Goal: Task Accomplishment & Management: Use online tool/utility

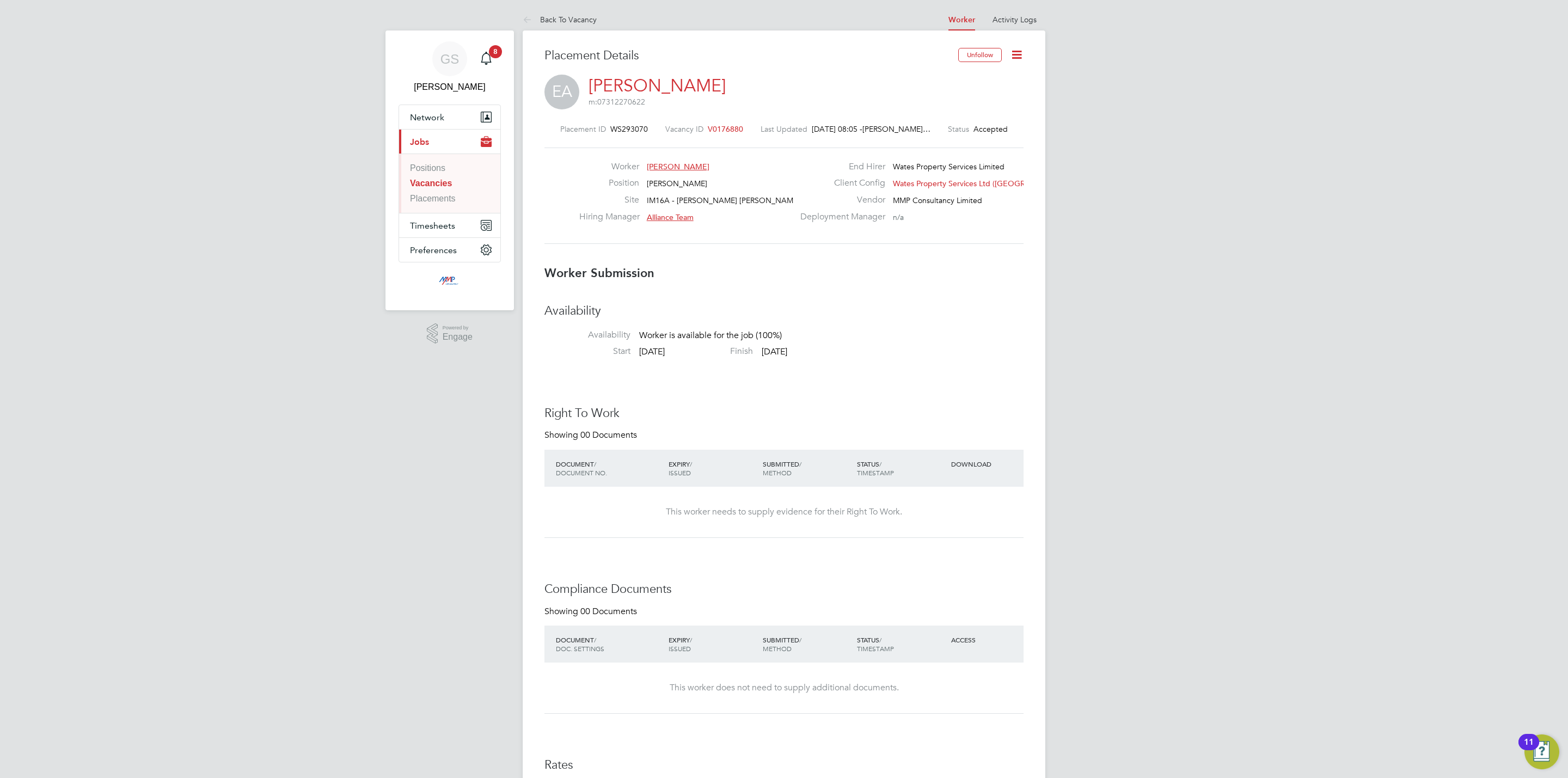
click at [1011, 56] on icon at bounding box center [1017, 54] width 13 height 13
click at [974, 129] on li "Confirm" at bounding box center [971, 133] width 101 height 15
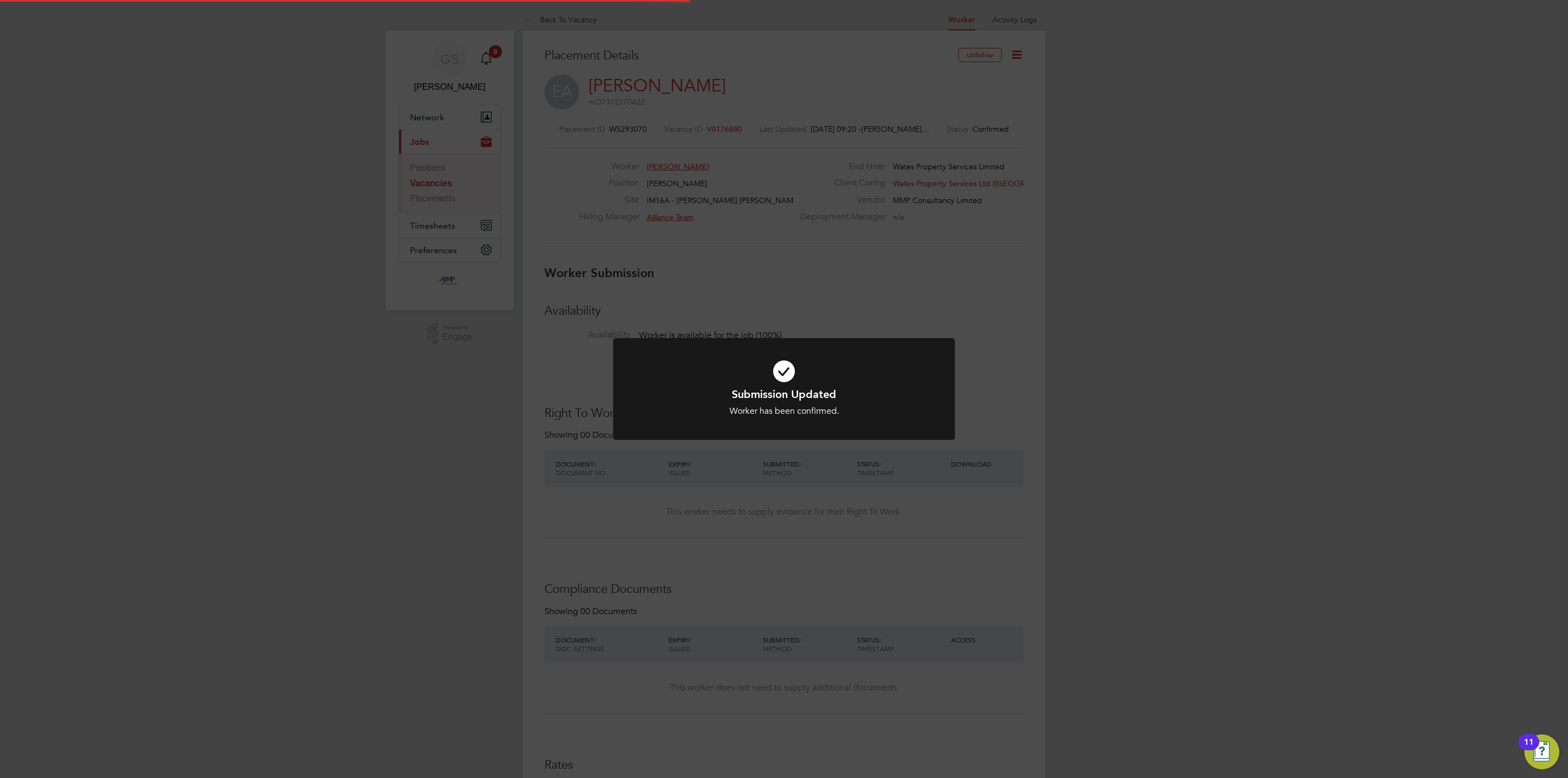
scroll to position [32, 95]
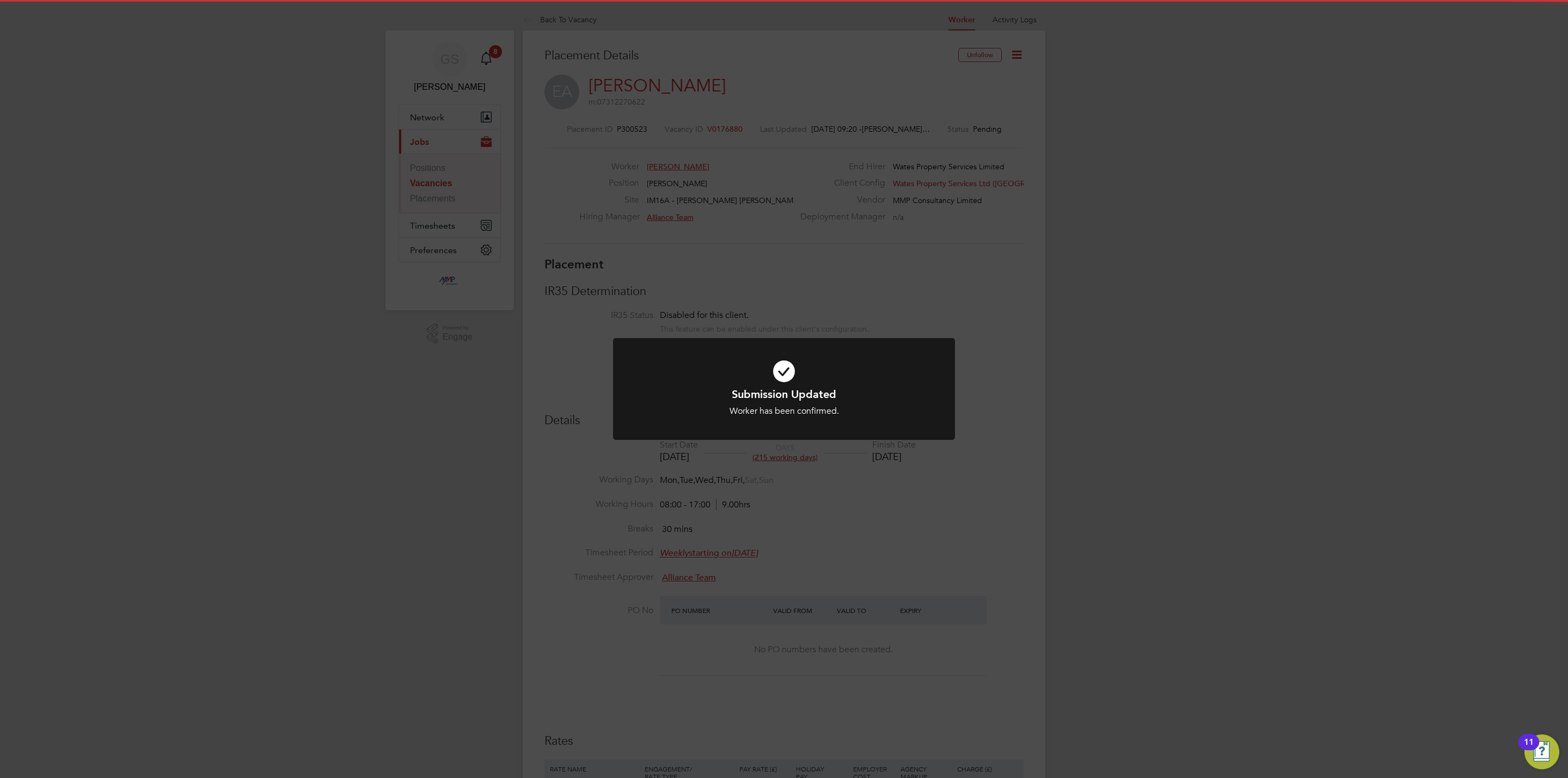
click at [829, 278] on div "Submission Updated Worker has been confirmed. Cancel Okay" at bounding box center [784, 389] width 1568 height 778
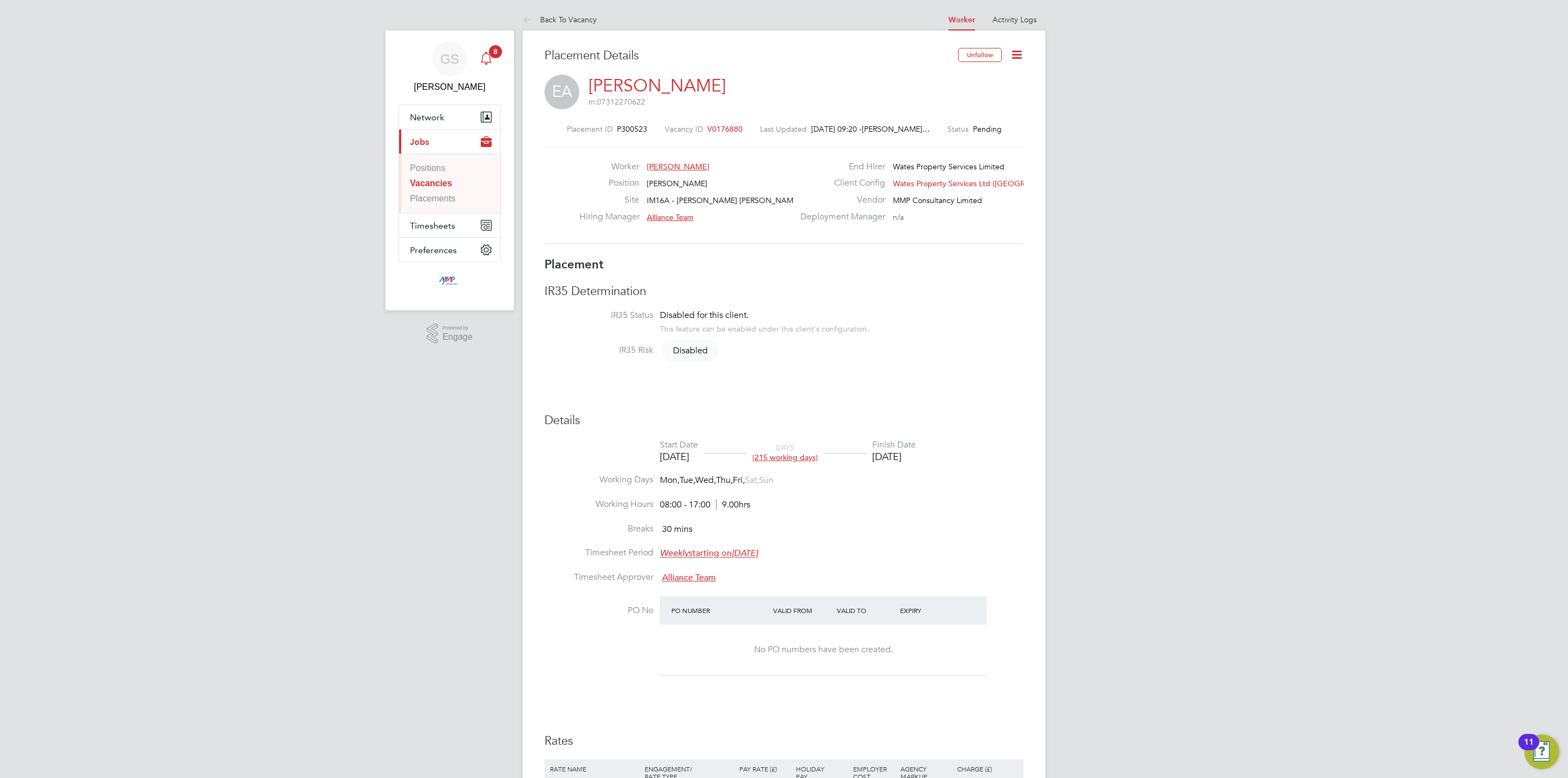
click at [487, 59] on icon "Main navigation" at bounding box center [486, 58] width 13 height 13
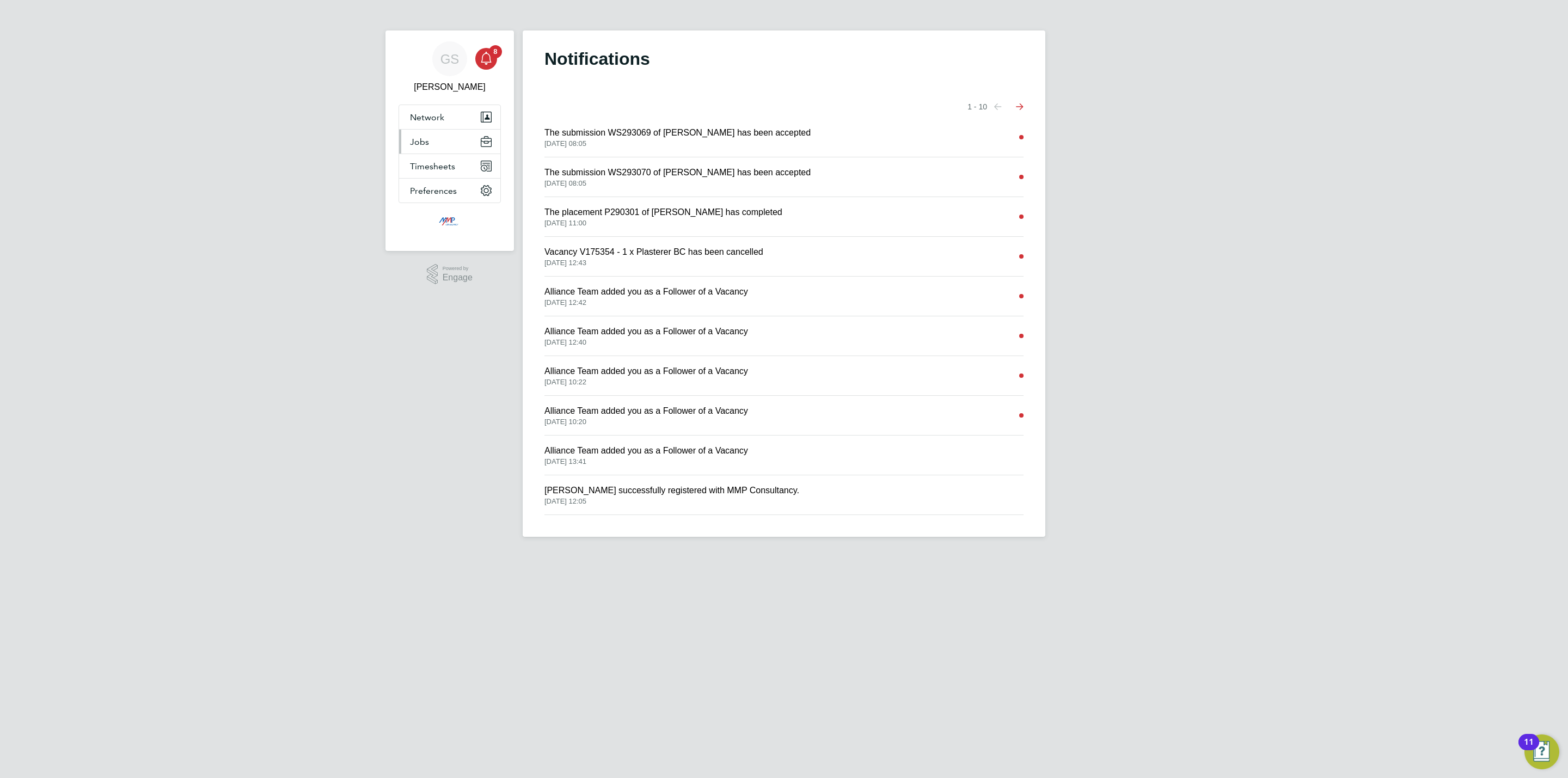
click at [419, 147] on span "Jobs" at bounding box center [419, 141] width 19 height 10
click at [433, 176] on li "Positions" at bounding box center [451, 170] width 82 height 15
click at [434, 183] on link "Vacancies" at bounding box center [429, 183] width 40 height 9
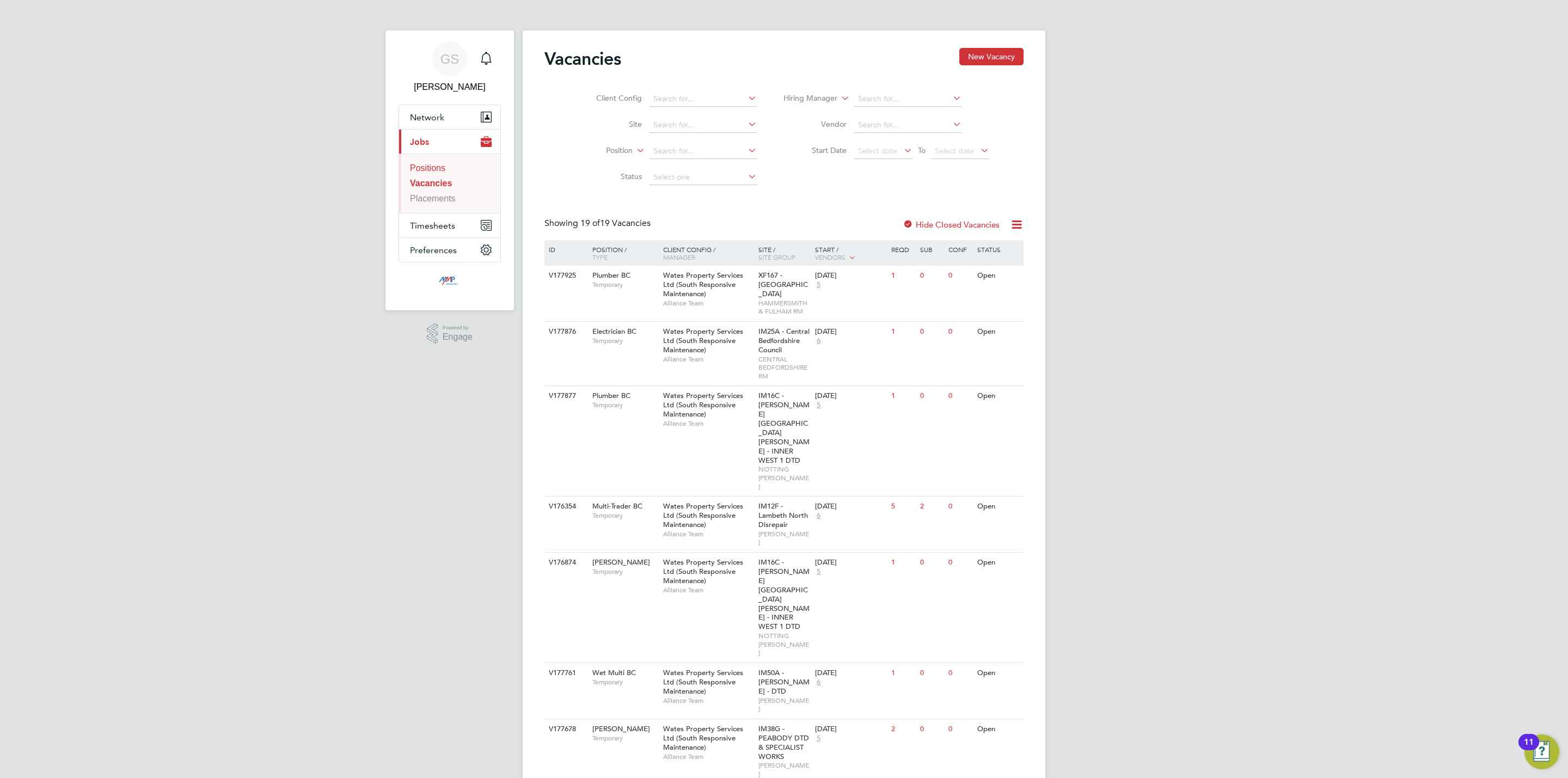
click at [431, 170] on link "Positions" at bounding box center [427, 168] width 35 height 9
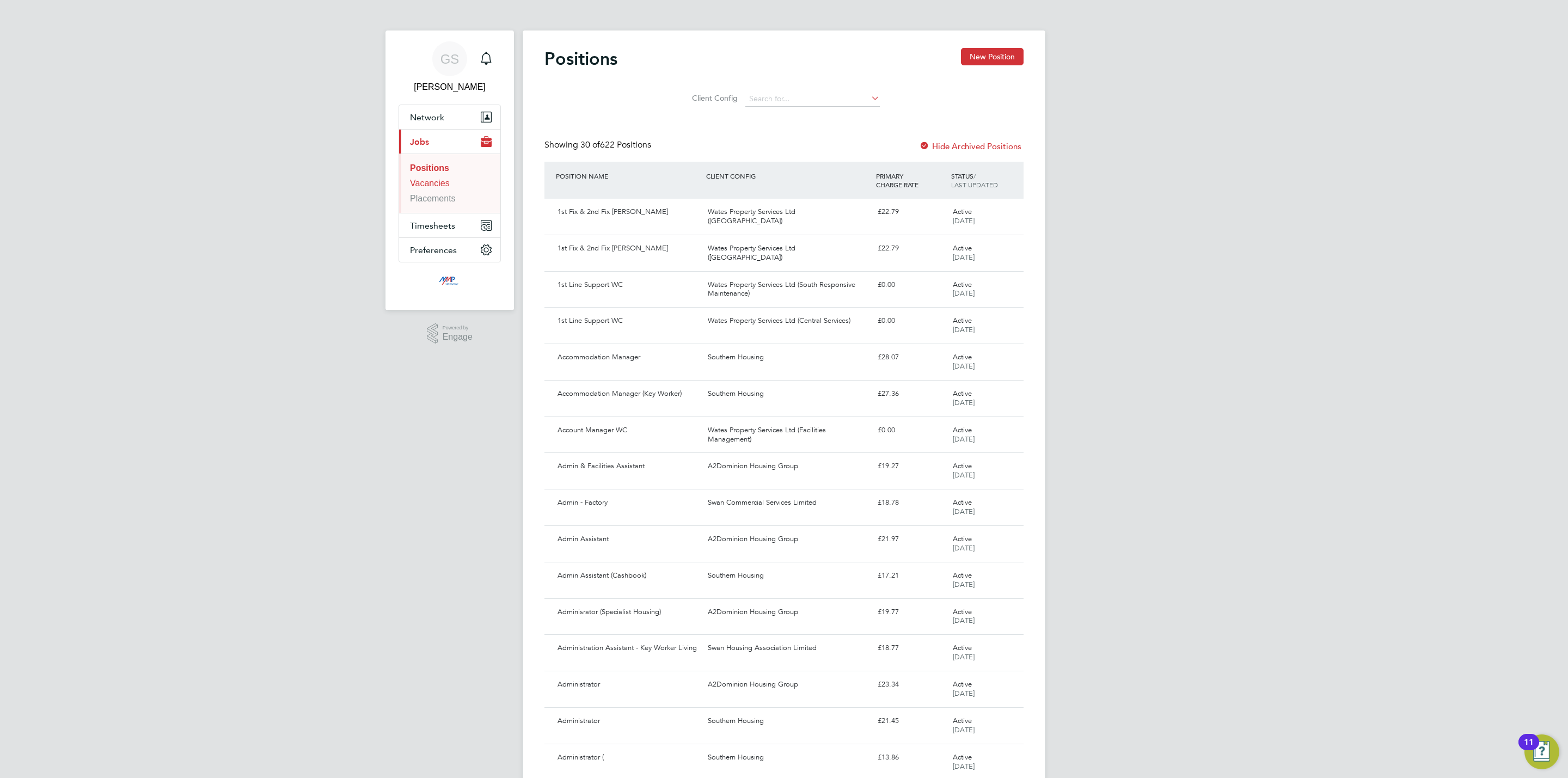
click at [437, 182] on link "Vacancies" at bounding box center [429, 183] width 40 height 9
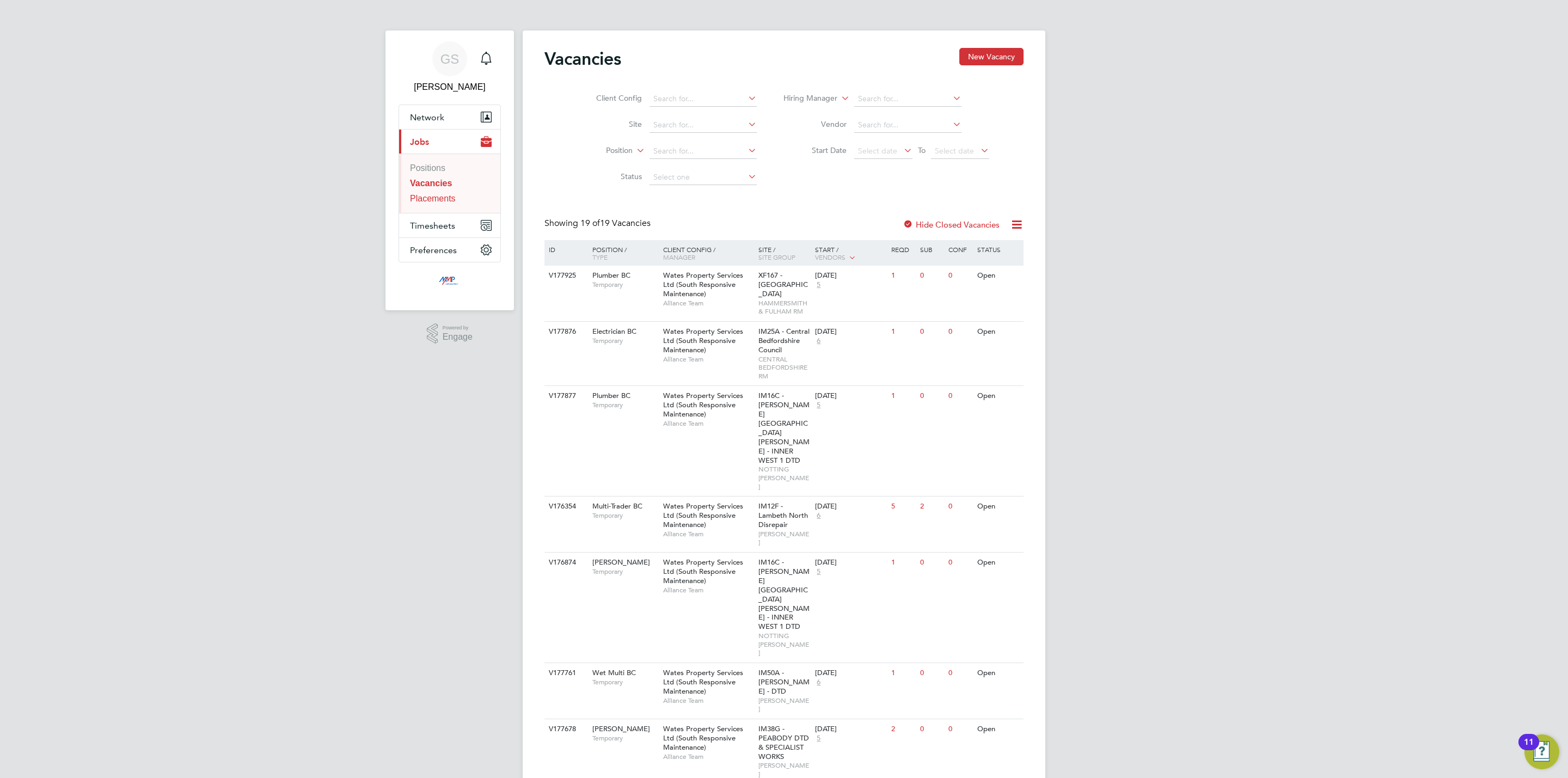
click at [443, 198] on link "Placements" at bounding box center [432, 198] width 46 height 9
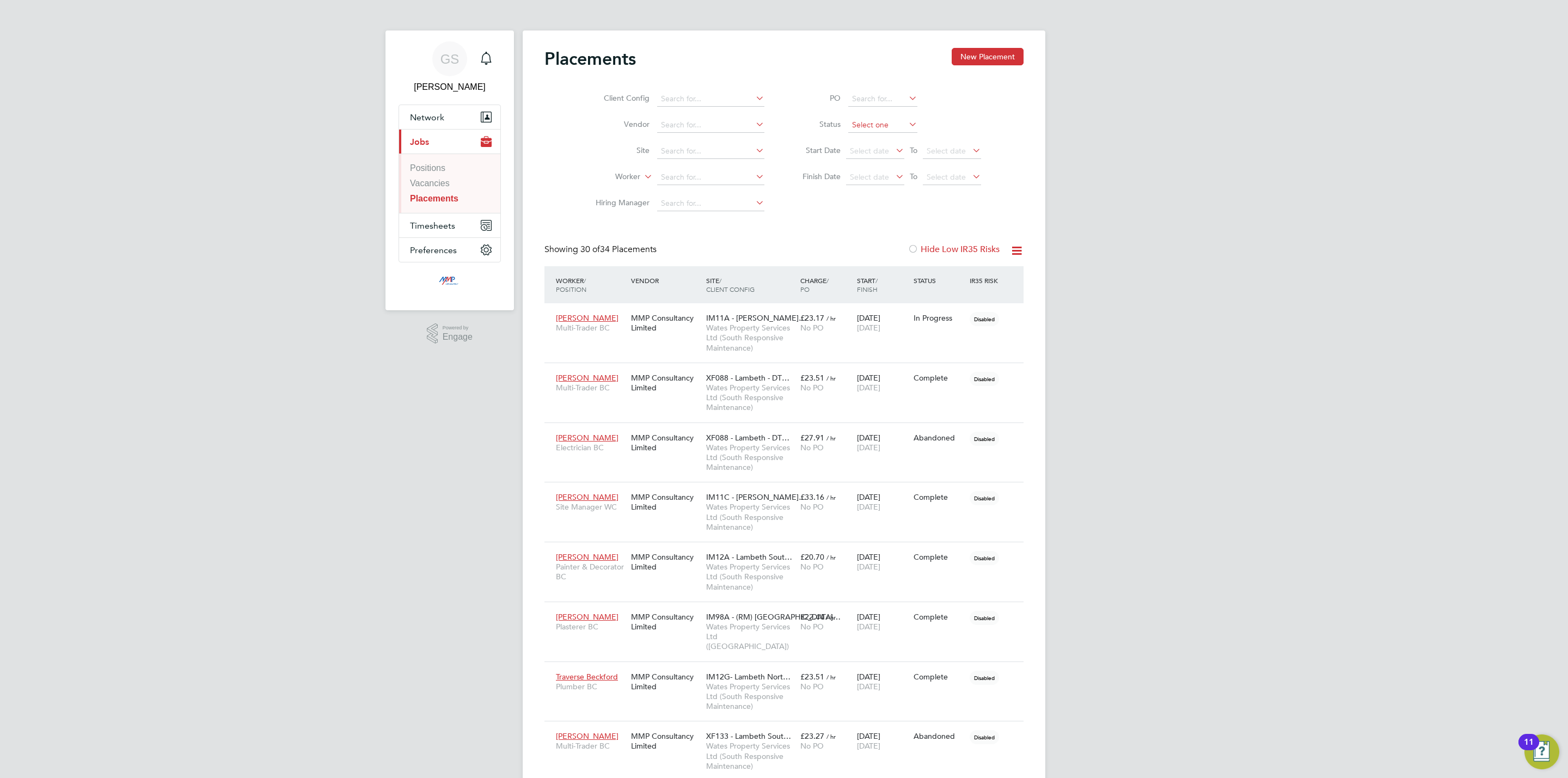
click at [854, 125] on input at bounding box center [882, 125] width 69 height 15
click at [859, 135] on li "Active" at bounding box center [882, 140] width 70 height 14
type input "Active"
click at [438, 219] on button "Timesheets" at bounding box center [450, 225] width 102 height 24
click at [449, 191] on link "Timesheets" at bounding box center [432, 192] width 45 height 9
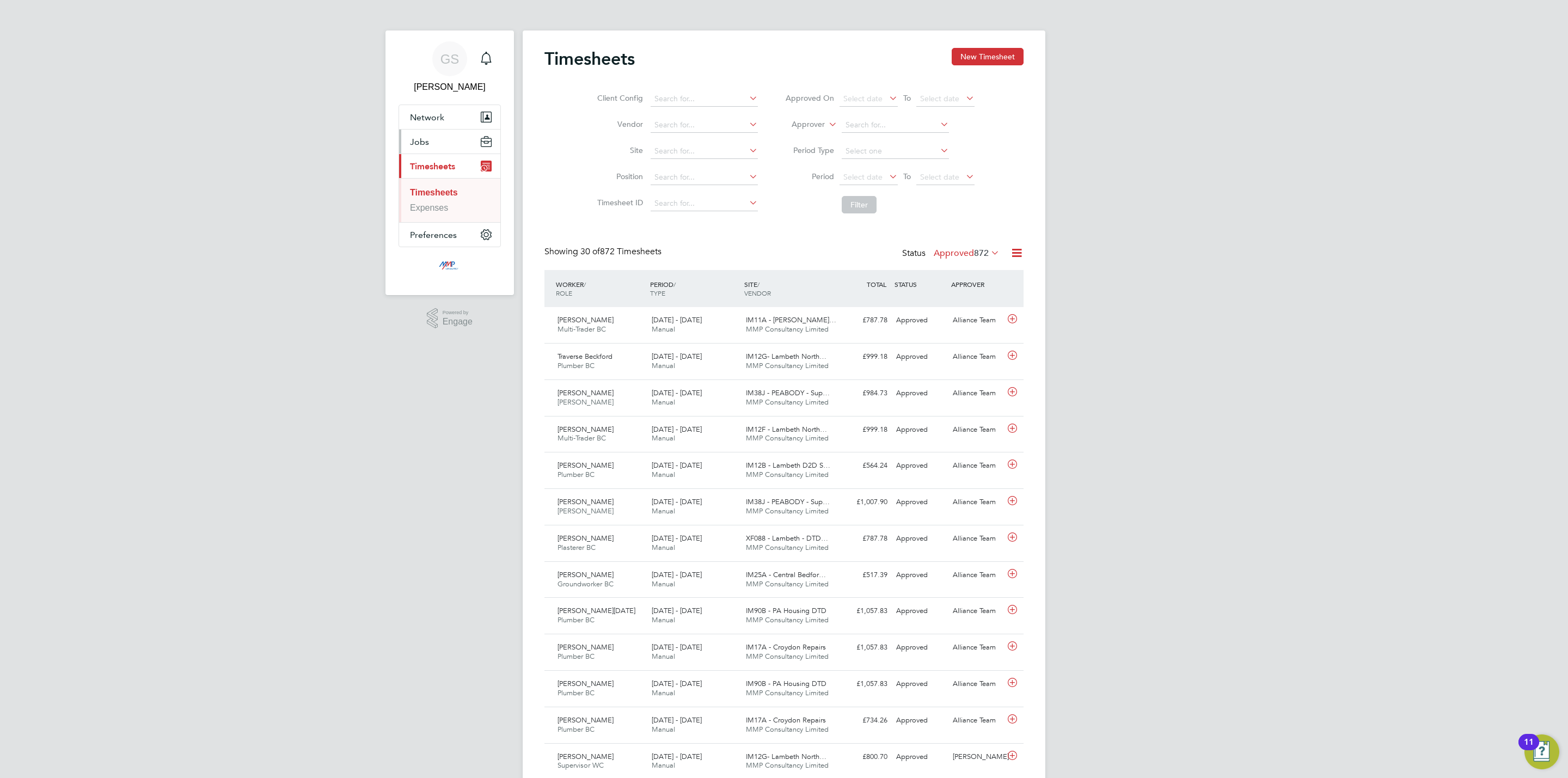
click at [420, 137] on span "Jobs" at bounding box center [419, 141] width 19 height 10
click at [433, 180] on link "Vacancies" at bounding box center [429, 183] width 40 height 9
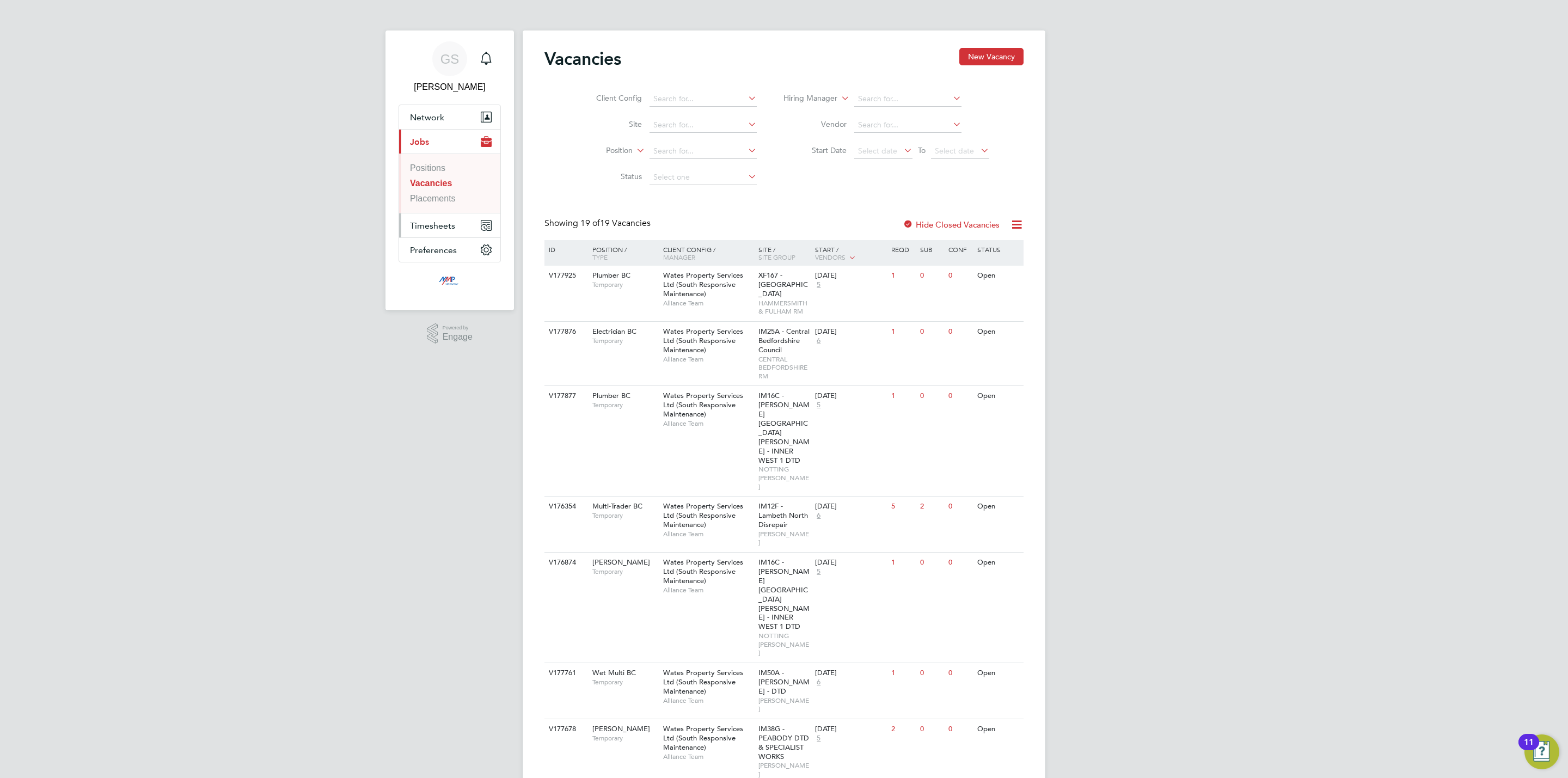
click at [430, 229] on span "Timesheets" at bounding box center [432, 226] width 45 height 10
click at [431, 193] on link "Timesheets" at bounding box center [432, 192] width 45 height 9
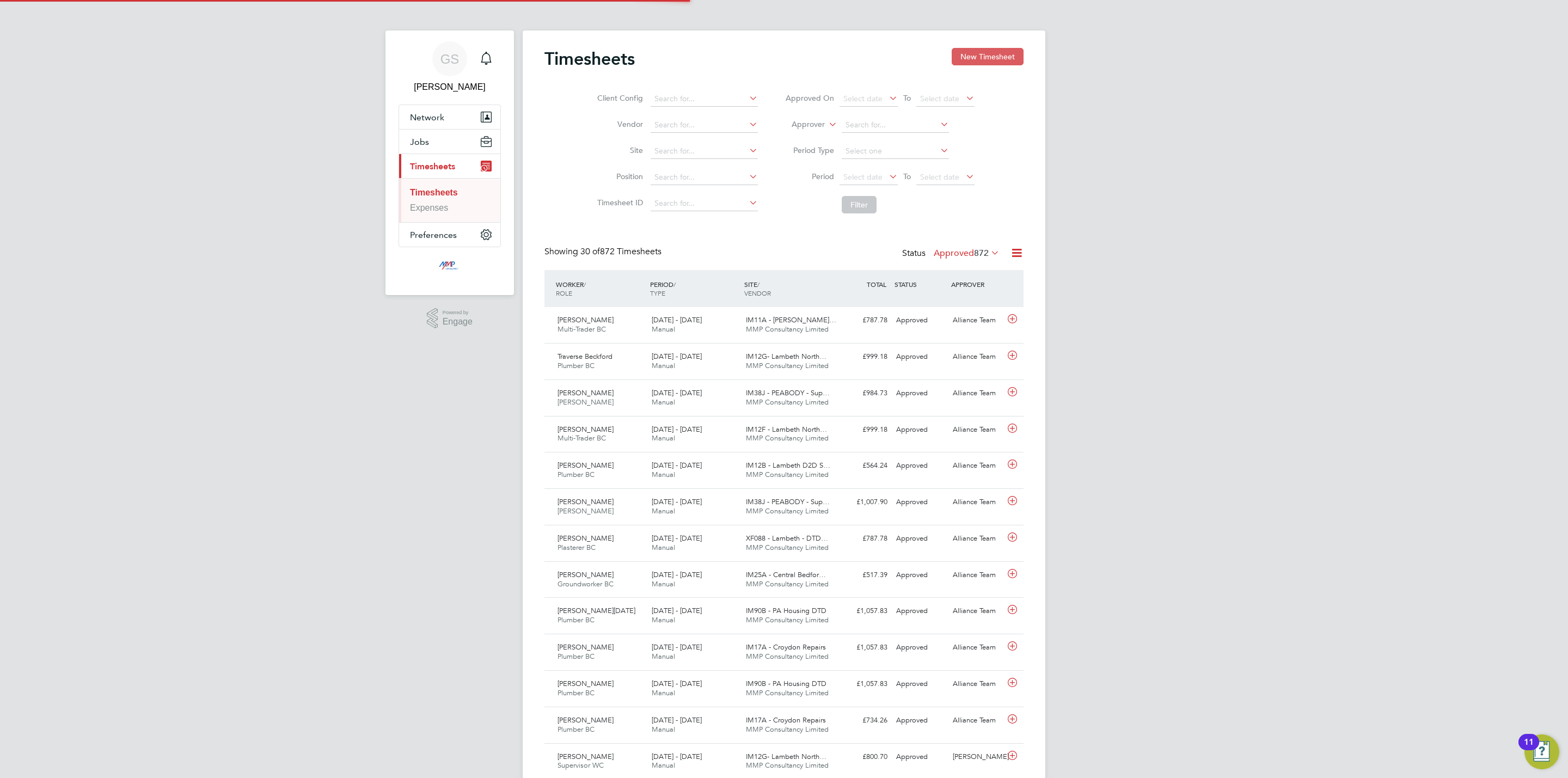
click at [966, 56] on button "New Timesheet" at bounding box center [988, 56] width 72 height 17
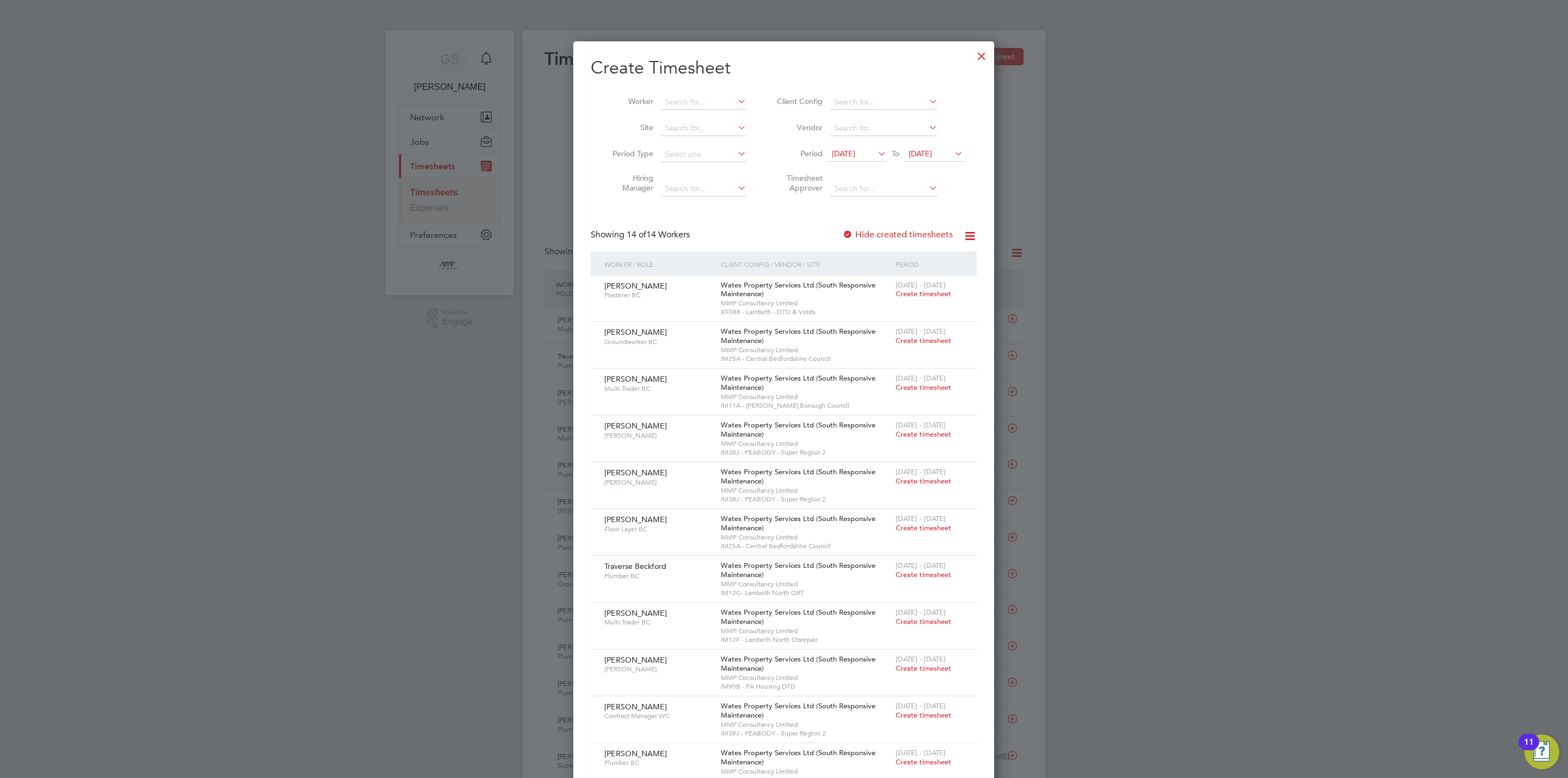
click at [982, 62] on div at bounding box center [982, 53] width 20 height 20
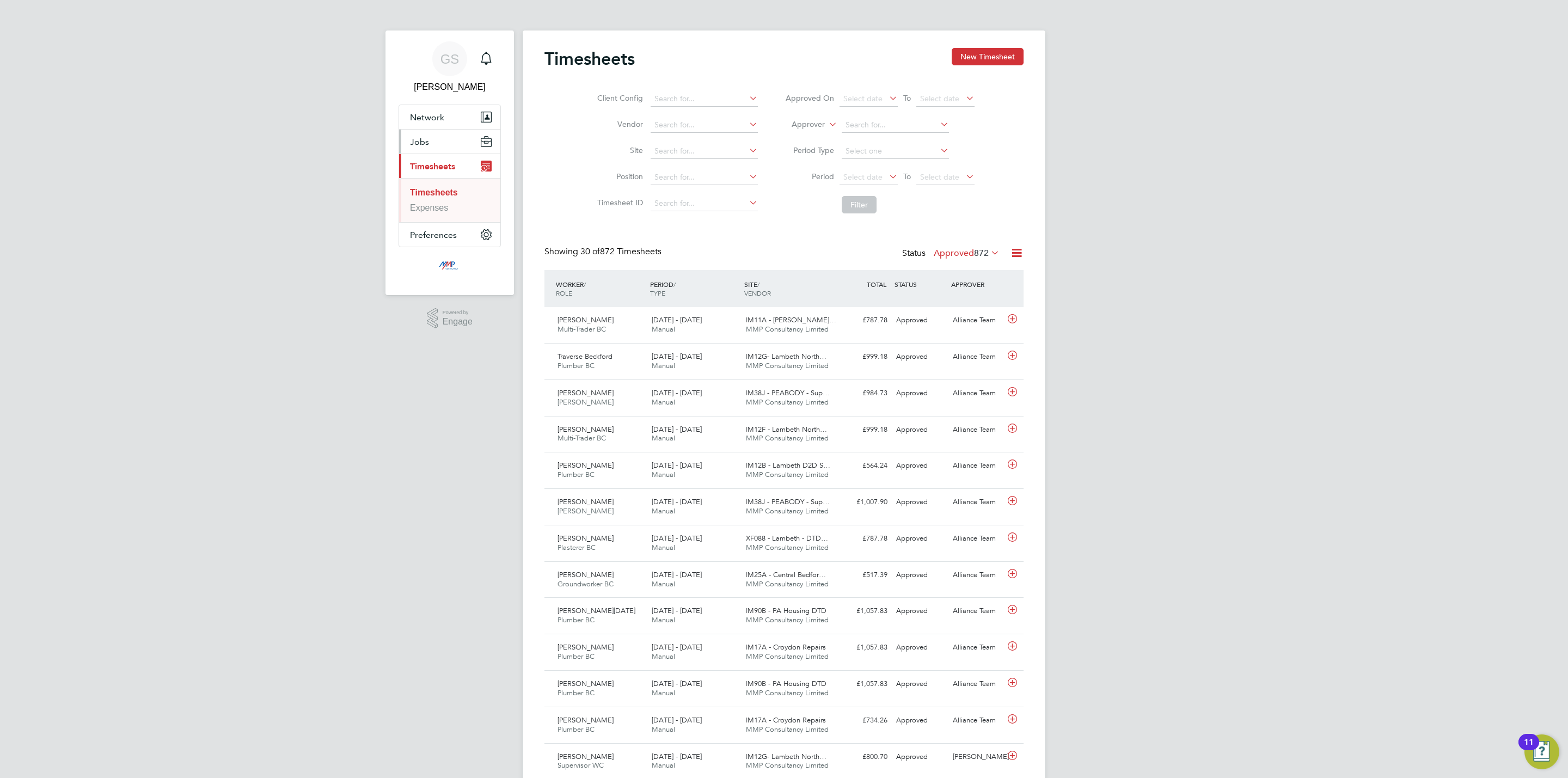
click at [457, 142] on button "Jobs" at bounding box center [450, 141] width 102 height 24
click at [440, 179] on link "Vacancies" at bounding box center [429, 183] width 40 height 9
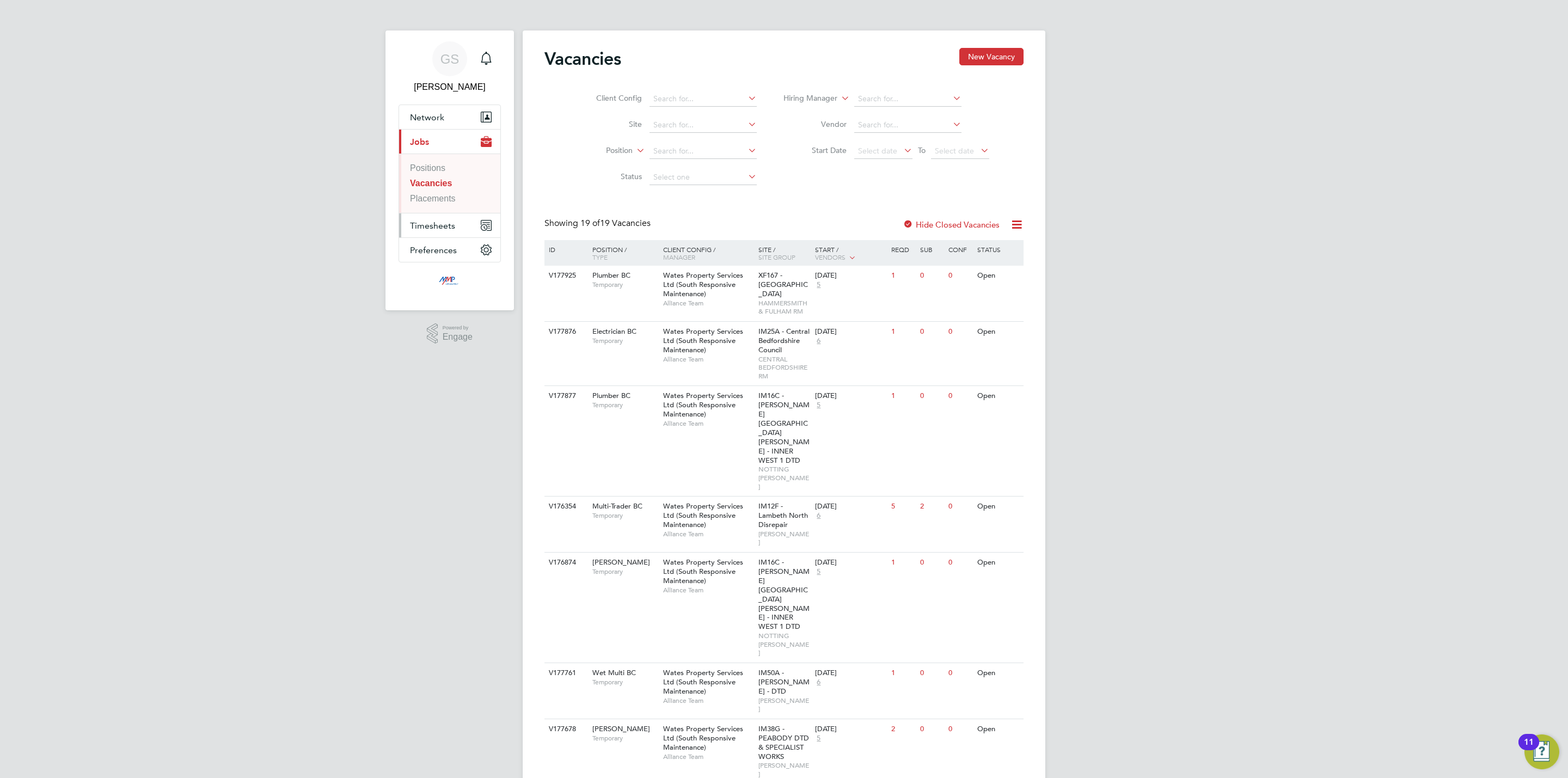
click at [453, 214] on button "Timesheets" at bounding box center [450, 225] width 102 height 24
click at [451, 193] on link "Timesheets" at bounding box center [432, 192] width 45 height 9
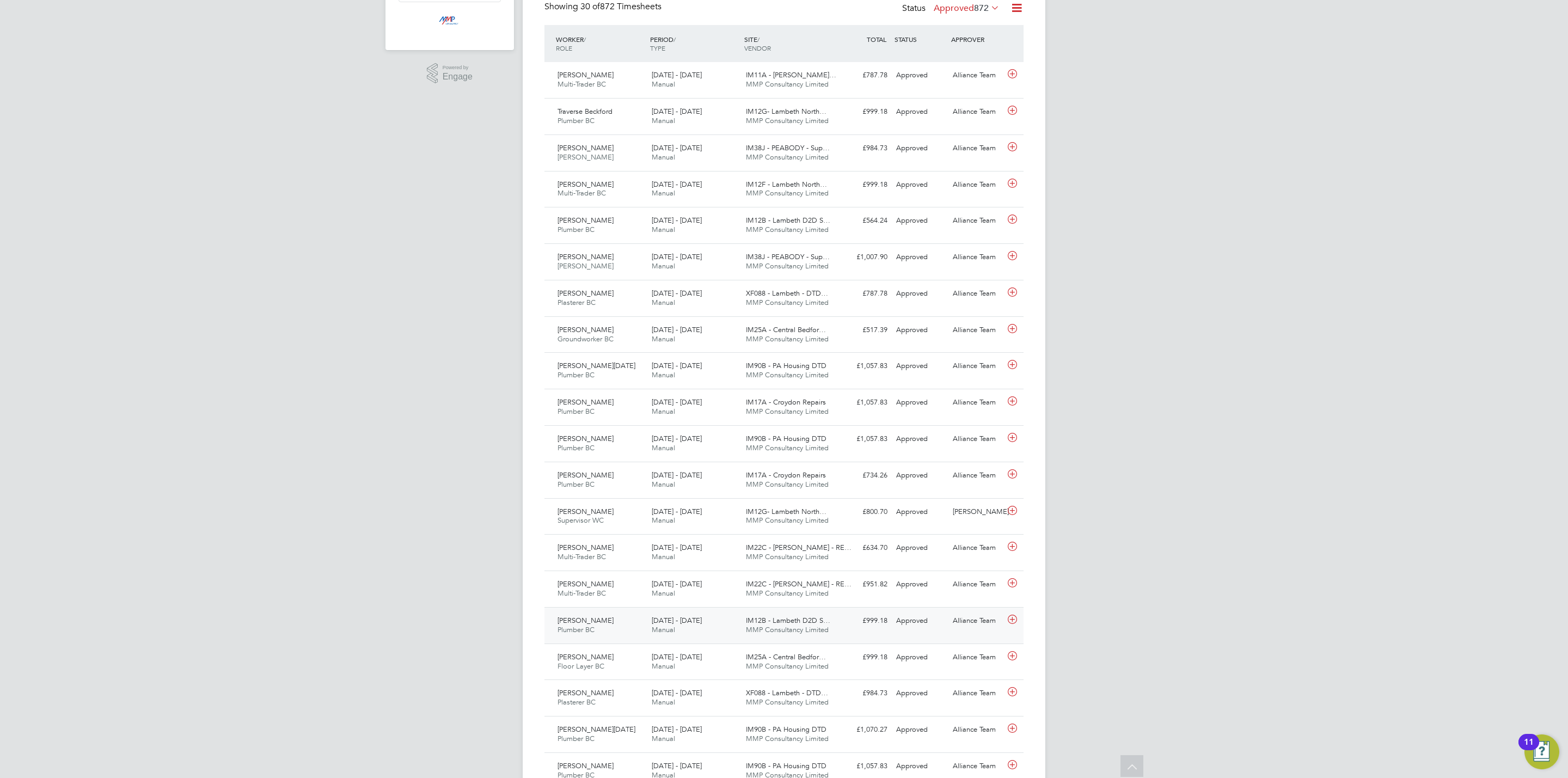
click at [750, 625] on span "IM12B - Lambeth D2D S…" at bounding box center [788, 620] width 84 height 9
click at [975, 708] on link "View Details" at bounding box center [984, 706] width 40 height 9
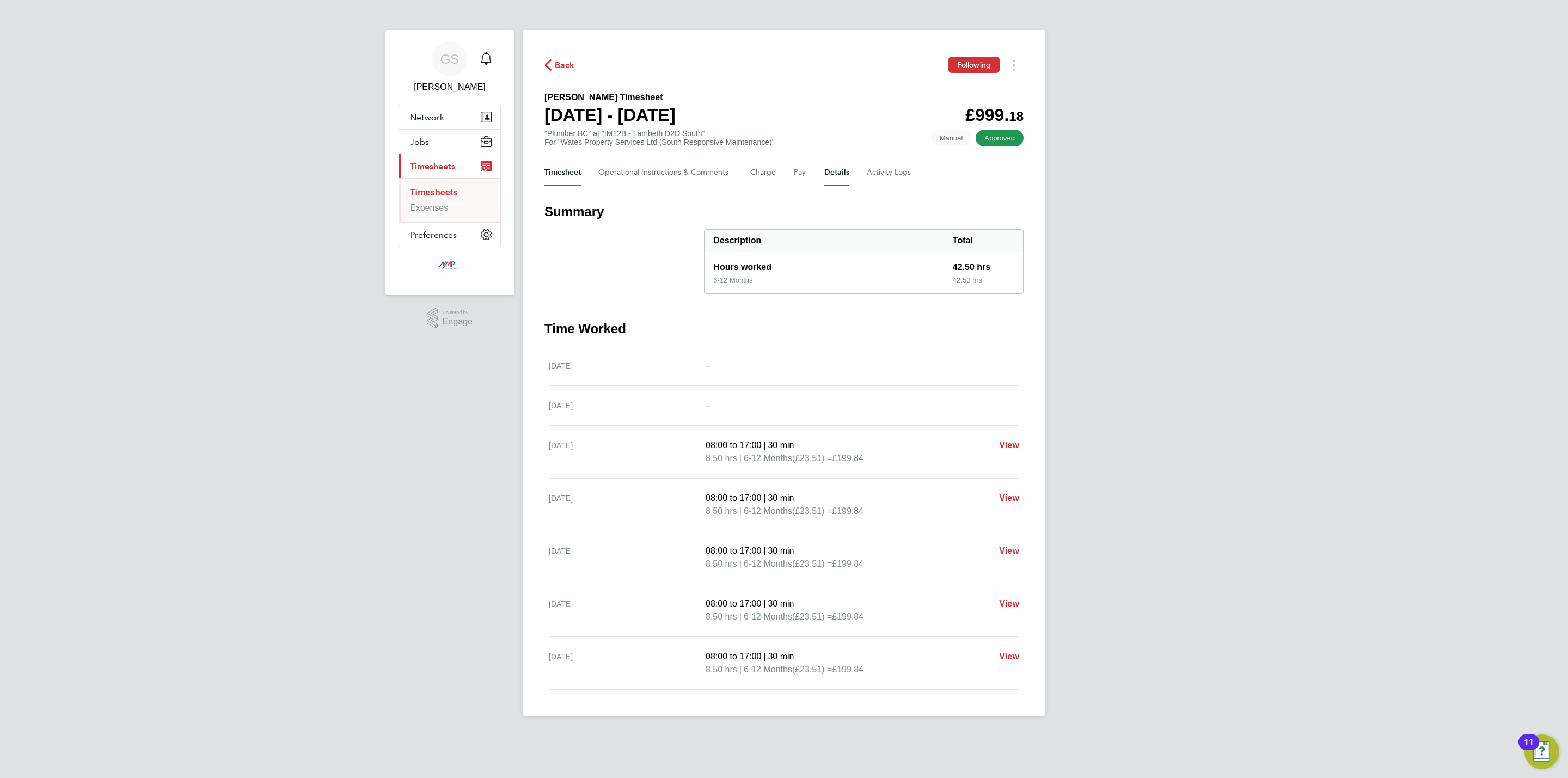
click at [832, 174] on button "Details" at bounding box center [837, 172] width 25 height 26
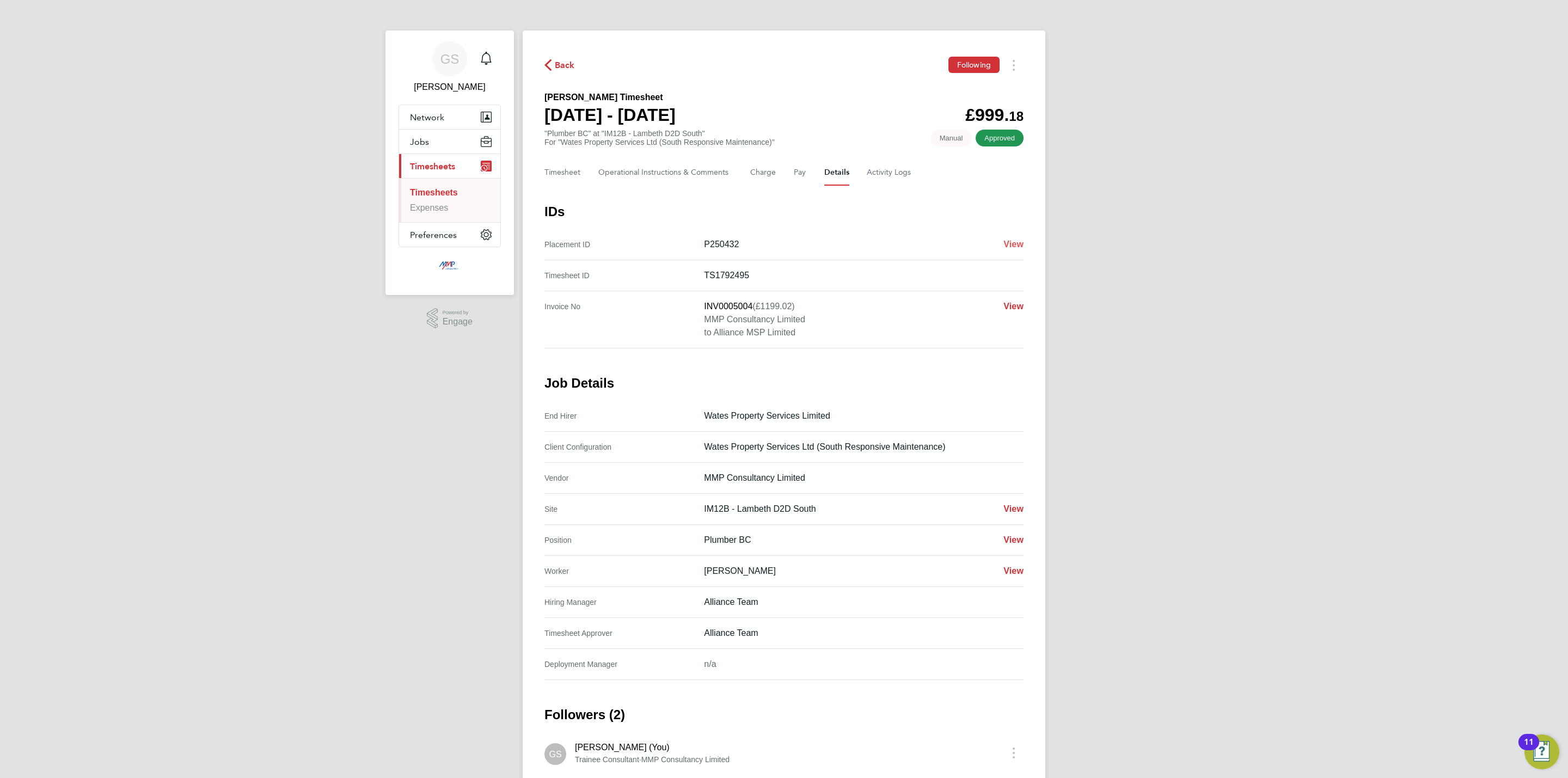
click at [1018, 246] on span "View" at bounding box center [1013, 244] width 20 height 9
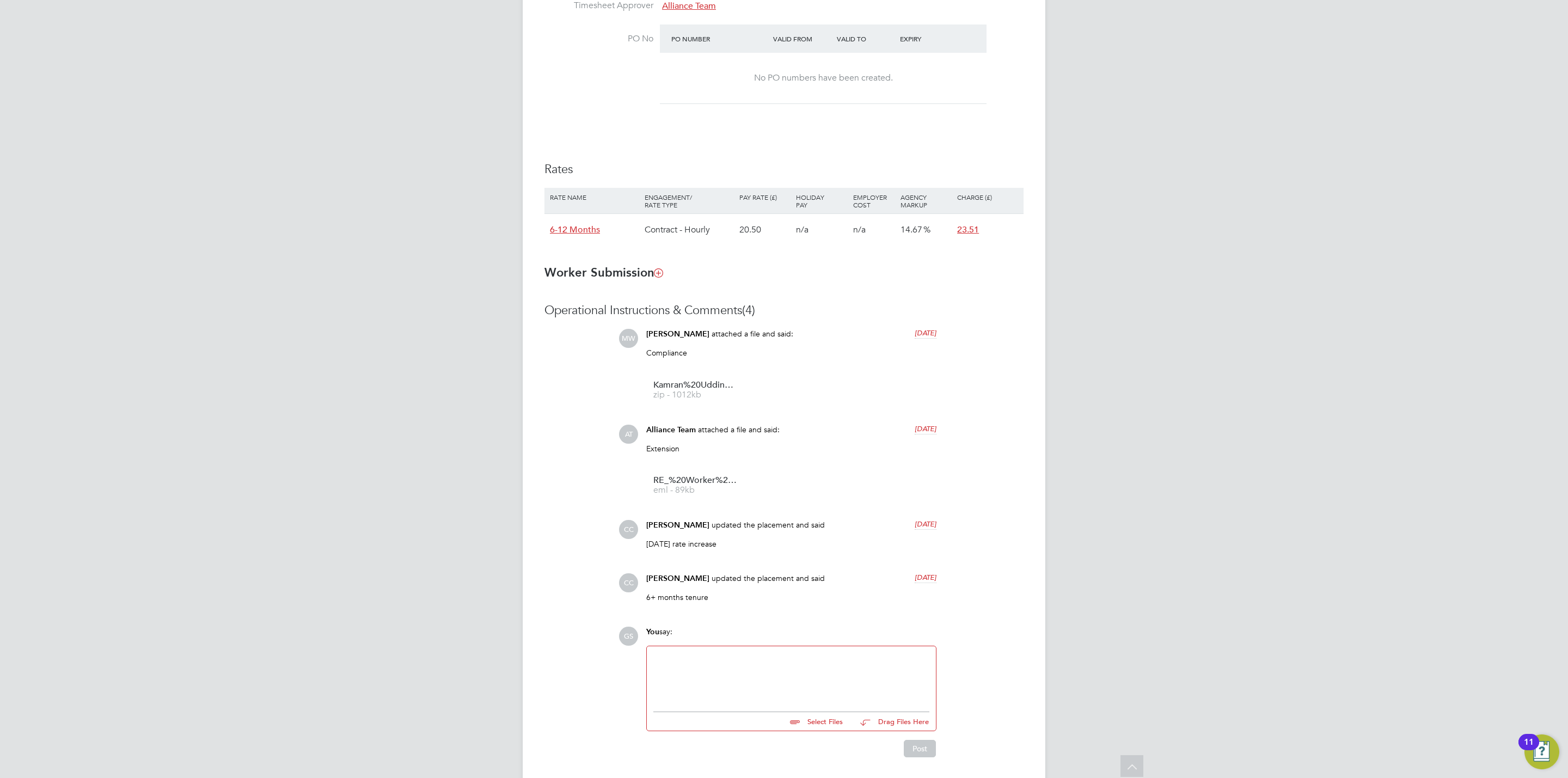
scroll to position [609, 0]
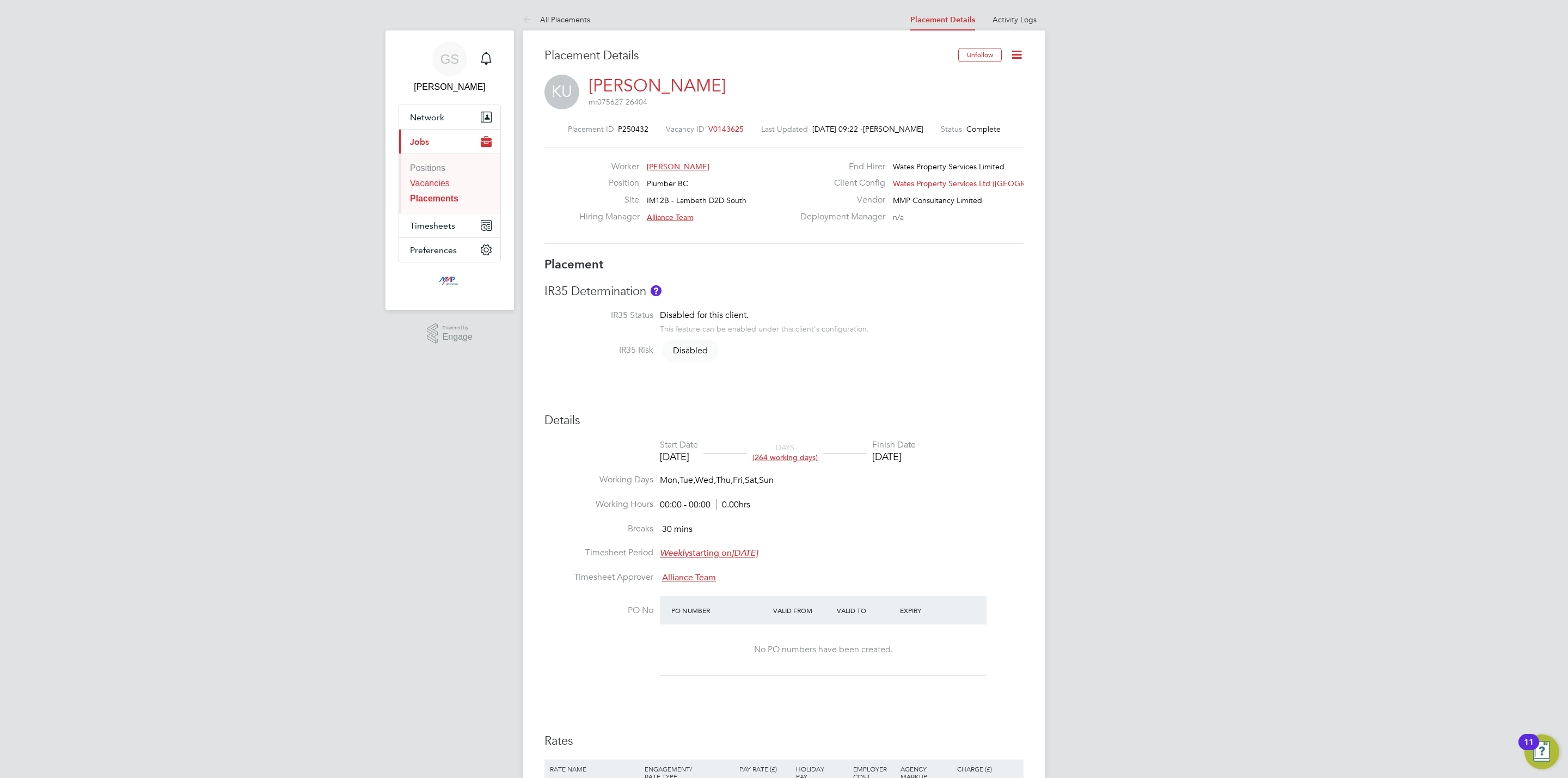
click at [442, 183] on link "Vacancies" at bounding box center [429, 183] width 40 height 9
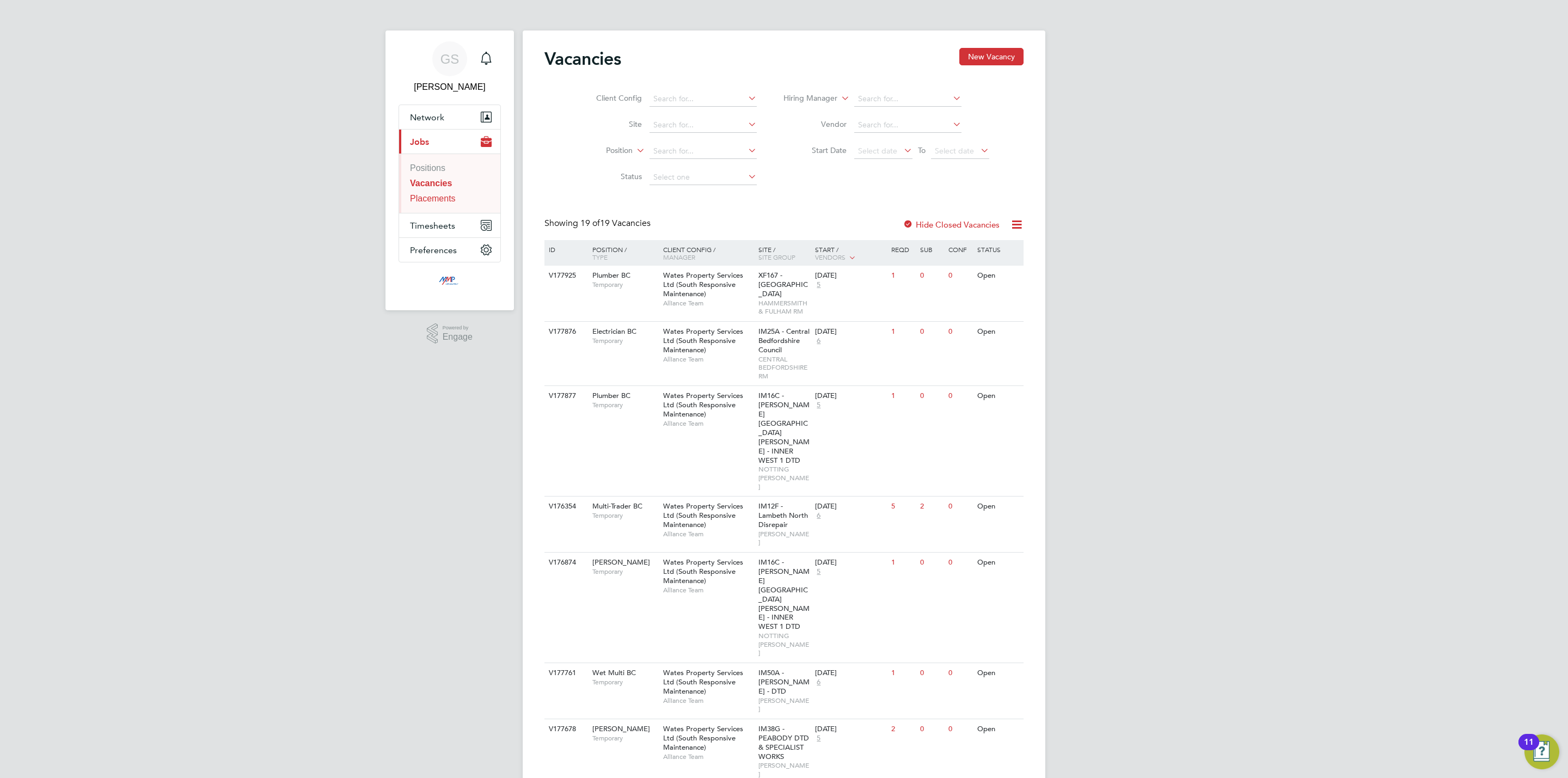
click at [430, 196] on link "Placements" at bounding box center [432, 198] width 46 height 9
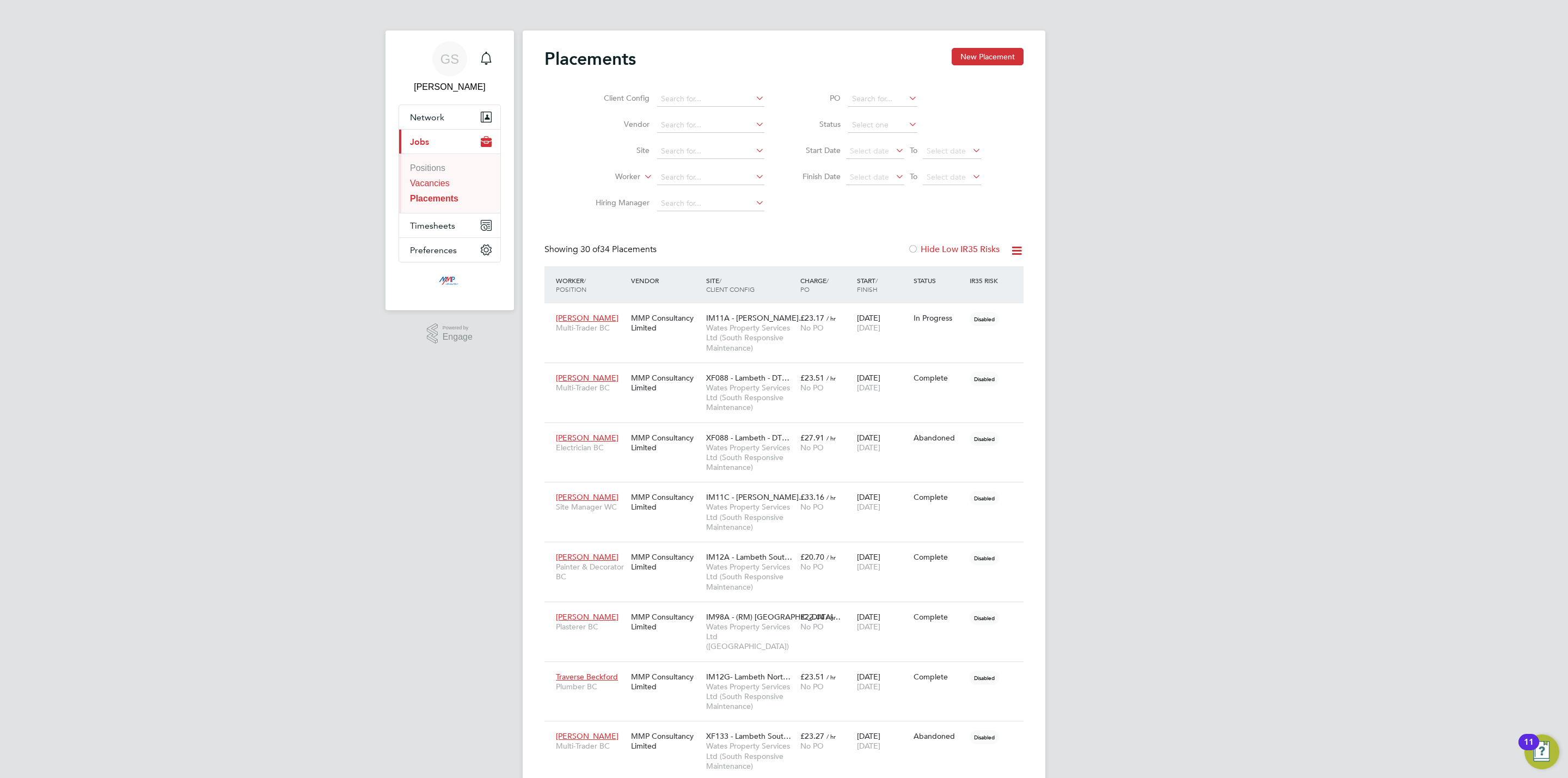
click at [430, 182] on link "Vacancies" at bounding box center [429, 183] width 40 height 9
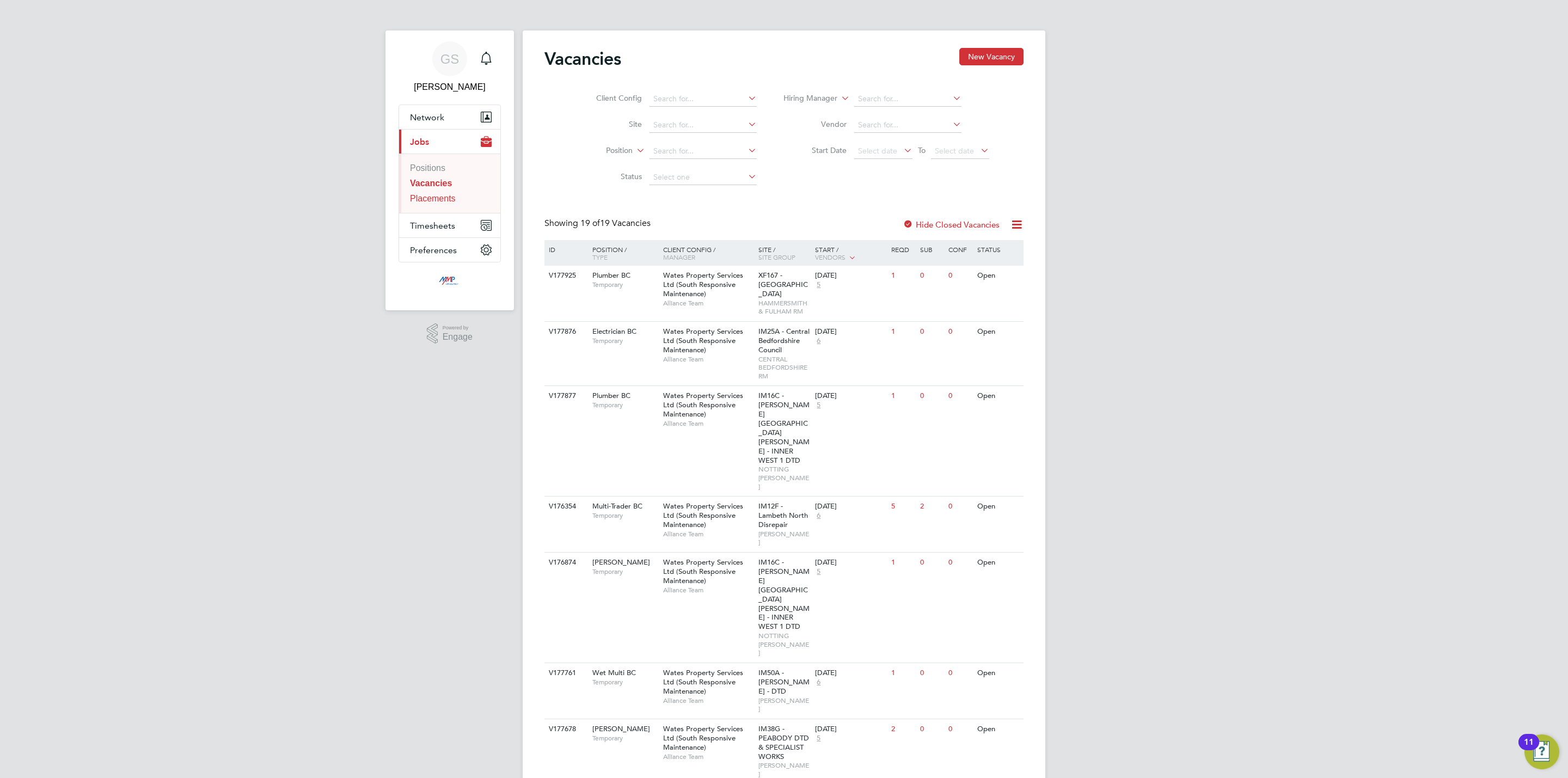
click at [441, 200] on link "Placements" at bounding box center [432, 198] width 46 height 9
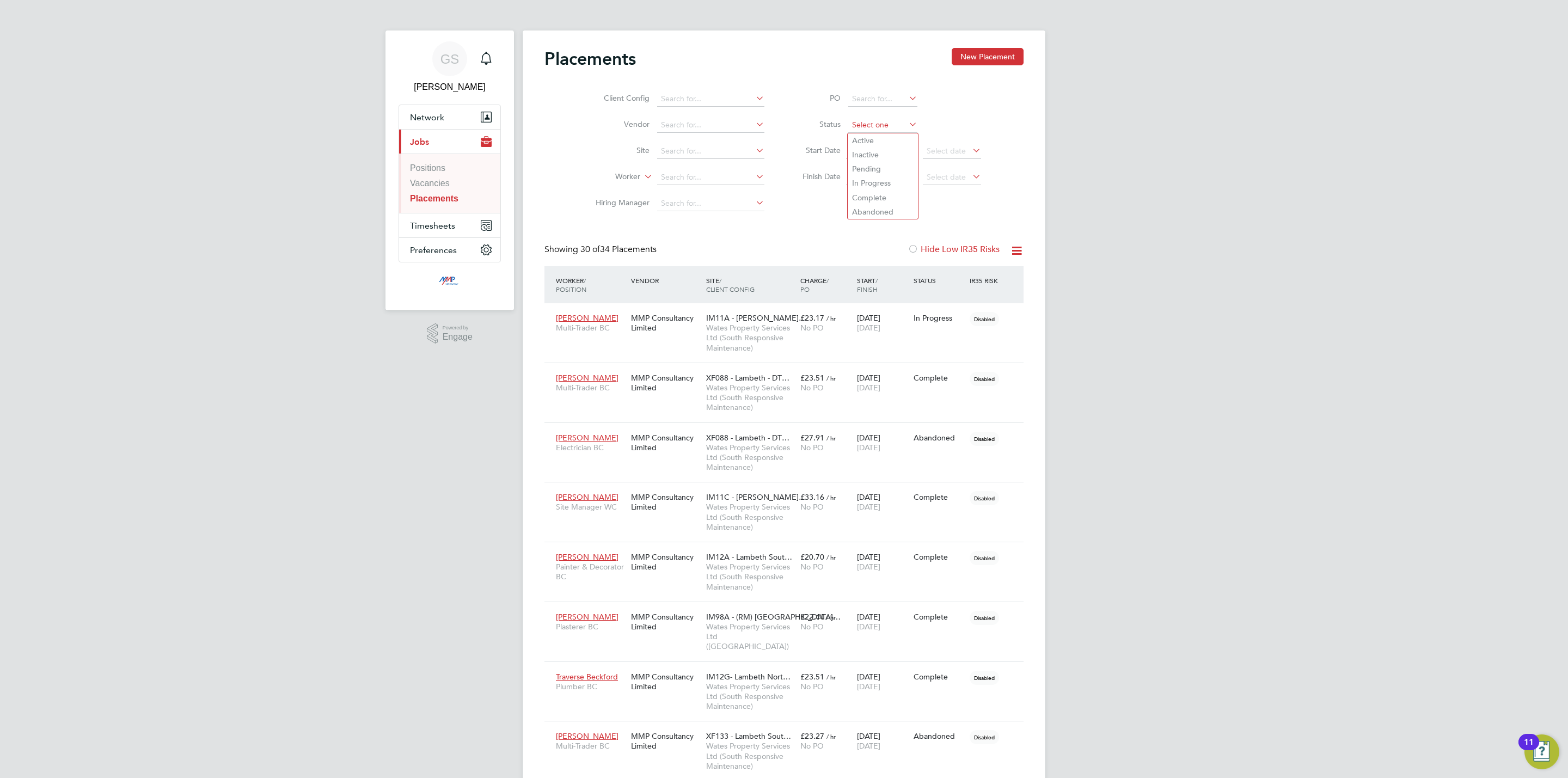
click at [868, 128] on input at bounding box center [882, 125] width 69 height 15
click at [799, 139] on li "Start Date Select date To Select date" at bounding box center [886, 151] width 216 height 26
click at [438, 183] on link "Vacancies" at bounding box center [429, 183] width 40 height 9
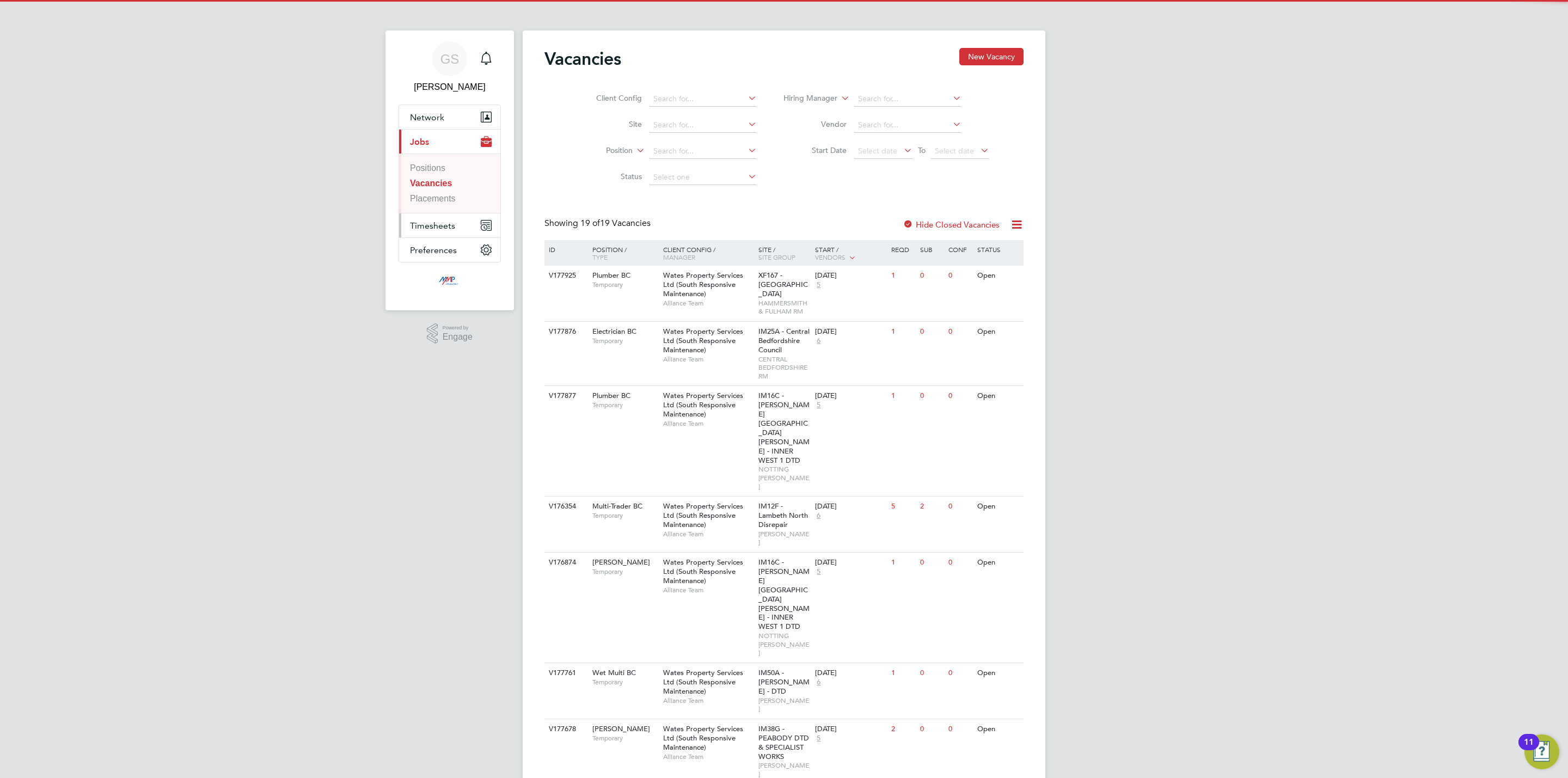
click at [446, 226] on span "Timesheets" at bounding box center [432, 226] width 45 height 10
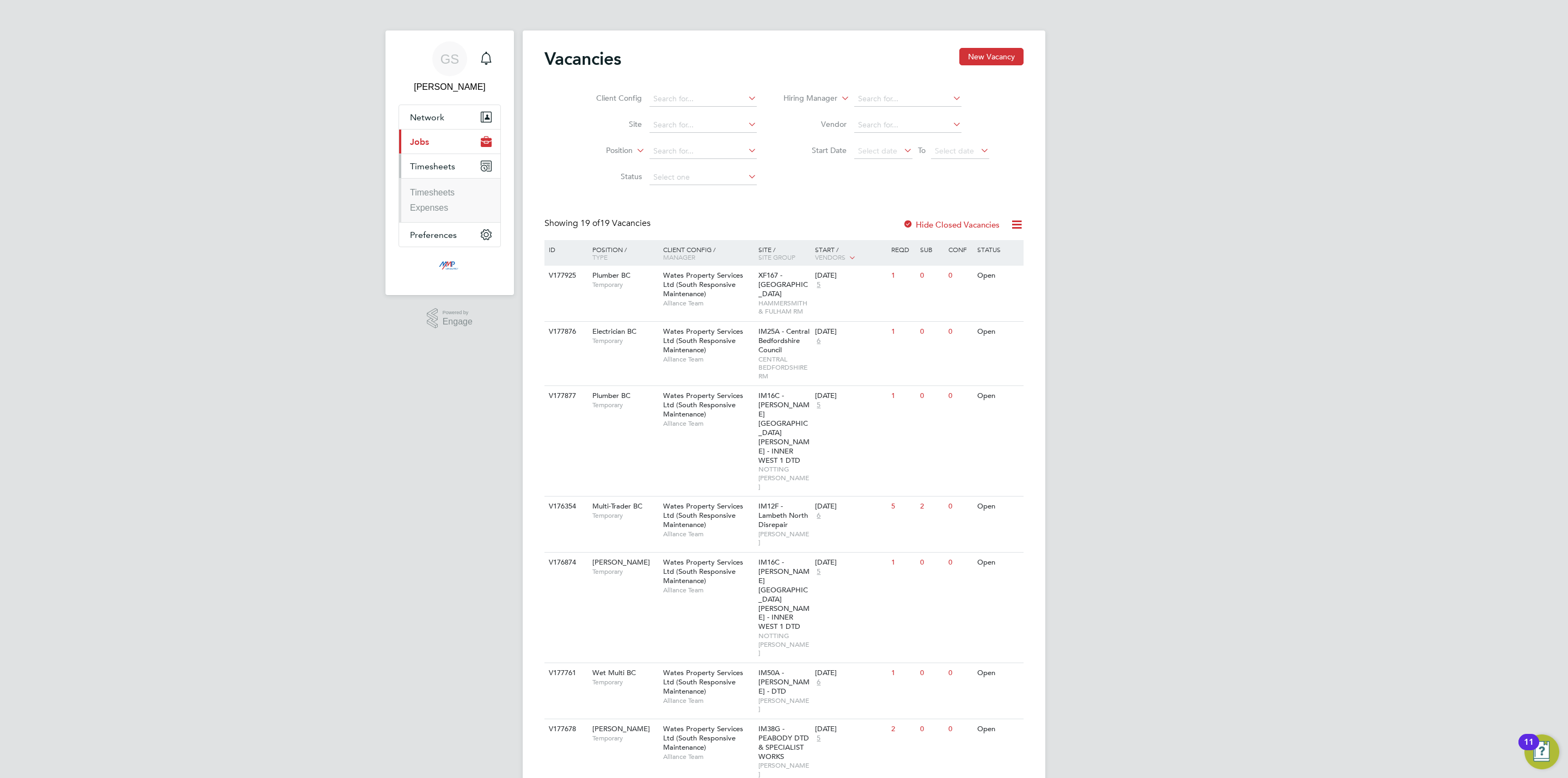
click at [440, 187] on ul "Timesheets Expenses" at bounding box center [450, 200] width 102 height 44
click at [446, 193] on link "Timesheets" at bounding box center [432, 192] width 45 height 9
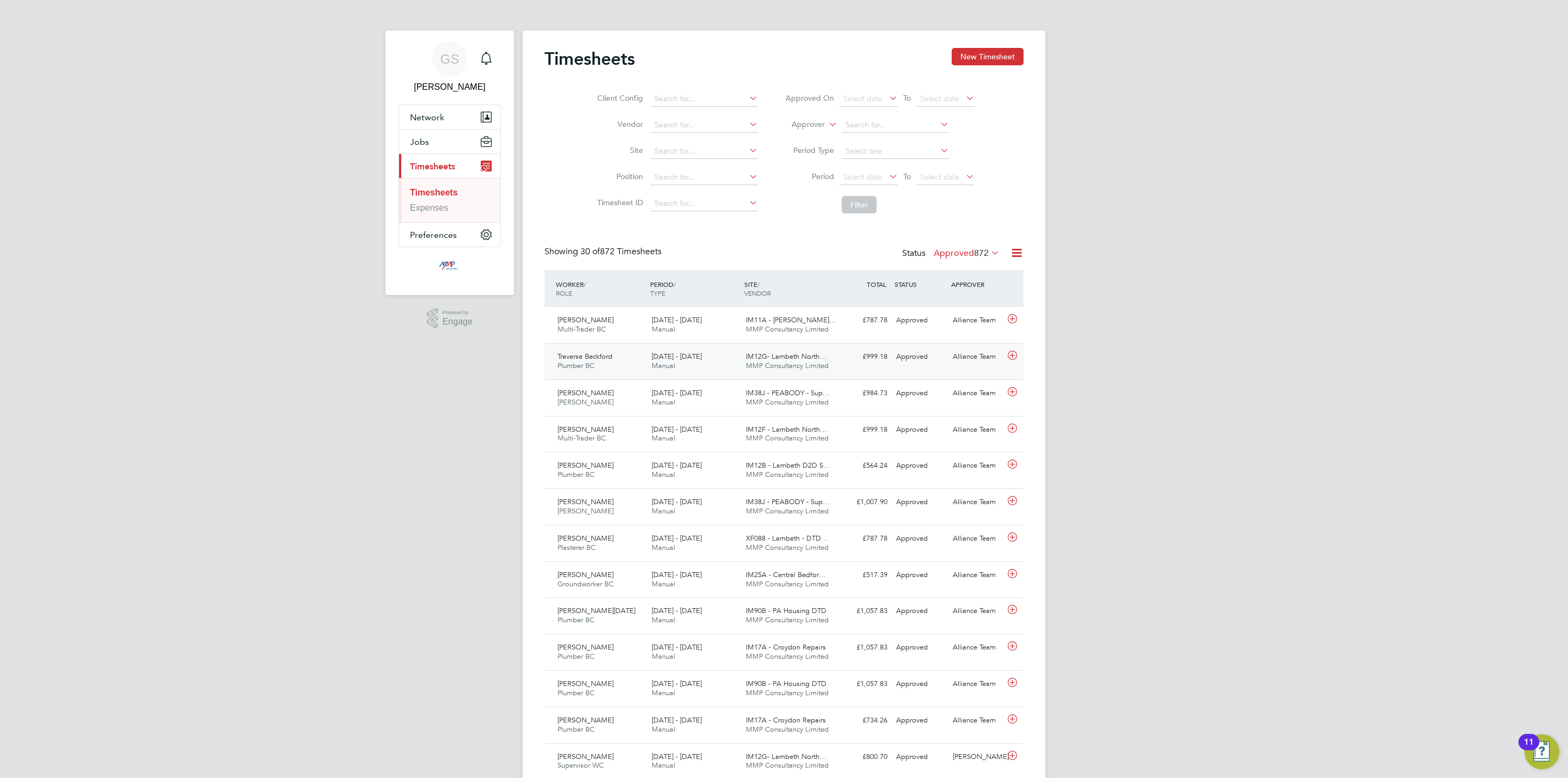
click at [824, 368] on span "MMP Consultancy Limited" at bounding box center [787, 365] width 83 height 9
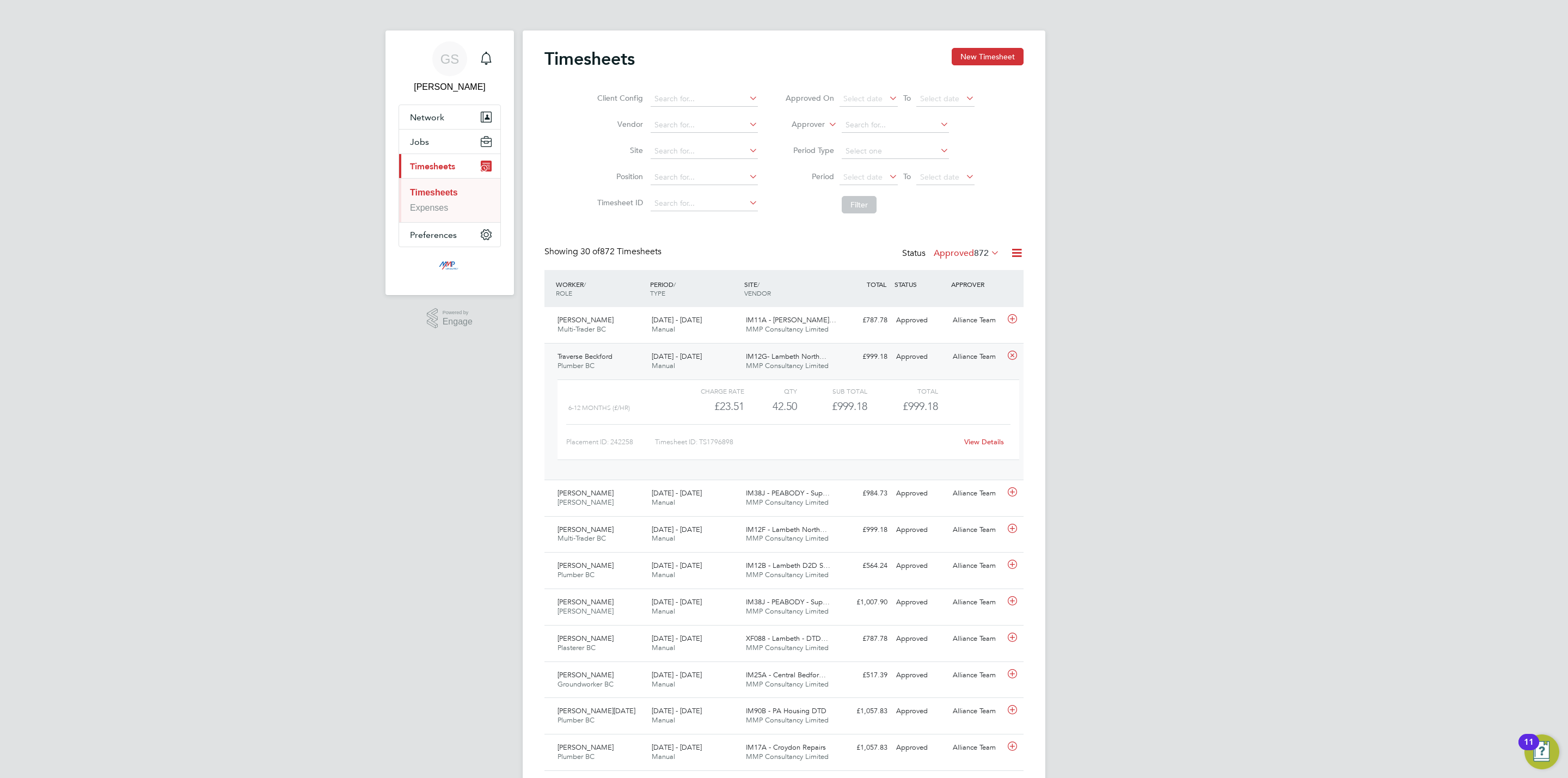
click at [969, 440] on link "View Details" at bounding box center [984, 442] width 40 height 9
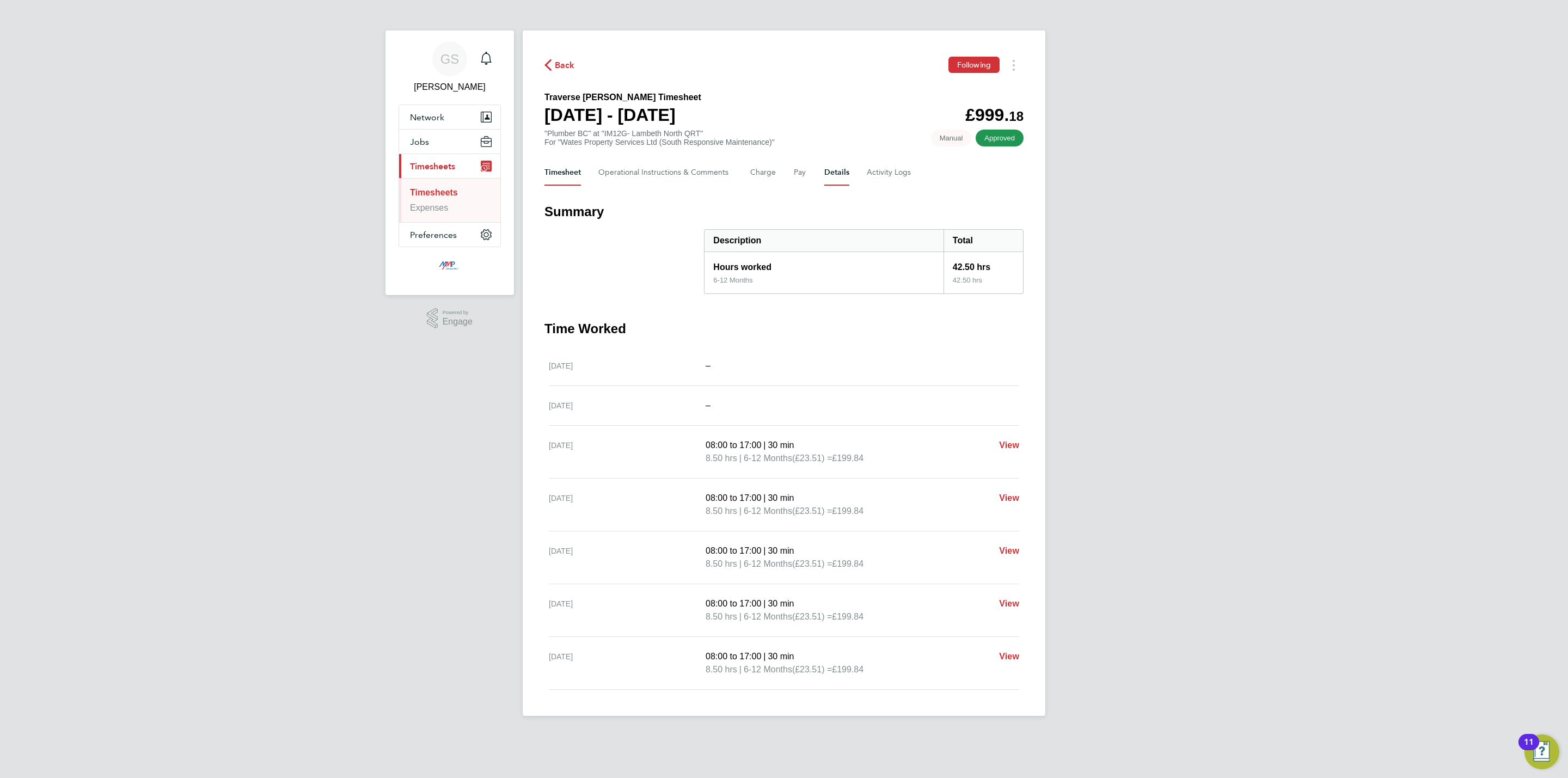
click at [843, 175] on button "Details" at bounding box center [837, 172] width 25 height 26
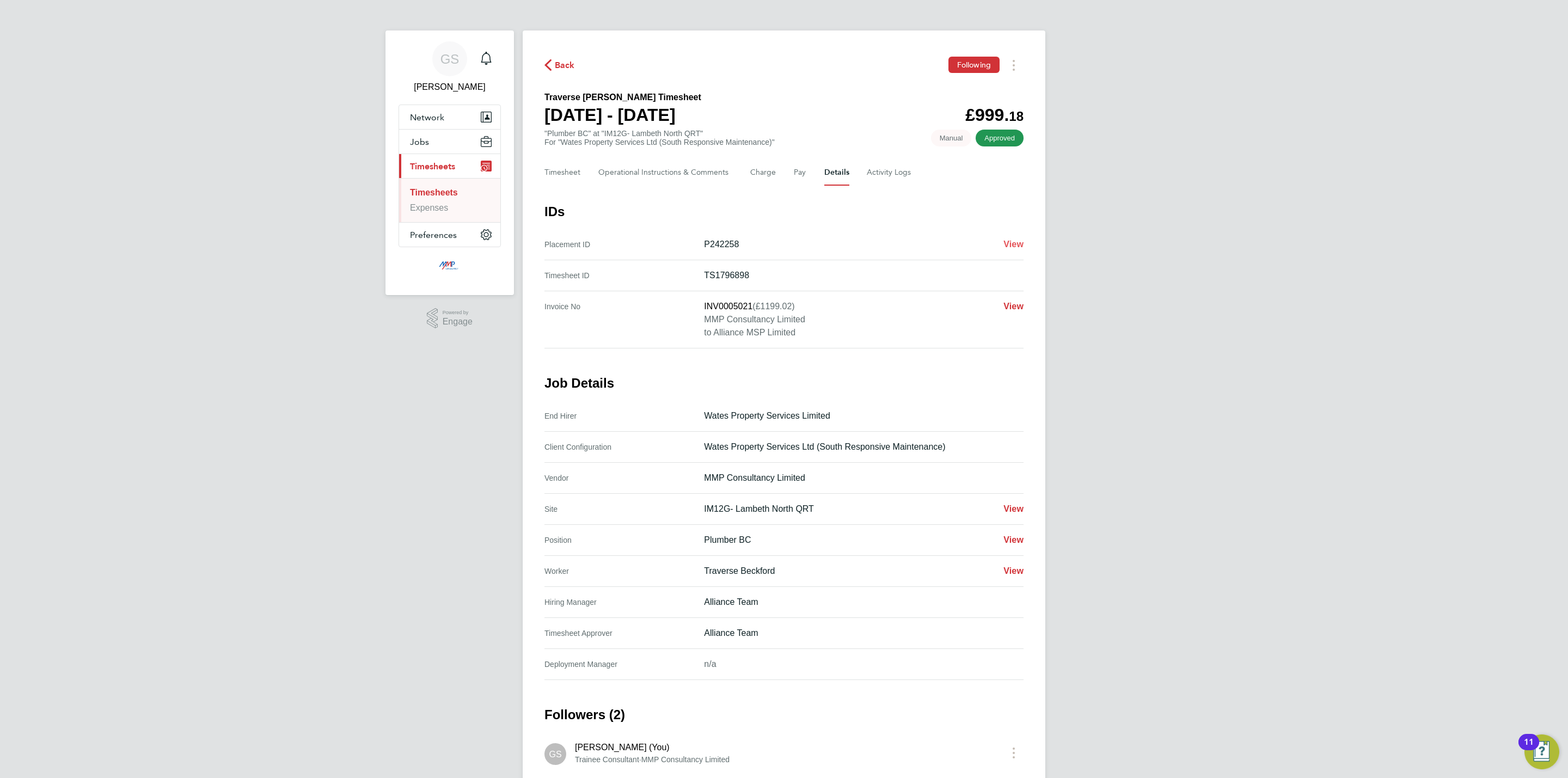
click at [1023, 240] on span "View" at bounding box center [1013, 244] width 20 height 9
click at [1018, 248] on span "View" at bounding box center [1013, 244] width 20 height 9
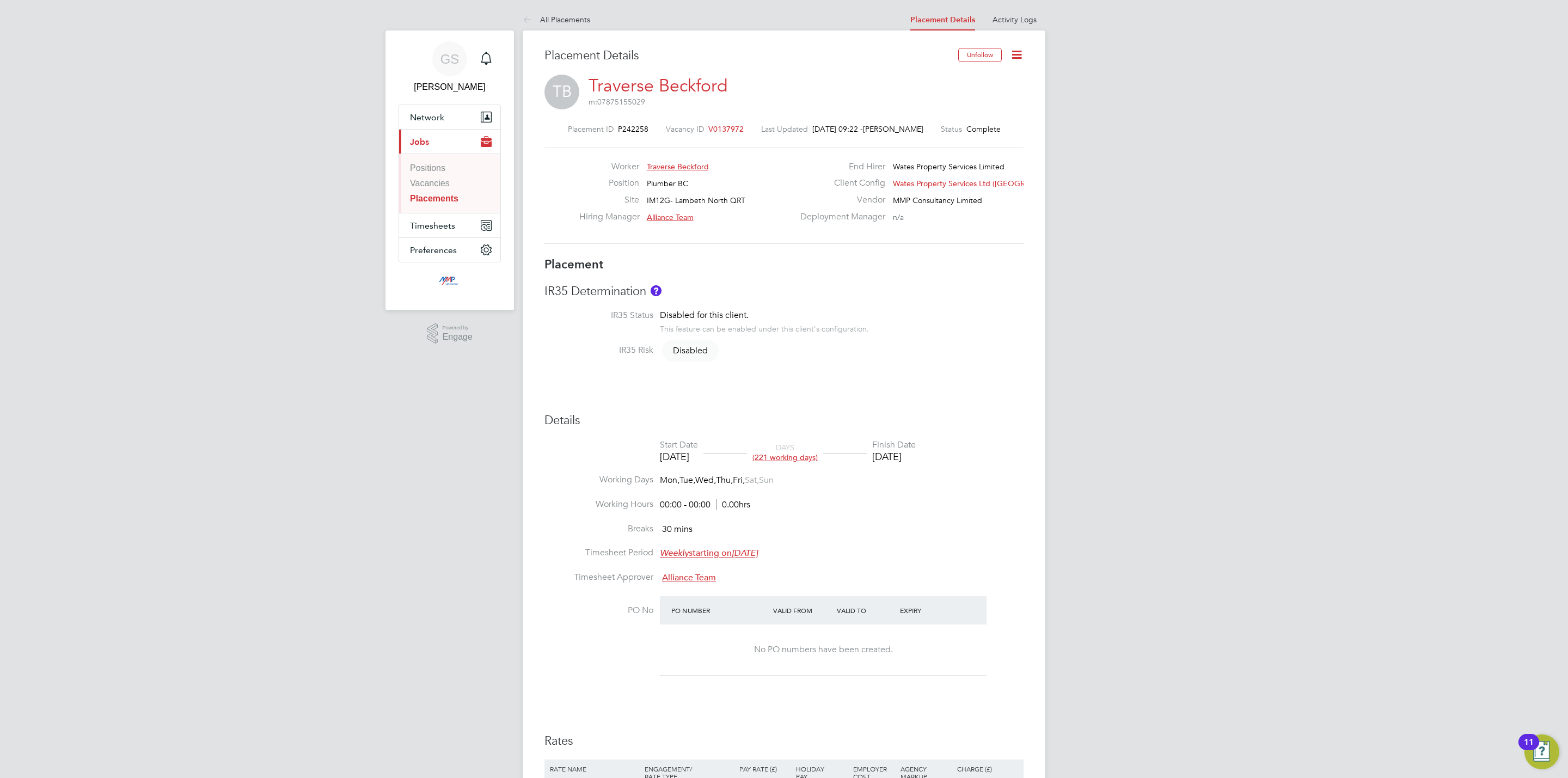
click at [1185, 471] on div "GS [PERSON_NAME] Notifications Applications: Network Businesses Sites Workers C…" at bounding box center [784, 665] width 1568 height 1332
click at [449, 199] on link "Placements" at bounding box center [434, 198] width 48 height 9
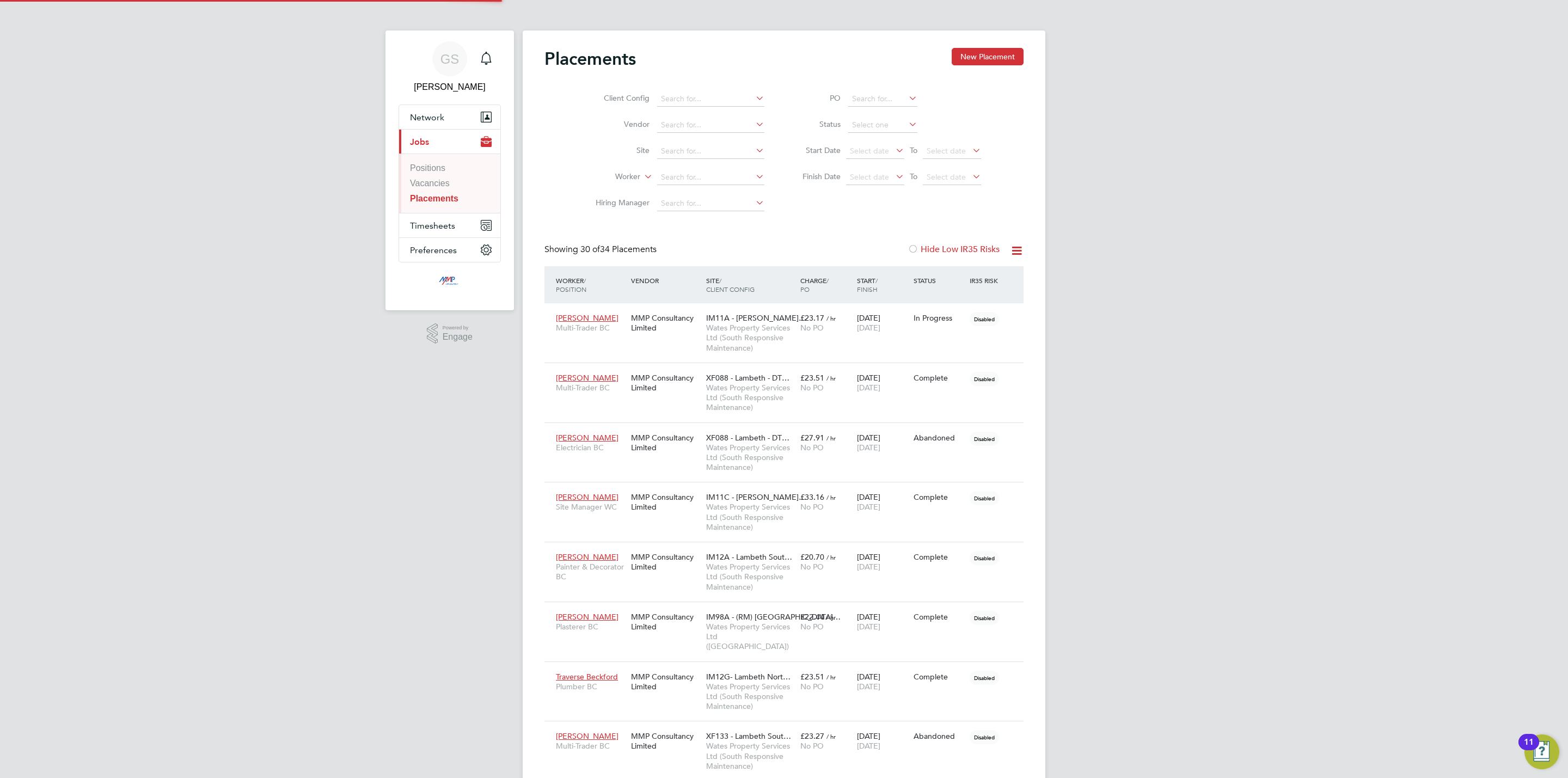
scroll to position [31, 76]
click at [878, 122] on input at bounding box center [882, 125] width 69 height 15
click at [878, 133] on li "Active" at bounding box center [882, 140] width 70 height 14
type input "Active"
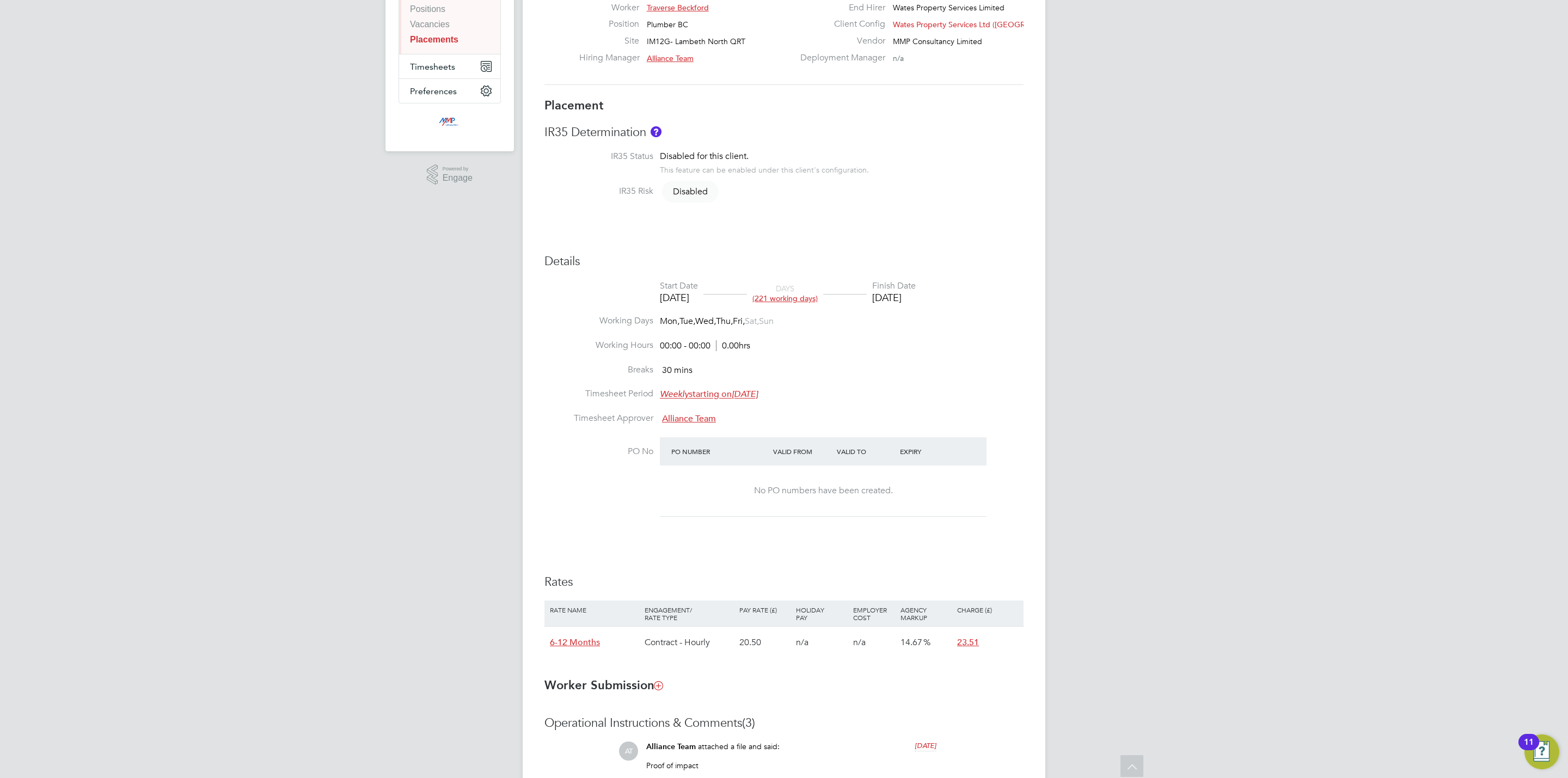
scroll to position [26, 0]
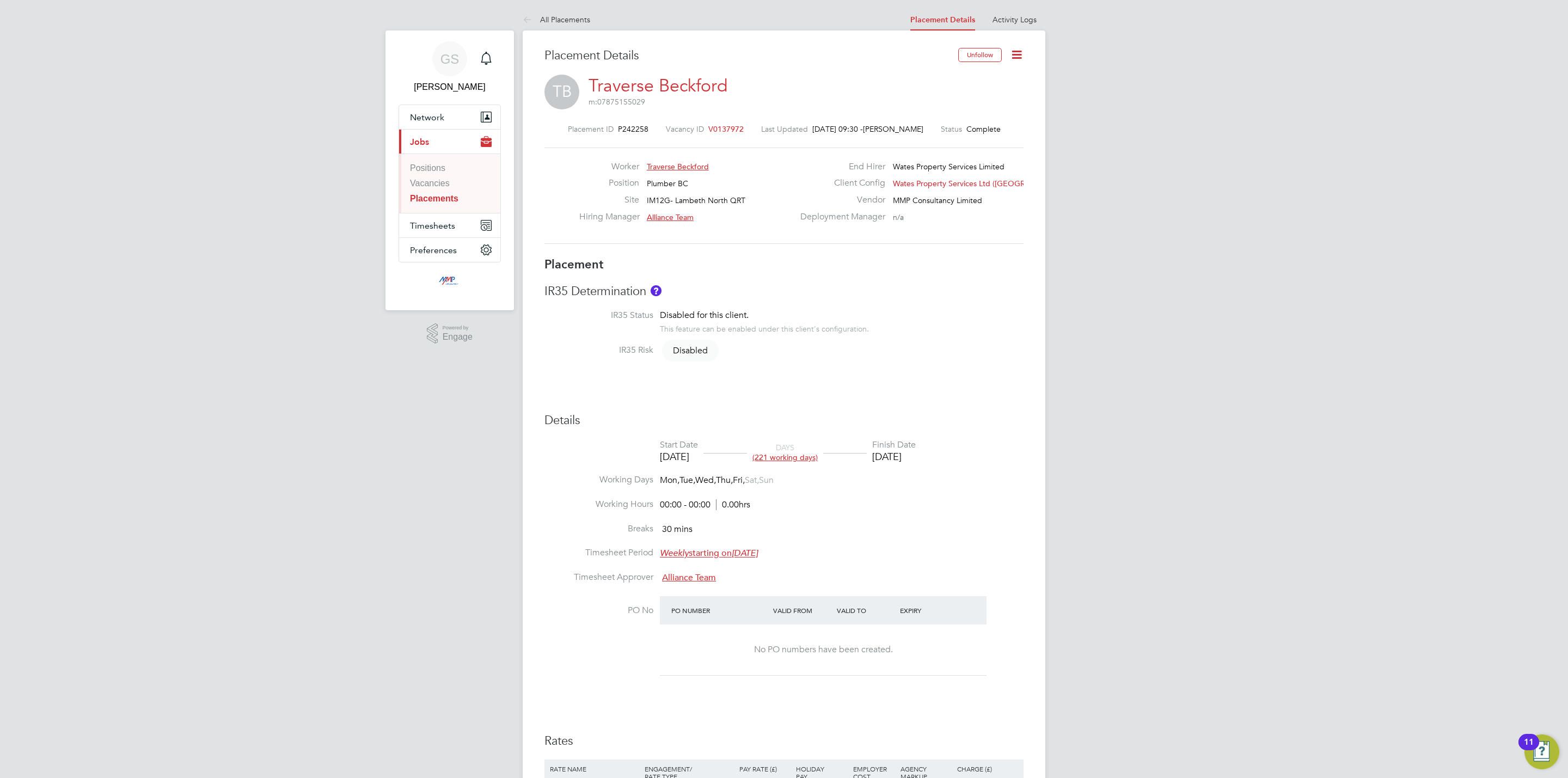
click at [976, 423] on h3 "Details" at bounding box center [784, 421] width 479 height 16
click at [427, 182] on link "Vacancies" at bounding box center [429, 183] width 40 height 9
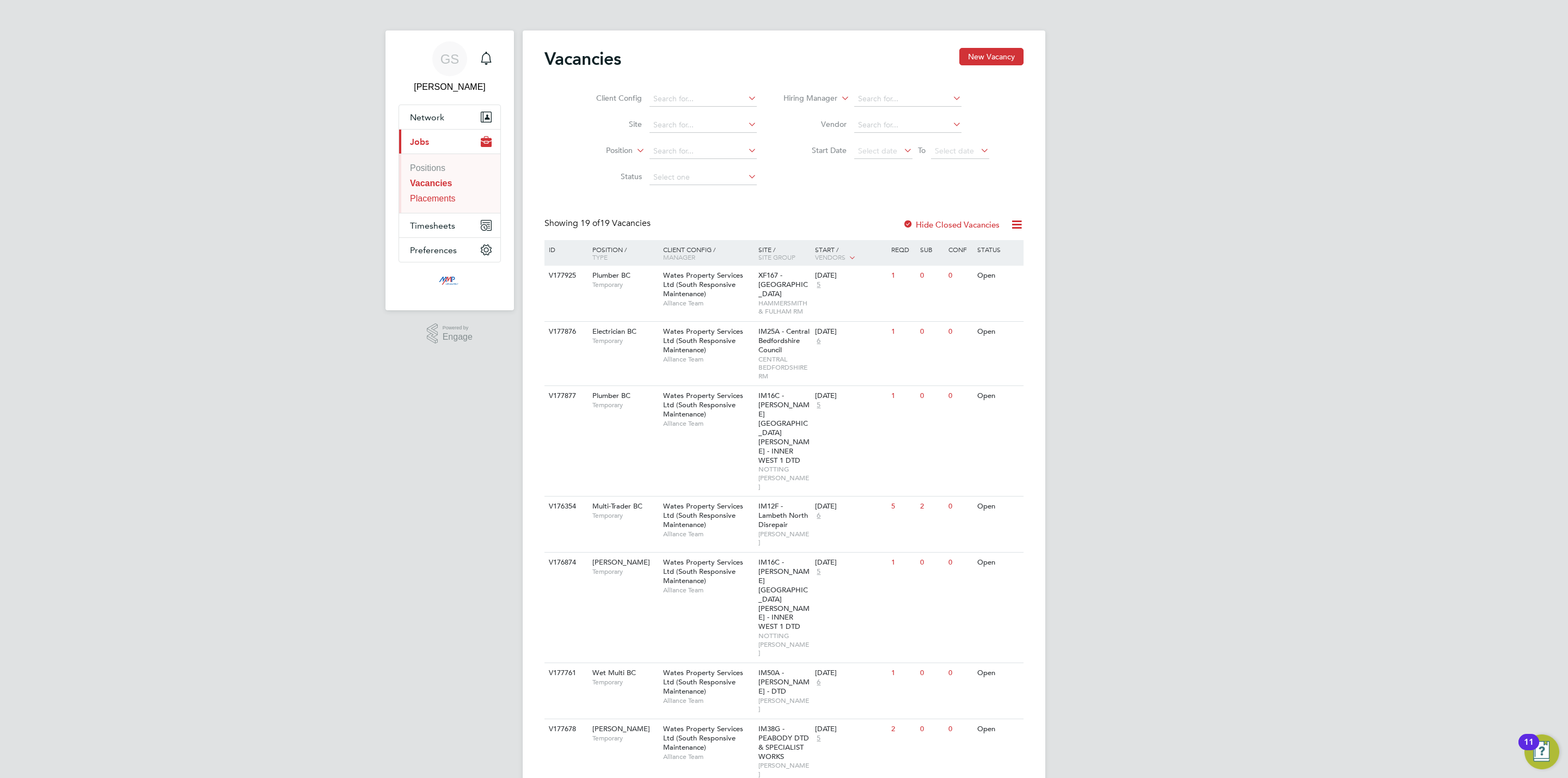
click at [435, 199] on link "Placements" at bounding box center [432, 198] width 46 height 9
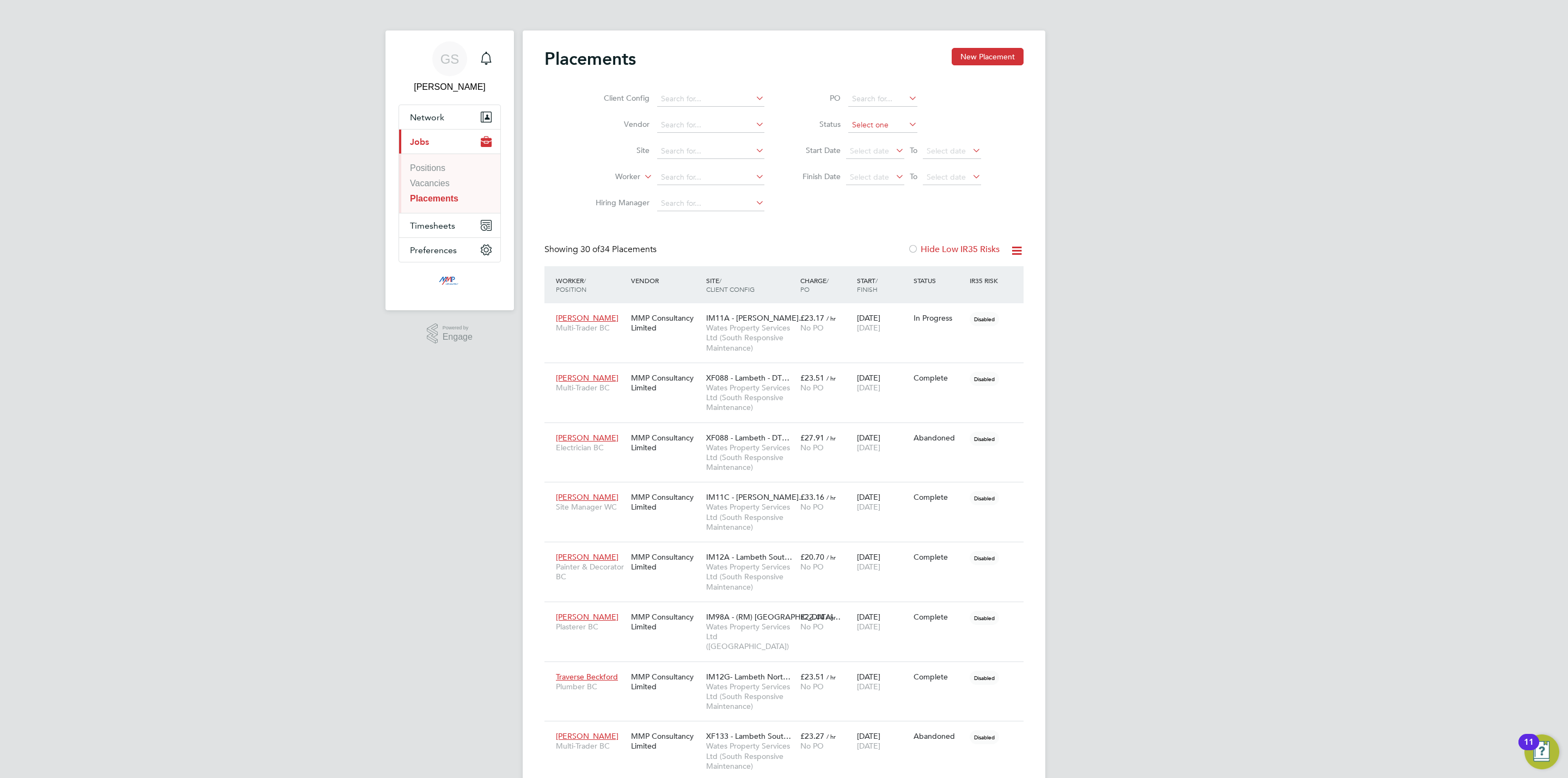
scroll to position [31, 76]
click at [859, 126] on input at bounding box center [882, 125] width 69 height 15
click at [870, 144] on li "Active" at bounding box center [882, 140] width 70 height 14
type input "Active"
click at [431, 187] on link "Vacancies" at bounding box center [429, 183] width 40 height 9
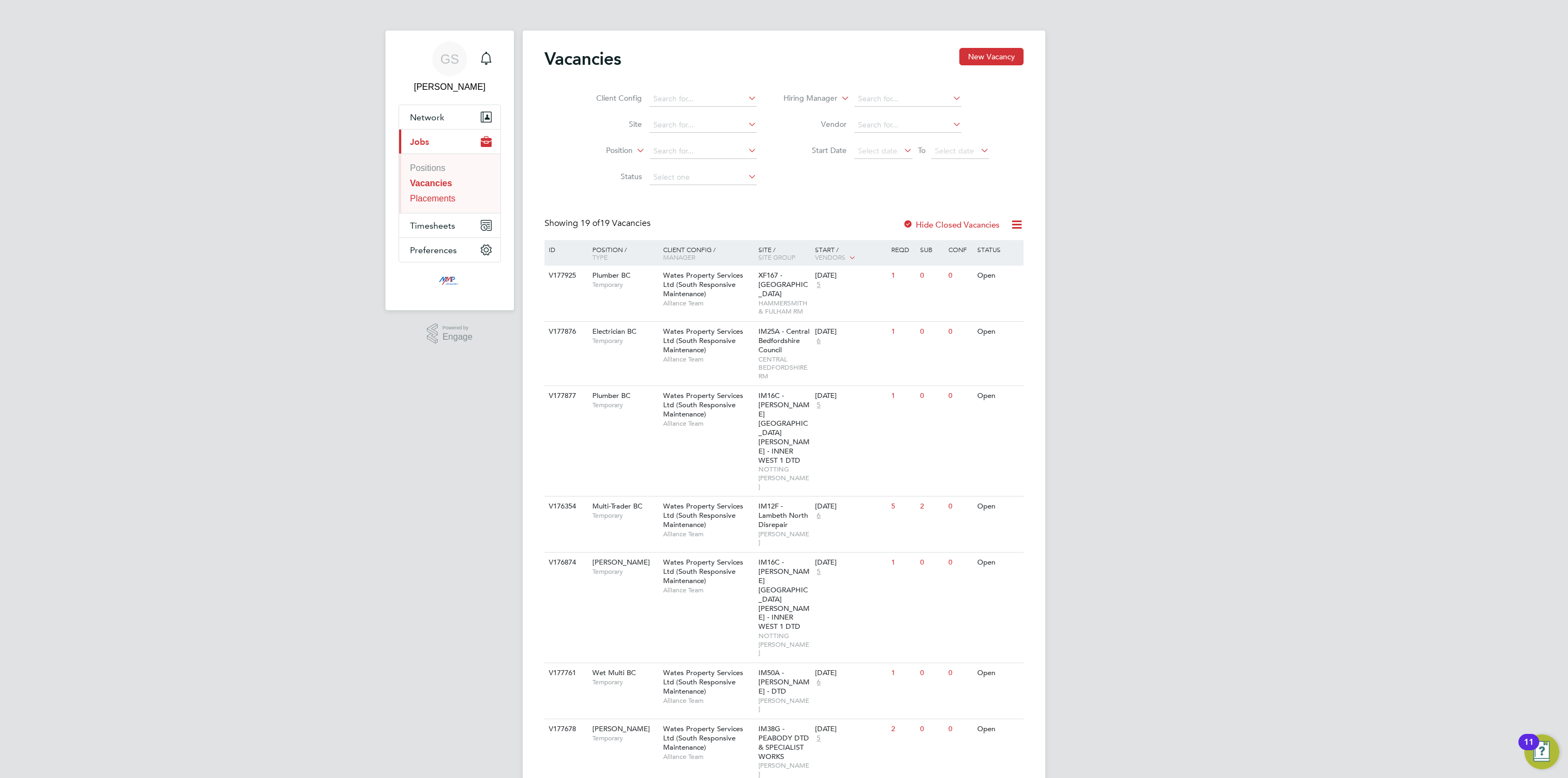
click at [435, 203] on link "Placements" at bounding box center [432, 198] width 46 height 9
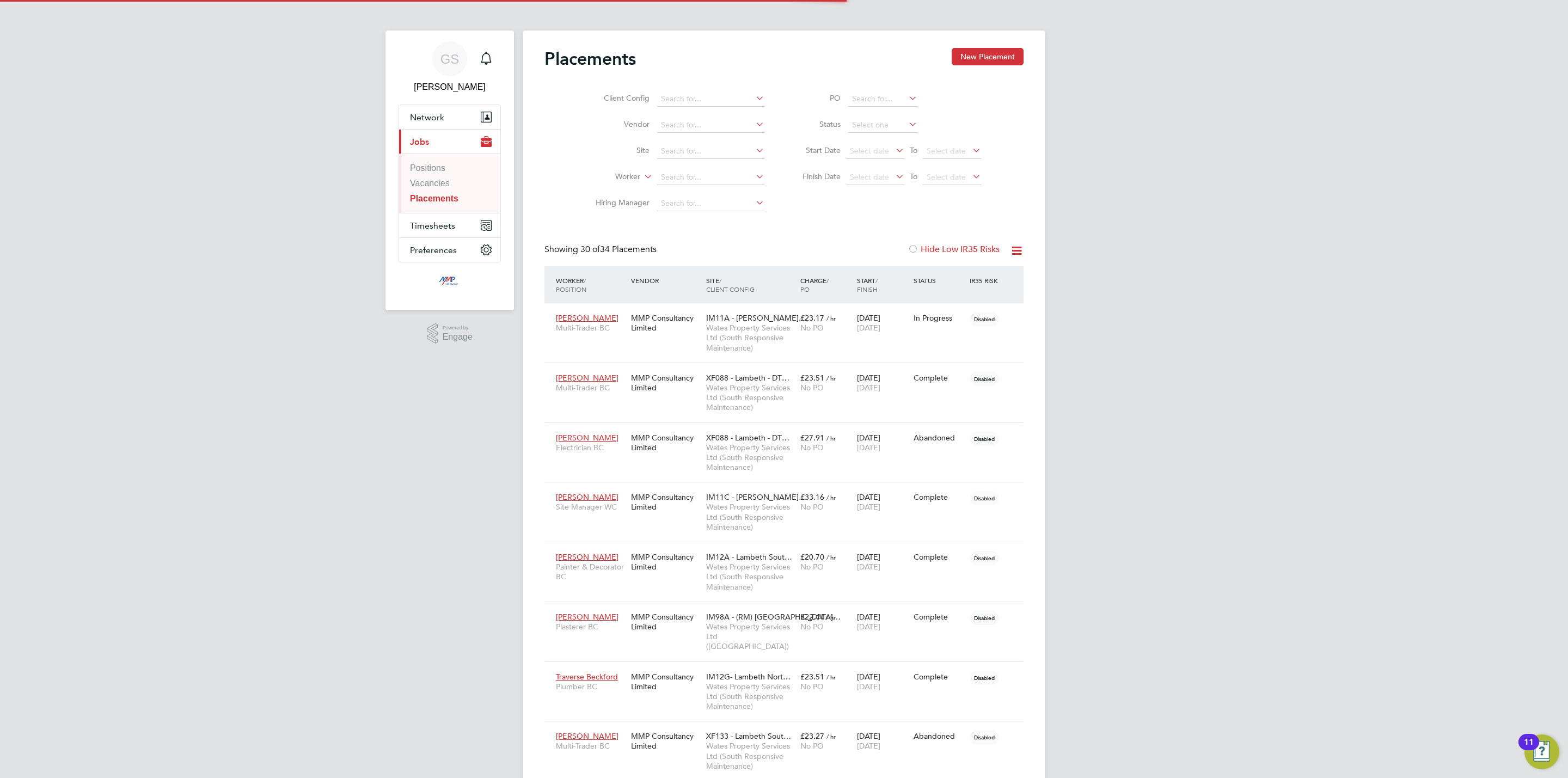
scroll to position [31, 76]
click at [436, 188] on link "Vacancies" at bounding box center [429, 183] width 40 height 9
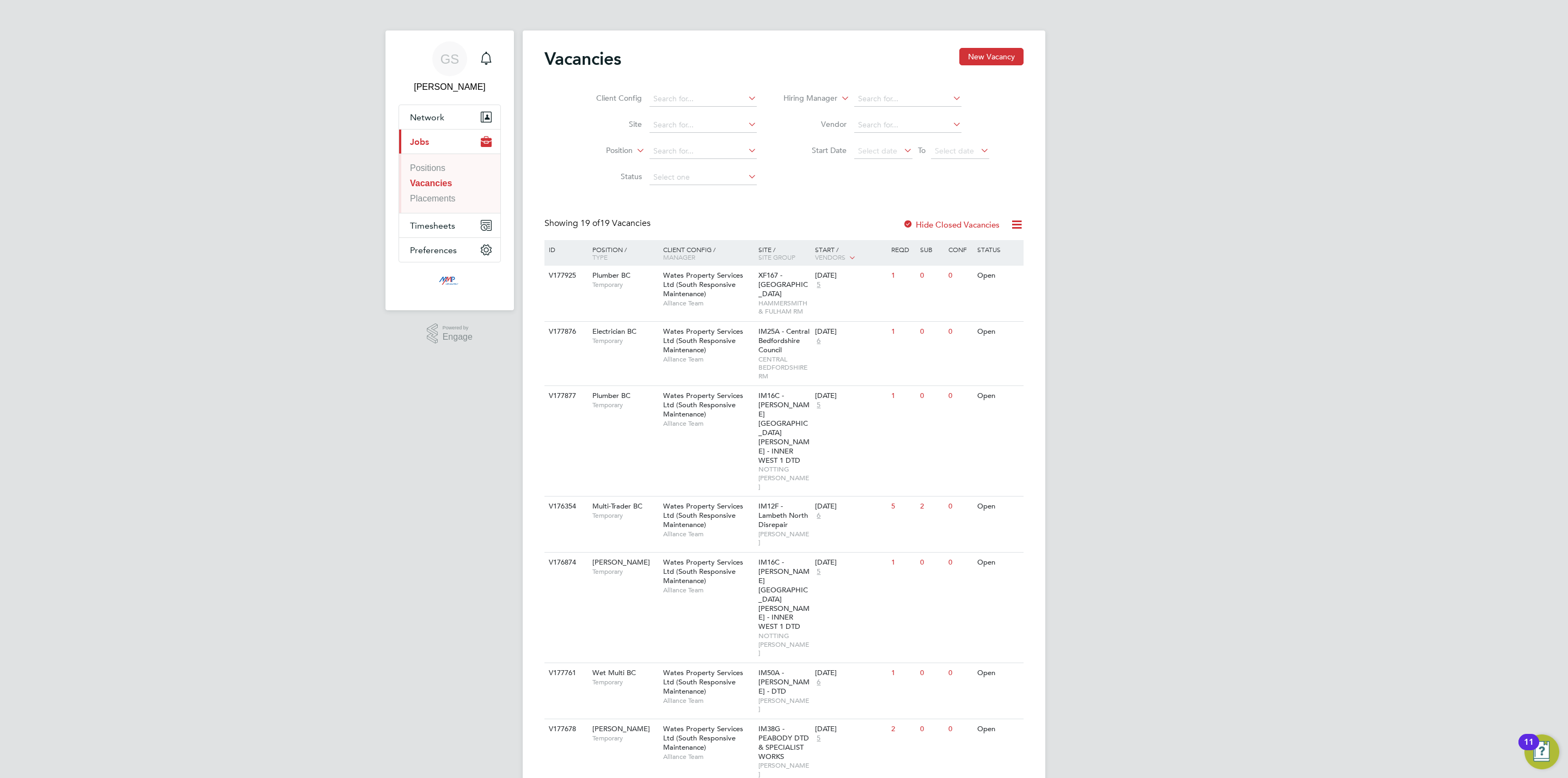
click at [433, 206] on ul "Positions Vacancies Placements" at bounding box center [450, 183] width 102 height 59
click at [443, 198] on link "Placements" at bounding box center [432, 198] width 46 height 9
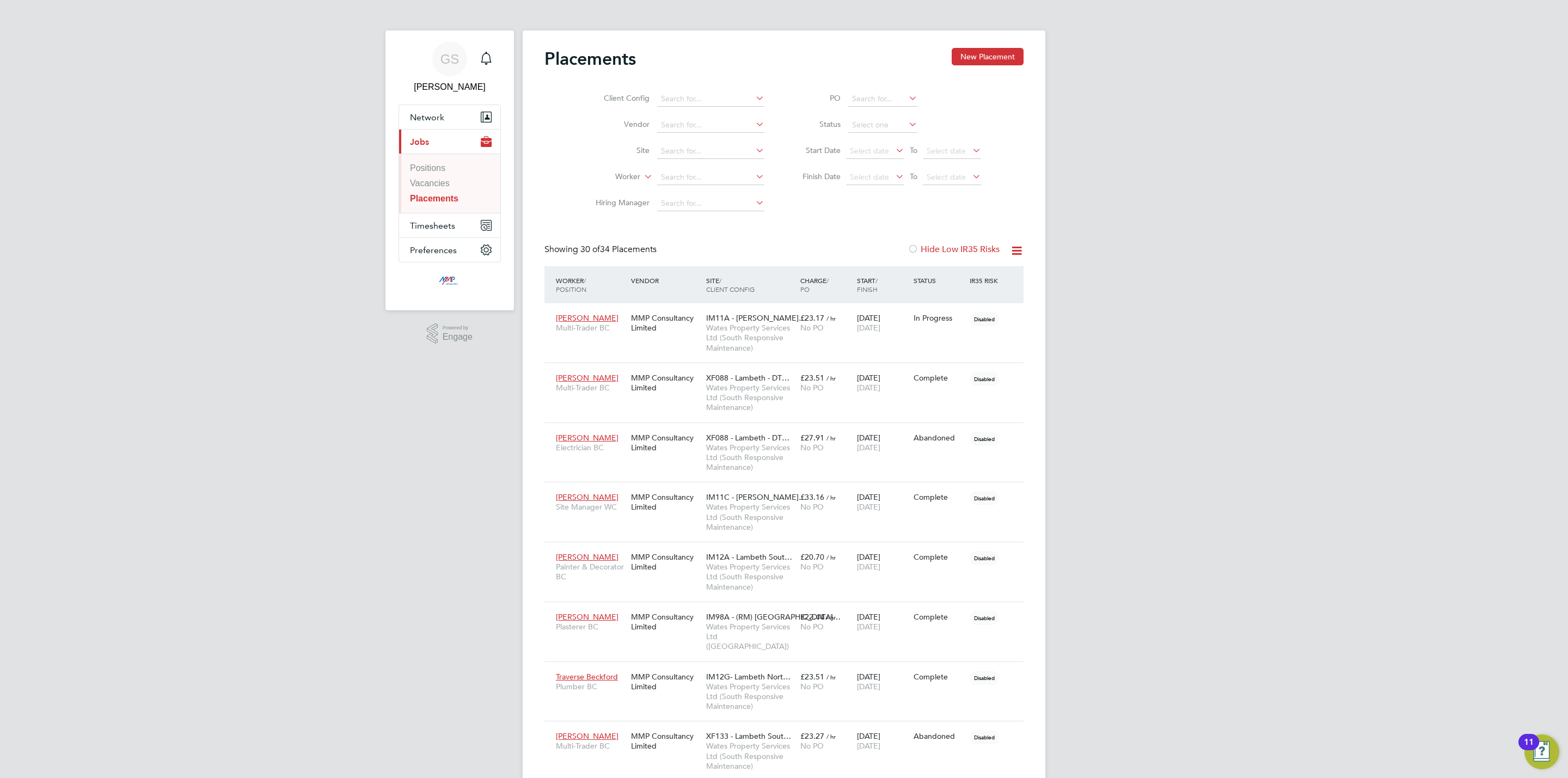
scroll to position [31, 76]
click at [877, 191] on li "Complete" at bounding box center [882, 198] width 70 height 14
type input "Complete"
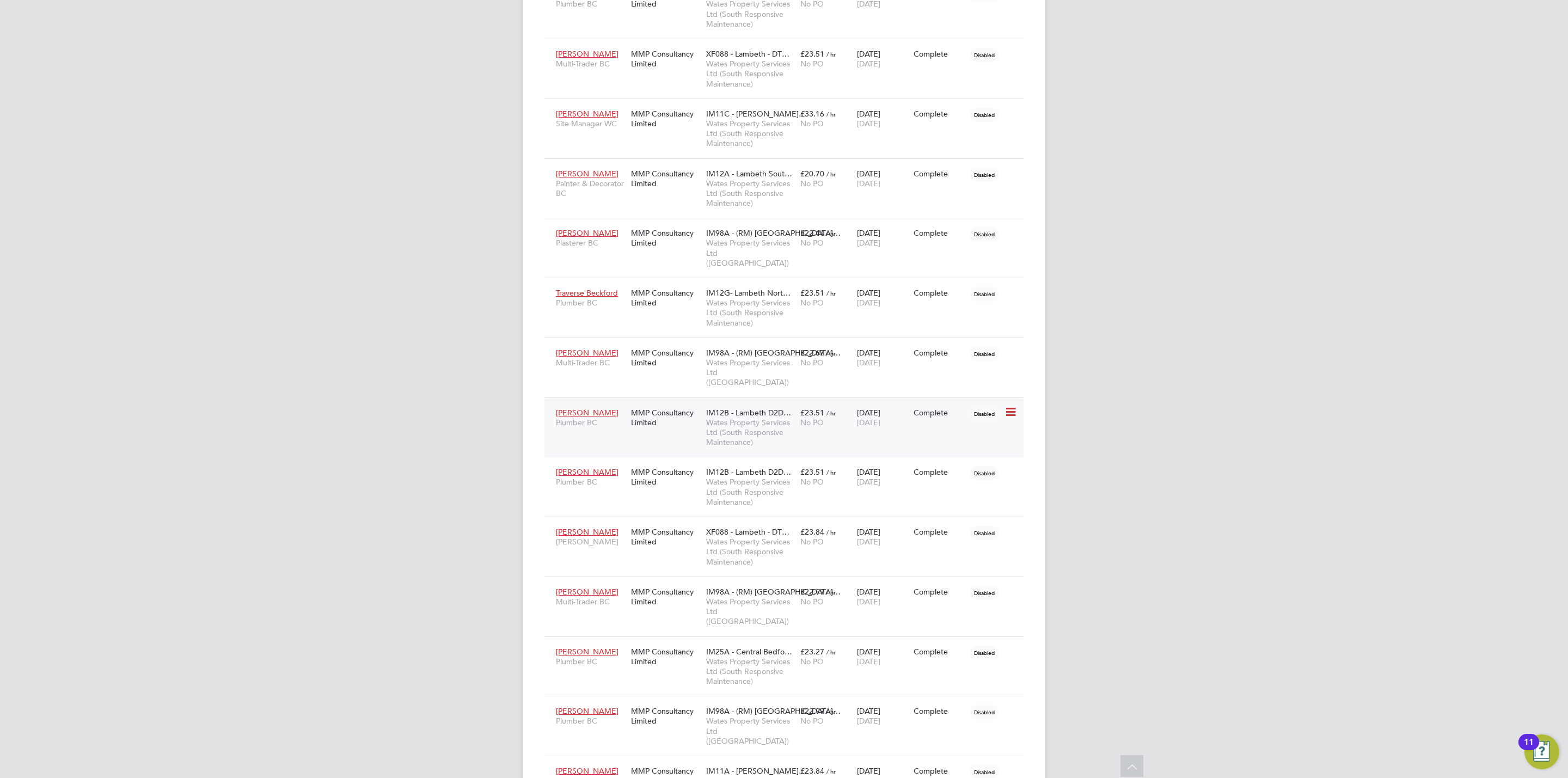
click at [724, 418] on span "Wates Property Services Ltd (South Responsive Maintenance)" at bounding box center [750, 432] width 89 height 30
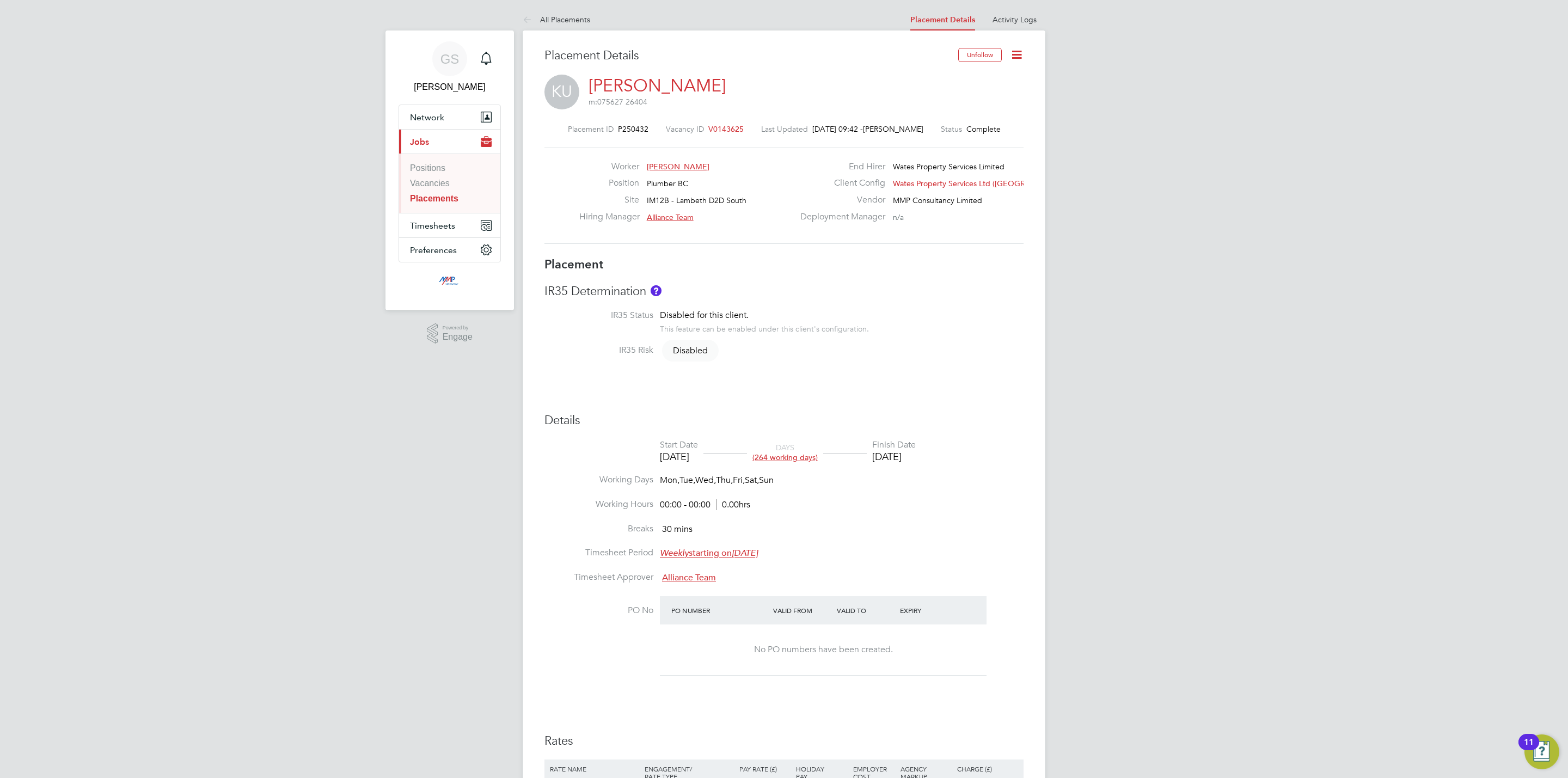
click at [449, 199] on link "Placements" at bounding box center [434, 198] width 48 height 9
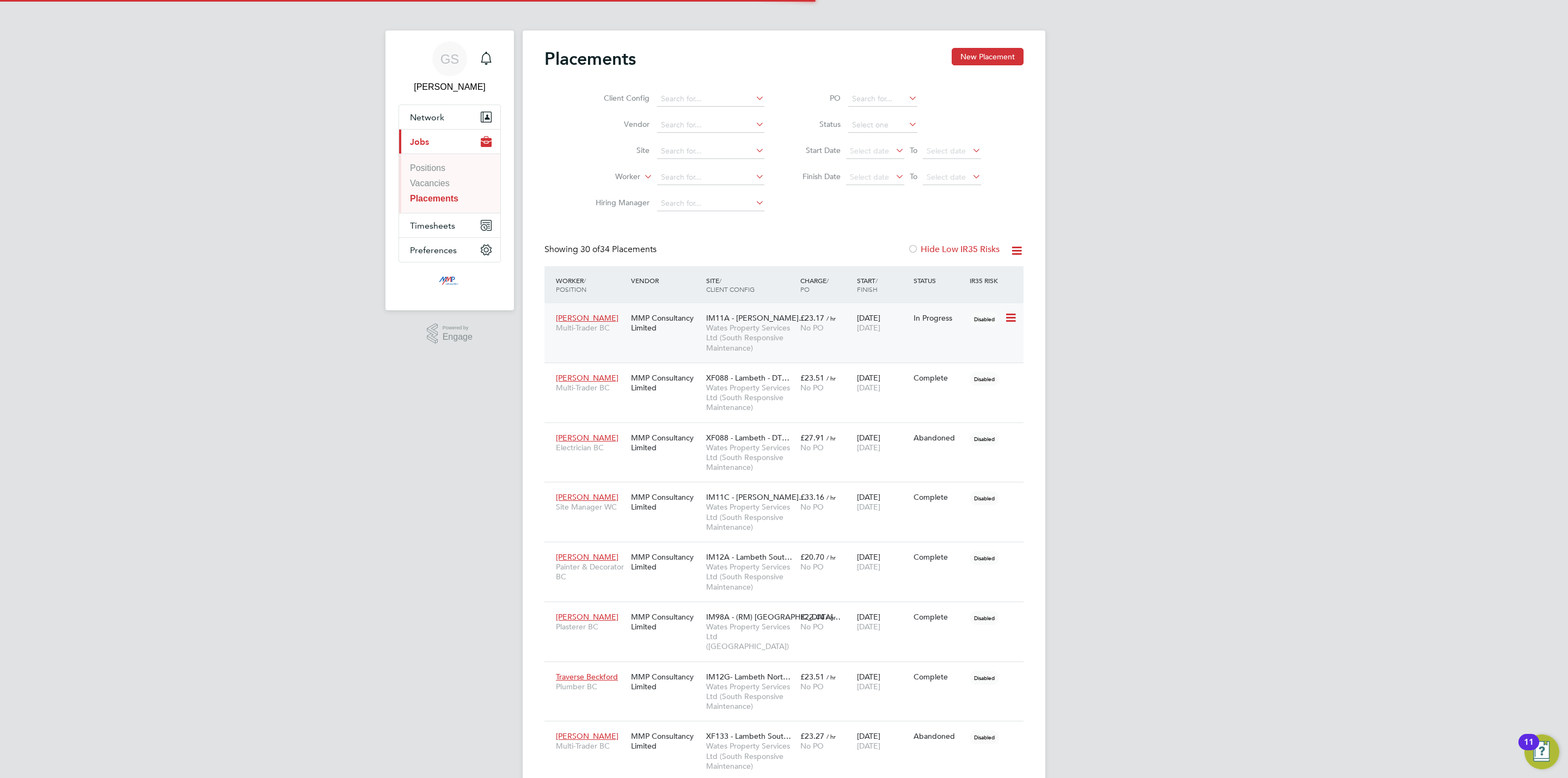
scroll to position [6, 6]
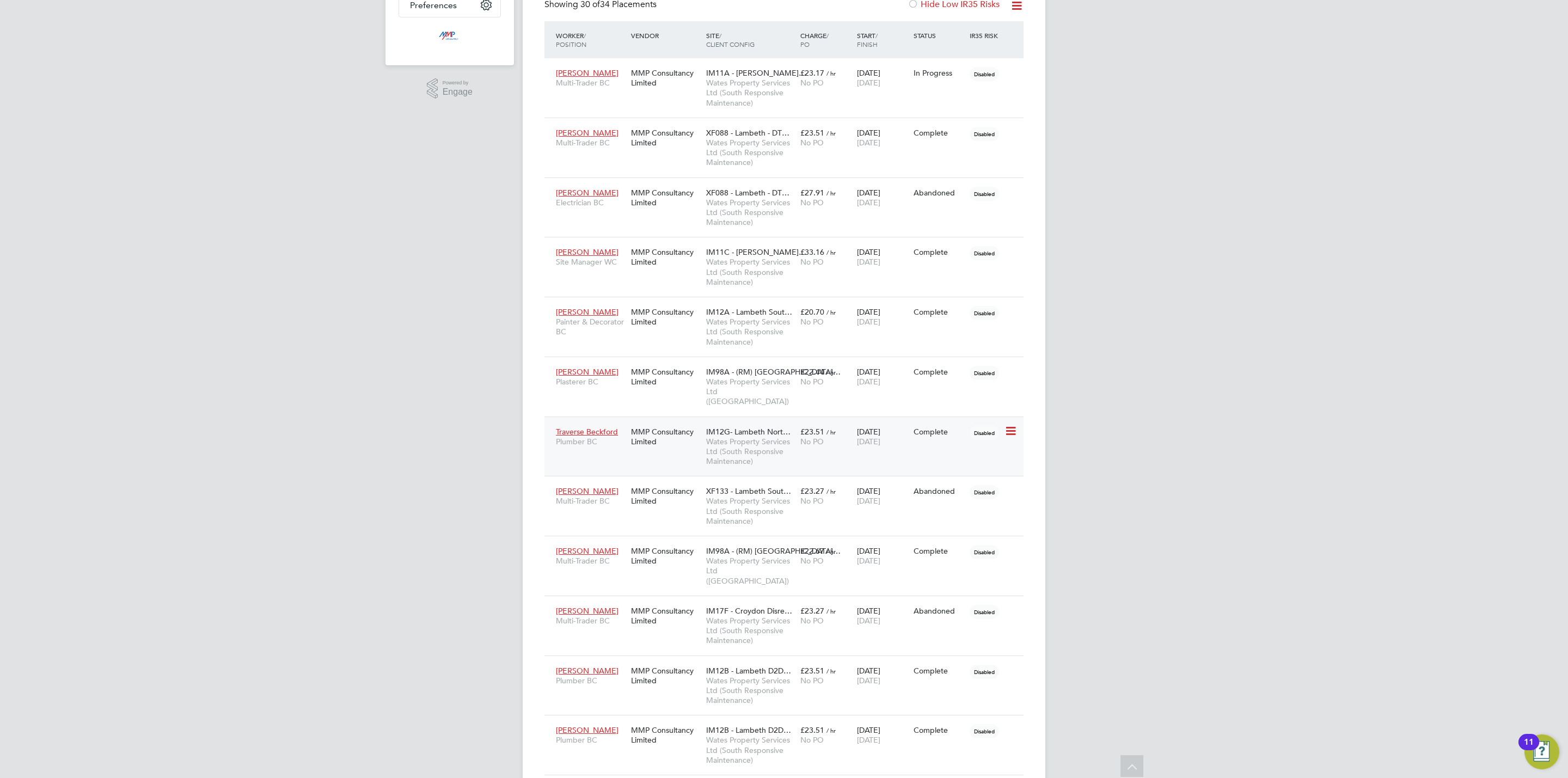
click at [662, 430] on div "MMP Consultancy Limited" at bounding box center [666, 437] width 75 height 31
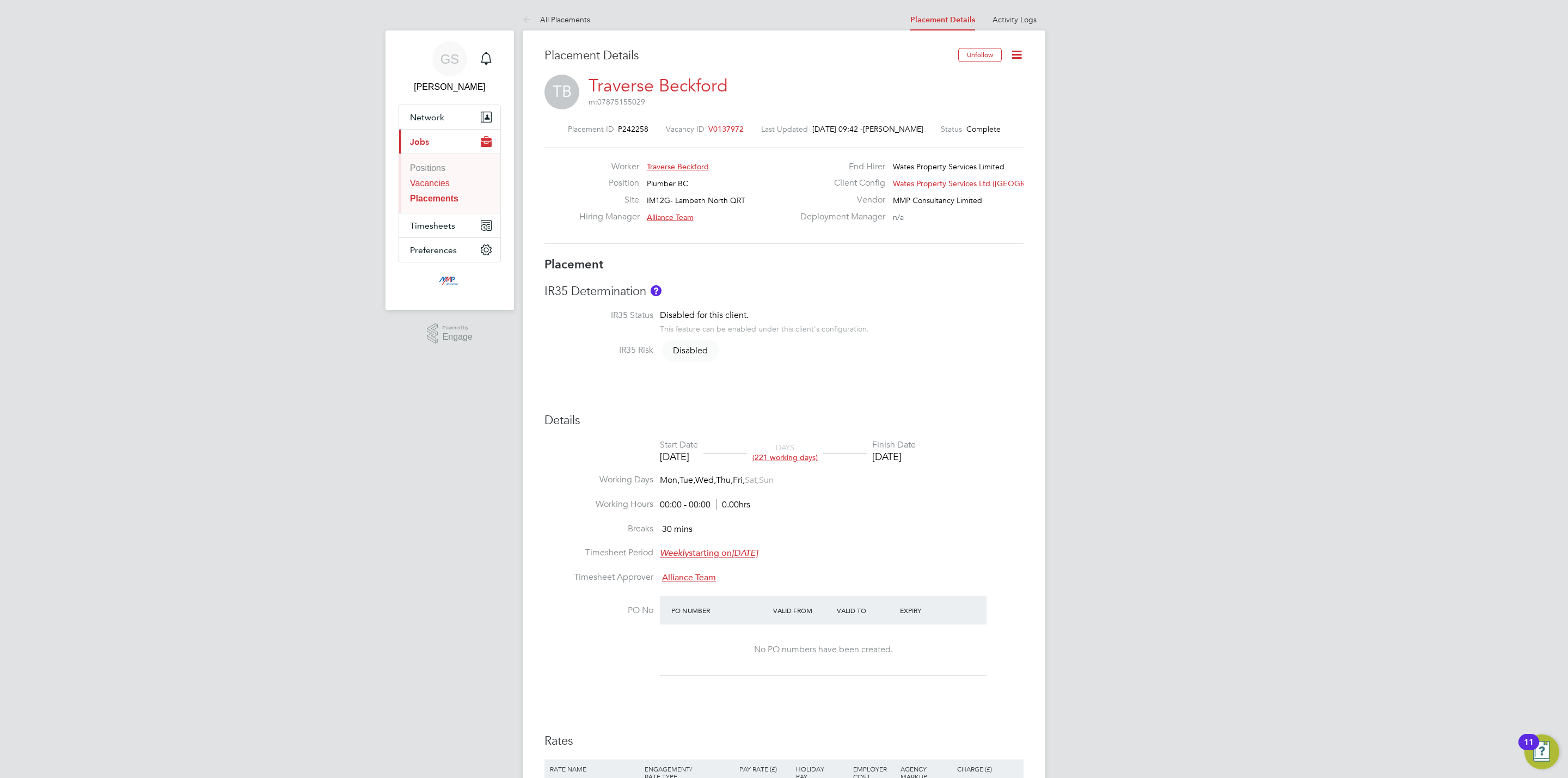
click at [412, 187] on link "Vacancies" at bounding box center [429, 183] width 40 height 9
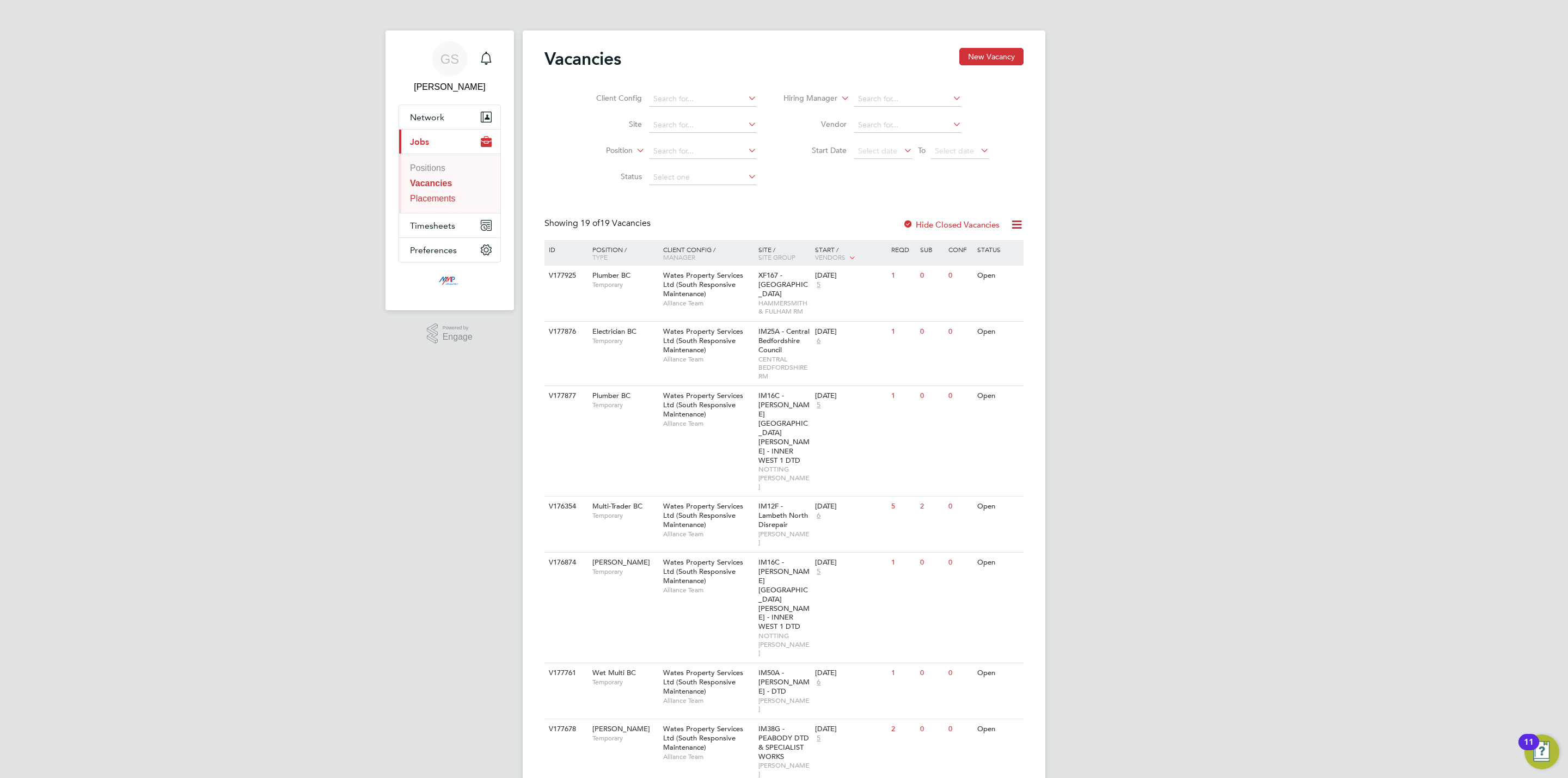
click at [430, 202] on link "Placements" at bounding box center [432, 198] width 46 height 9
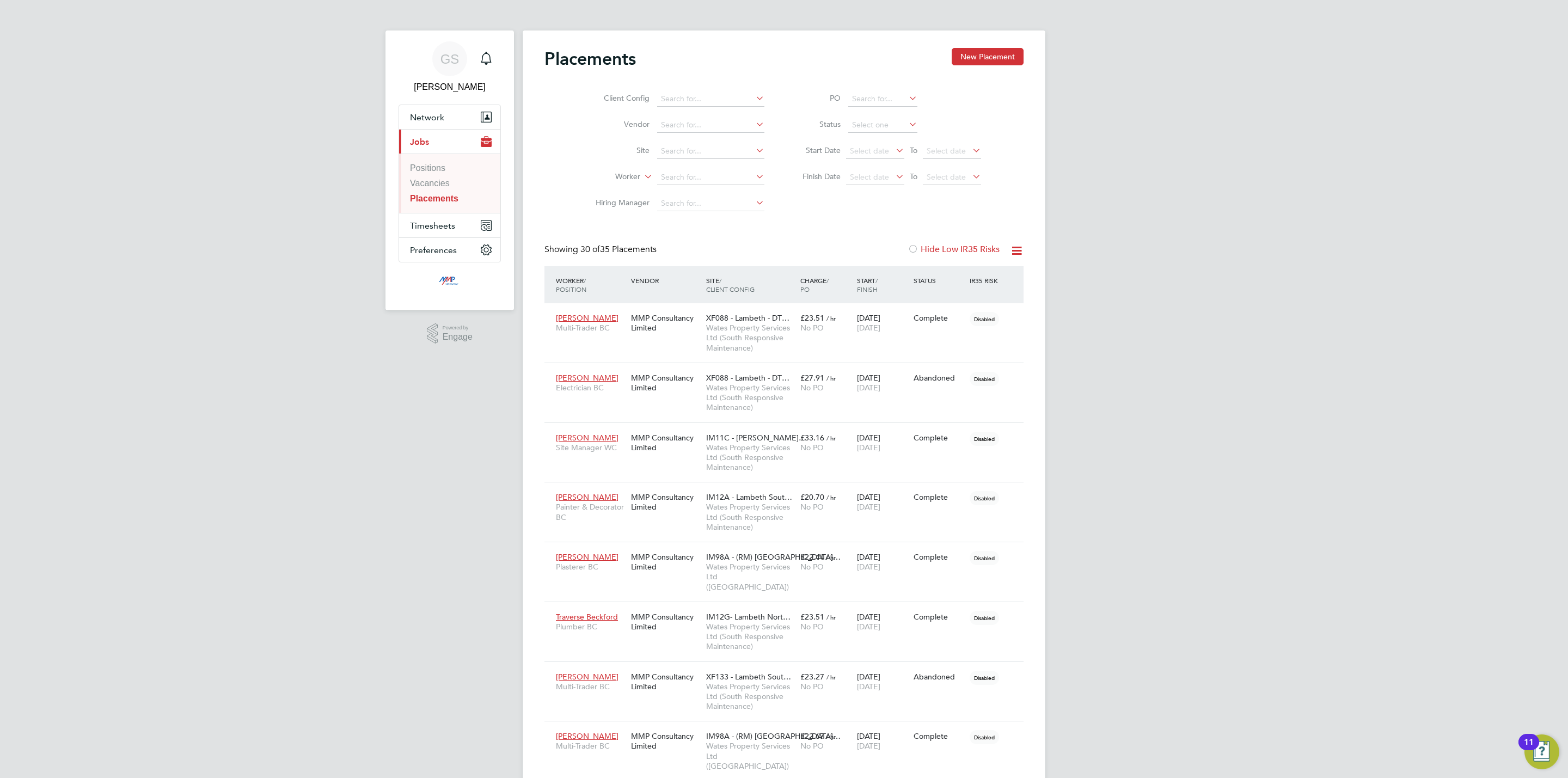
scroll to position [31, 76]
click at [431, 183] on link "Vacancies" at bounding box center [429, 183] width 40 height 9
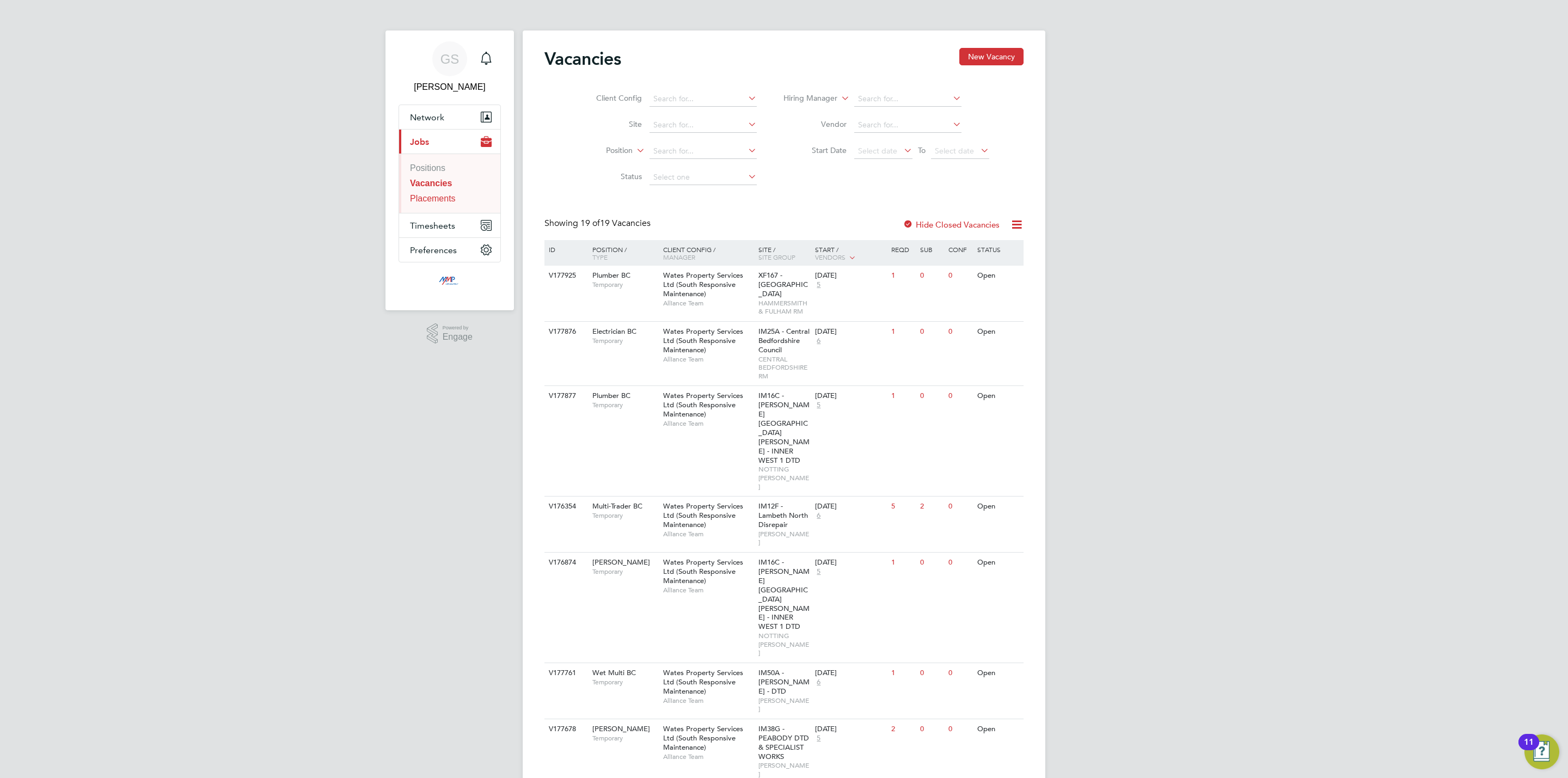
click at [443, 199] on link "Placements" at bounding box center [432, 198] width 46 height 9
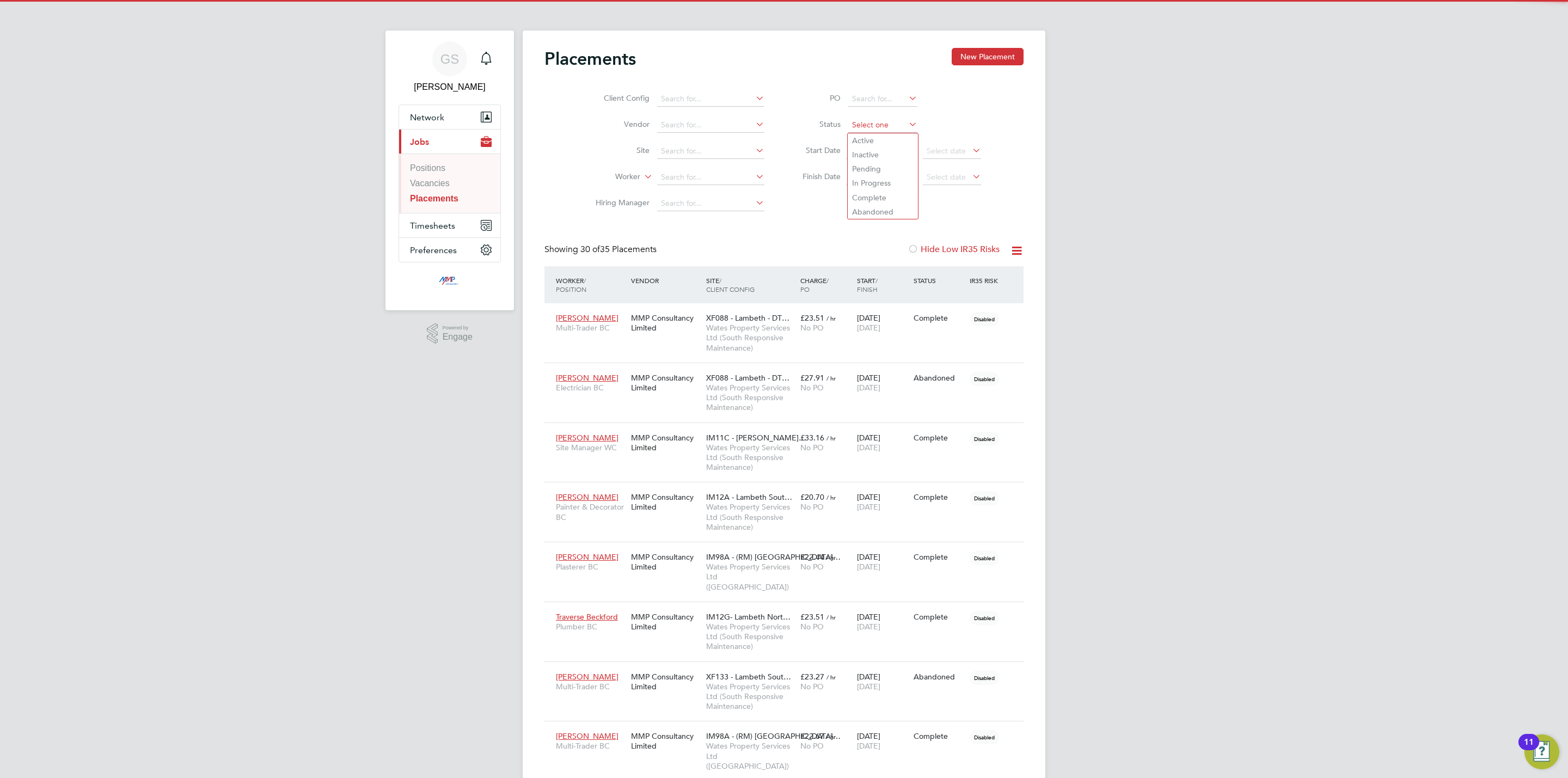
click at [865, 123] on input at bounding box center [882, 125] width 69 height 15
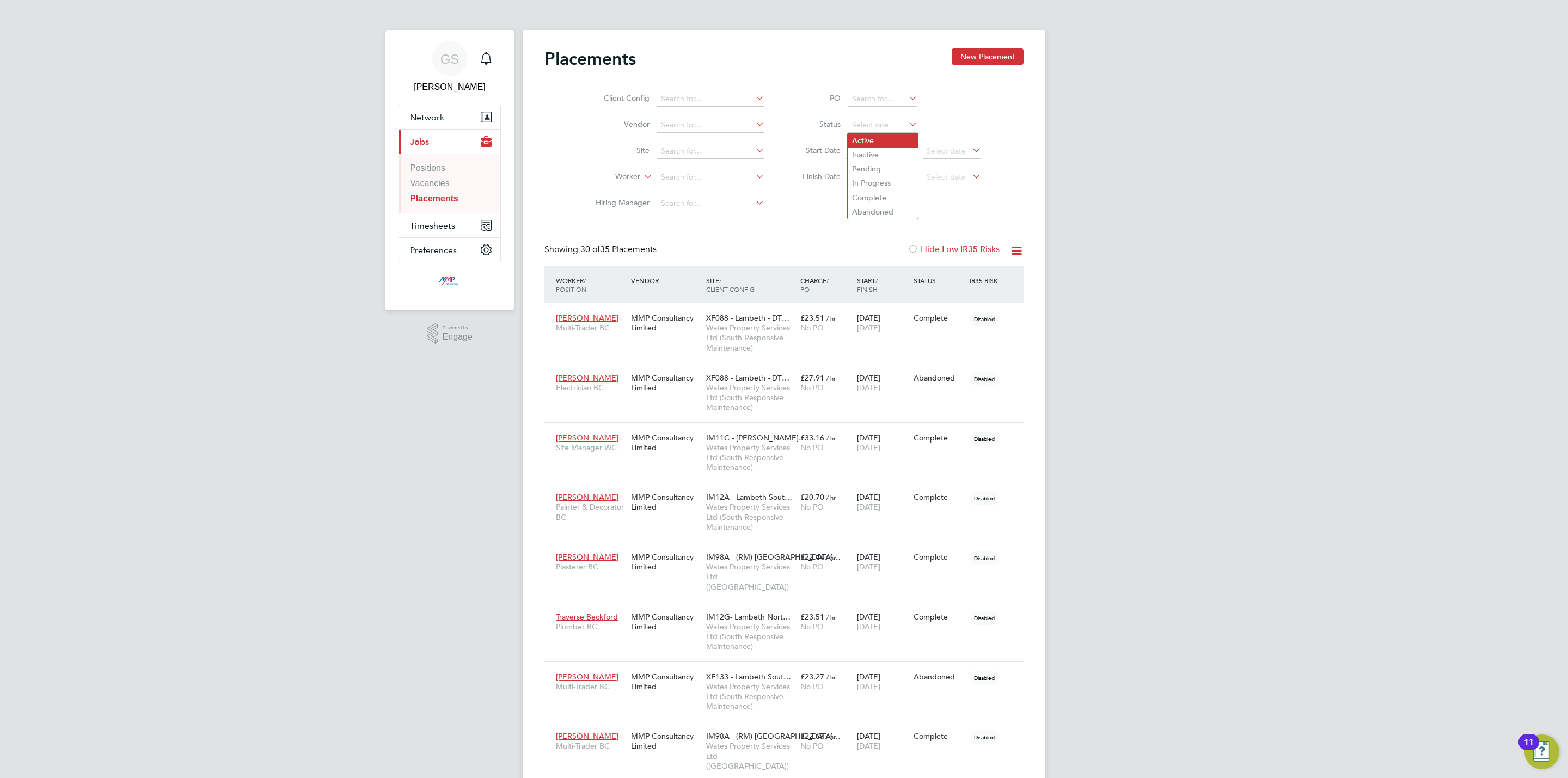
click at [869, 139] on li "Active" at bounding box center [882, 140] width 70 height 14
type input "Active"
click at [443, 185] on link "Vacancies" at bounding box center [429, 183] width 40 height 9
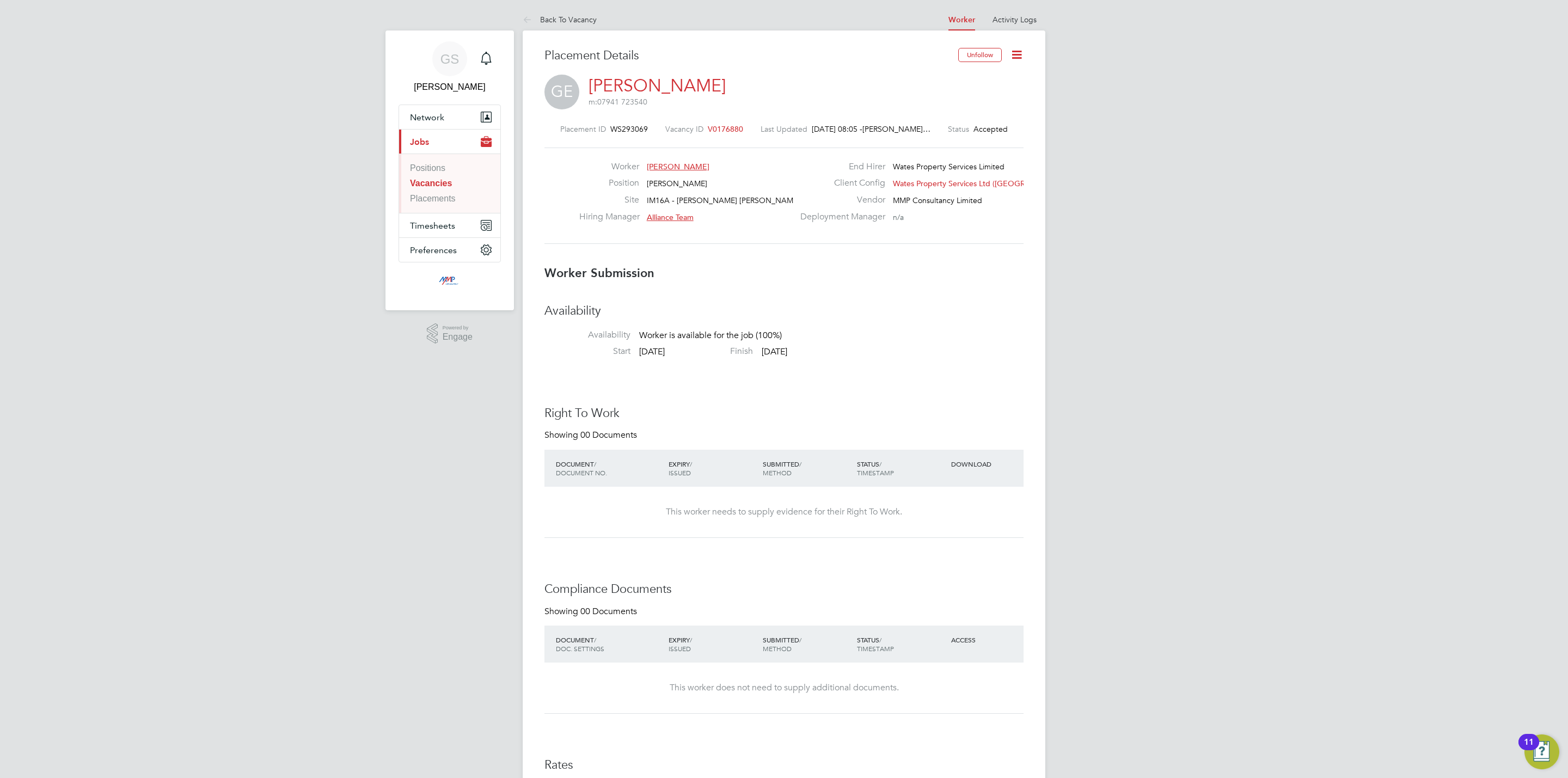
click at [1013, 54] on icon at bounding box center [1017, 54] width 13 height 13
click at [963, 128] on li "Confirm" at bounding box center [971, 133] width 101 height 15
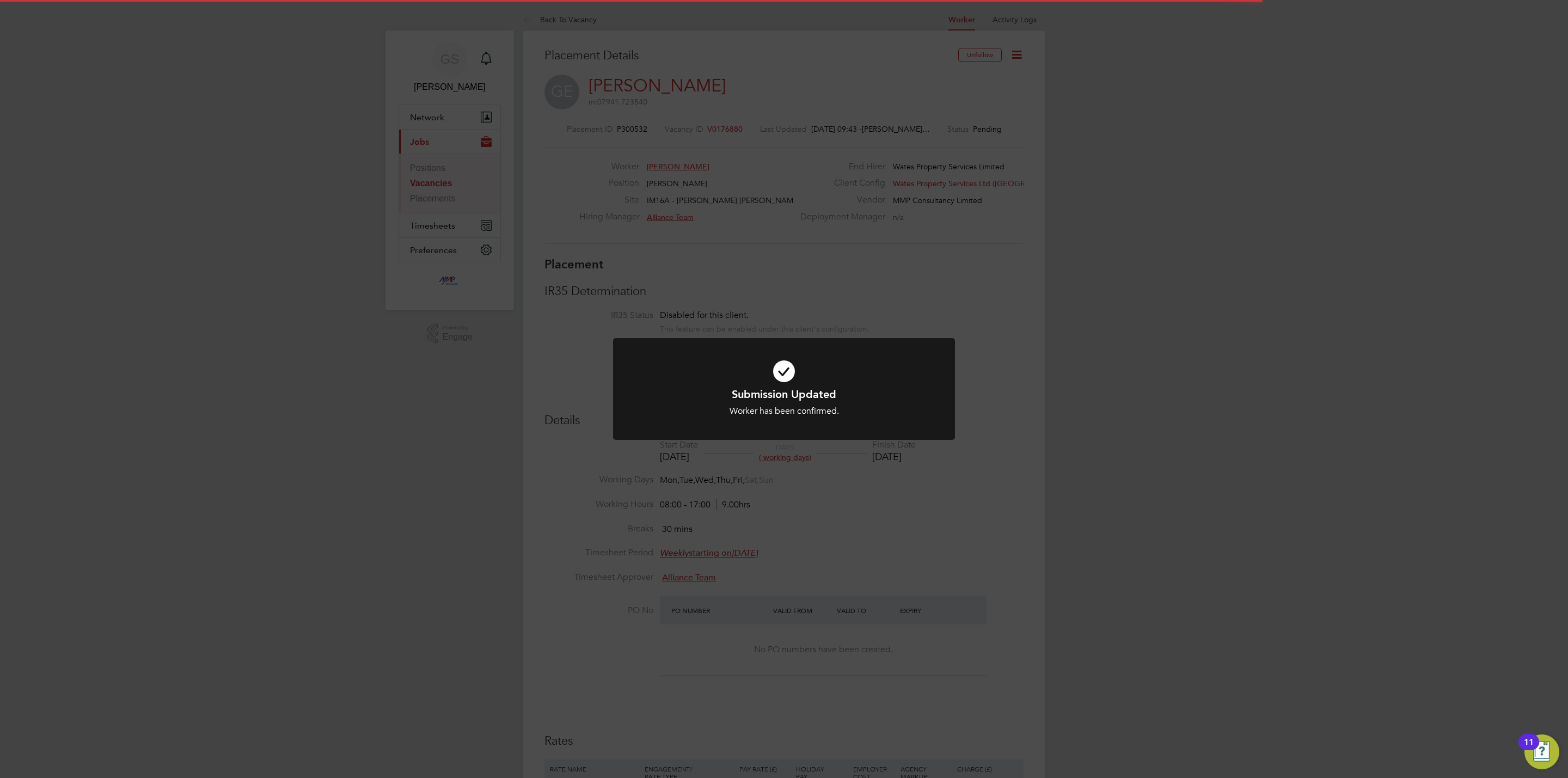
scroll to position [10, 54]
click at [796, 234] on div "Submission Updated Worker has been confirmed. Cancel Okay" at bounding box center [784, 389] width 1568 height 778
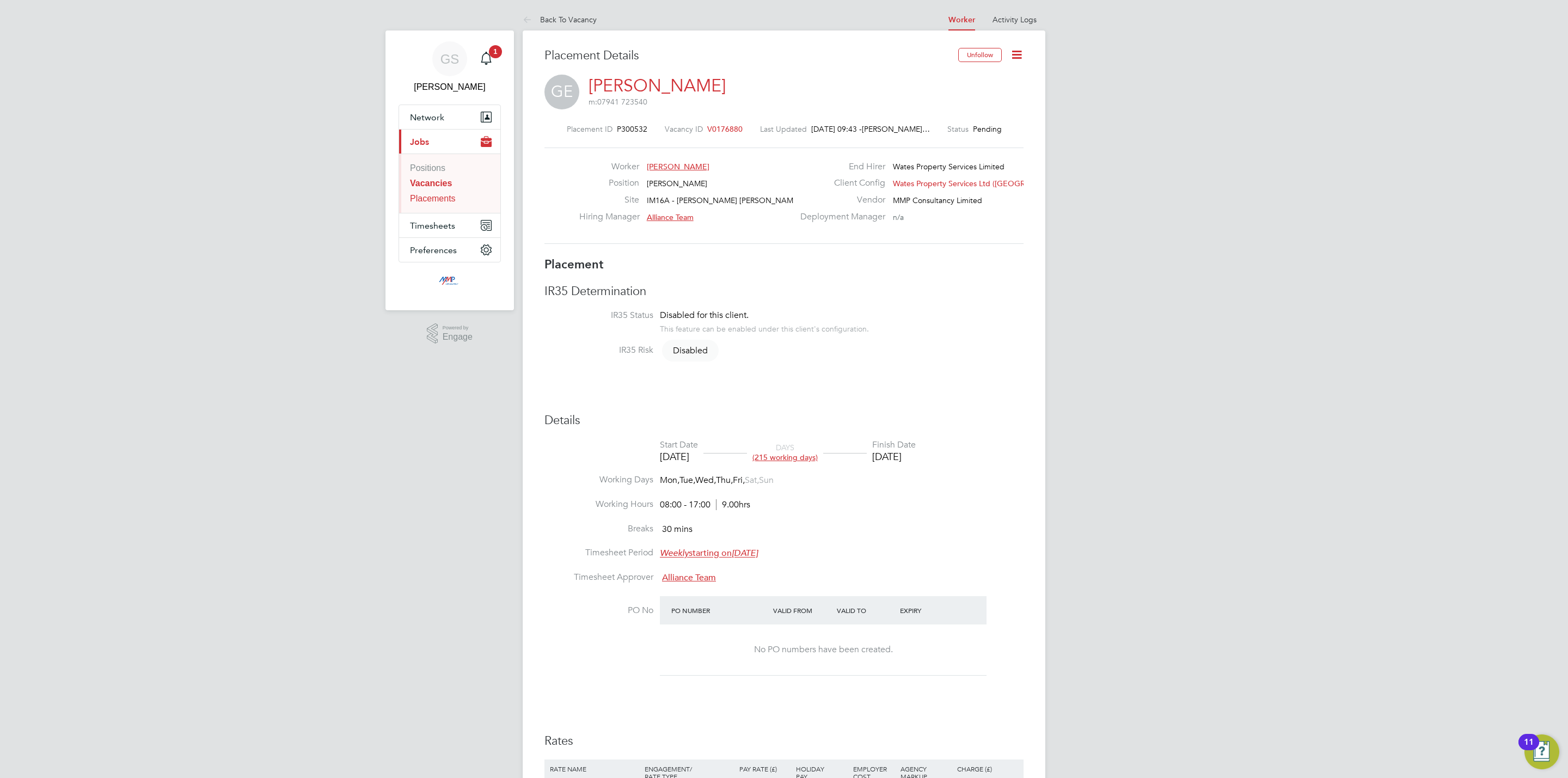
click at [445, 200] on link "Placements" at bounding box center [432, 198] width 46 height 9
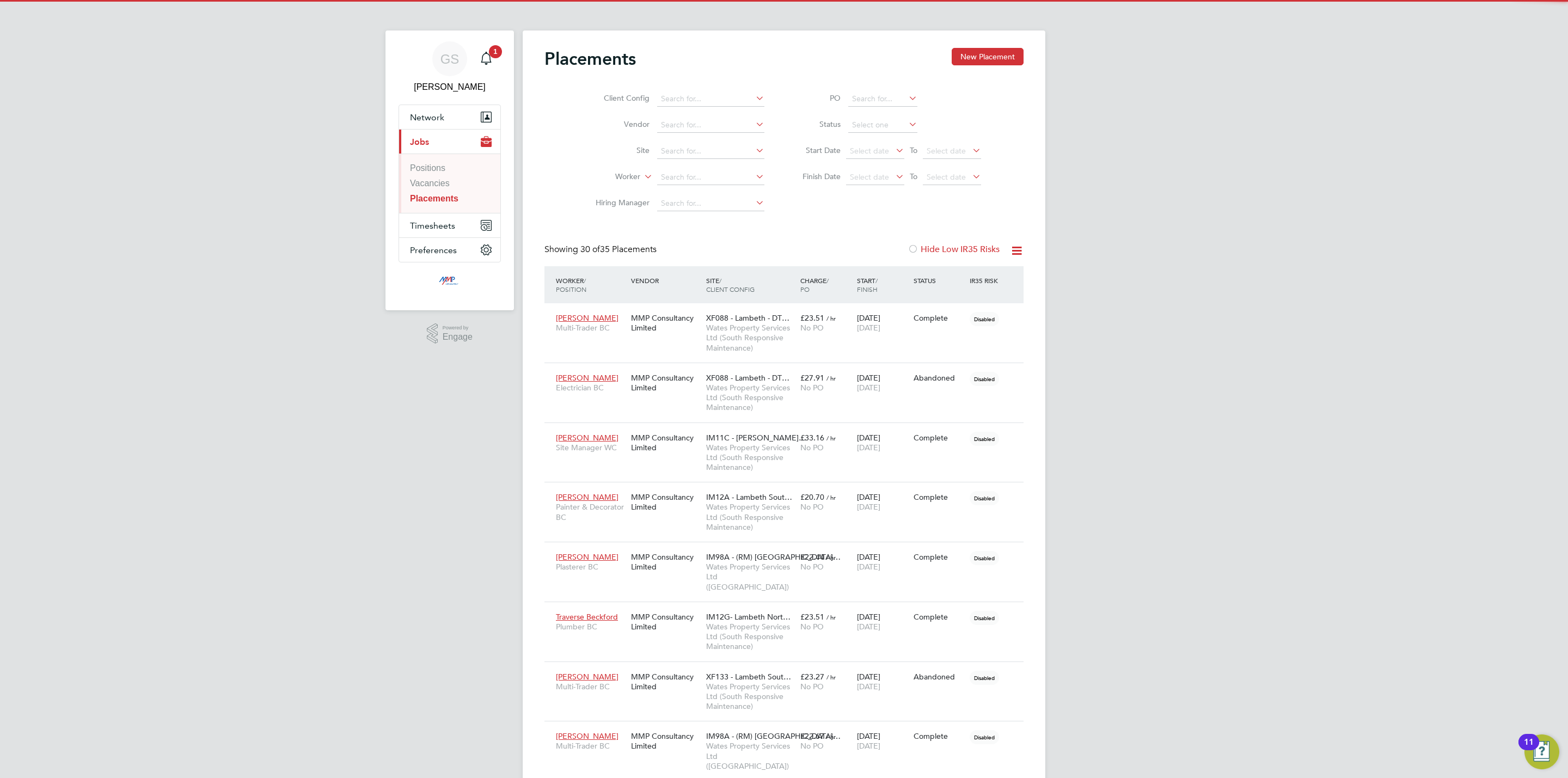
scroll to position [31, 76]
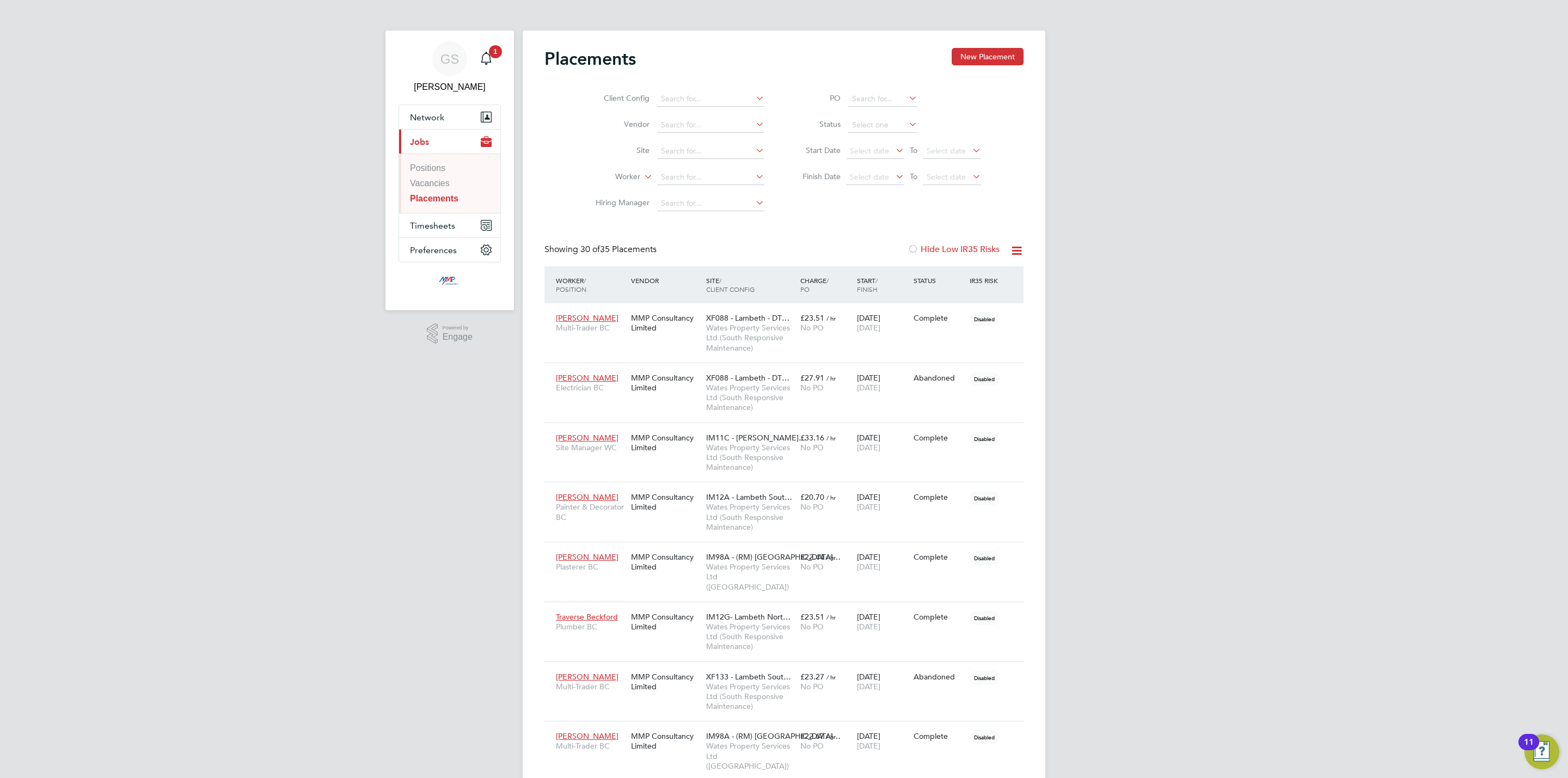
drag, startPoint x: 872, startPoint y: 120, endPoint x: 871, endPoint y: 137, distance: 17.0
click at [872, 120] on input at bounding box center [882, 125] width 69 height 15
click at [871, 139] on li "Active" at bounding box center [882, 140] width 70 height 14
type input "Active"
click at [443, 226] on span "Timesheets" at bounding box center [432, 226] width 45 height 10
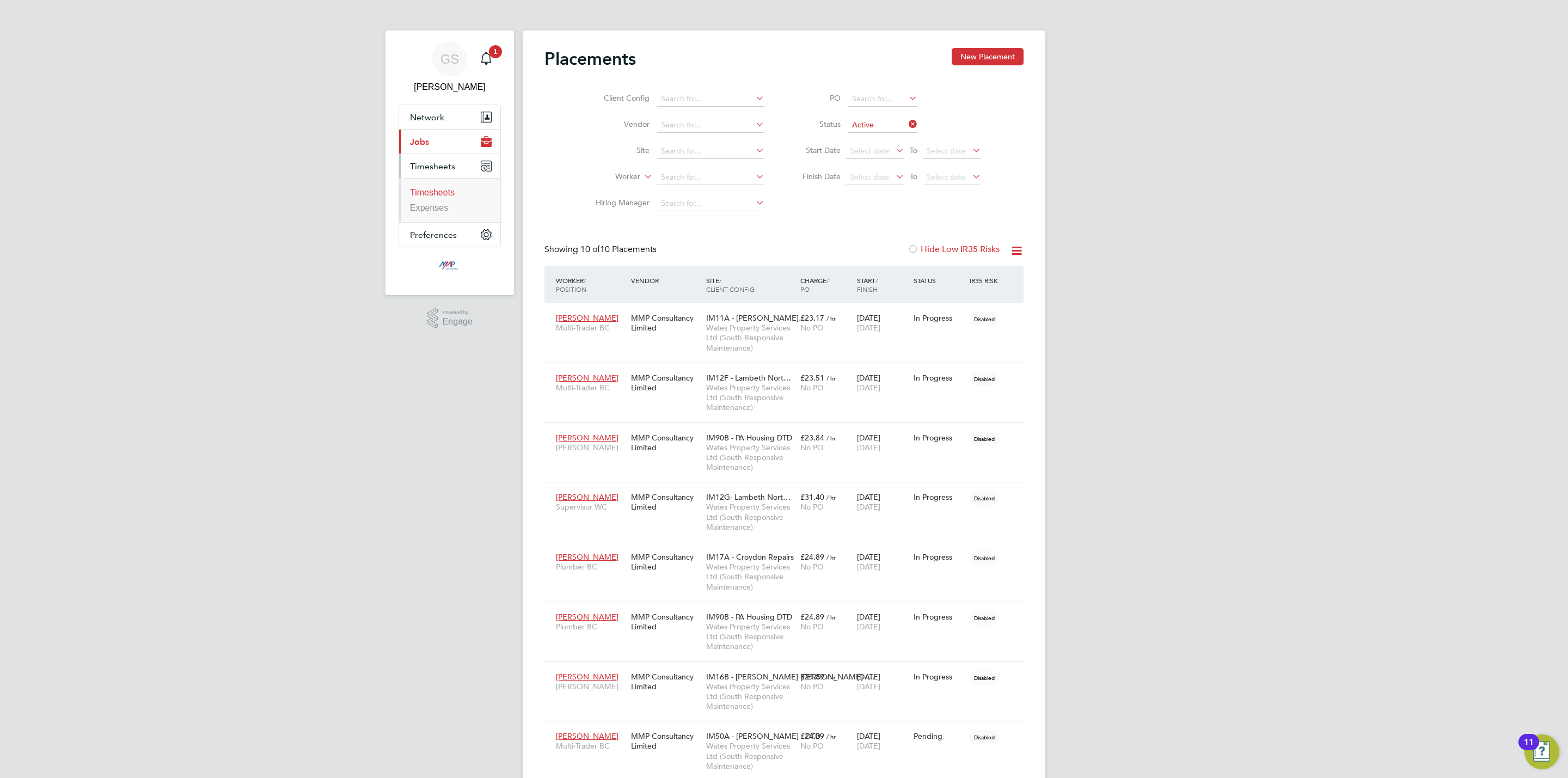
click at [443, 197] on link "Timesheets" at bounding box center [432, 192] width 45 height 9
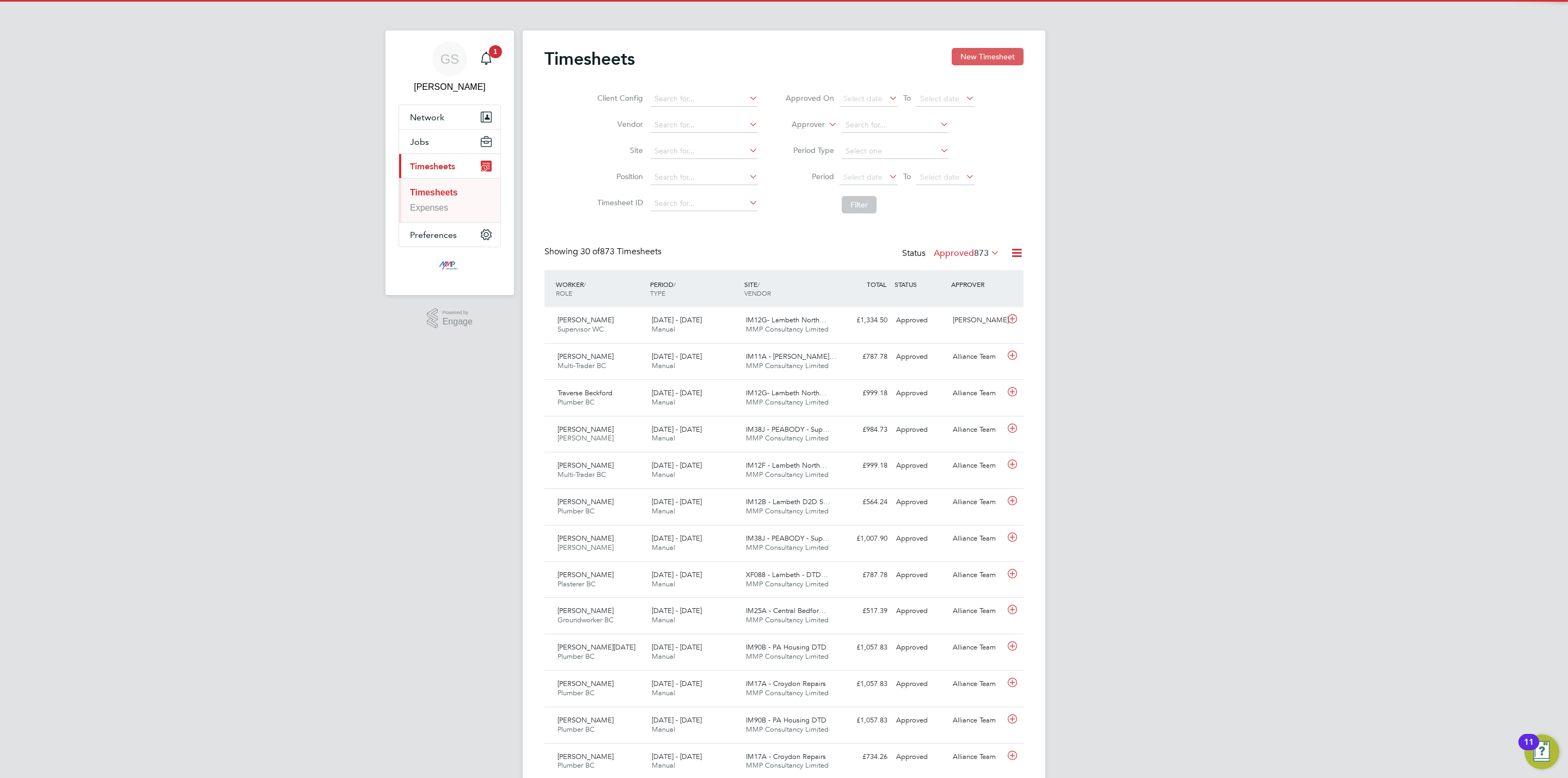
scroll to position [28, 95]
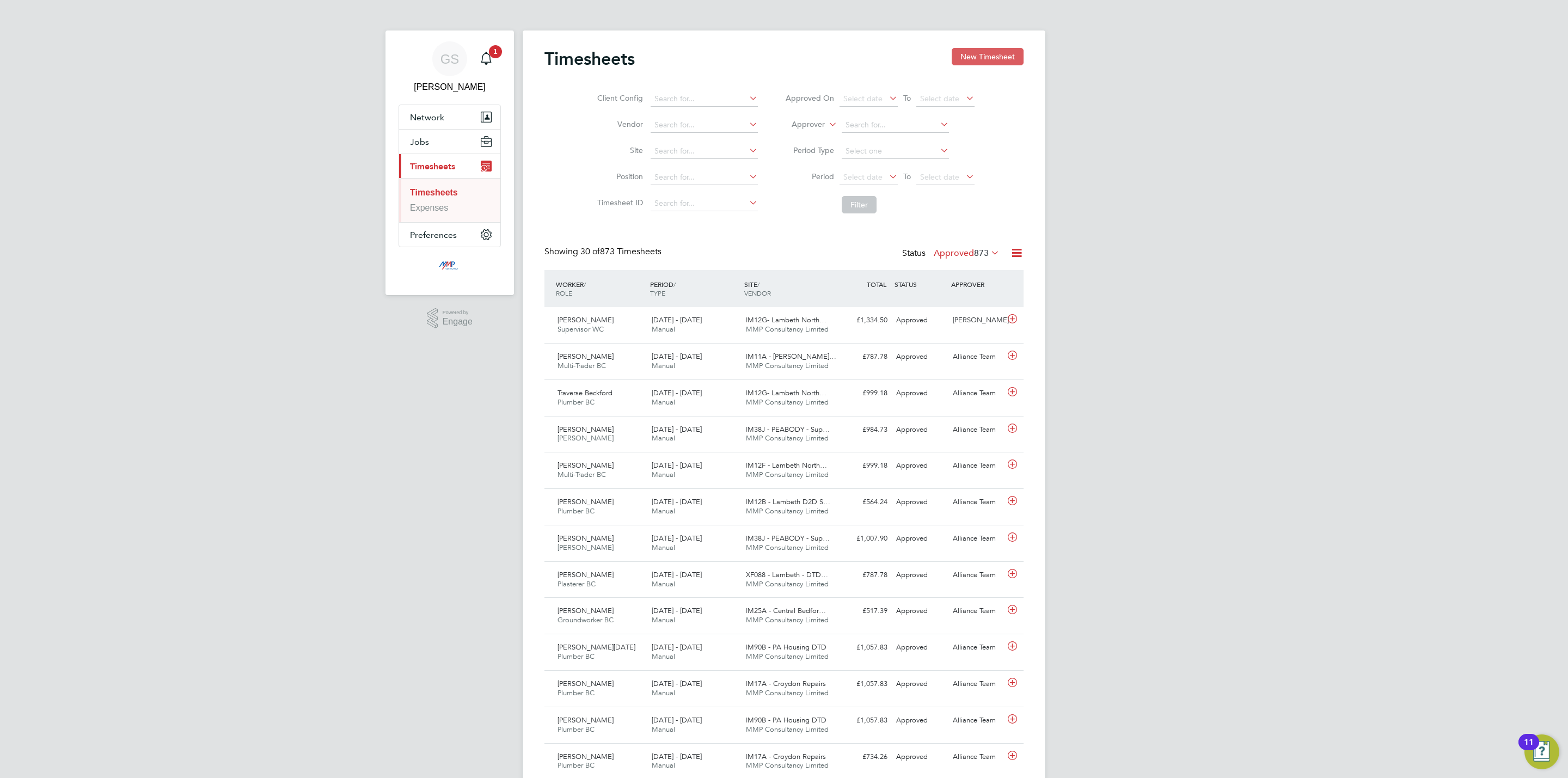
click at [990, 62] on button "New Timesheet" at bounding box center [988, 56] width 72 height 17
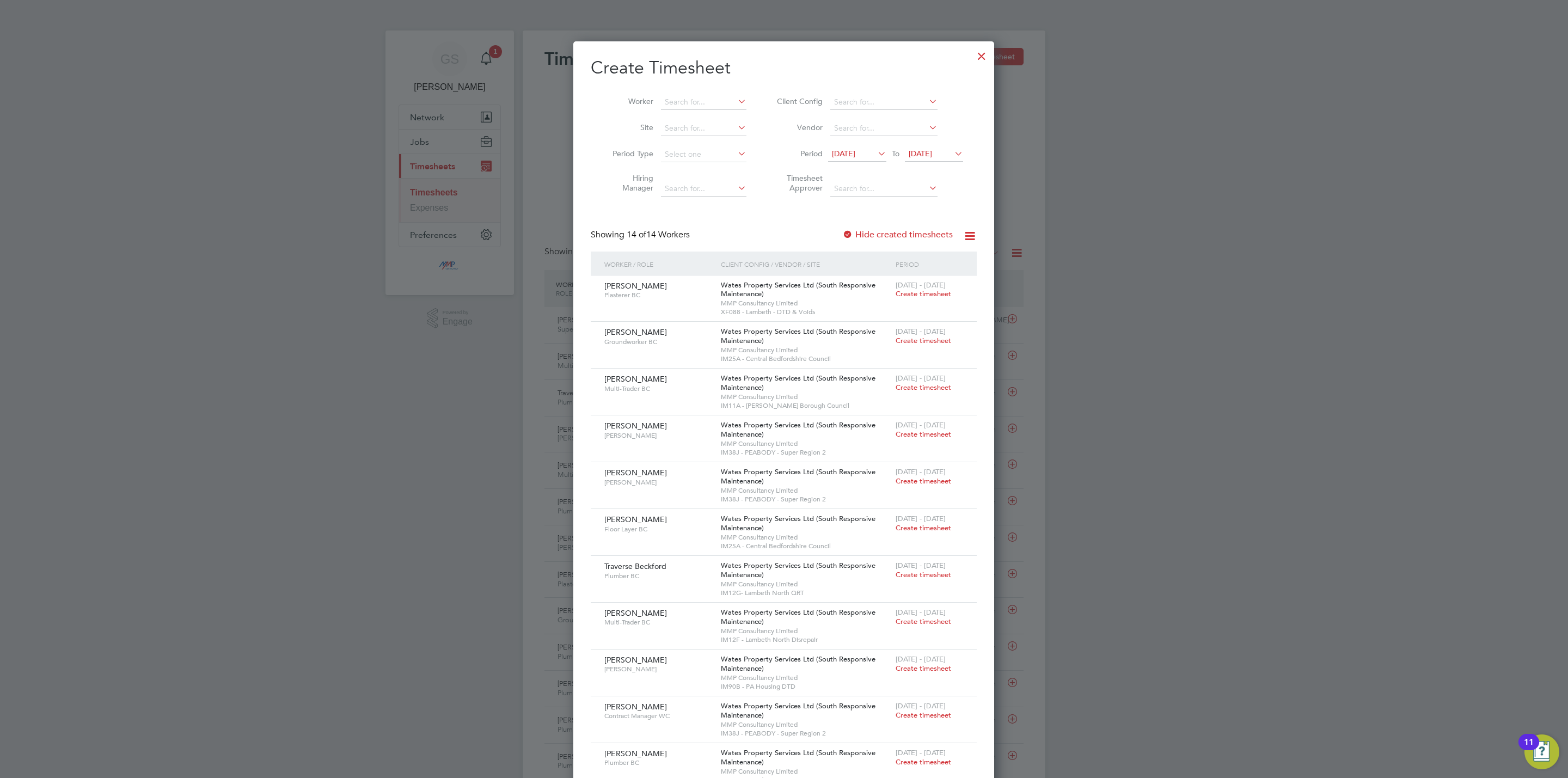
click at [886, 236] on label "Hide created timesheets" at bounding box center [897, 235] width 111 height 11
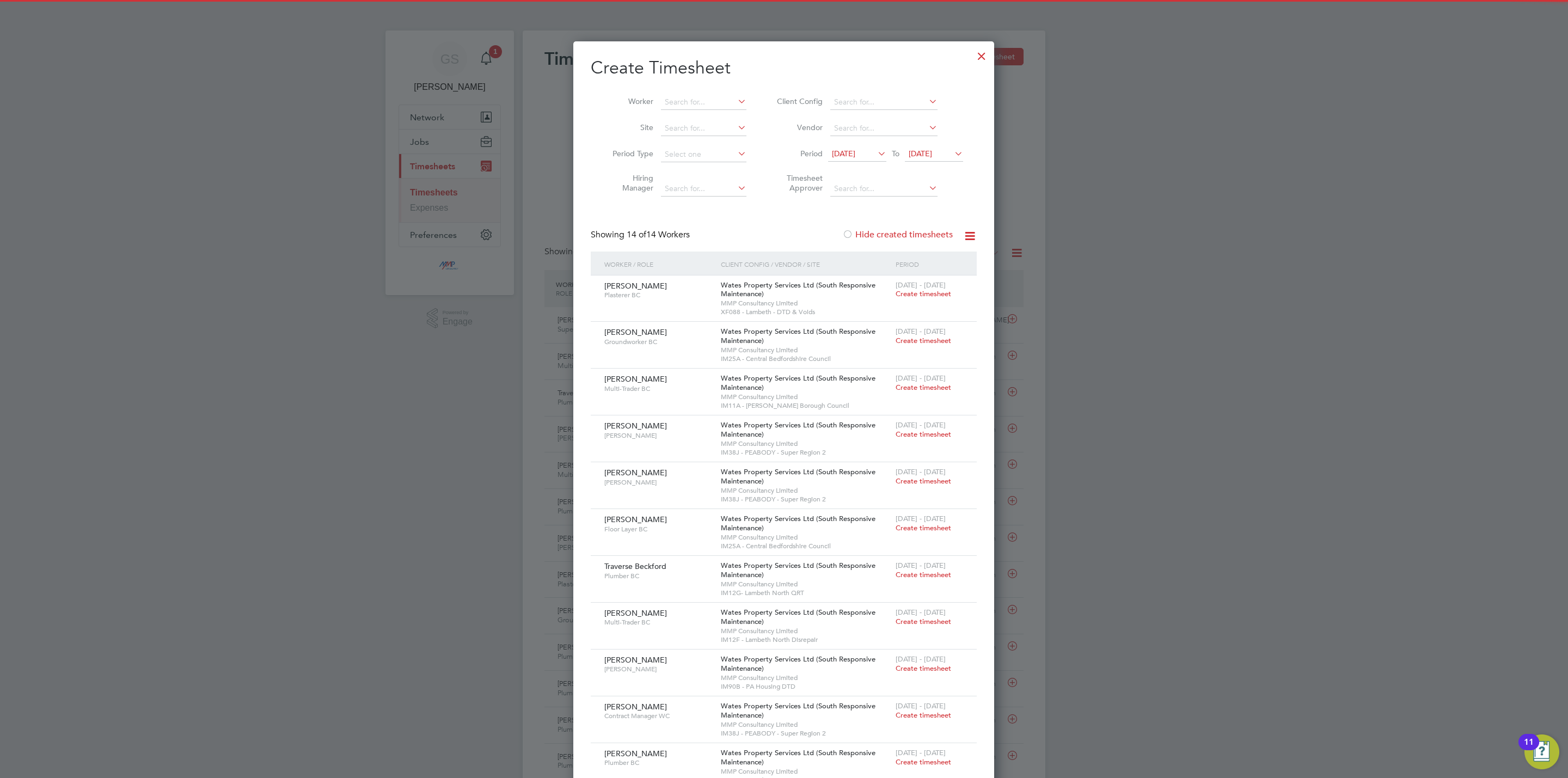
click at [886, 236] on label "Hide created timesheets" at bounding box center [897, 235] width 111 height 11
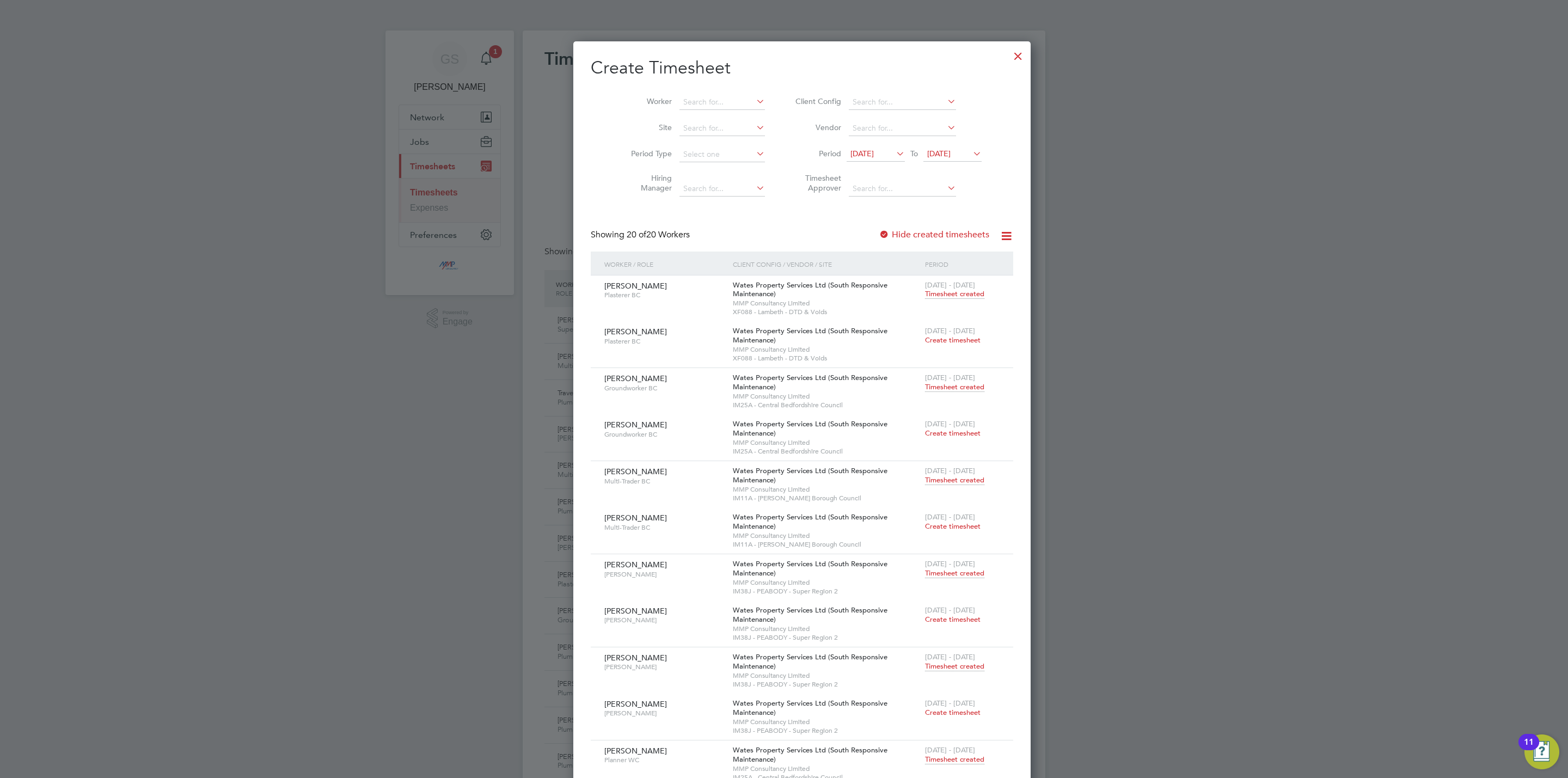
click at [1008, 57] on div at bounding box center [1018, 53] width 20 height 20
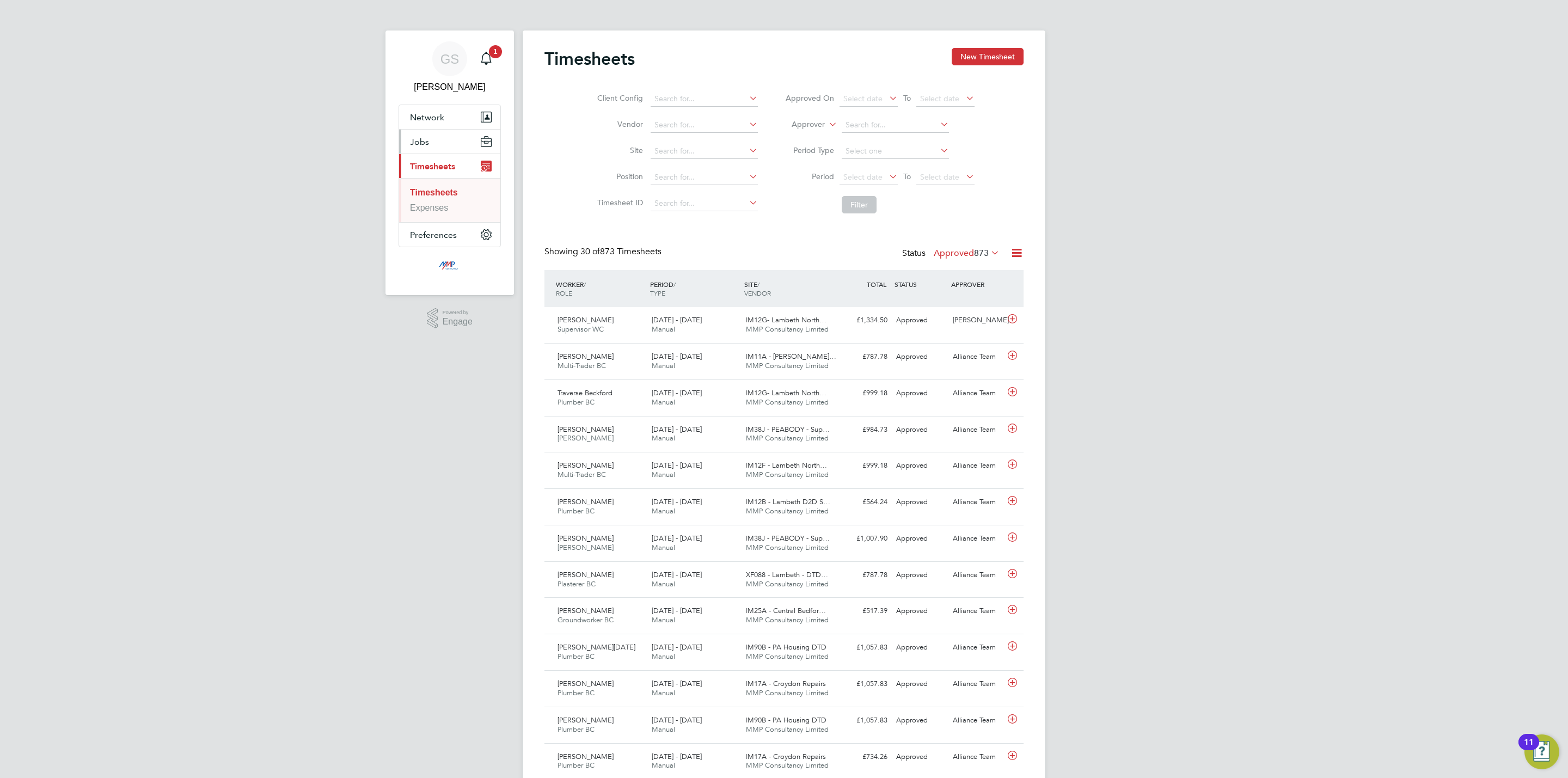
click at [418, 141] on span "Jobs" at bounding box center [419, 141] width 19 height 10
click at [445, 200] on link "Placements" at bounding box center [432, 198] width 46 height 9
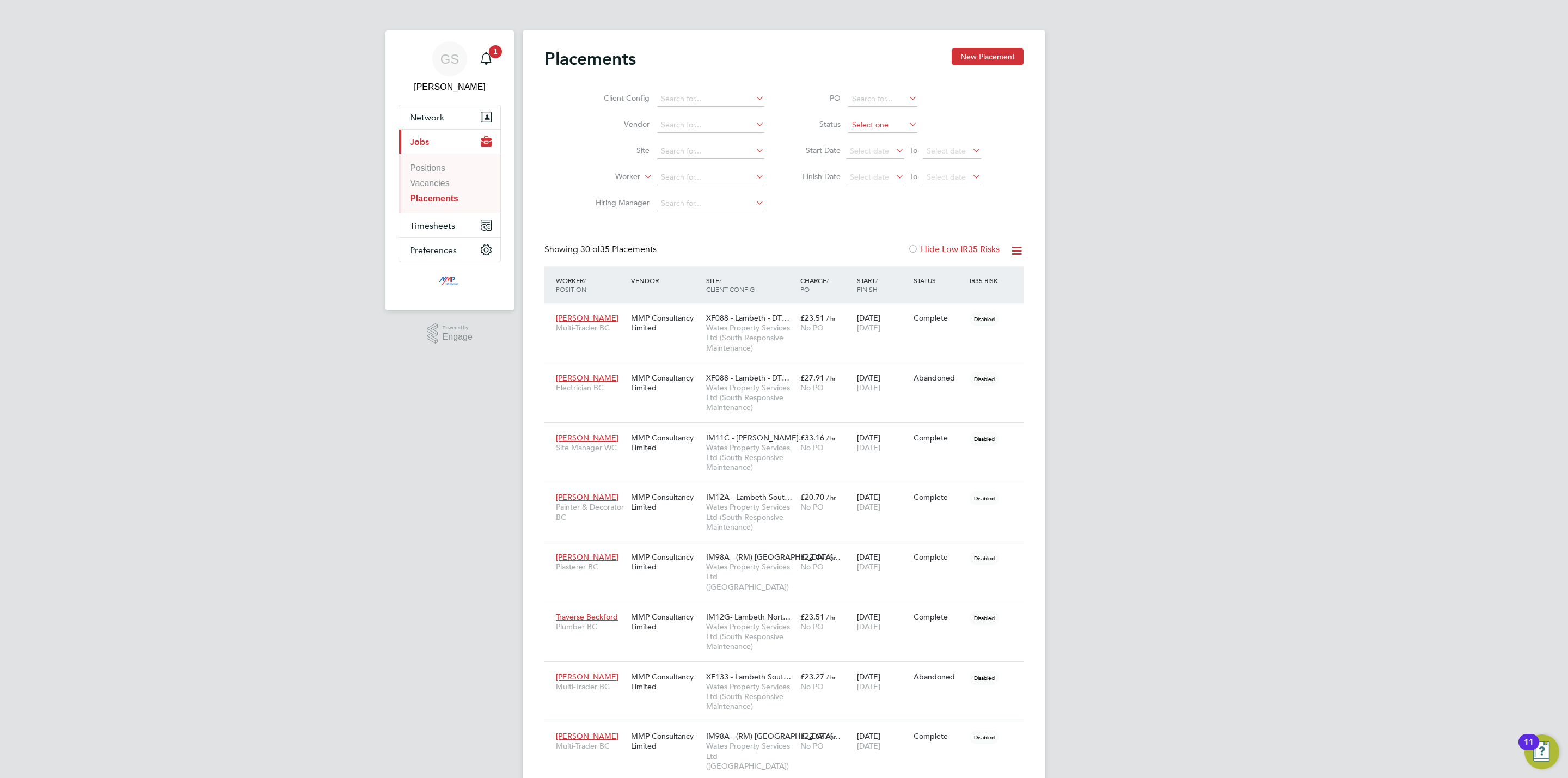
click at [876, 121] on input at bounding box center [882, 125] width 69 height 15
click at [878, 129] on input at bounding box center [882, 125] width 69 height 15
click at [879, 138] on li "Active" at bounding box center [882, 140] width 70 height 14
type input "Active"
click at [445, 183] on link "Vacancies" at bounding box center [429, 183] width 40 height 9
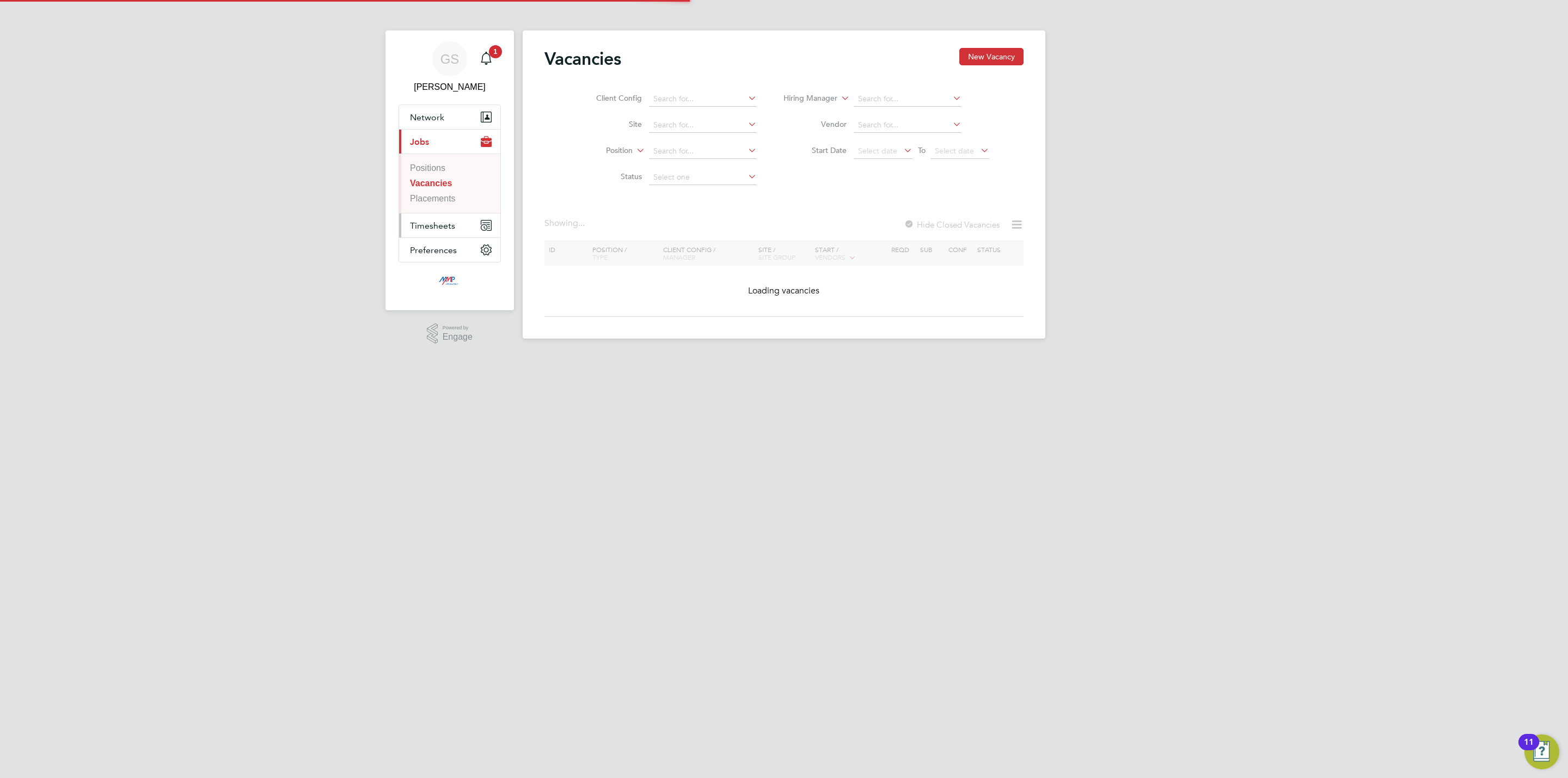
click at [446, 216] on button "Timesheets" at bounding box center [450, 225] width 102 height 24
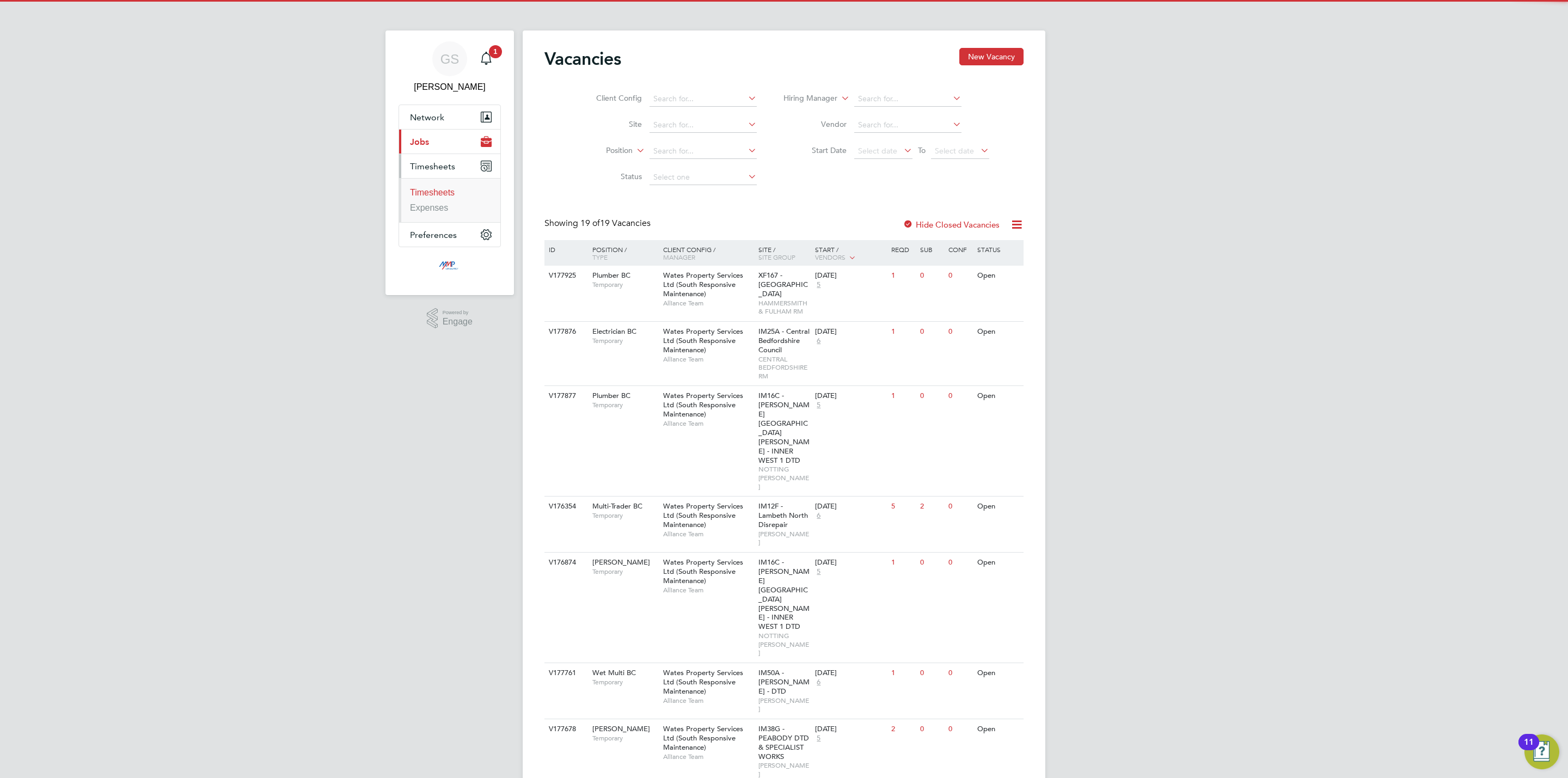
click at [445, 195] on link "Timesheets" at bounding box center [432, 192] width 45 height 9
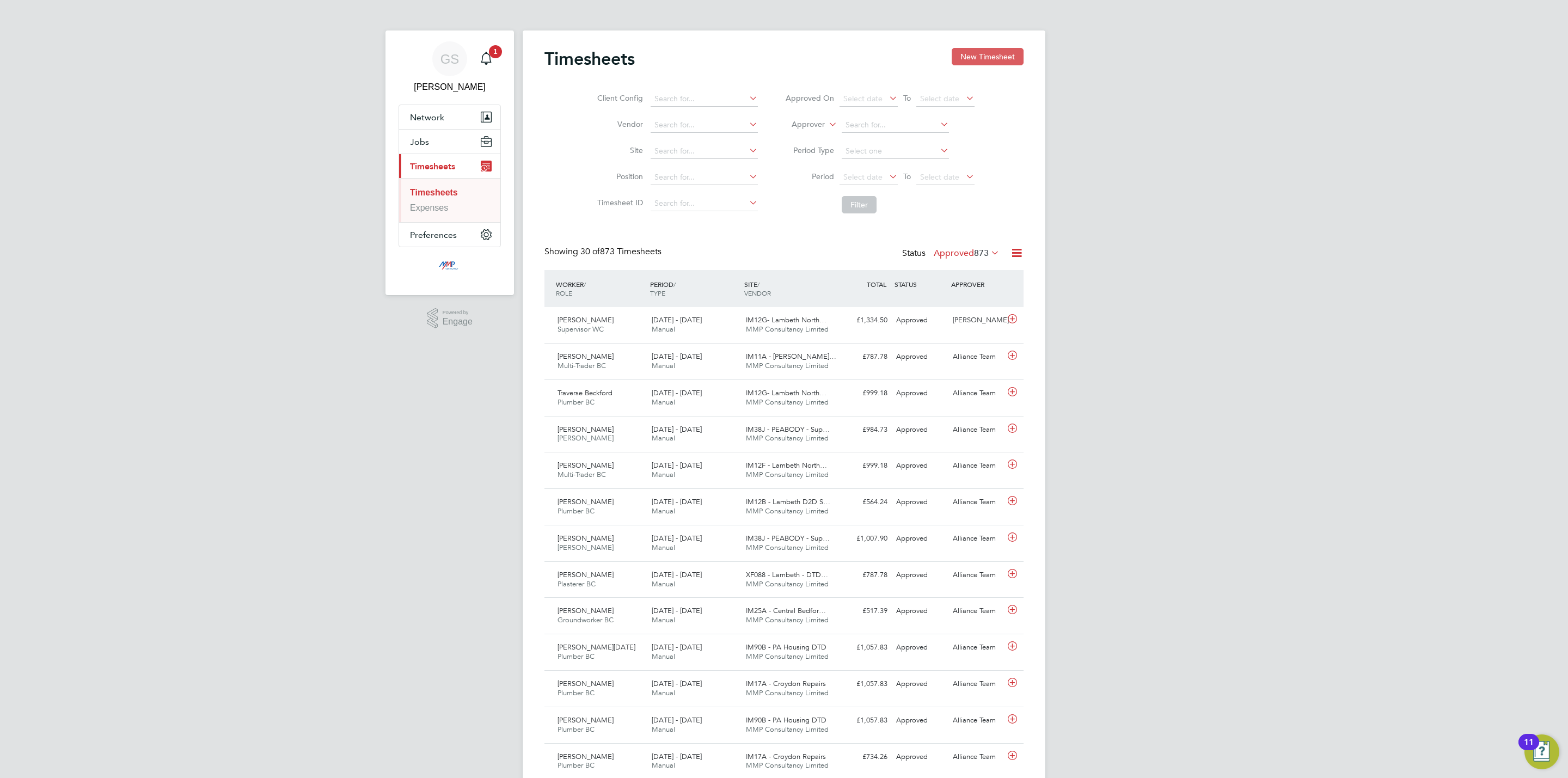
click at [972, 59] on button "New Timesheet" at bounding box center [988, 56] width 72 height 17
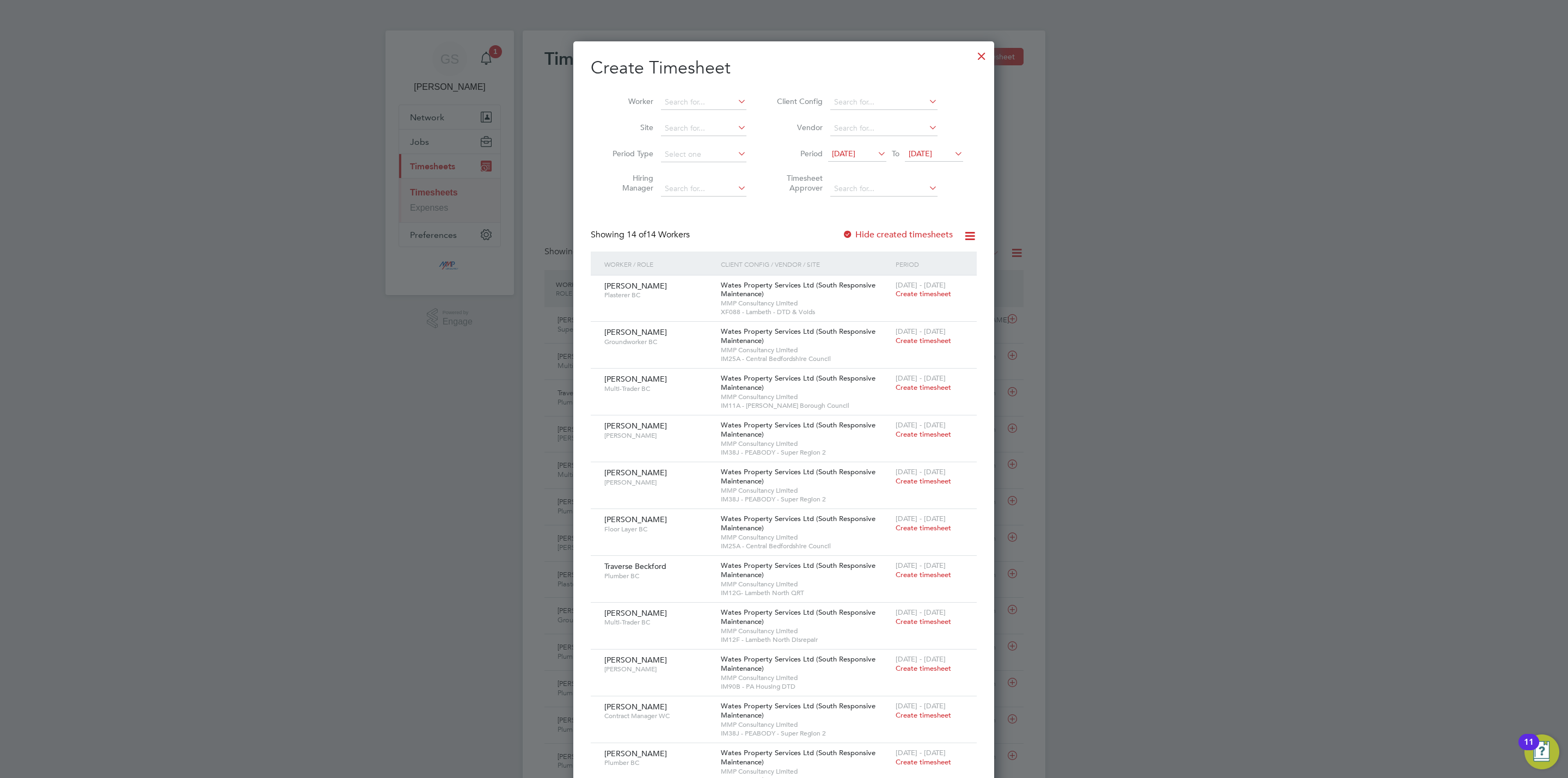
click at [979, 54] on div at bounding box center [982, 53] width 20 height 20
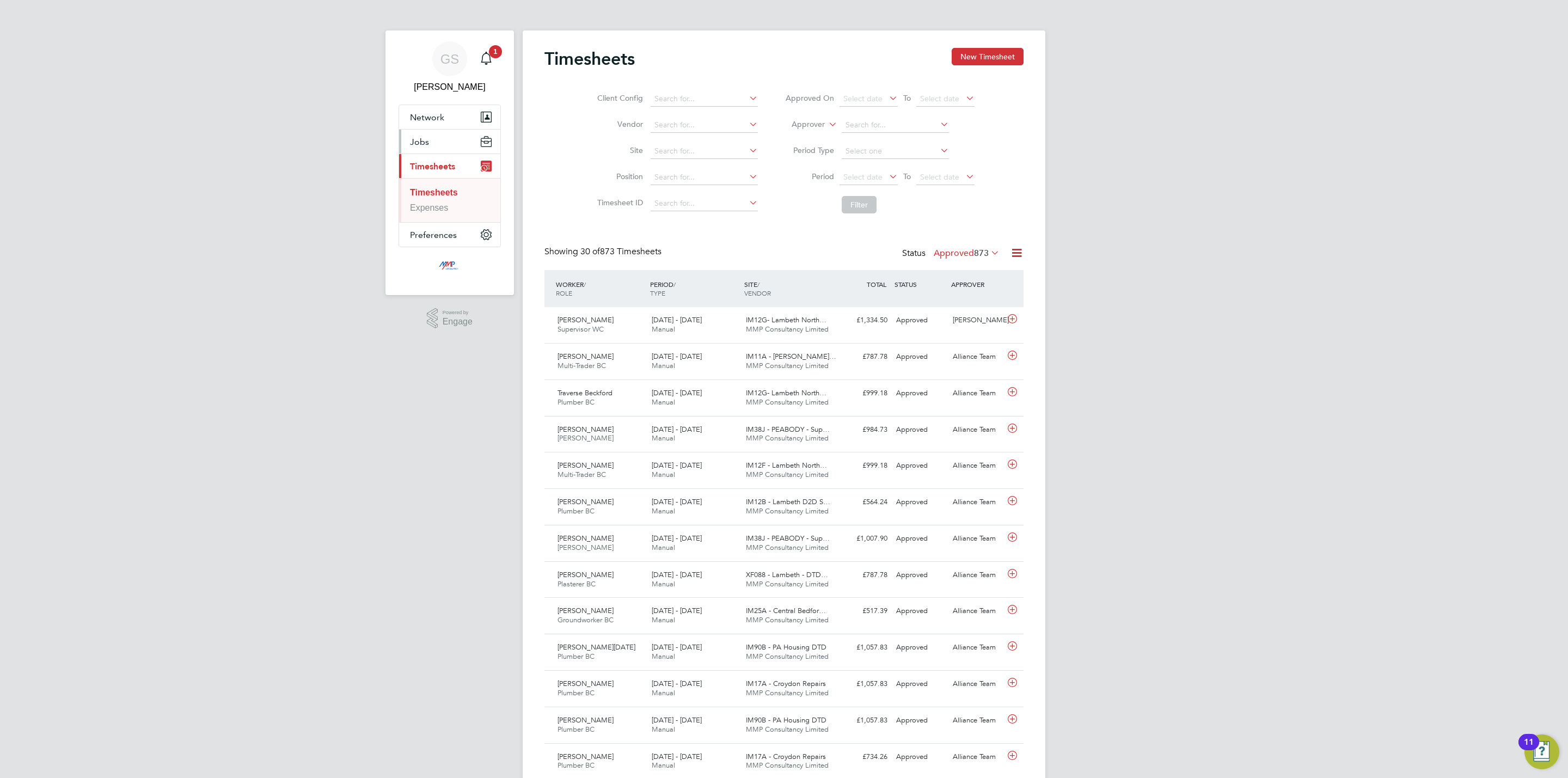
click at [433, 141] on button "Jobs" at bounding box center [450, 141] width 102 height 24
click at [434, 183] on link "Vacancies" at bounding box center [429, 183] width 40 height 9
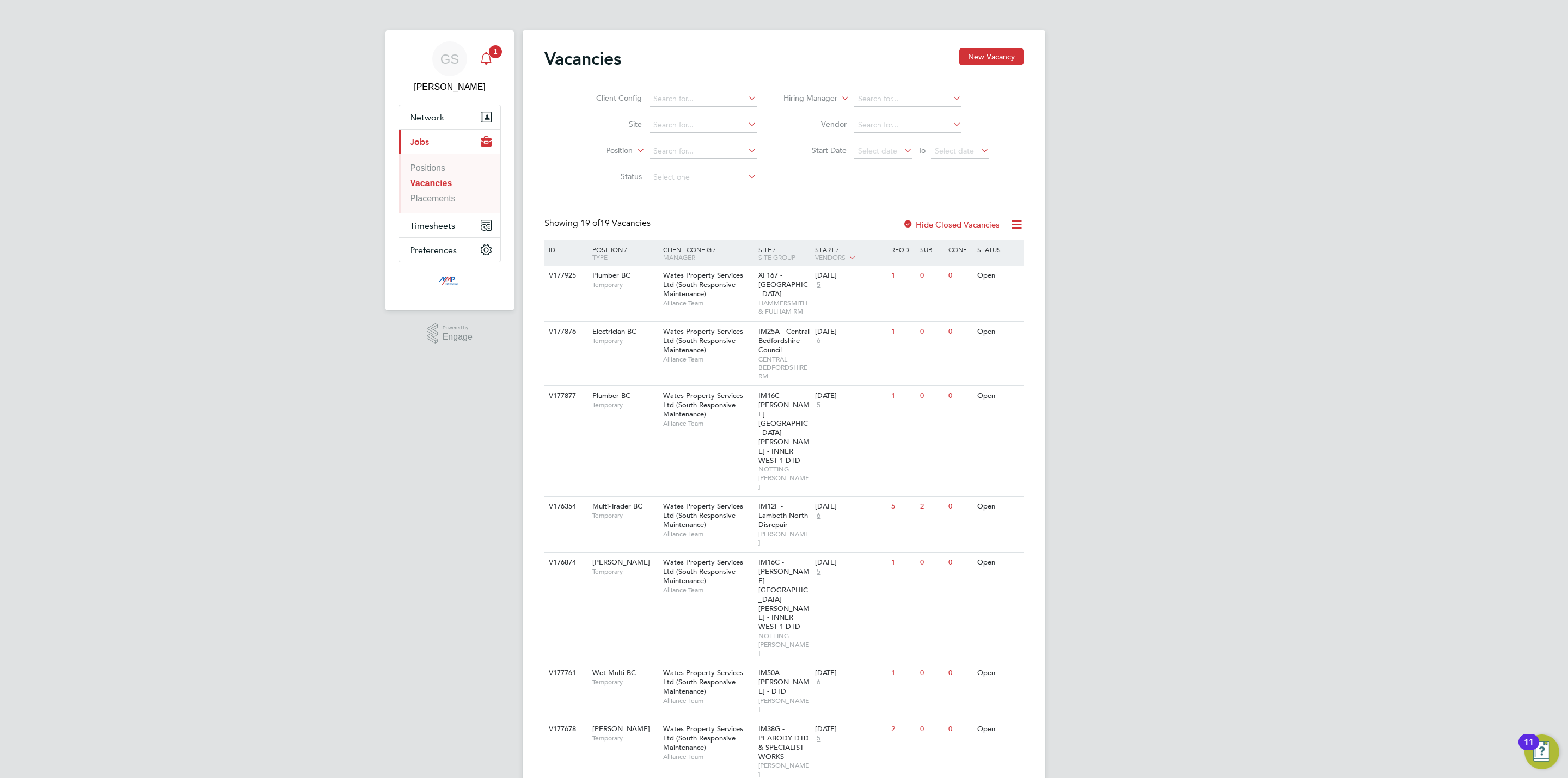
click at [494, 59] on div "Main navigation" at bounding box center [486, 59] width 22 height 22
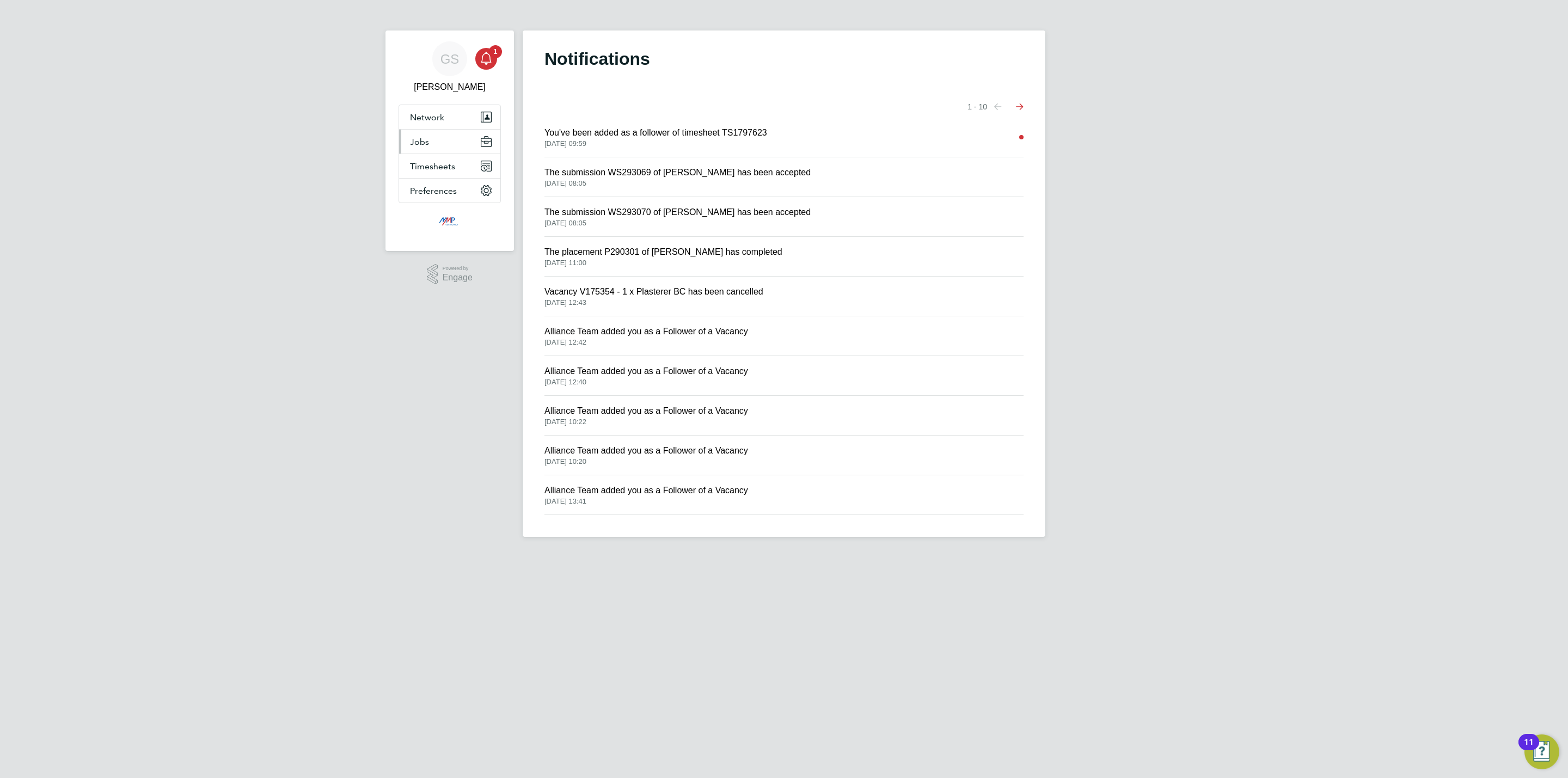
click at [446, 143] on button "Jobs" at bounding box center [450, 141] width 102 height 24
click at [449, 185] on link "Vacancies" at bounding box center [429, 183] width 40 height 9
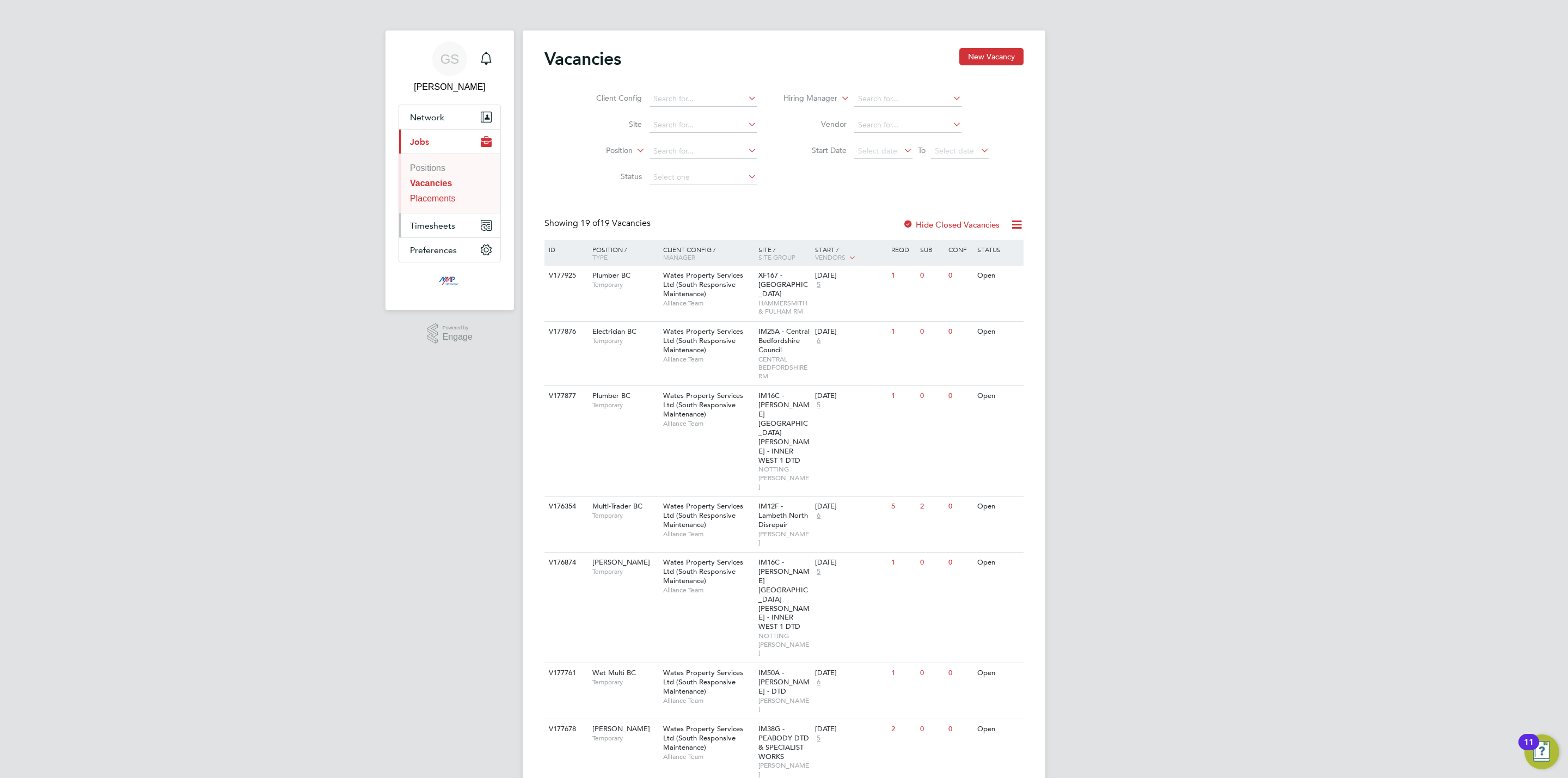
drag, startPoint x: 426, startPoint y: 199, endPoint x: 434, endPoint y: 218, distance: 20.6
click at [426, 199] on link "Placements" at bounding box center [432, 198] width 46 height 9
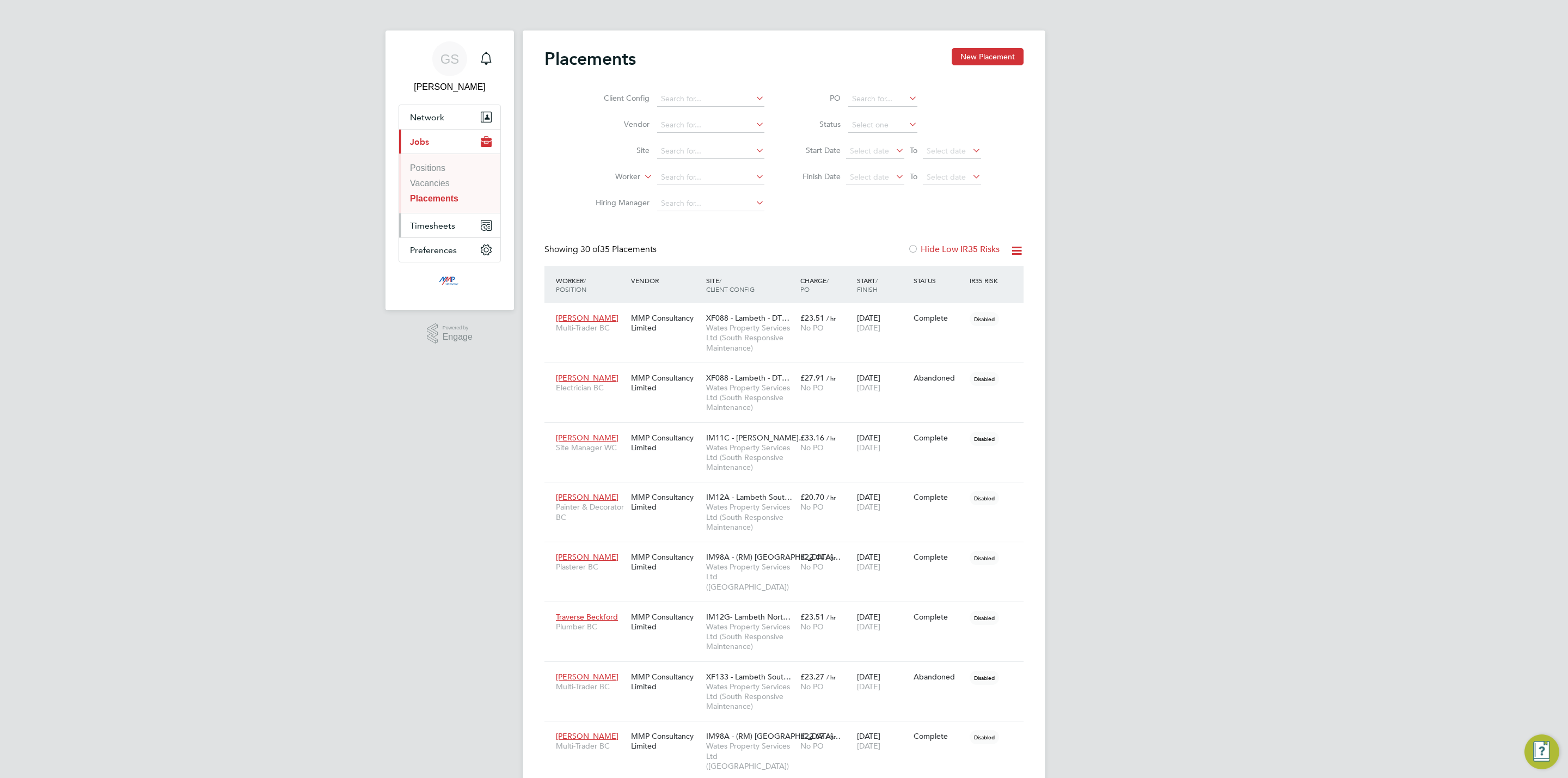
click at [436, 229] on span "Timesheets" at bounding box center [432, 226] width 45 height 10
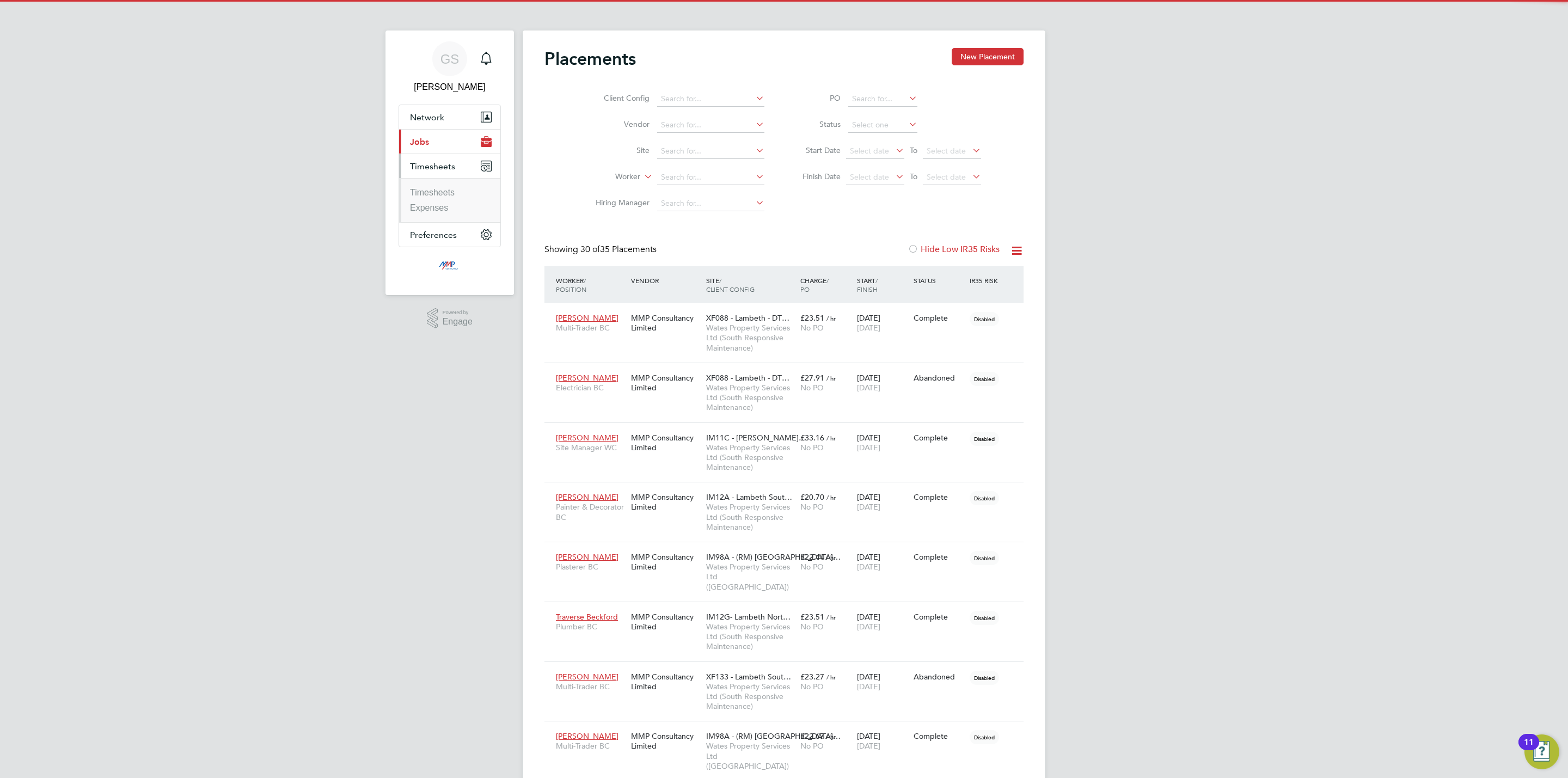
scroll to position [31, 76]
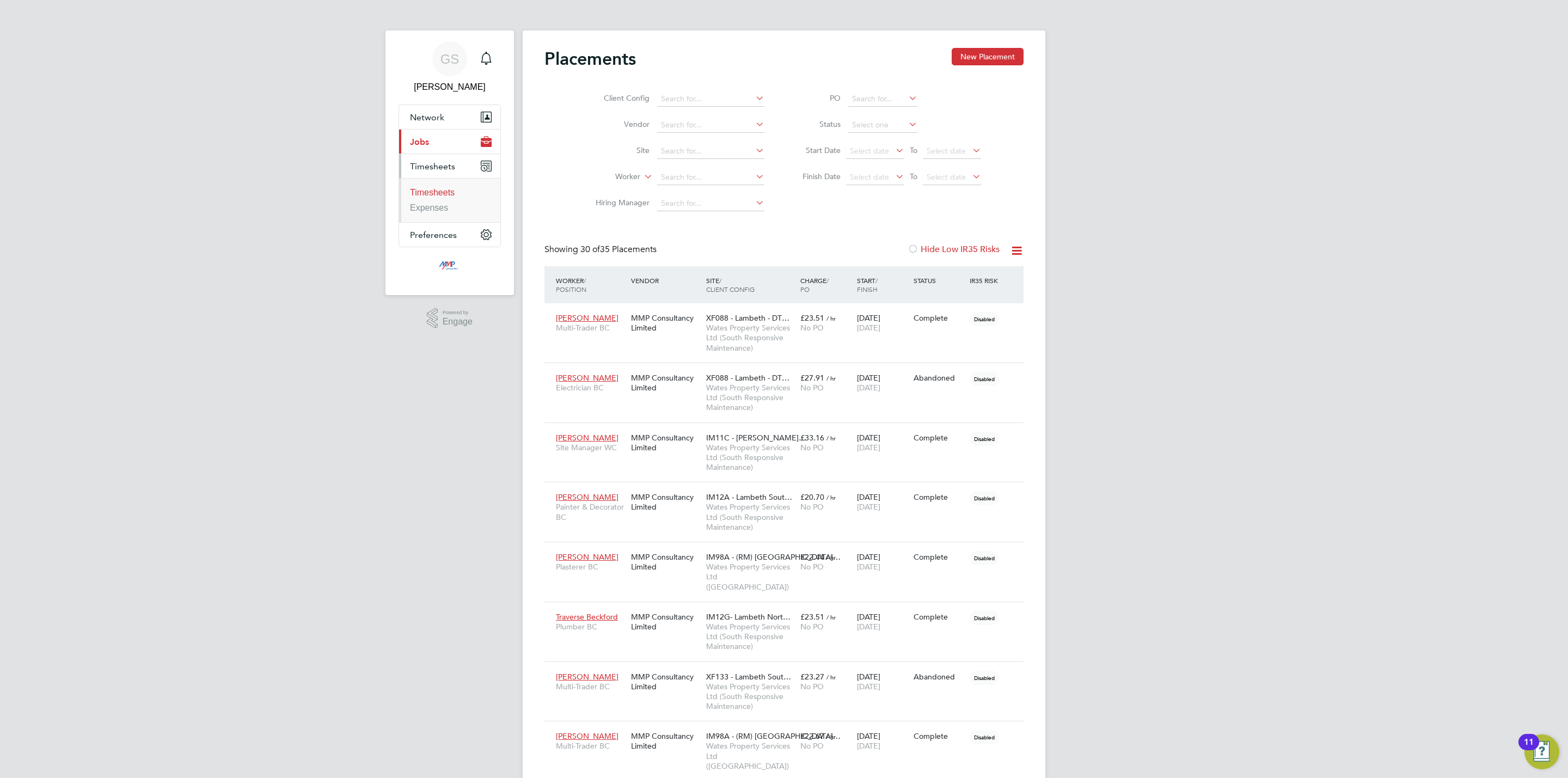
click at [440, 196] on link "Timesheets" at bounding box center [432, 192] width 45 height 9
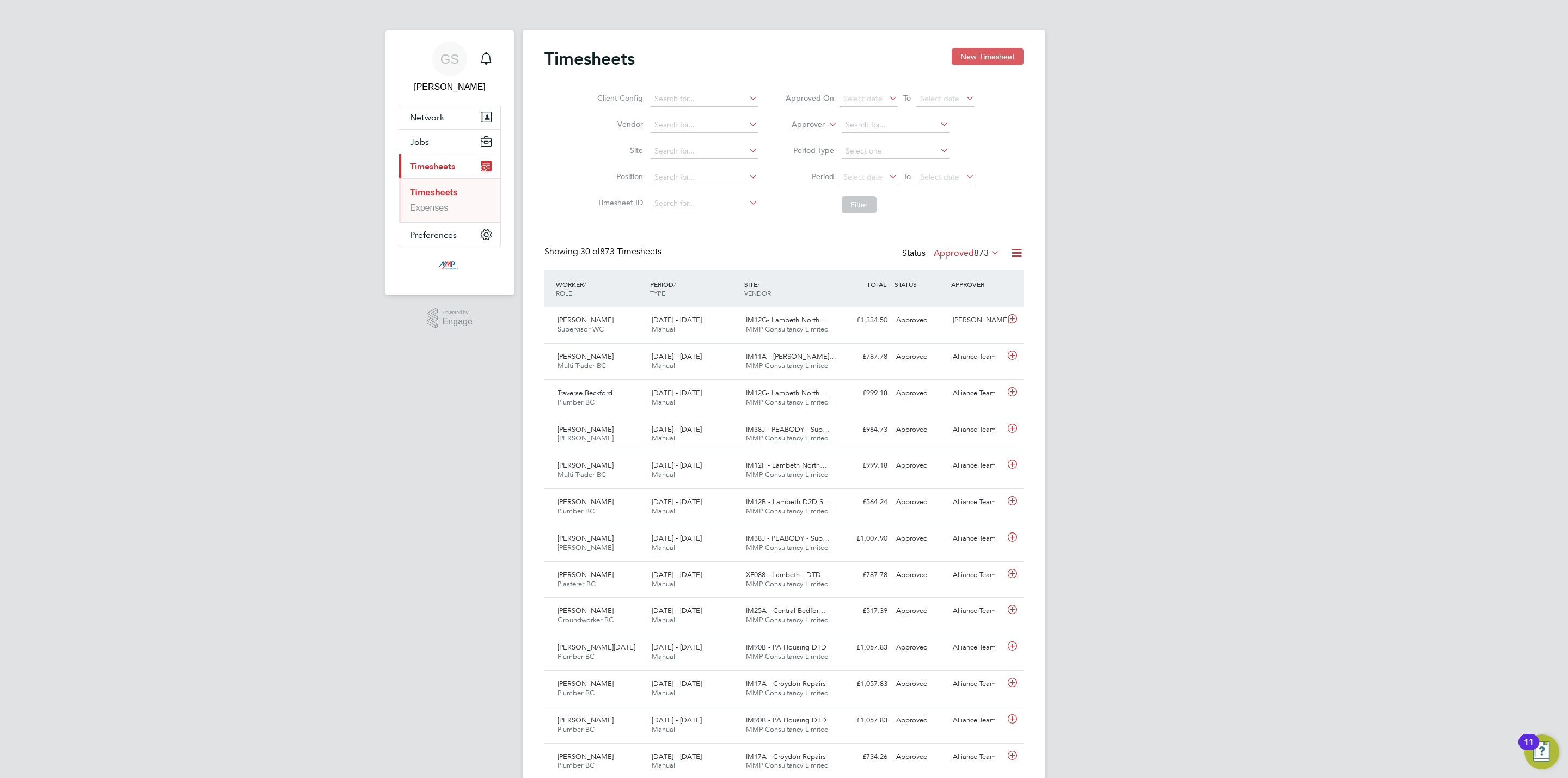
click at [1008, 59] on button "New Timesheet" at bounding box center [988, 56] width 72 height 17
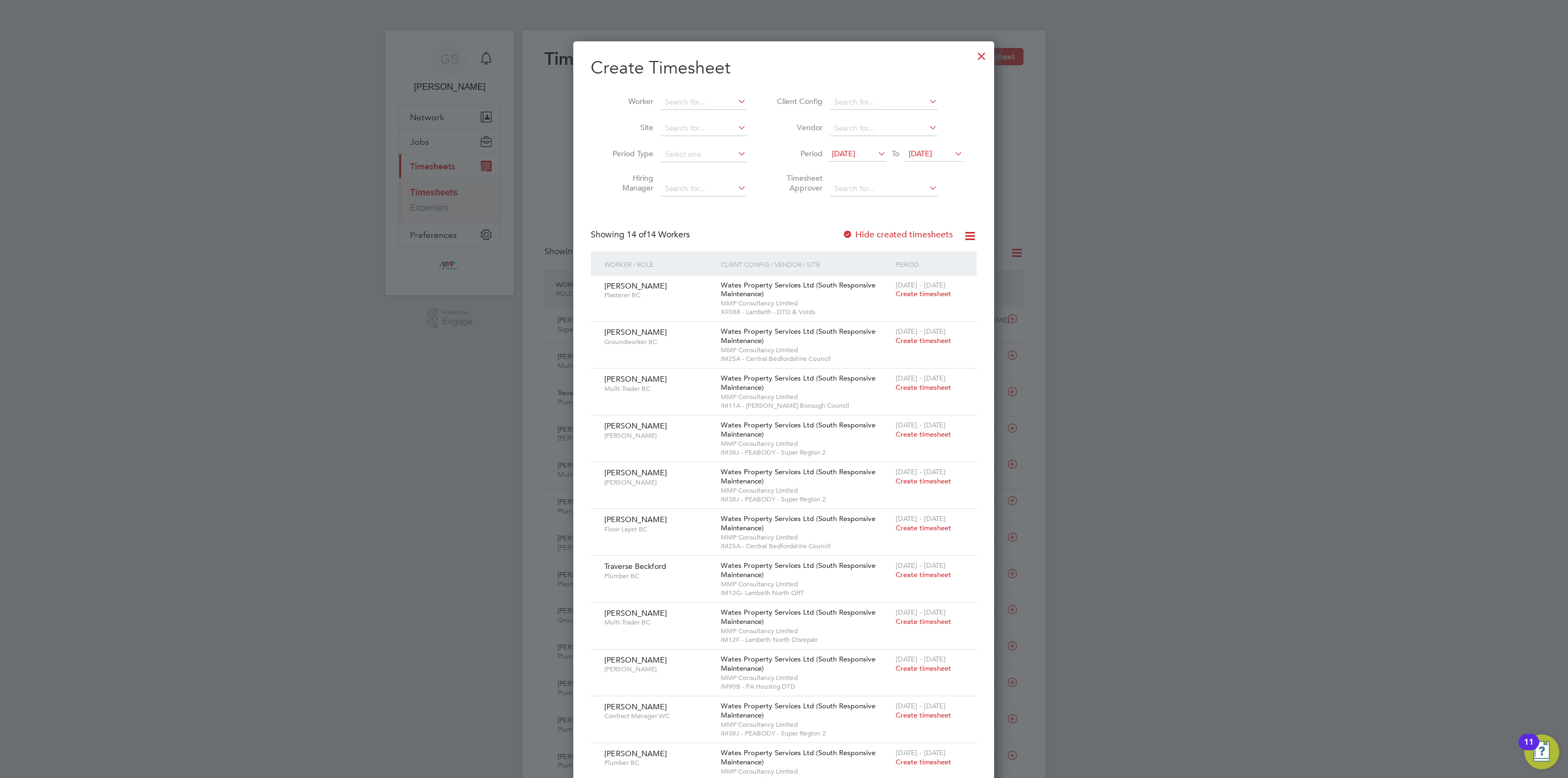
click at [978, 59] on div at bounding box center [982, 53] width 20 height 20
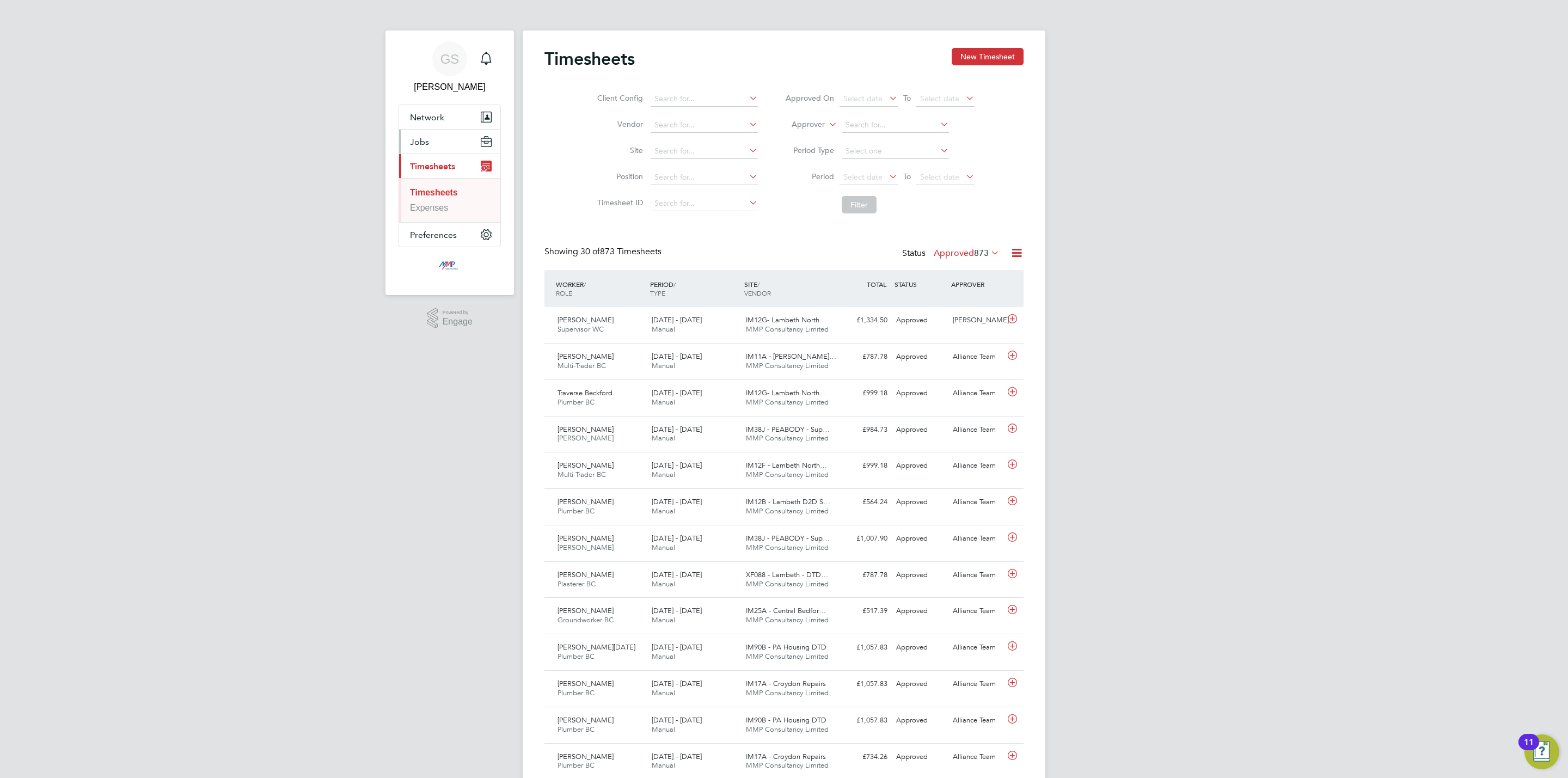
click at [438, 147] on button "Jobs" at bounding box center [450, 141] width 102 height 24
click at [438, 185] on link "Vacancies" at bounding box center [429, 183] width 40 height 9
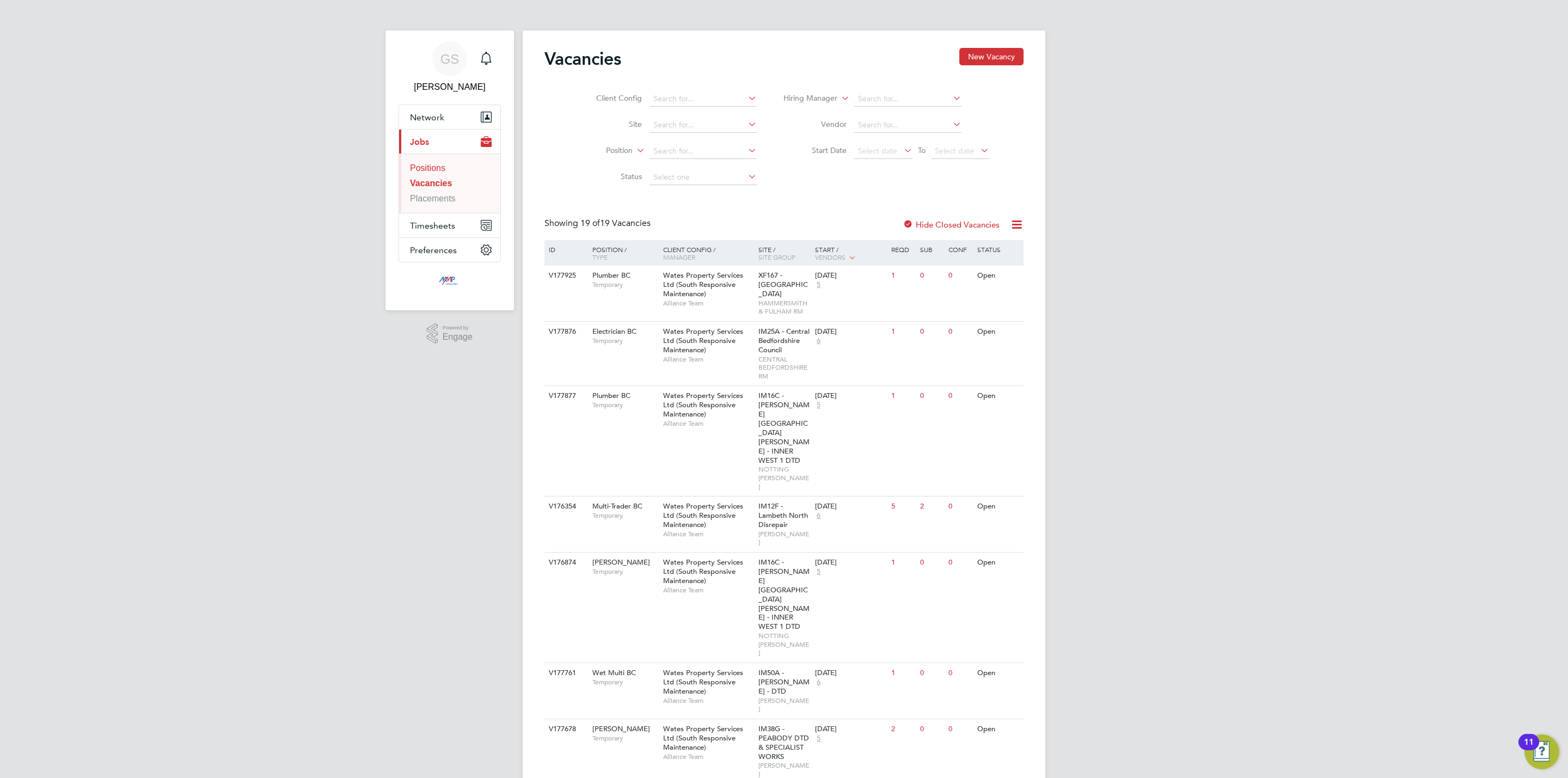
click at [427, 165] on link "Positions" at bounding box center [427, 168] width 35 height 9
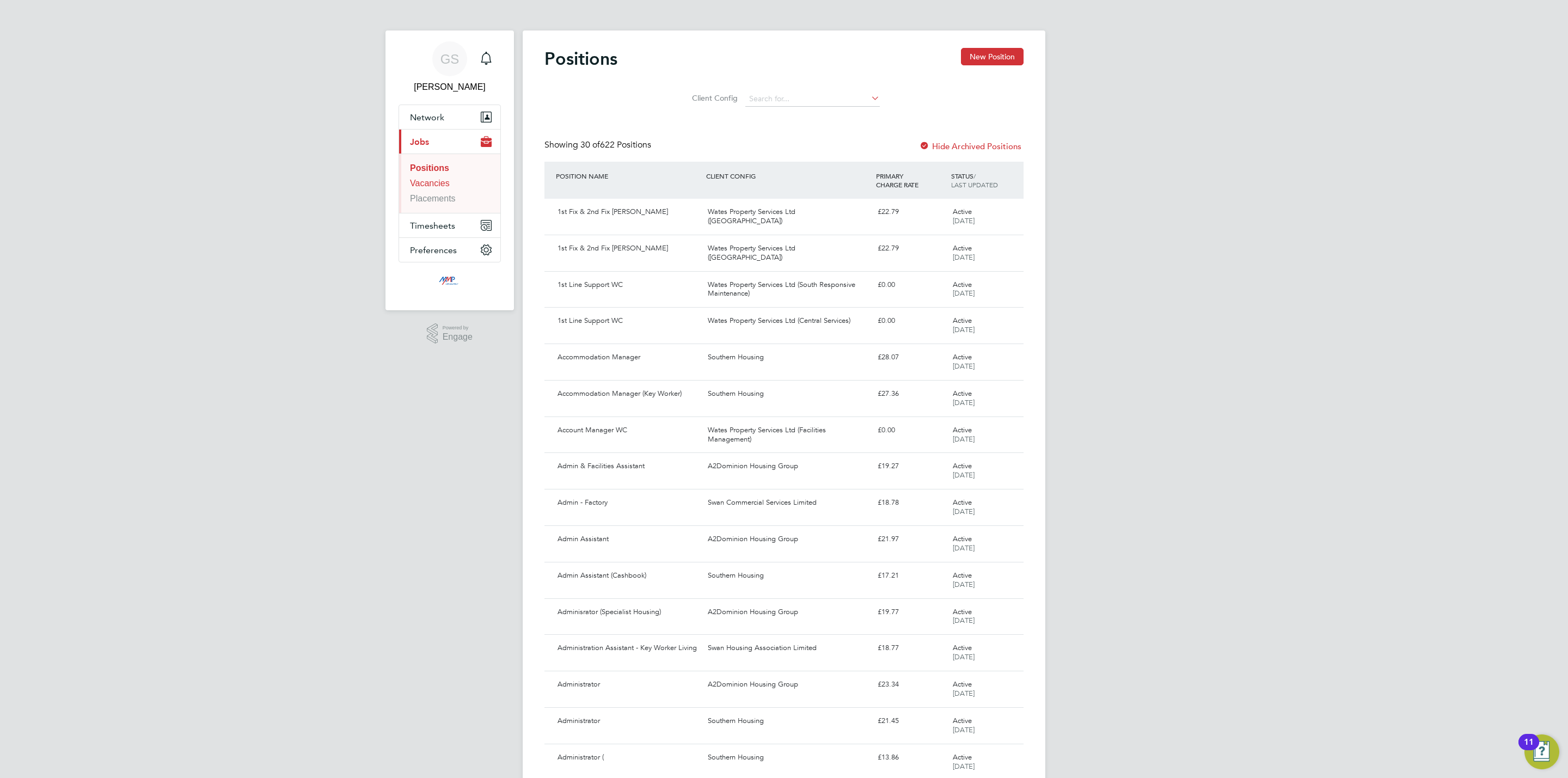
click at [432, 182] on link "Vacancies" at bounding box center [429, 183] width 40 height 9
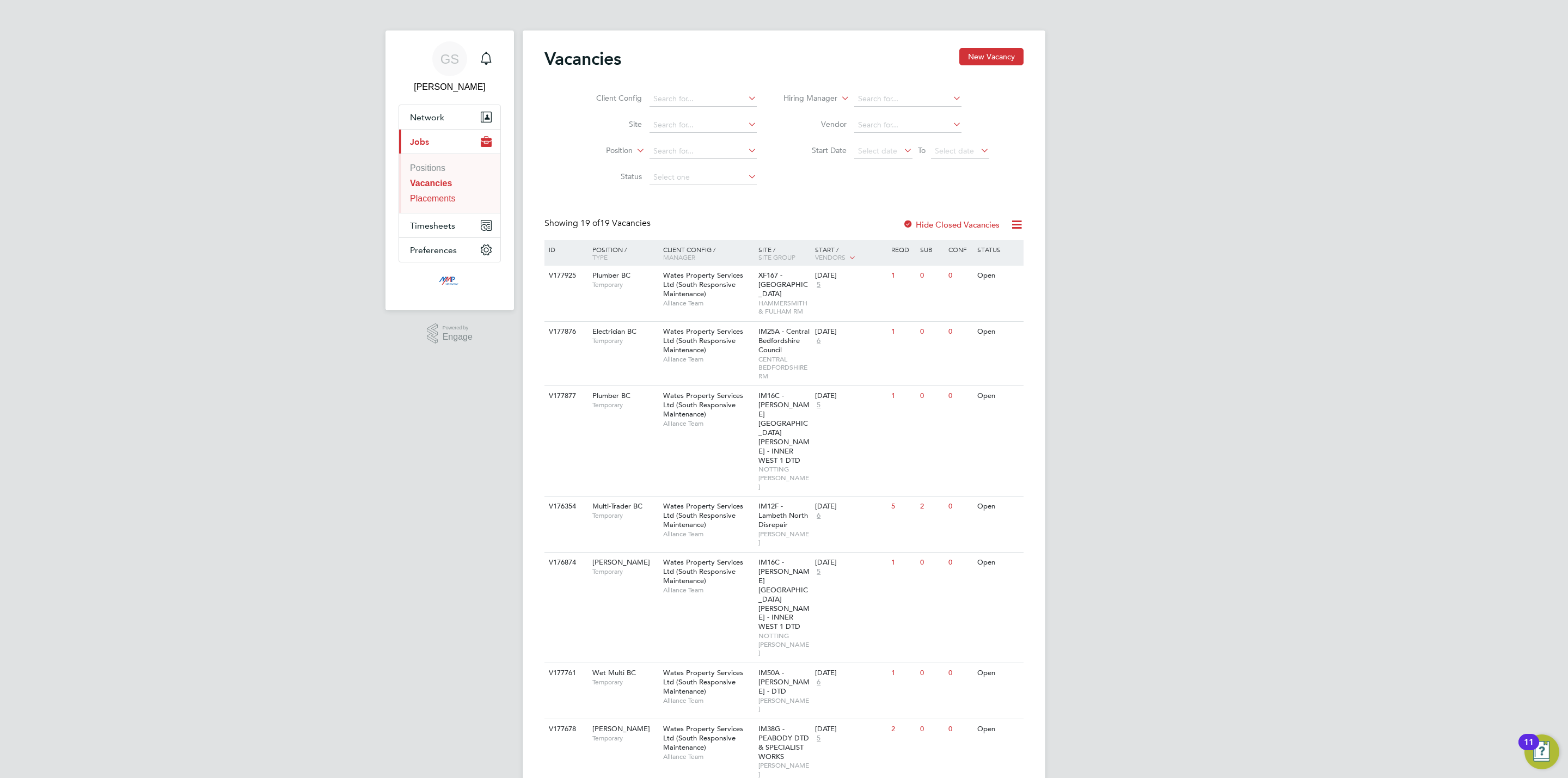
click at [421, 203] on link "Placements" at bounding box center [432, 198] width 46 height 9
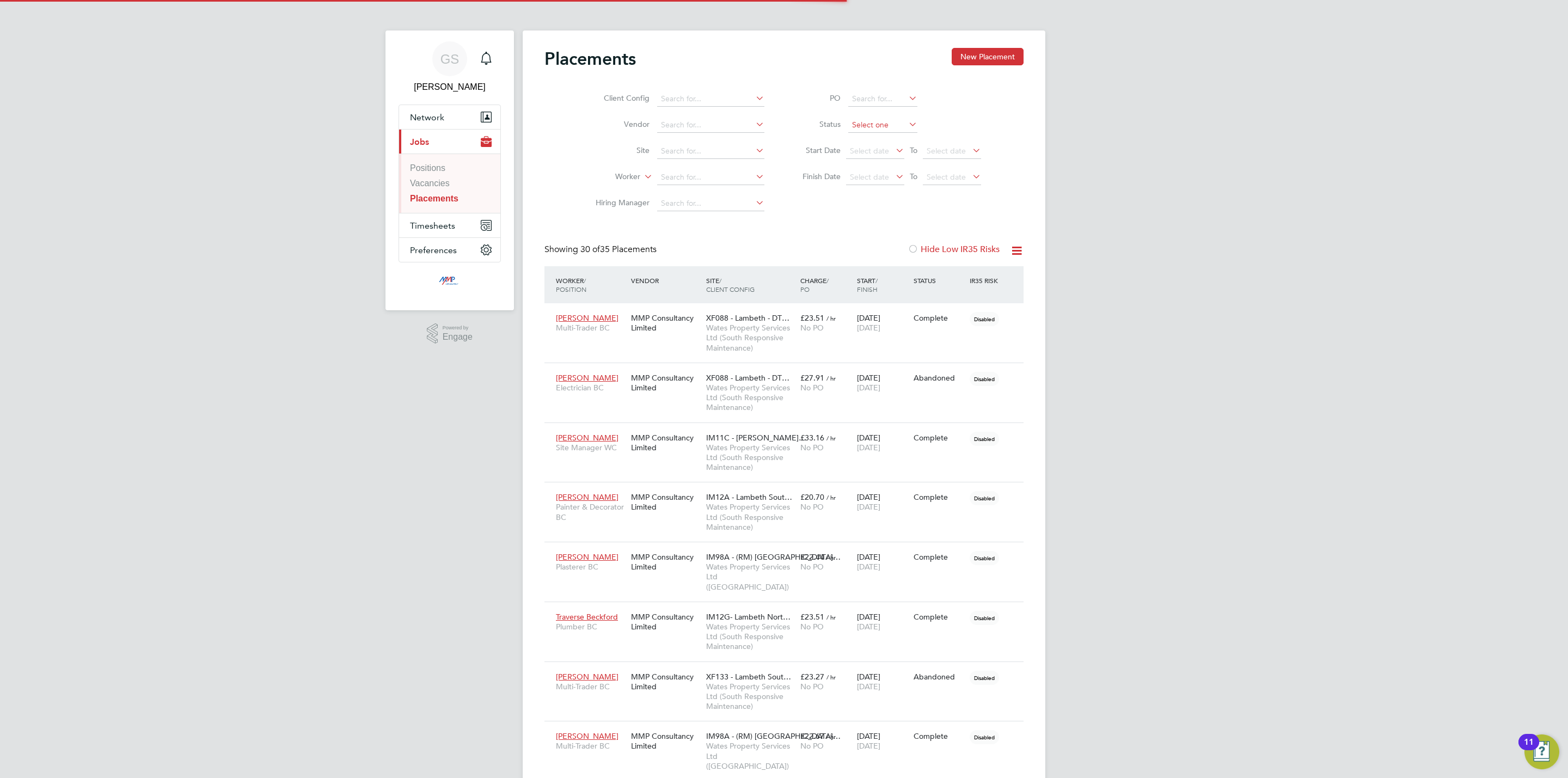
scroll to position [31, 76]
click at [871, 126] on input at bounding box center [882, 125] width 69 height 15
click at [870, 137] on li "Active" at bounding box center [882, 140] width 70 height 14
type input "Active"
click at [438, 187] on link "Vacancies" at bounding box center [429, 183] width 40 height 9
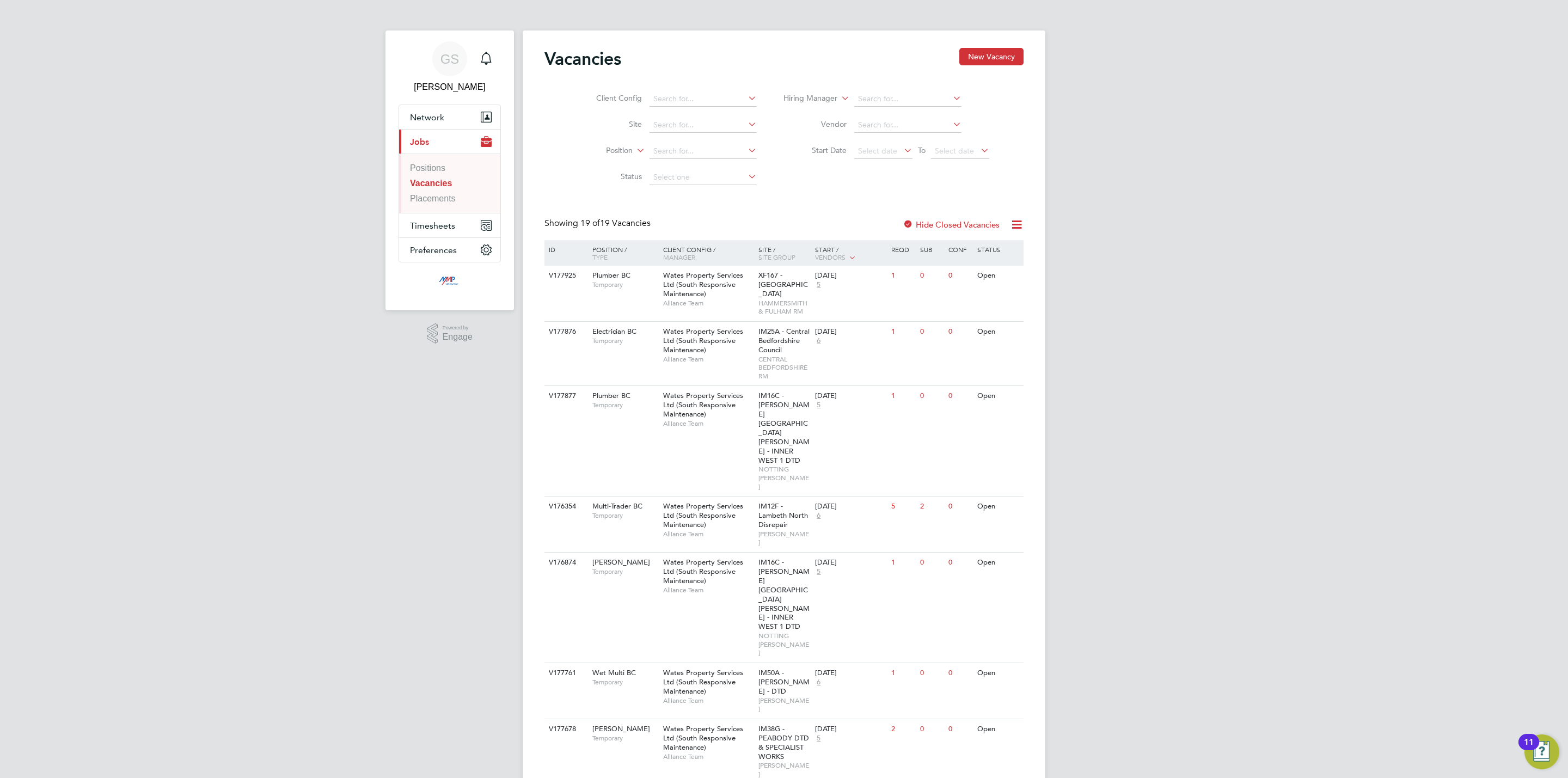
click at [440, 205] on ul "Positions Vacancies Placements" at bounding box center [450, 183] width 102 height 59
click at [448, 202] on link "Placements" at bounding box center [432, 198] width 46 height 9
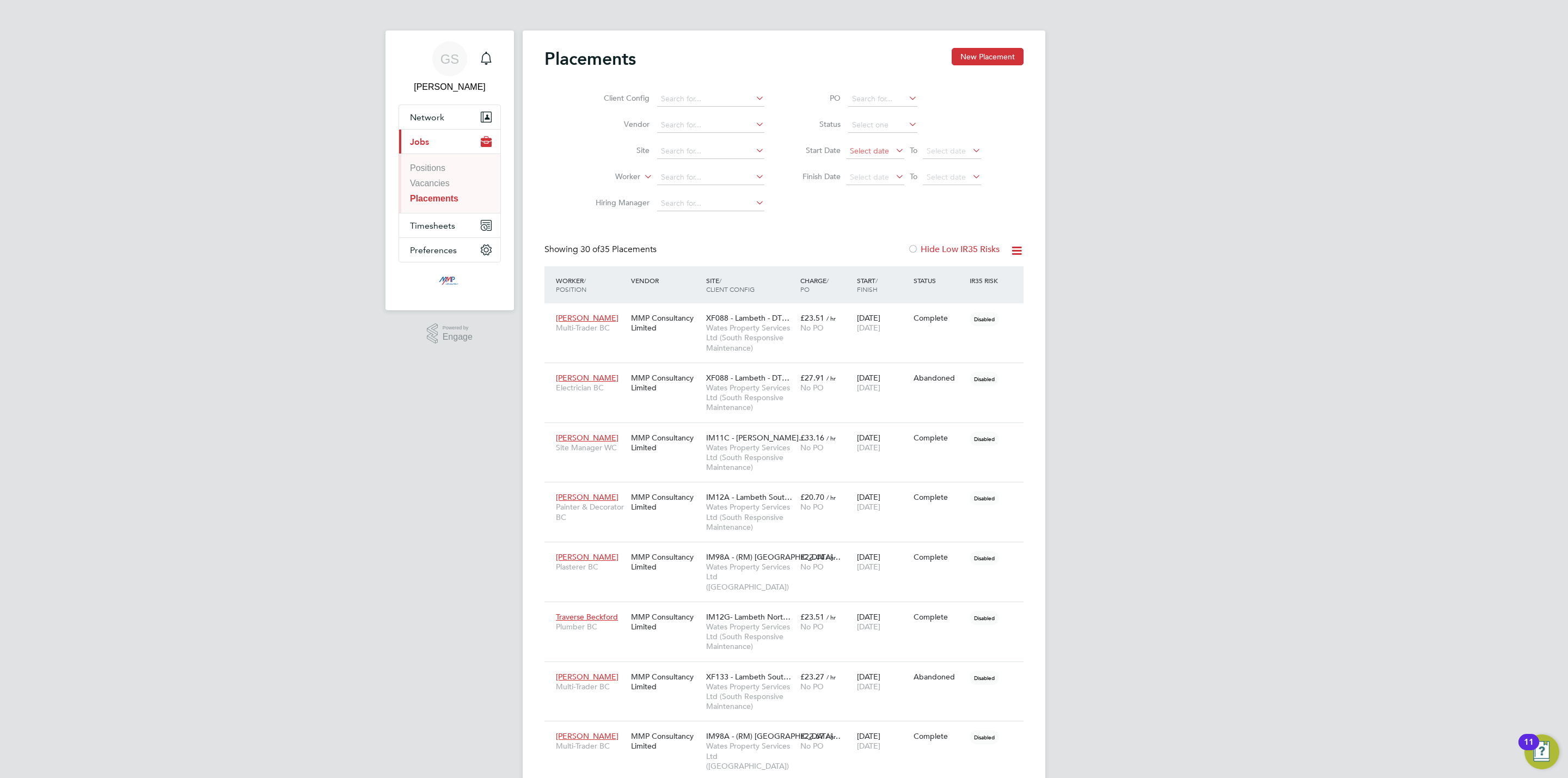
click at [864, 158] on span "Select date" at bounding box center [875, 152] width 58 height 15
click at [871, 134] on li "Status" at bounding box center [886, 125] width 216 height 26
click at [871, 132] on input at bounding box center [882, 125] width 69 height 15
click at [886, 196] on li "Complete" at bounding box center [882, 198] width 70 height 14
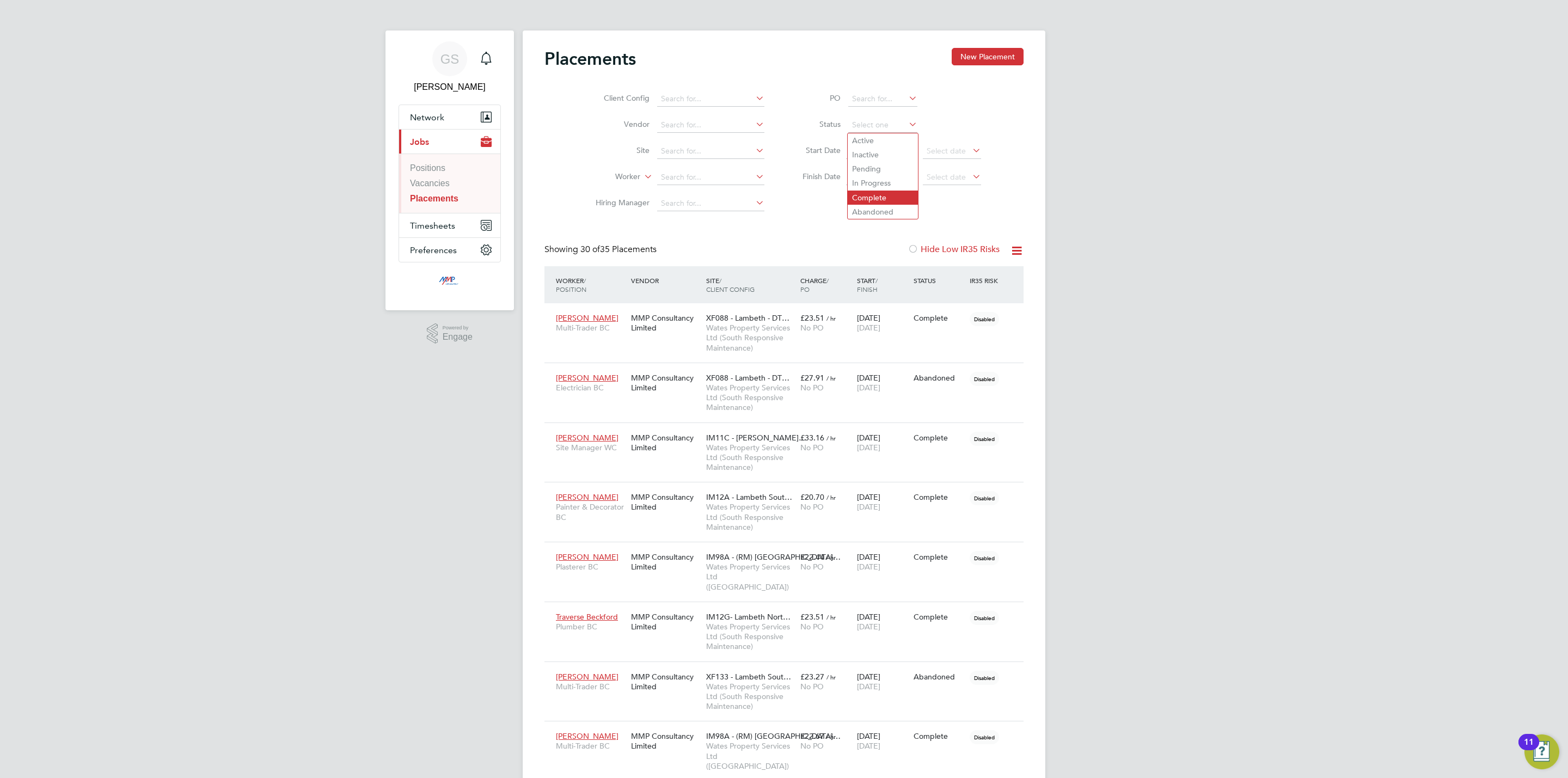
type input "Complete"
click at [436, 182] on link "Vacancies" at bounding box center [429, 183] width 40 height 9
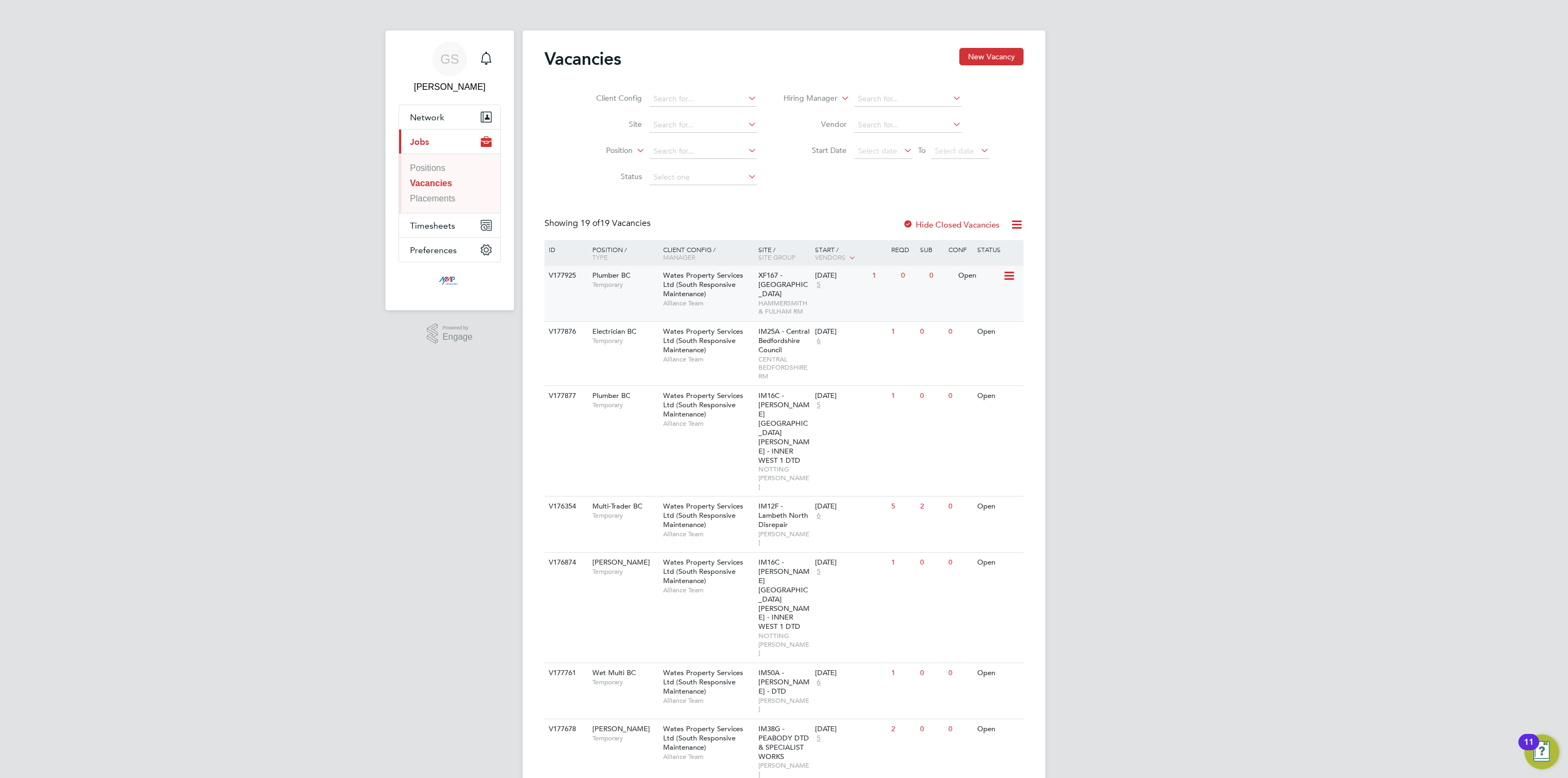
click at [673, 306] on span "Alliance Team" at bounding box center [708, 303] width 90 height 9
click at [441, 198] on link "Placements" at bounding box center [432, 198] width 46 height 9
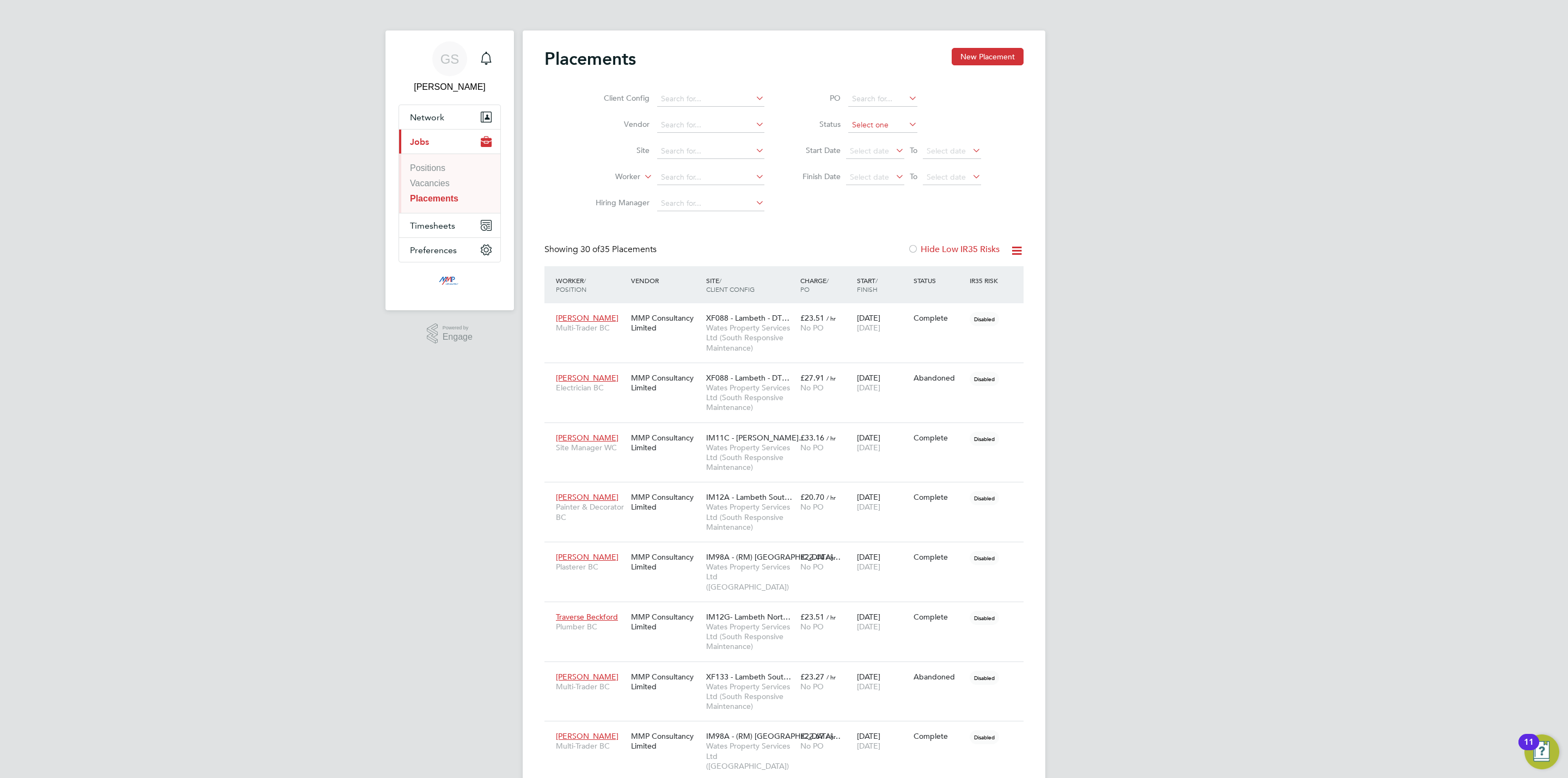
click at [886, 126] on input at bounding box center [882, 125] width 69 height 15
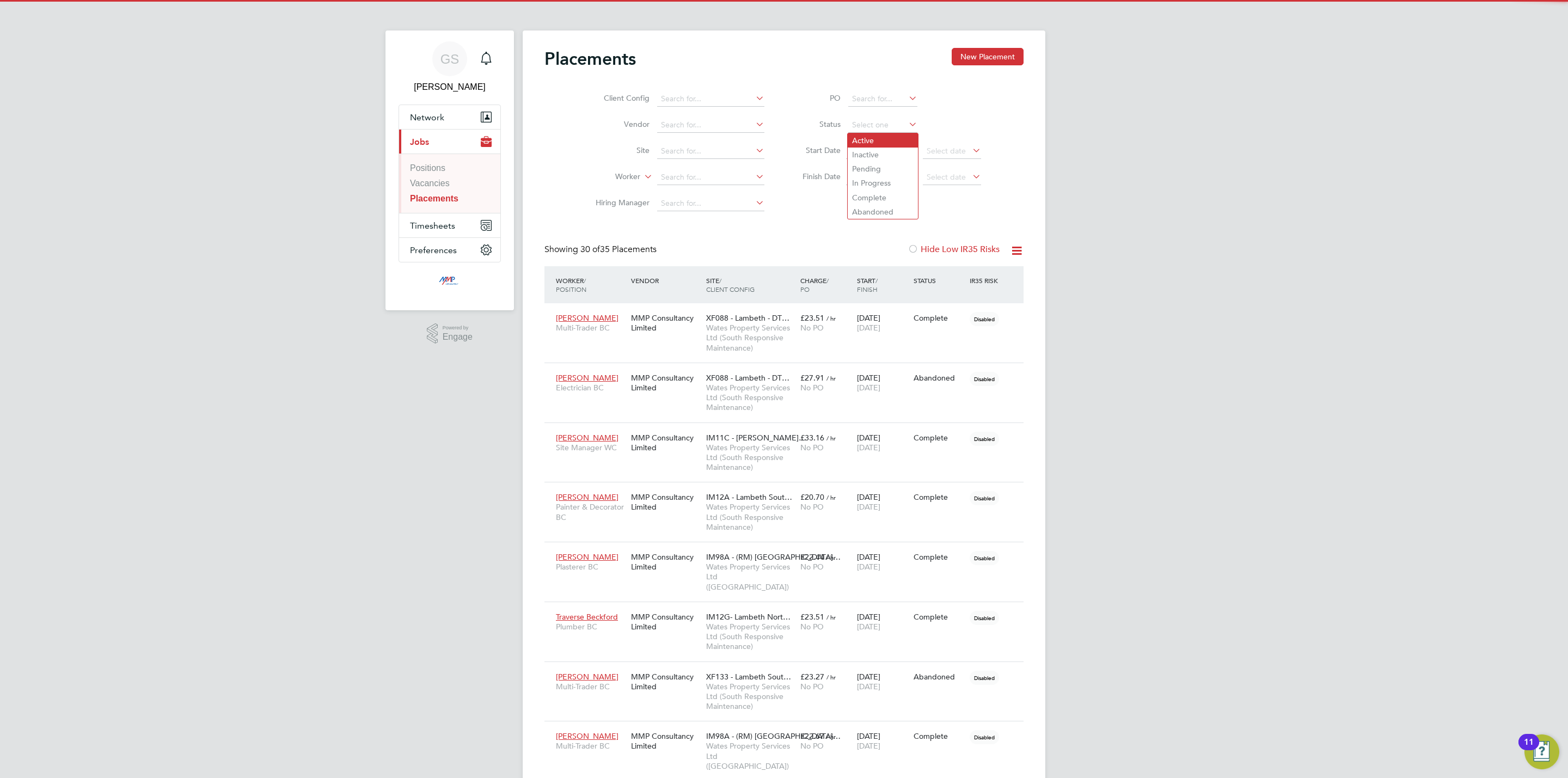
click at [871, 144] on li "Active" at bounding box center [882, 140] width 70 height 14
type input "Active"
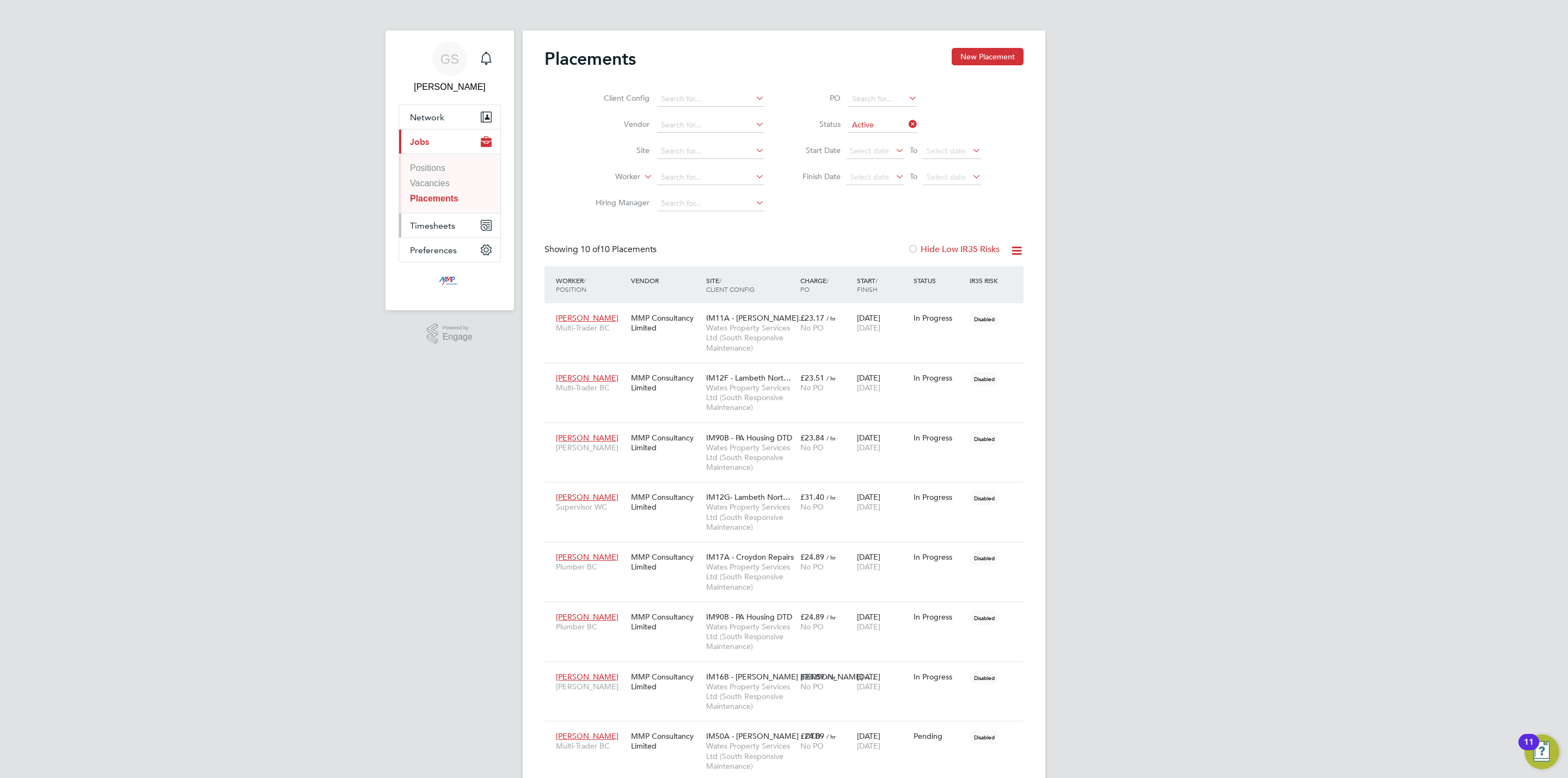
click at [449, 226] on span "Timesheets" at bounding box center [432, 226] width 45 height 10
click at [448, 193] on link "Timesheets" at bounding box center [432, 192] width 45 height 9
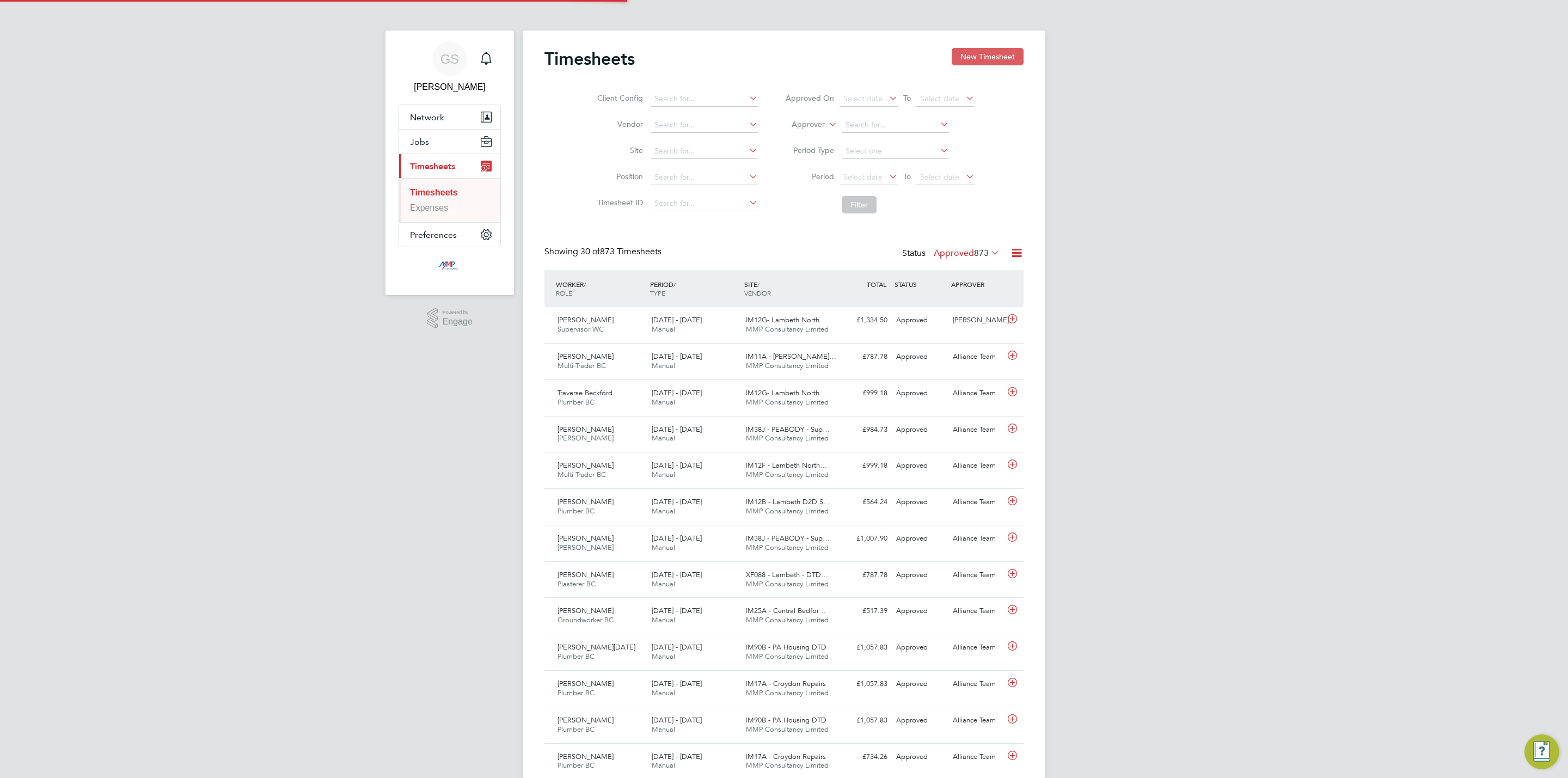
click at [967, 57] on button "New Timesheet" at bounding box center [988, 56] width 72 height 17
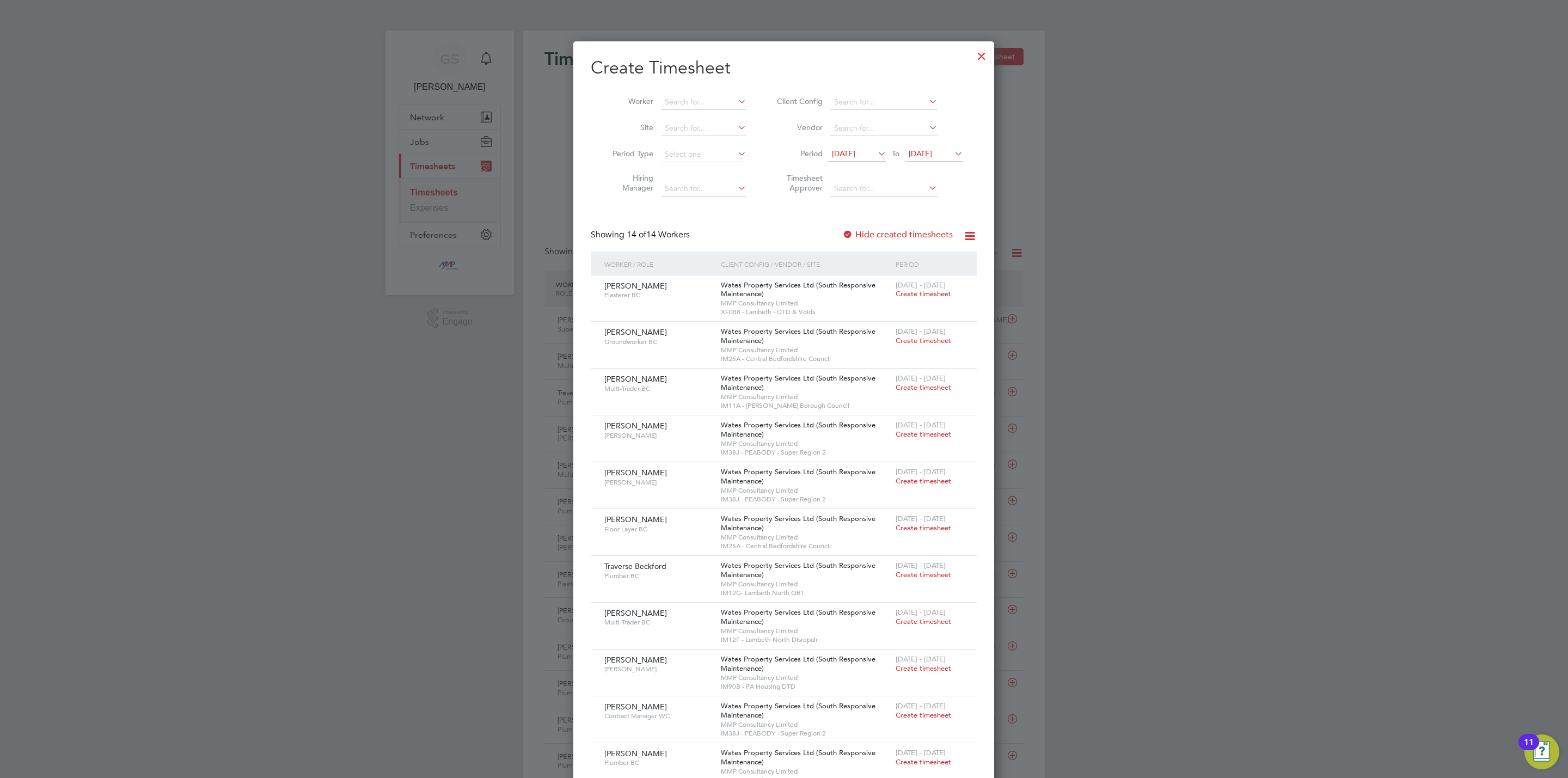
drag, startPoint x: 978, startPoint y: 56, endPoint x: 820, endPoint y: 317, distance: 305.1
click at [978, 56] on div at bounding box center [982, 53] width 20 height 20
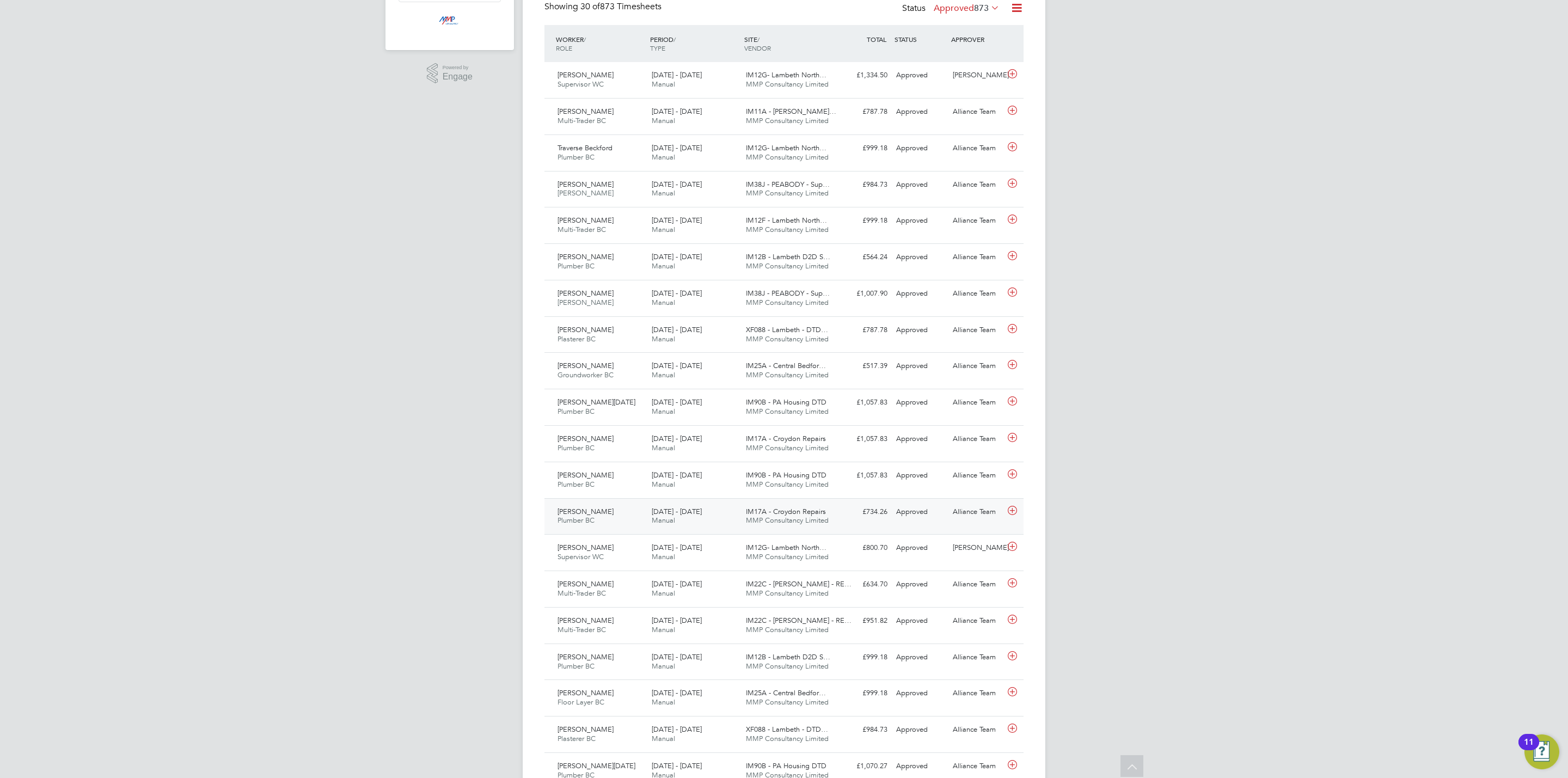
click at [784, 514] on span "IM17A - Croydon Repairs" at bounding box center [786, 511] width 80 height 9
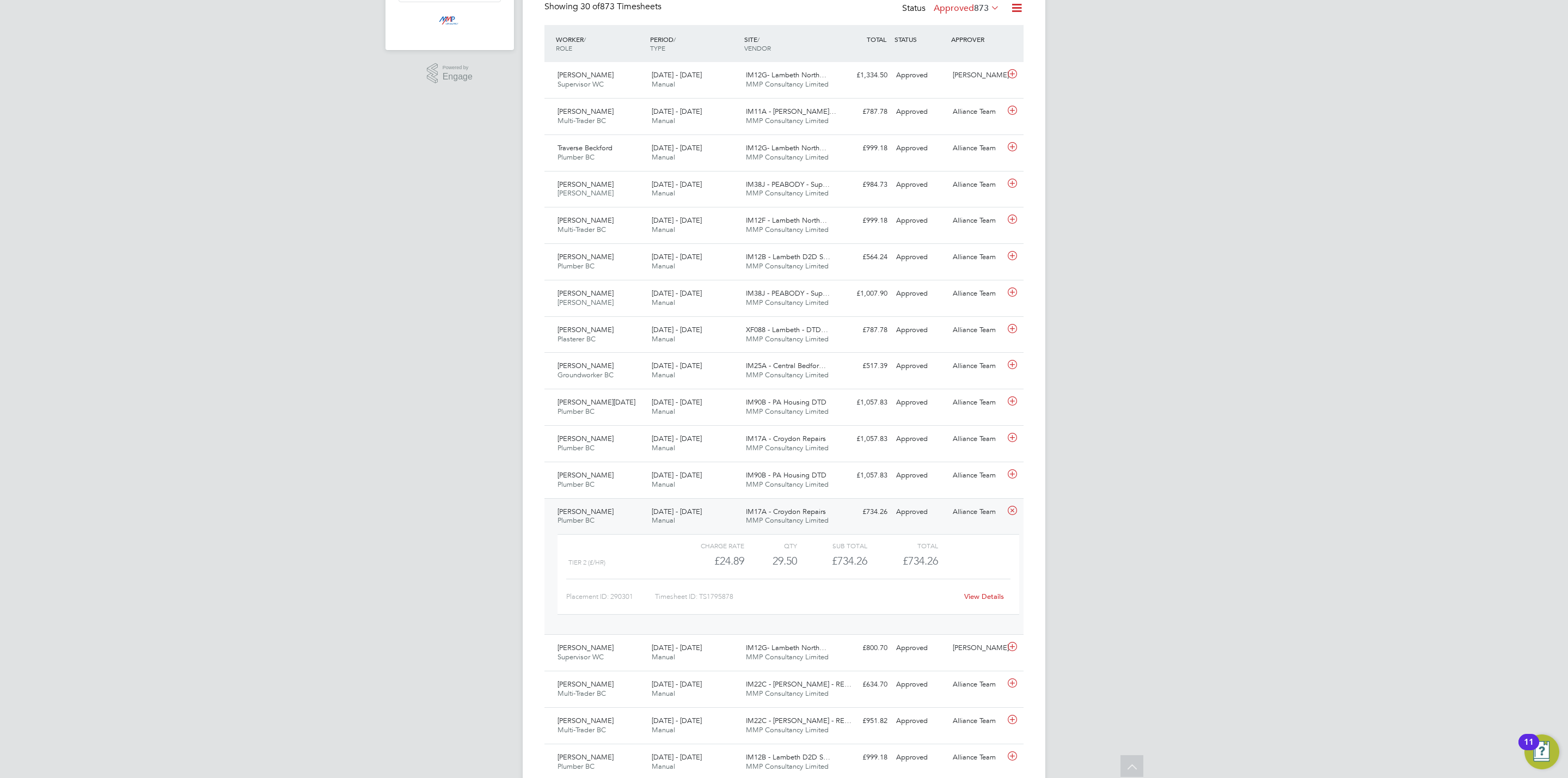
click at [977, 597] on link "View Details" at bounding box center [984, 596] width 40 height 9
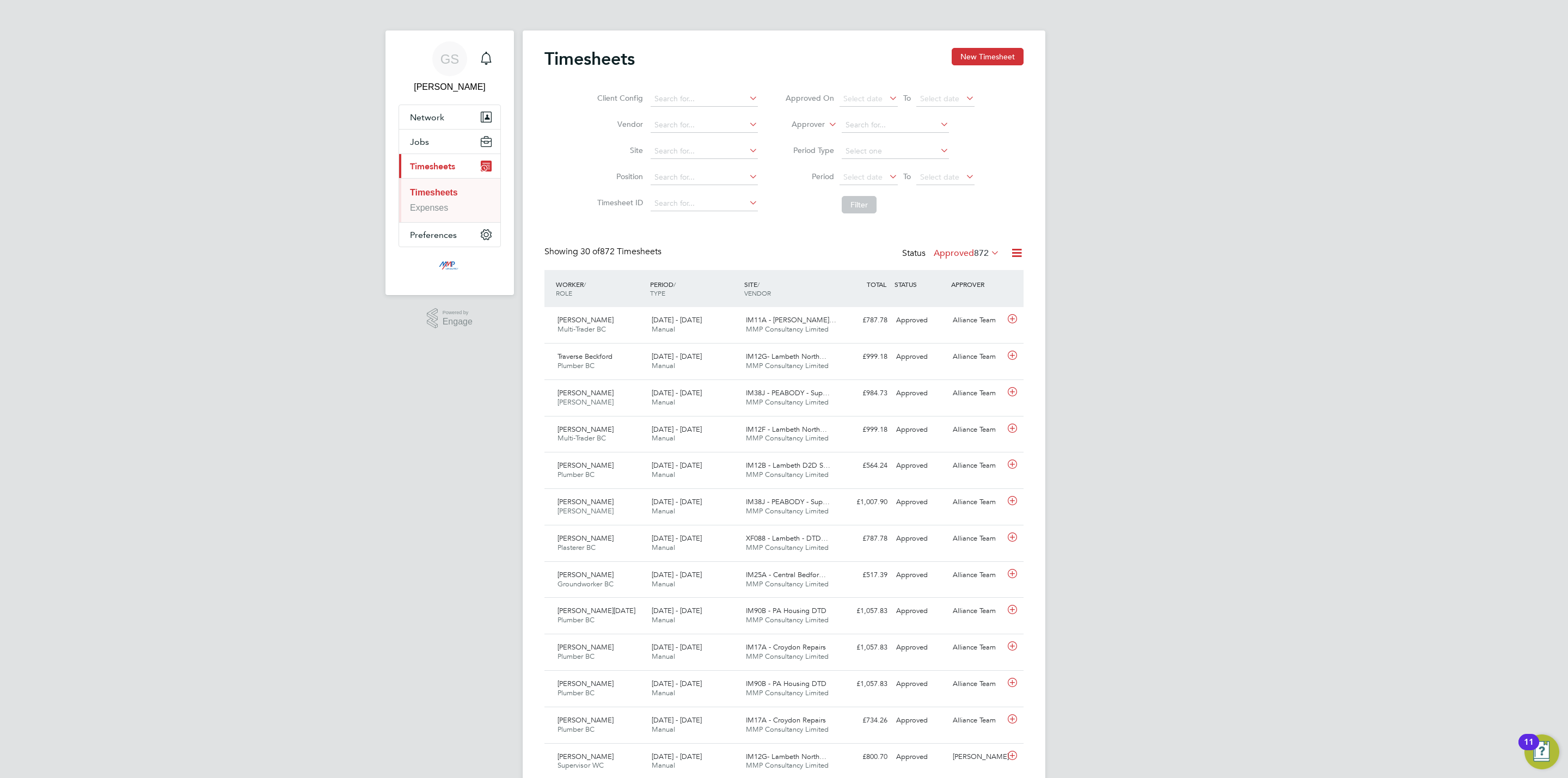
click at [972, 69] on div "Timesheets New Timesheet" at bounding box center [784, 64] width 479 height 32
click at [976, 61] on button "New Timesheet" at bounding box center [988, 56] width 72 height 17
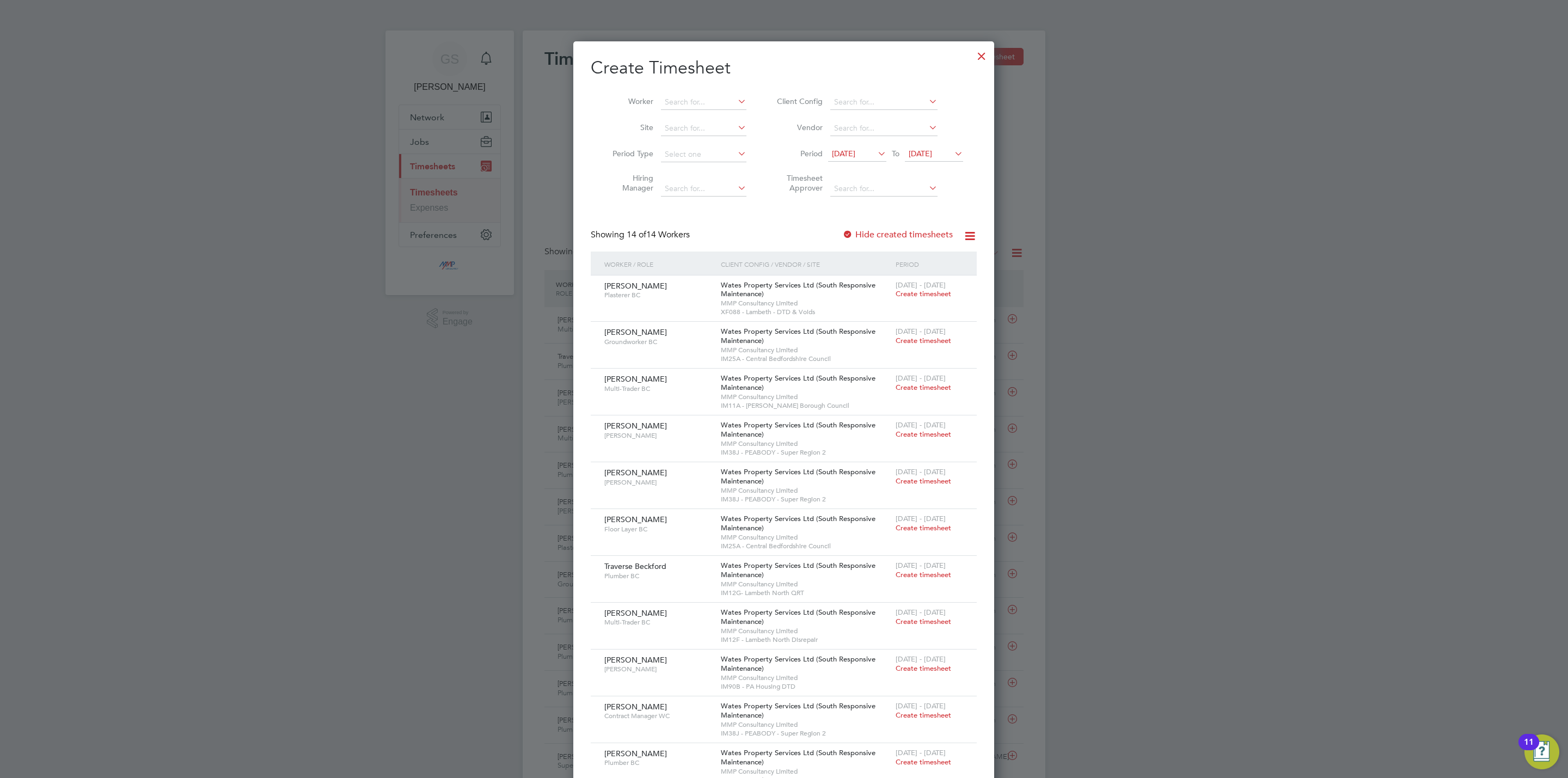
click at [986, 59] on div at bounding box center [982, 53] width 20 height 20
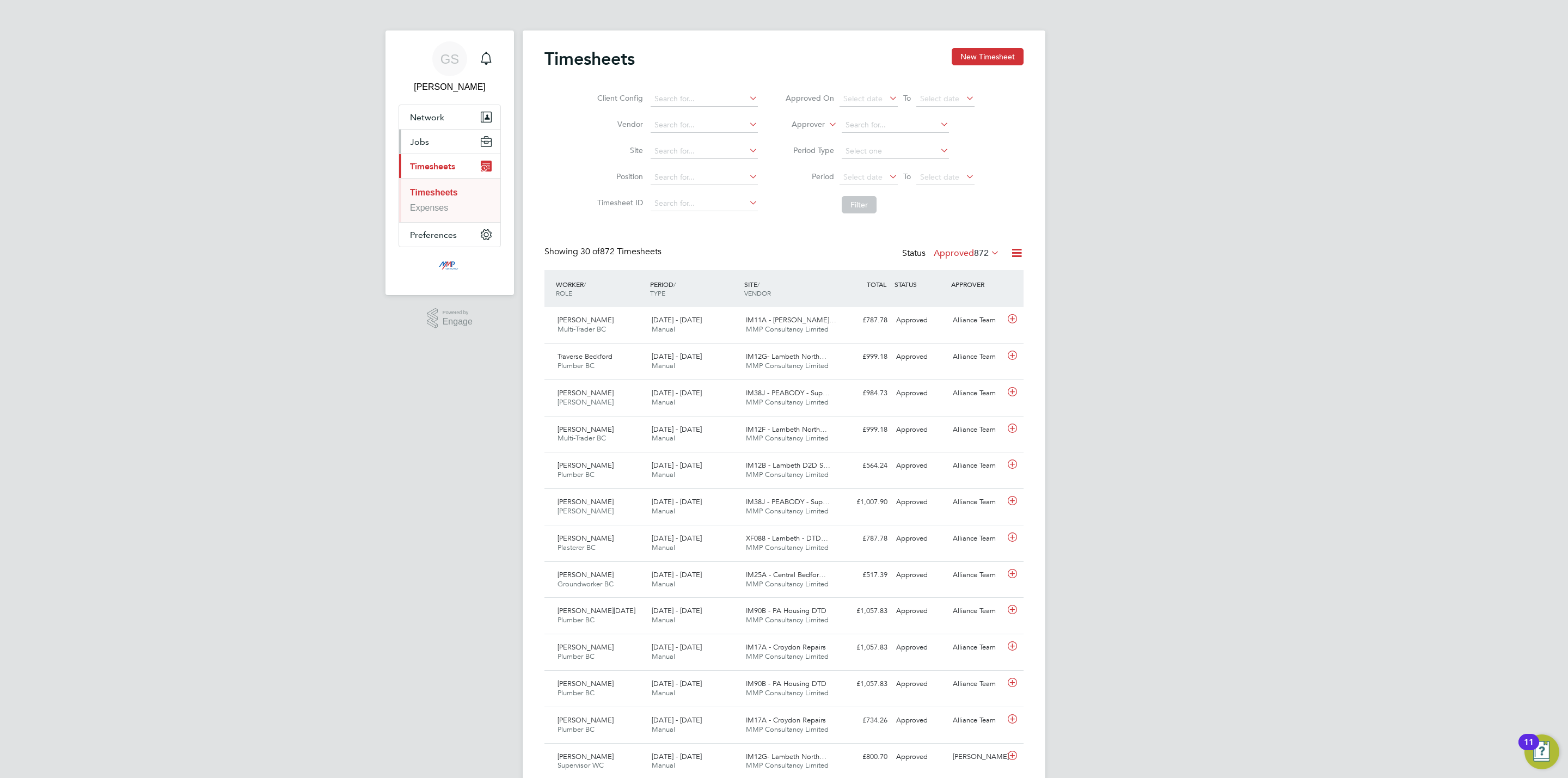
click at [434, 141] on button "Jobs" at bounding box center [450, 141] width 102 height 24
click at [438, 179] on link "Vacancies" at bounding box center [429, 183] width 40 height 9
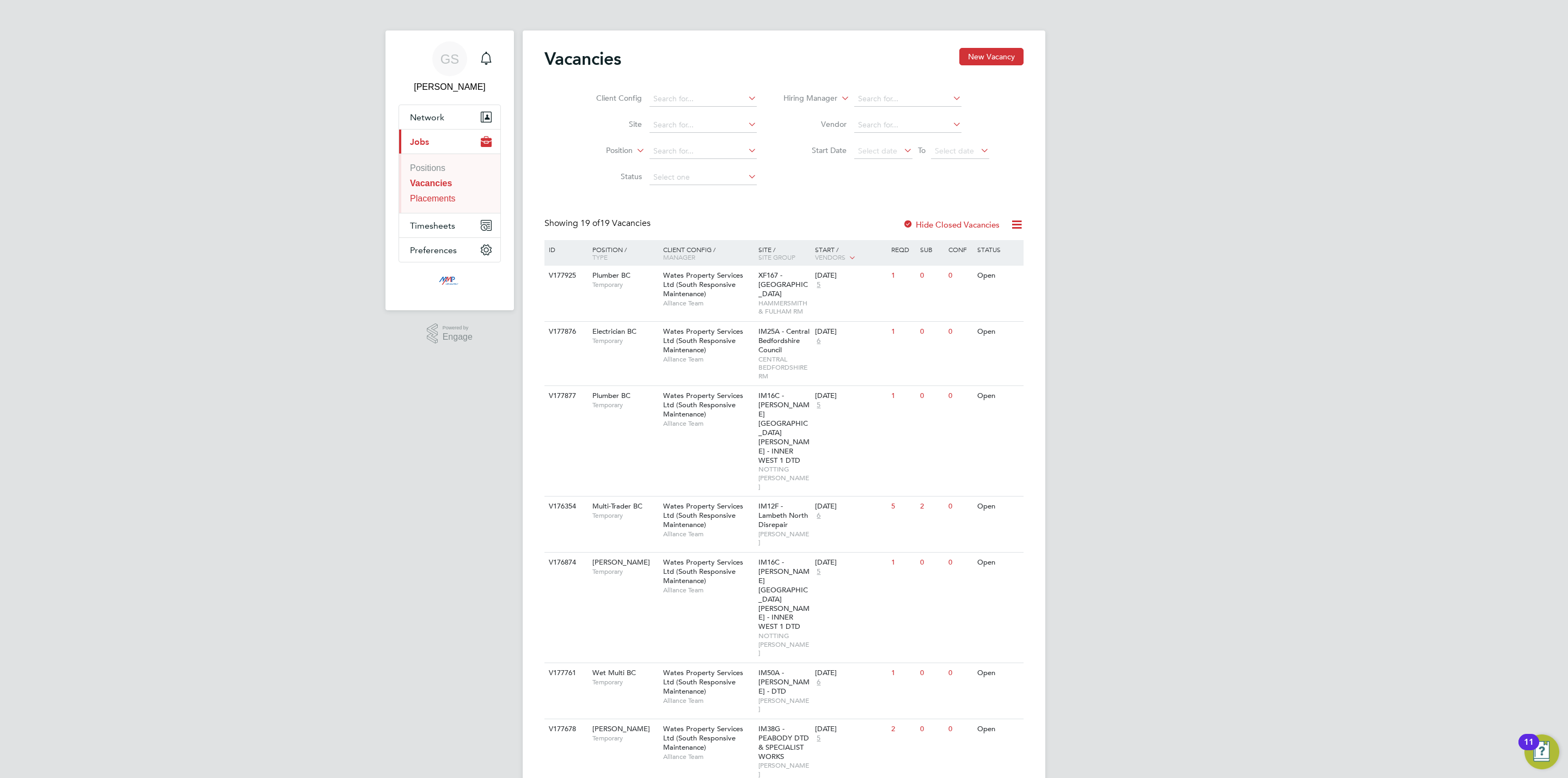
click at [445, 200] on link "Placements" at bounding box center [432, 198] width 46 height 9
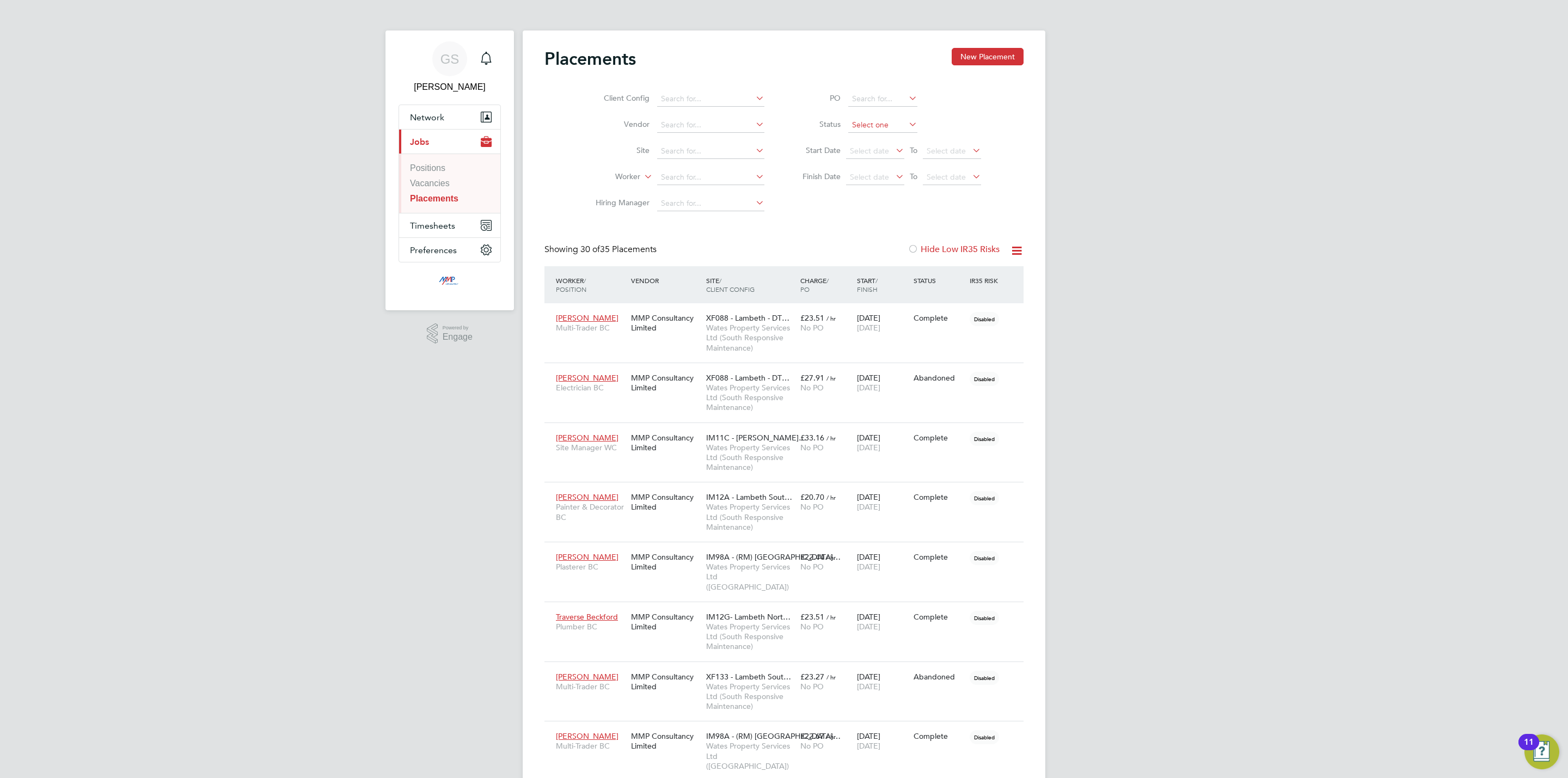
click at [882, 131] on input at bounding box center [882, 125] width 69 height 15
click at [867, 141] on li "Active" at bounding box center [882, 140] width 70 height 14
type input "Active"
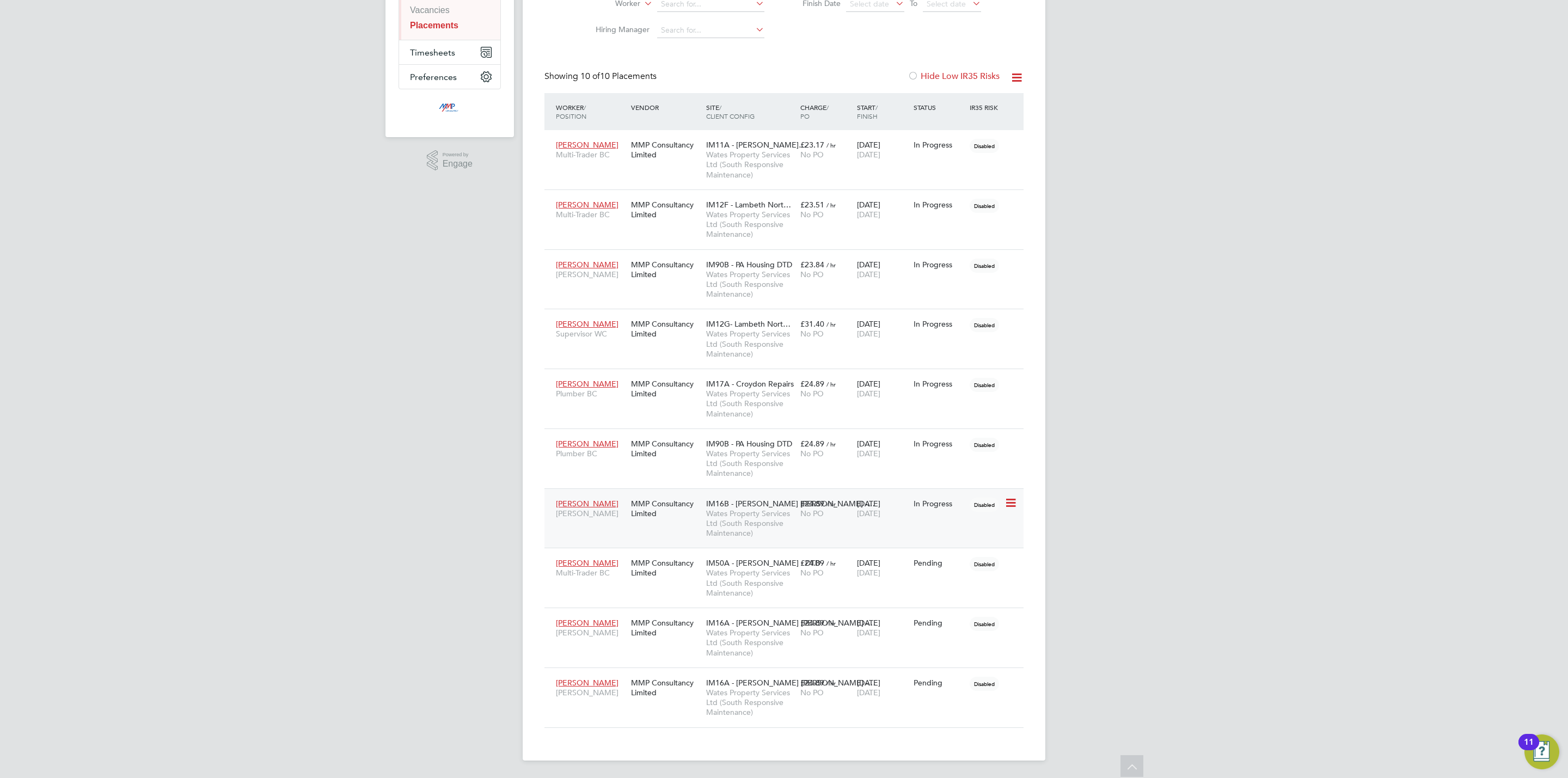
click at [688, 520] on div "MMP Consultancy Limited" at bounding box center [666, 509] width 75 height 31
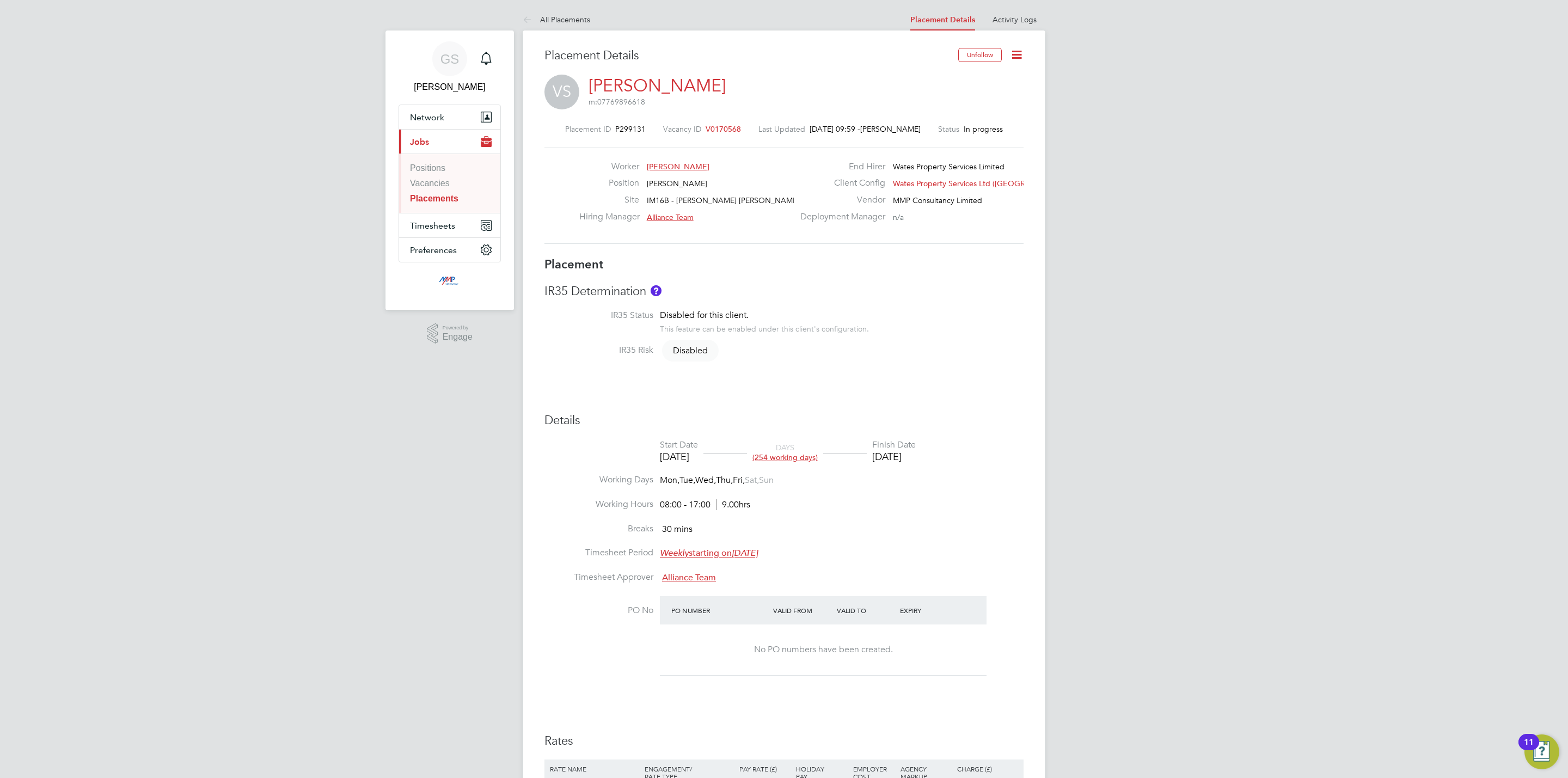
click at [1011, 62] on icon at bounding box center [1017, 54] width 13 height 13
click at [881, 88] on div "VS [PERSON_NAME] m: 07769896618" at bounding box center [784, 93] width 479 height 37
click at [448, 187] on link "Vacancies" at bounding box center [429, 183] width 40 height 9
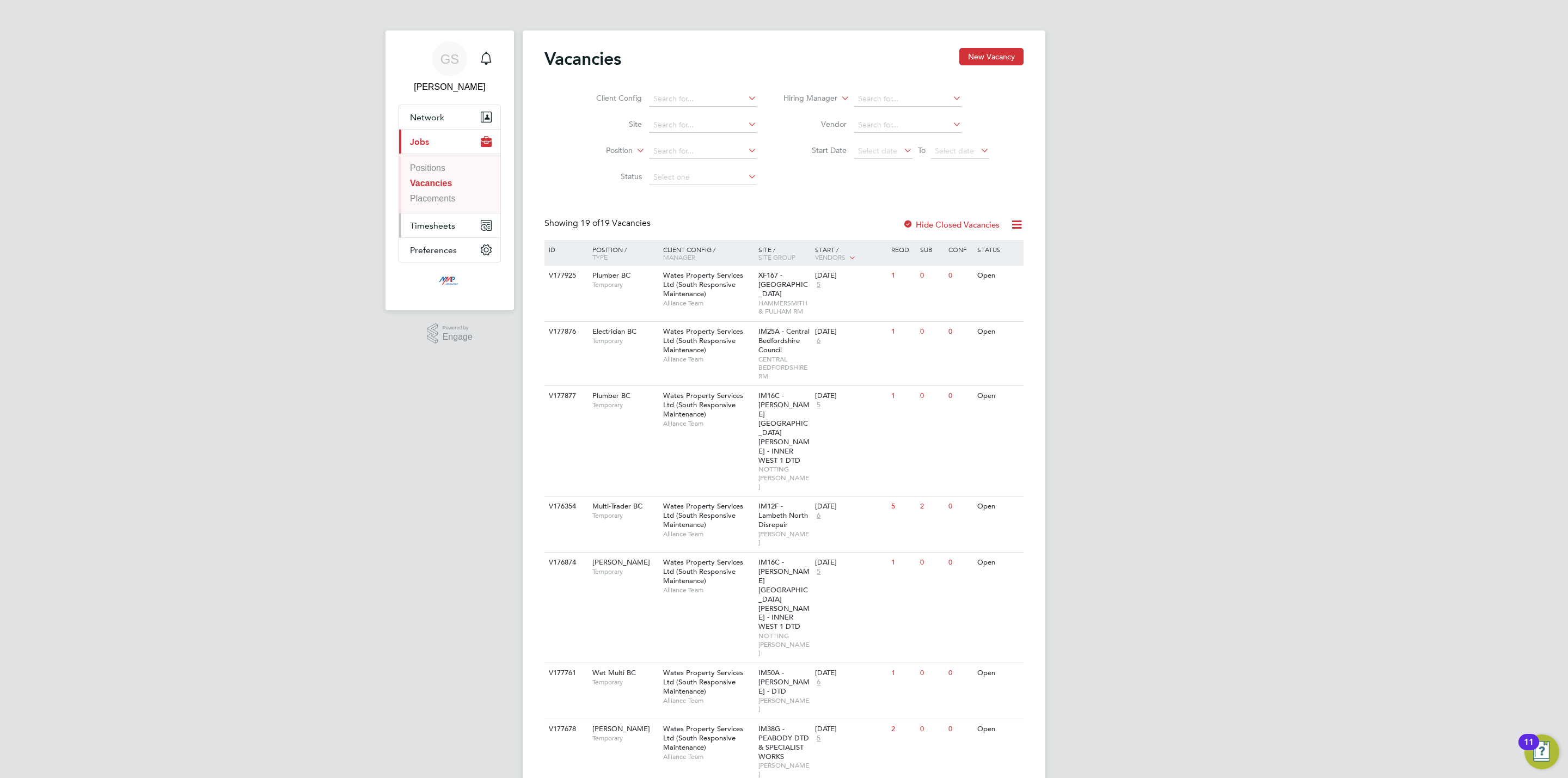
click at [446, 231] on span "Timesheets" at bounding box center [432, 226] width 45 height 10
drag, startPoint x: 449, startPoint y: 196, endPoint x: 483, endPoint y: 183, distance: 36.4
click at [449, 196] on link "Timesheets" at bounding box center [432, 192] width 45 height 9
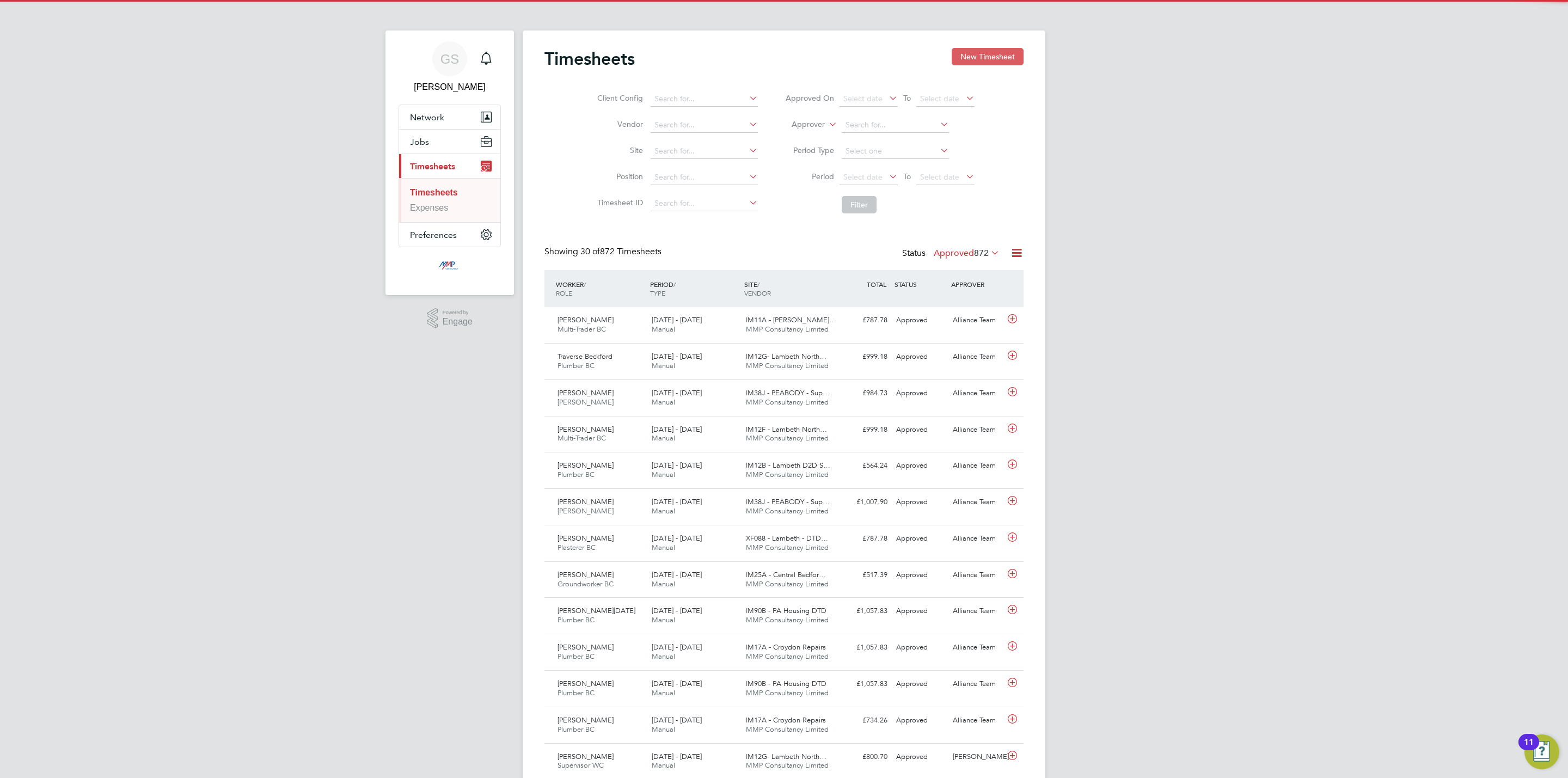
scroll to position [6, 6]
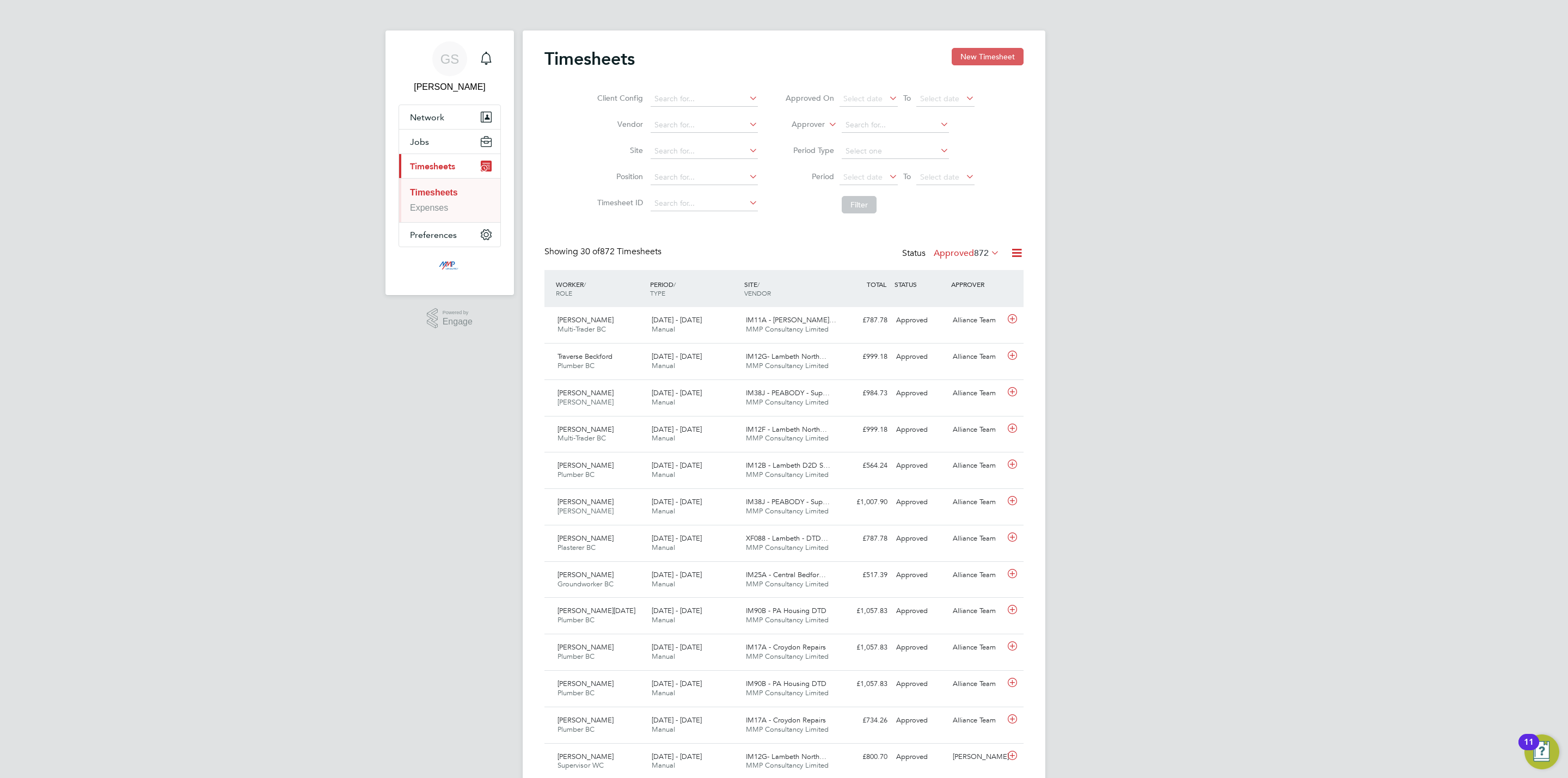
click at [1000, 59] on button "New Timesheet" at bounding box center [988, 56] width 72 height 17
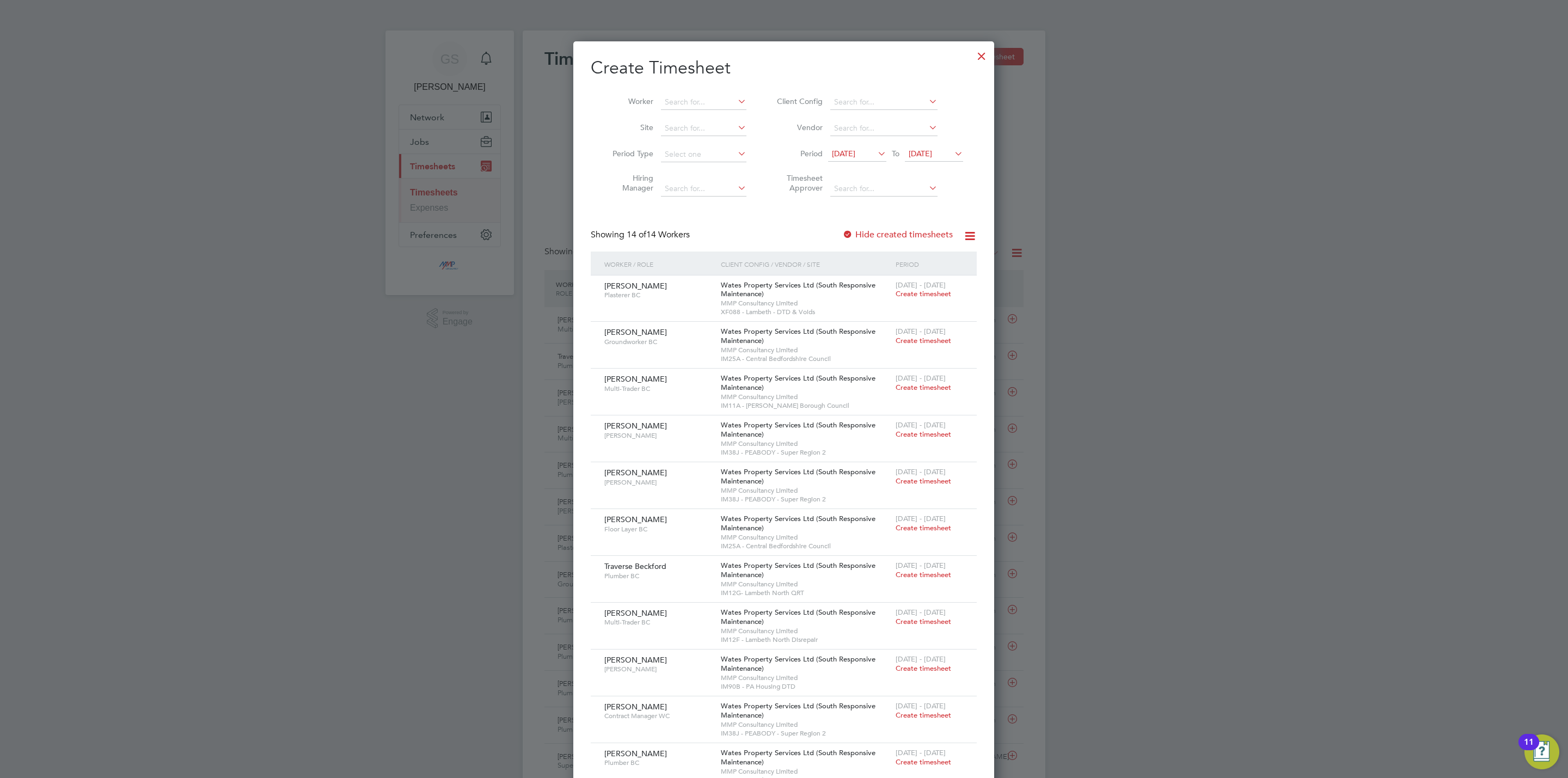
click at [898, 240] on div "Hide created timesheets" at bounding box center [898, 235] width 113 height 12
click at [898, 239] on label "Hide created timesheets" at bounding box center [897, 235] width 111 height 11
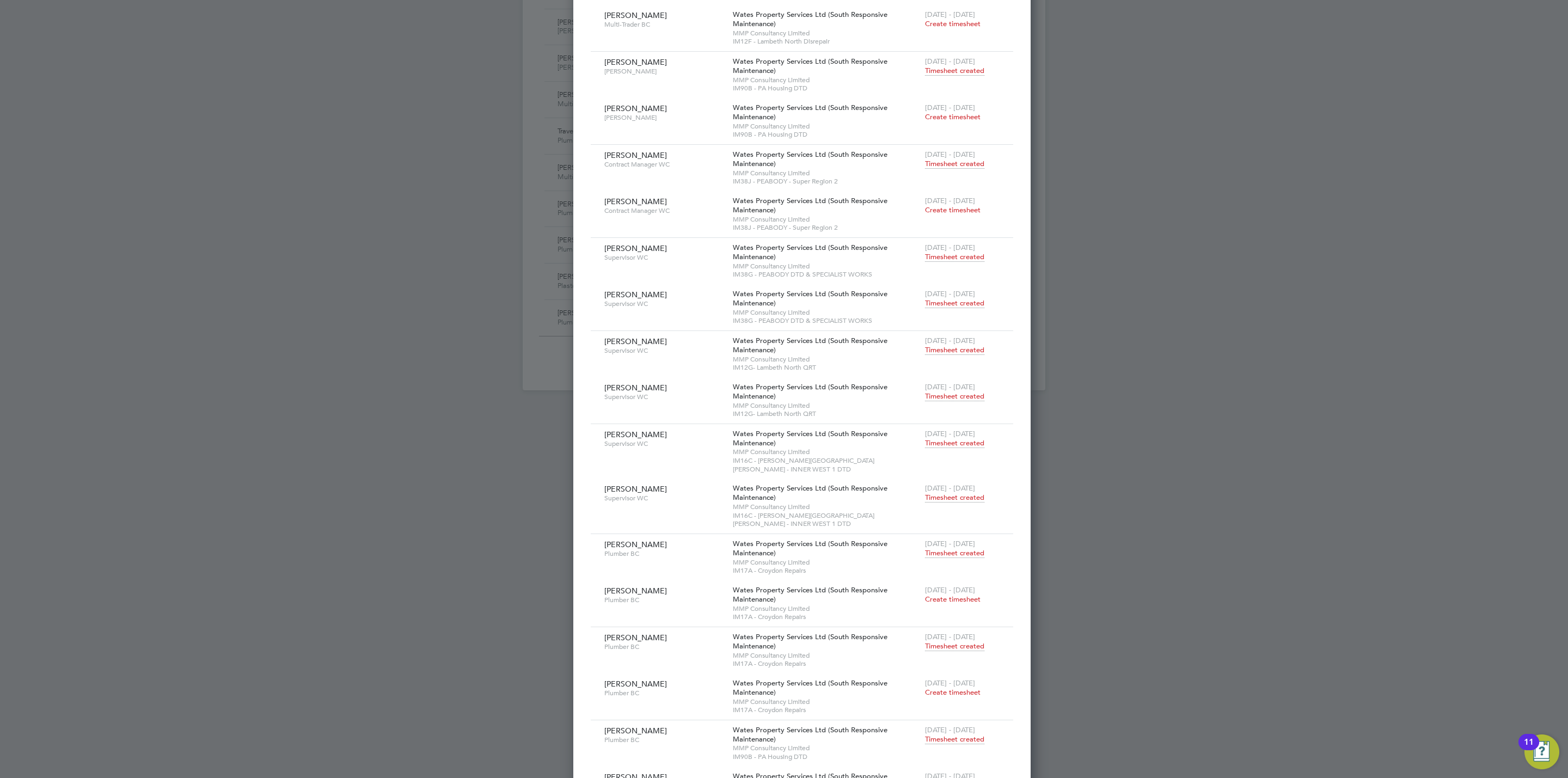
click at [925, 399] on span "Timesheet created" at bounding box center [955, 396] width 59 height 10
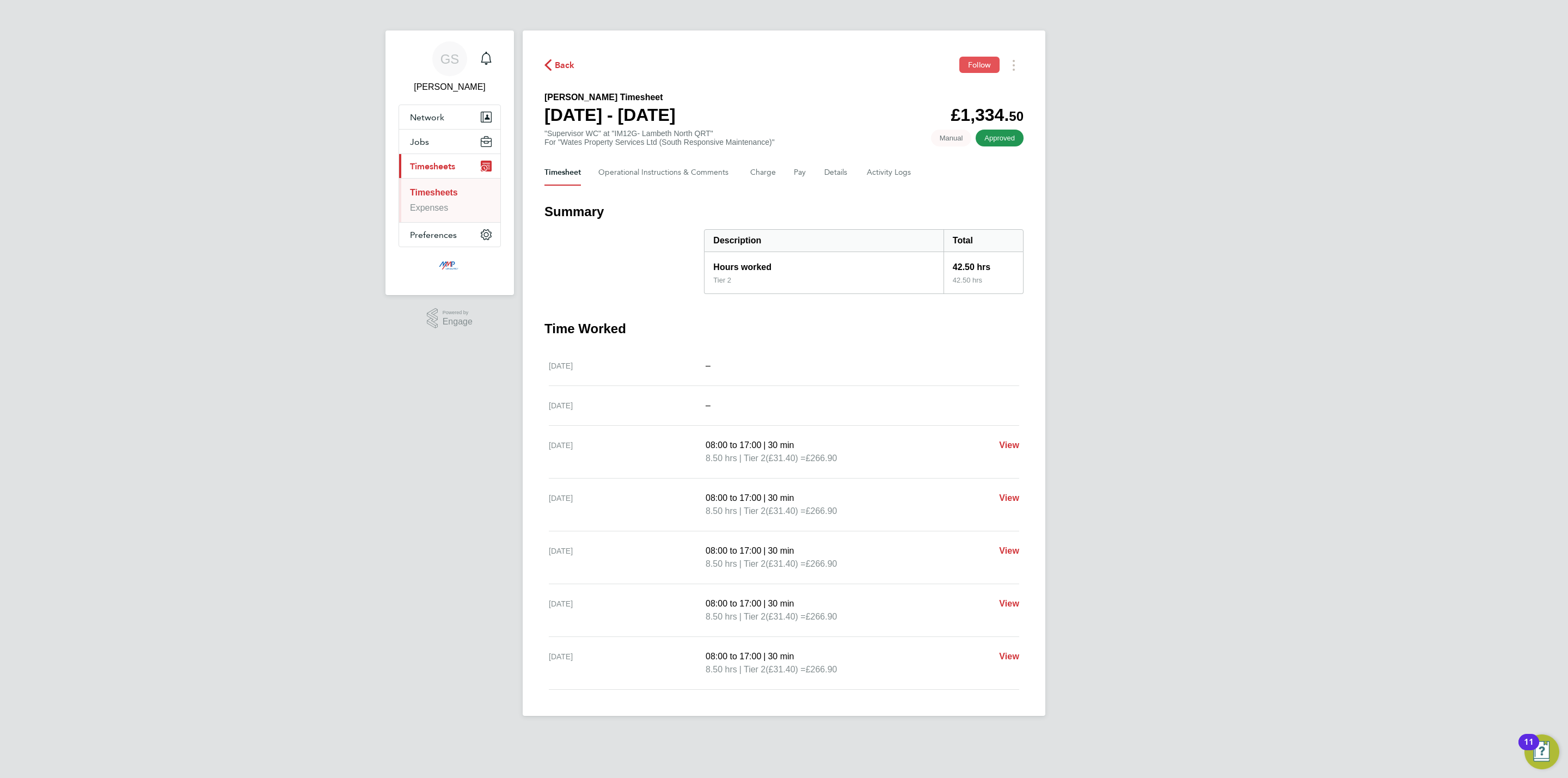
click at [971, 62] on span "Follow" at bounding box center [979, 65] width 23 height 10
click at [438, 193] on link "Timesheets" at bounding box center [434, 192] width 48 height 9
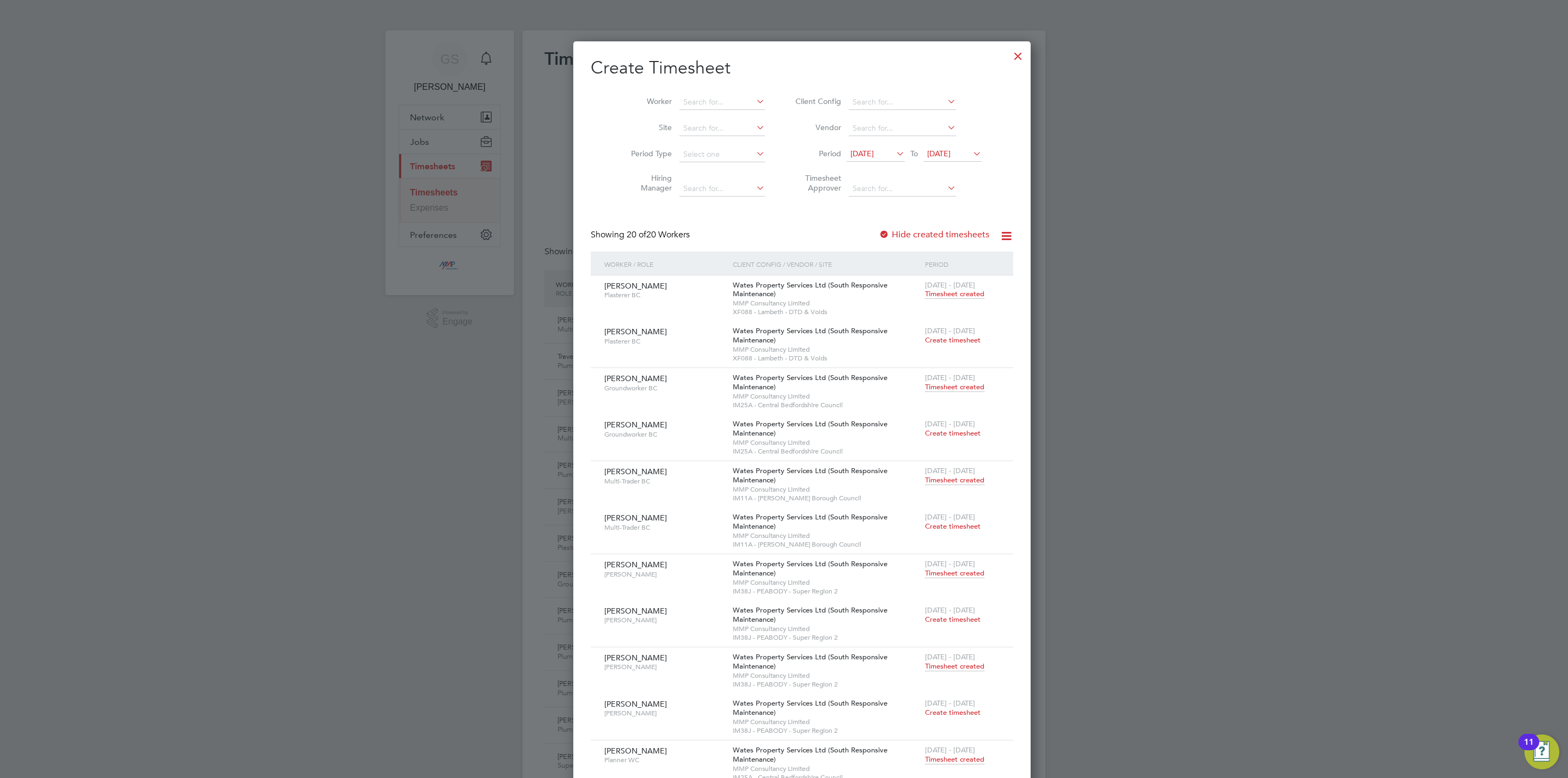
click at [1008, 56] on div at bounding box center [1018, 53] width 20 height 20
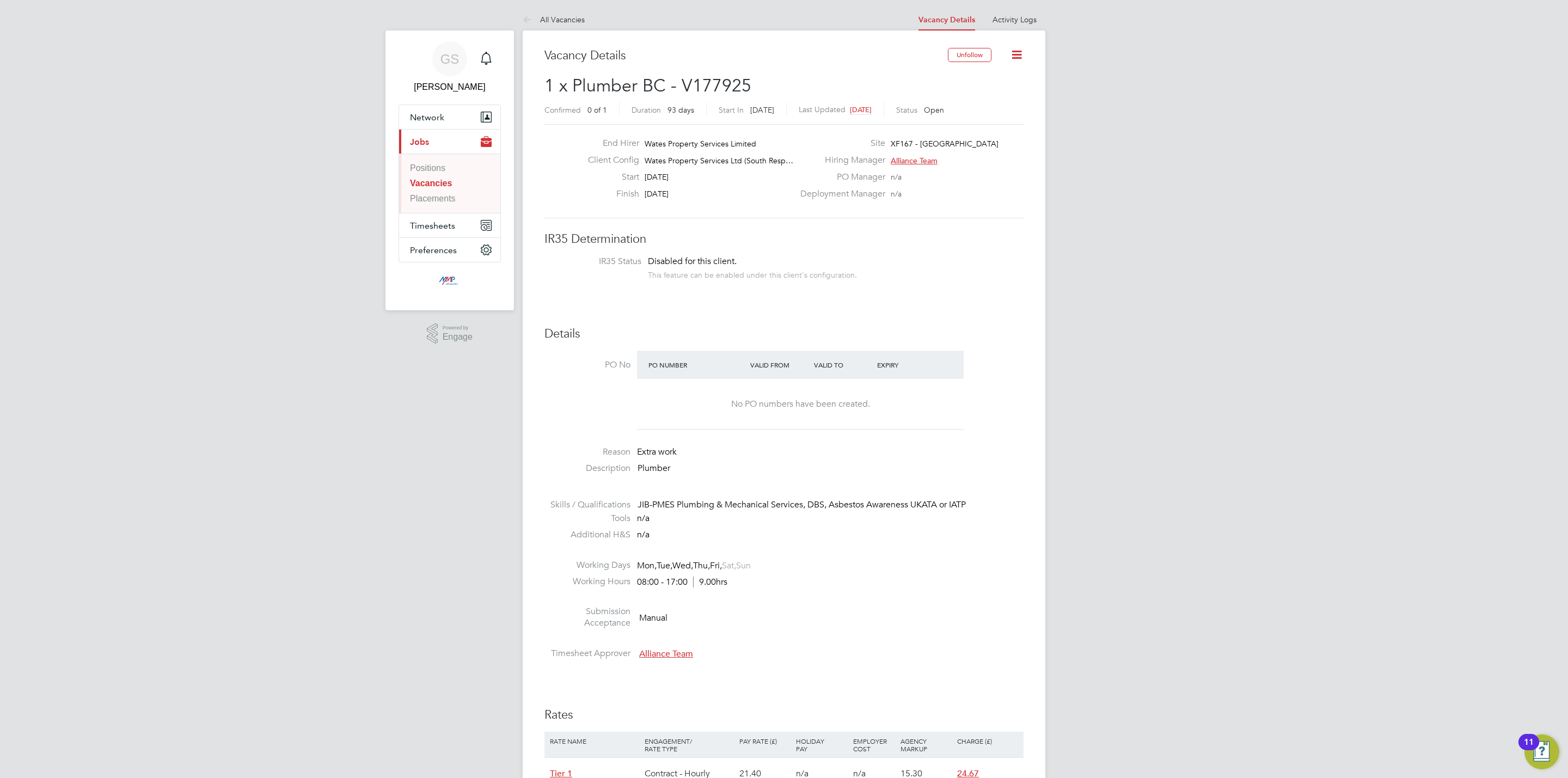
click at [426, 179] on link "Vacancies" at bounding box center [431, 183] width 42 height 9
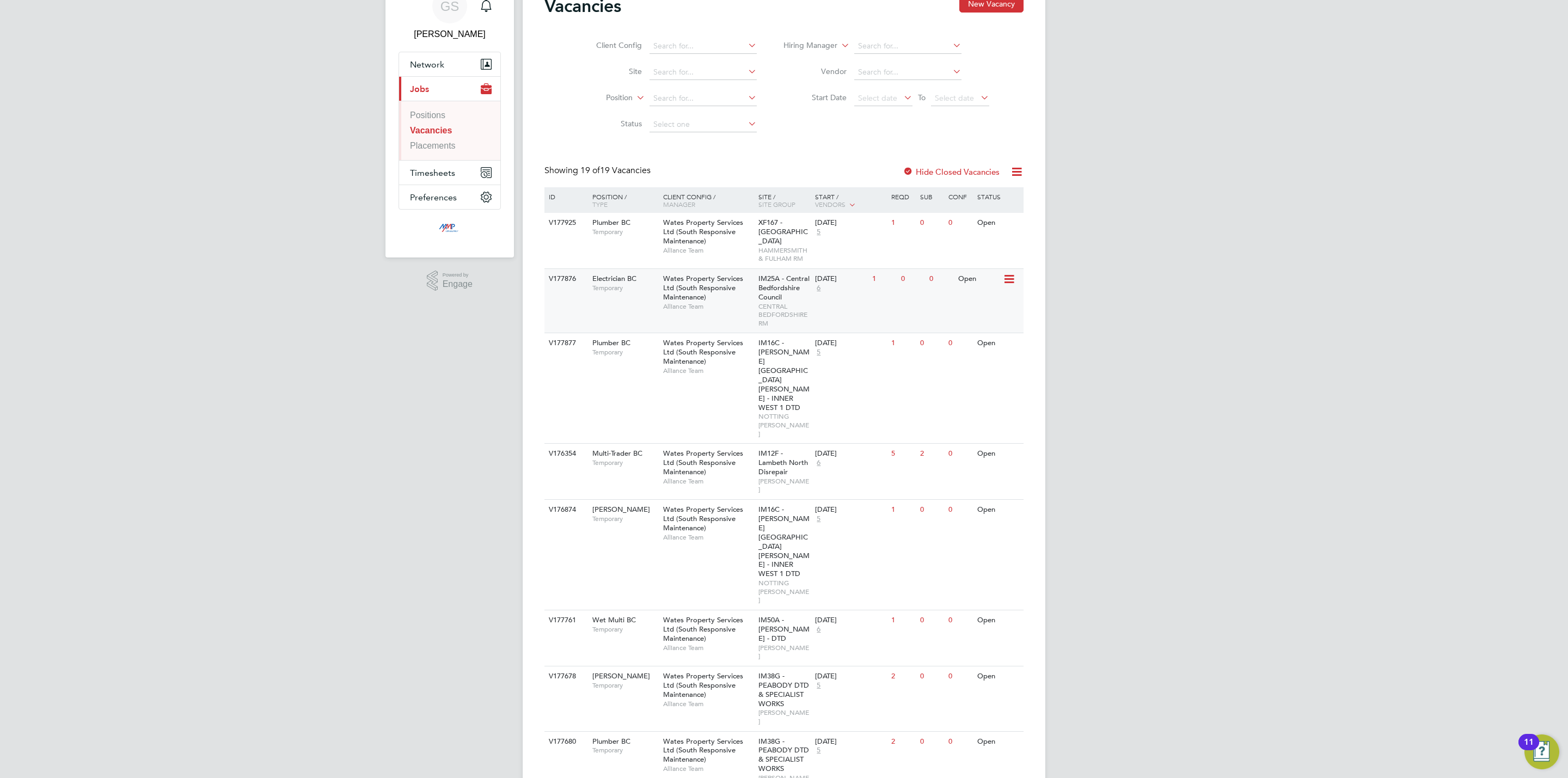
scroll to position [82, 0]
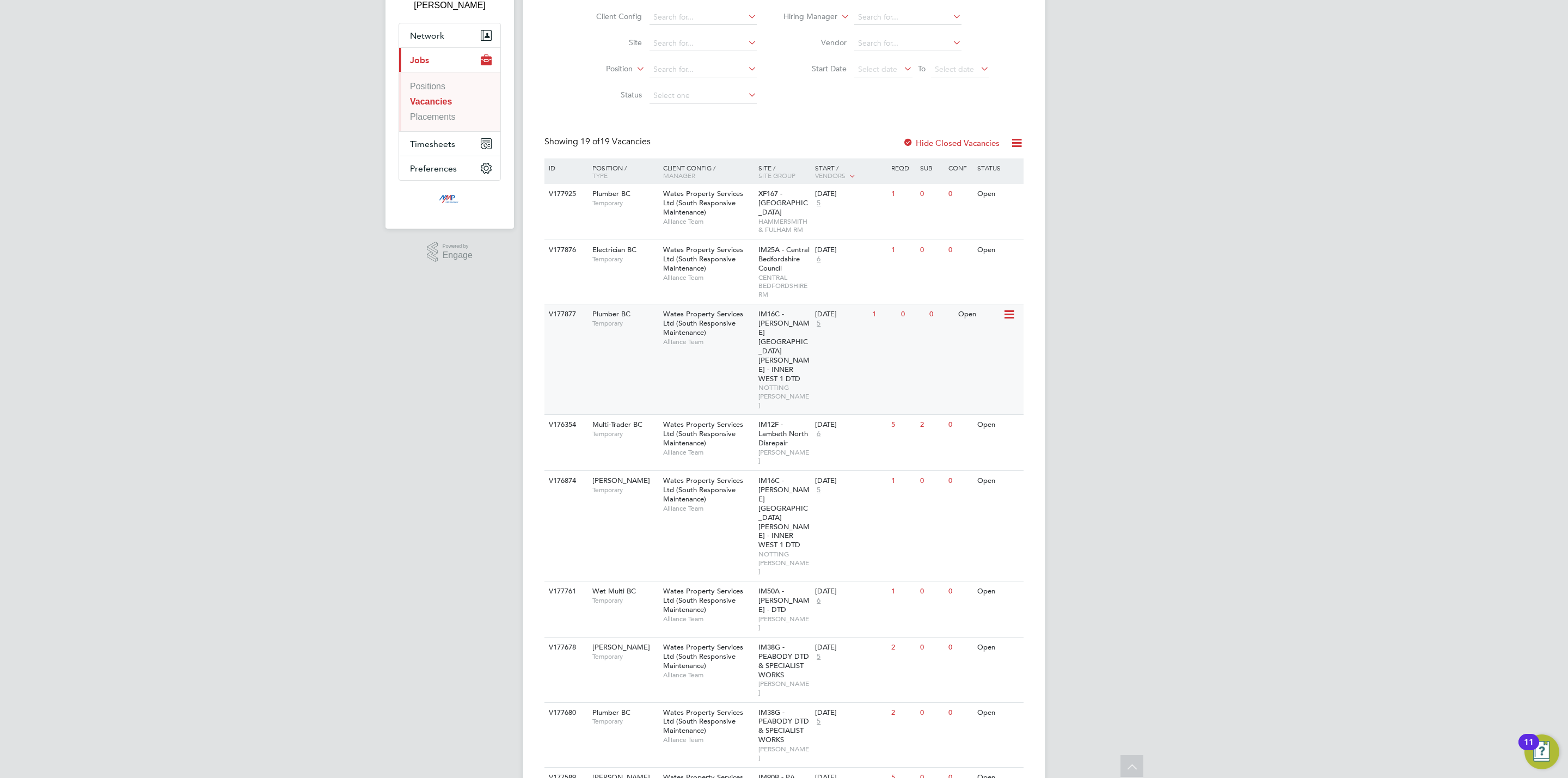
click at [709, 328] on span "Wates Property Services Ltd (South Responsive Maintenance)" at bounding box center [703, 323] width 80 height 28
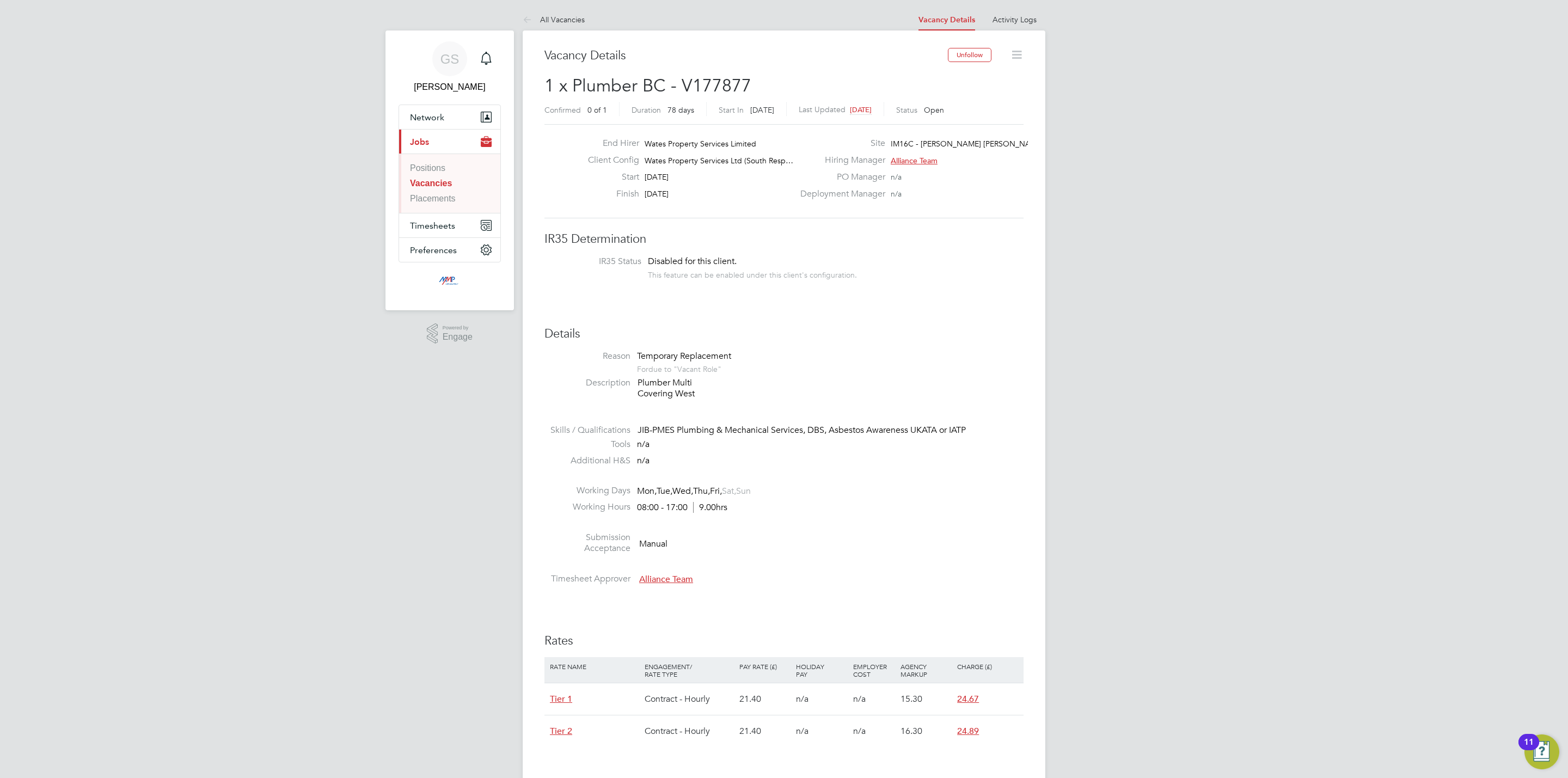
click at [451, 187] on link "Vacancies" at bounding box center [431, 183] width 42 height 9
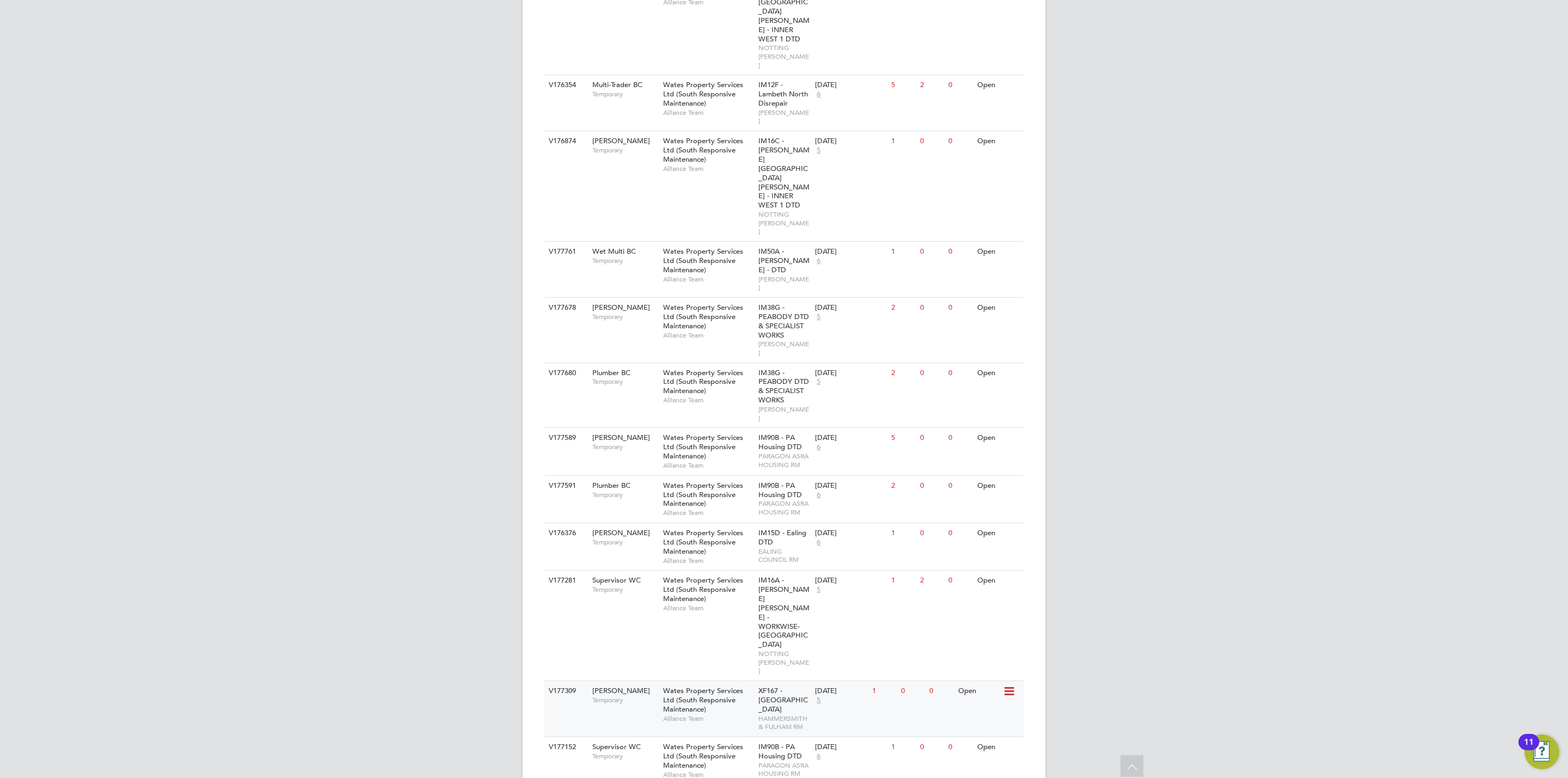
scroll to position [393, 0]
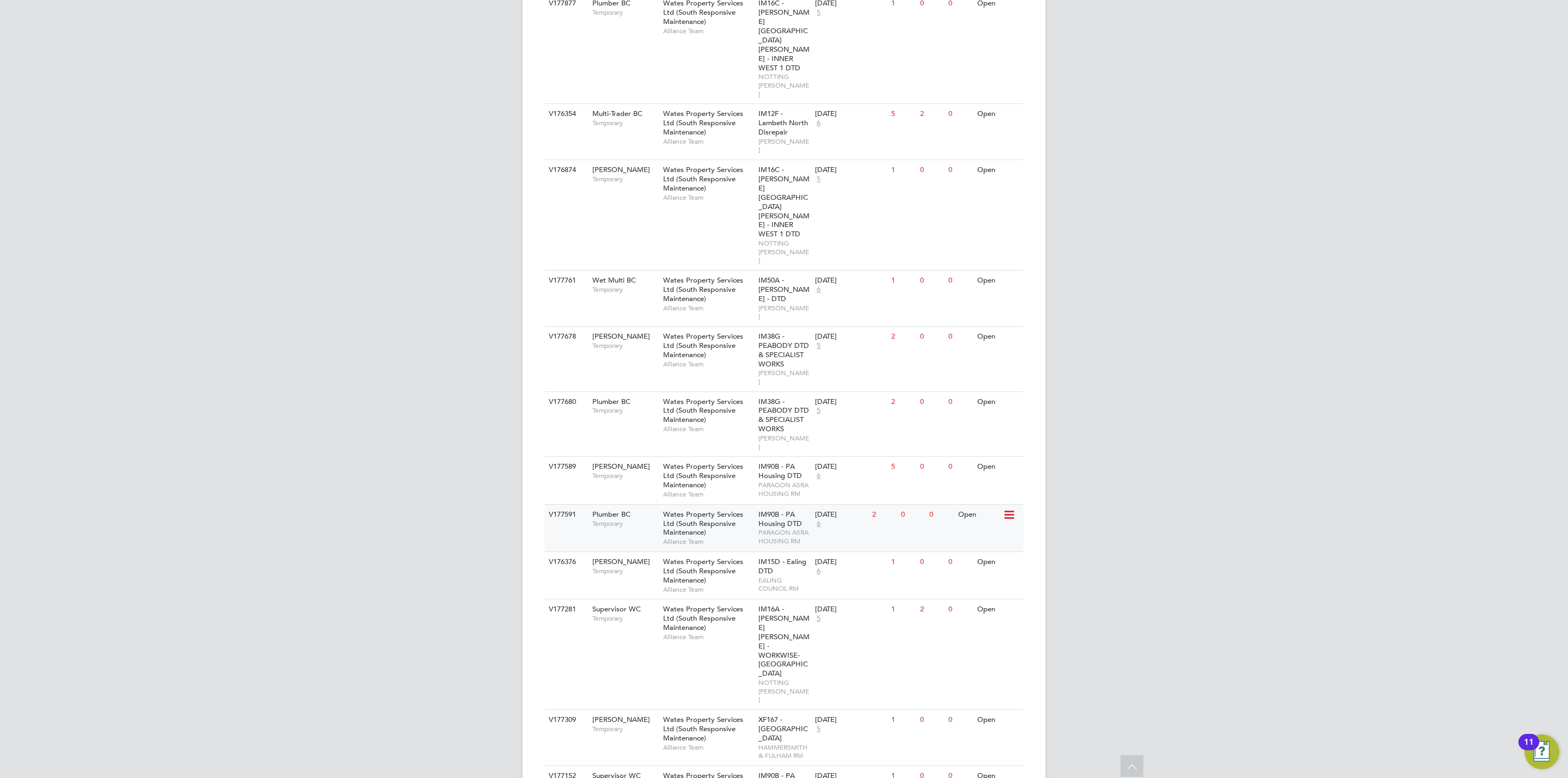
click at [717, 505] on div "Wates Property Services Ltd (South Responsive Maintenance) Alliance Team" at bounding box center [708, 528] width 95 height 47
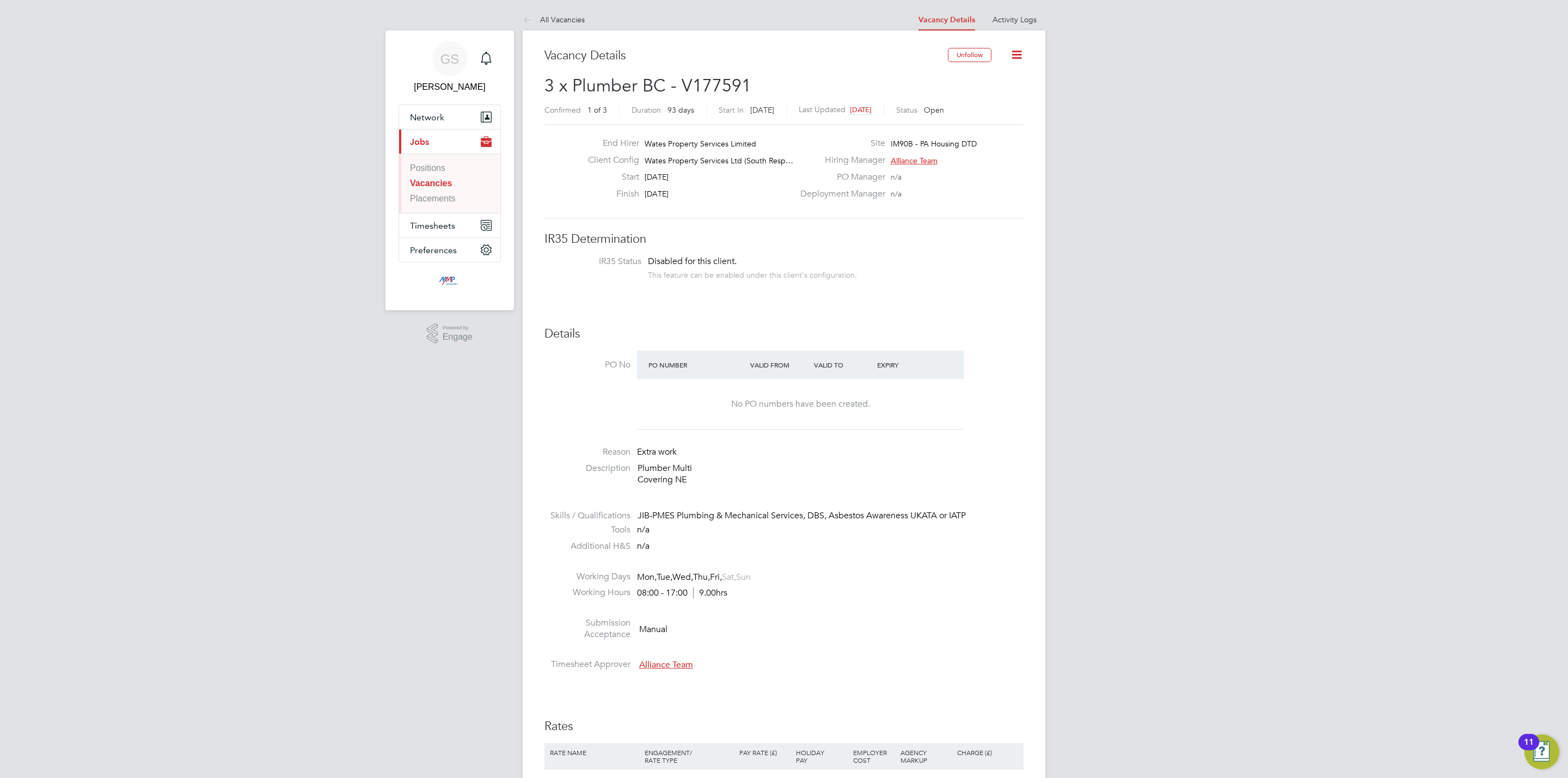
click at [438, 182] on link "Vacancies" at bounding box center [431, 183] width 42 height 9
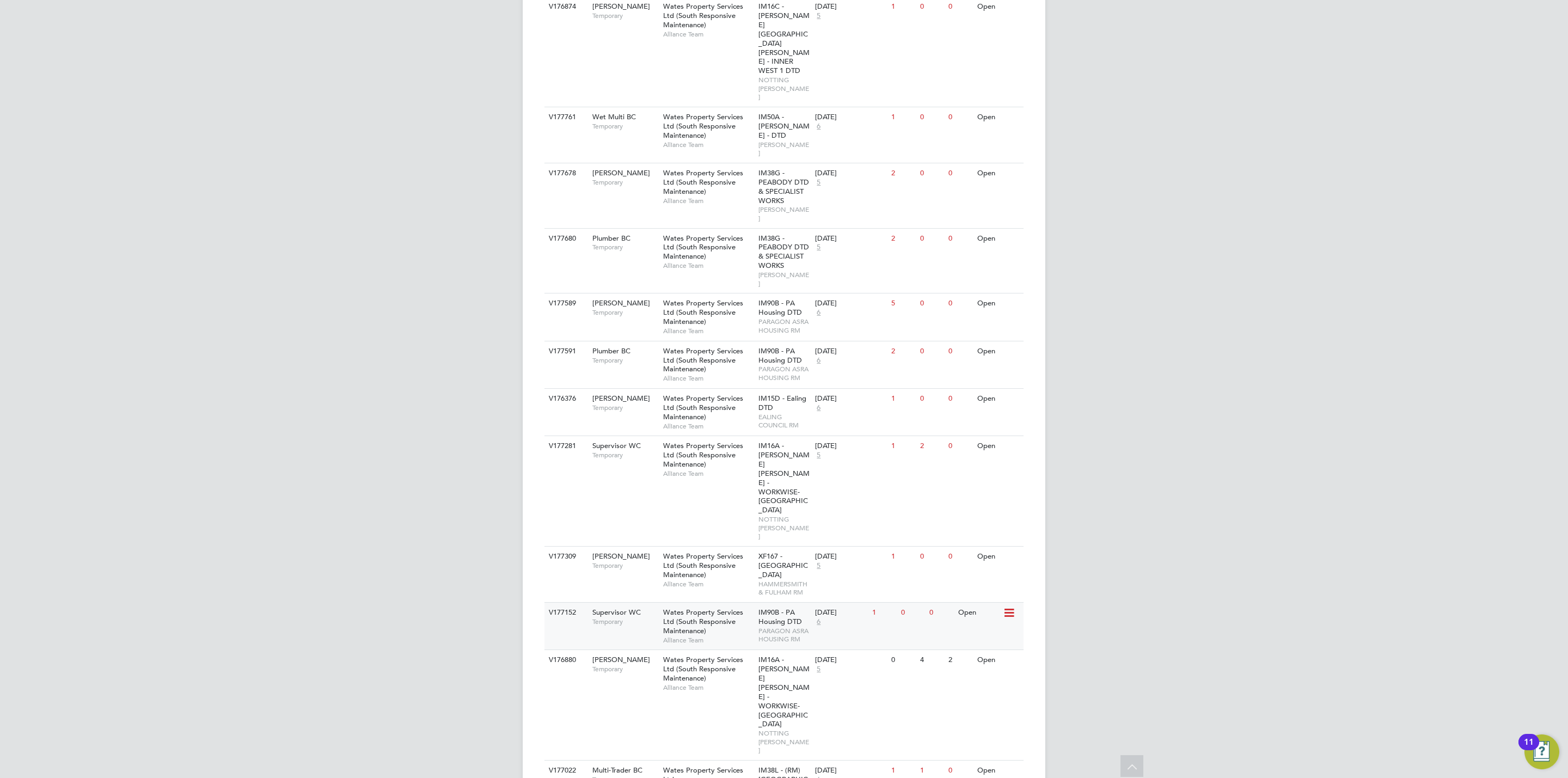
scroll to position [475, 0]
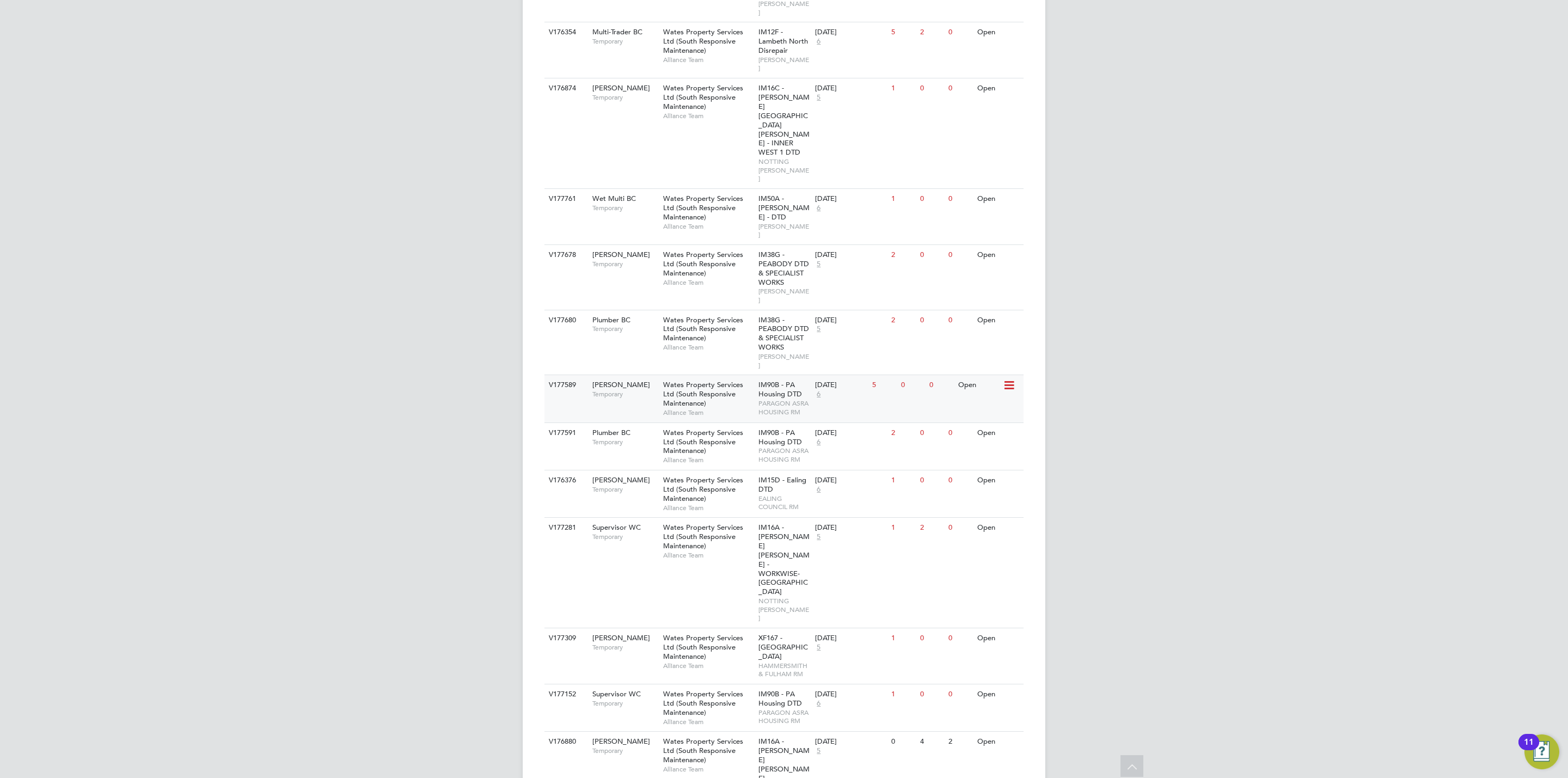
click at [640, 375] on div "V177589 [PERSON_NAME] Temporary Wates Property Services Ltd (South Responsive M…" at bounding box center [784, 398] width 479 height 47
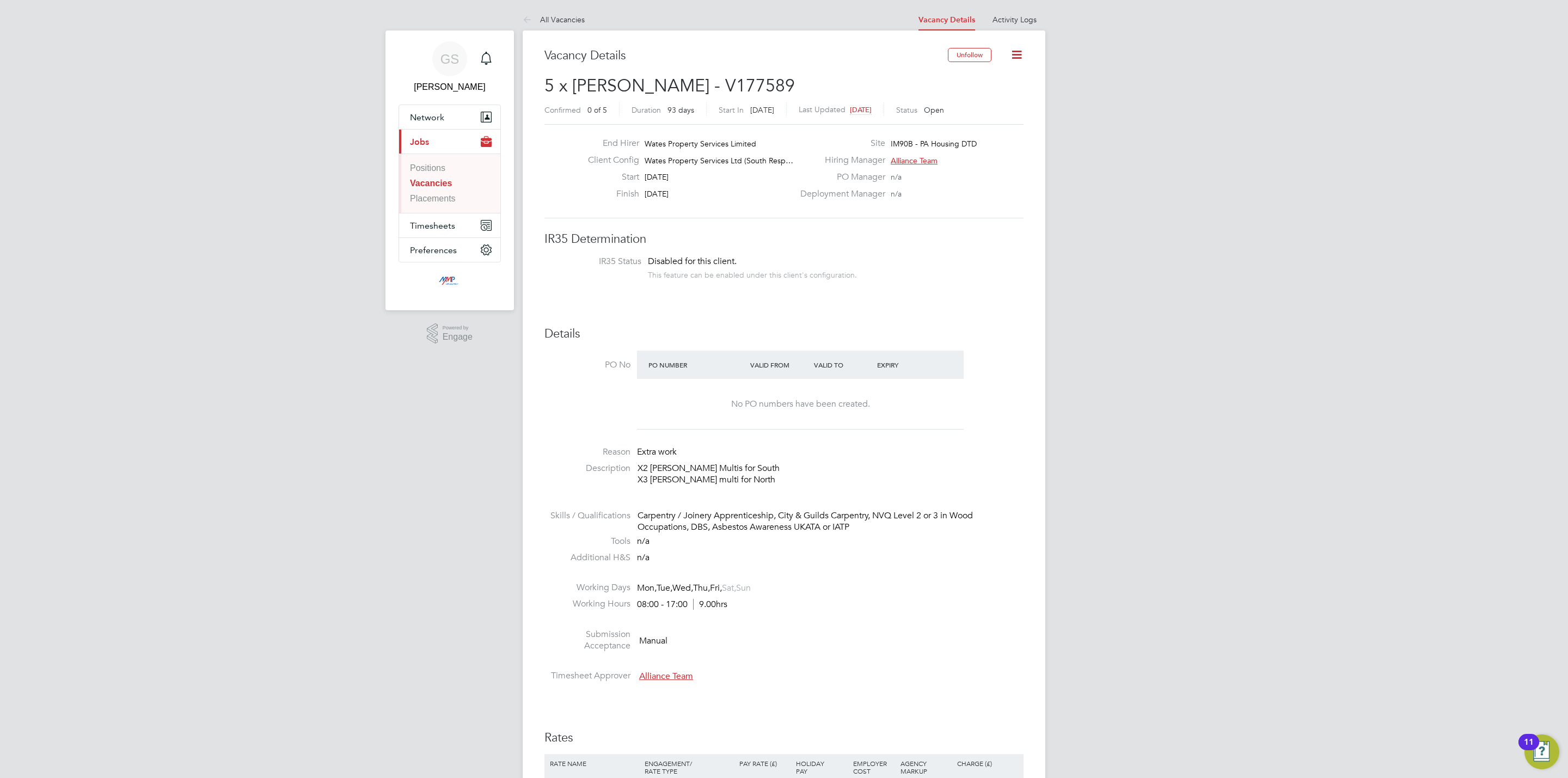
click at [443, 187] on link "Vacancies" at bounding box center [431, 183] width 42 height 9
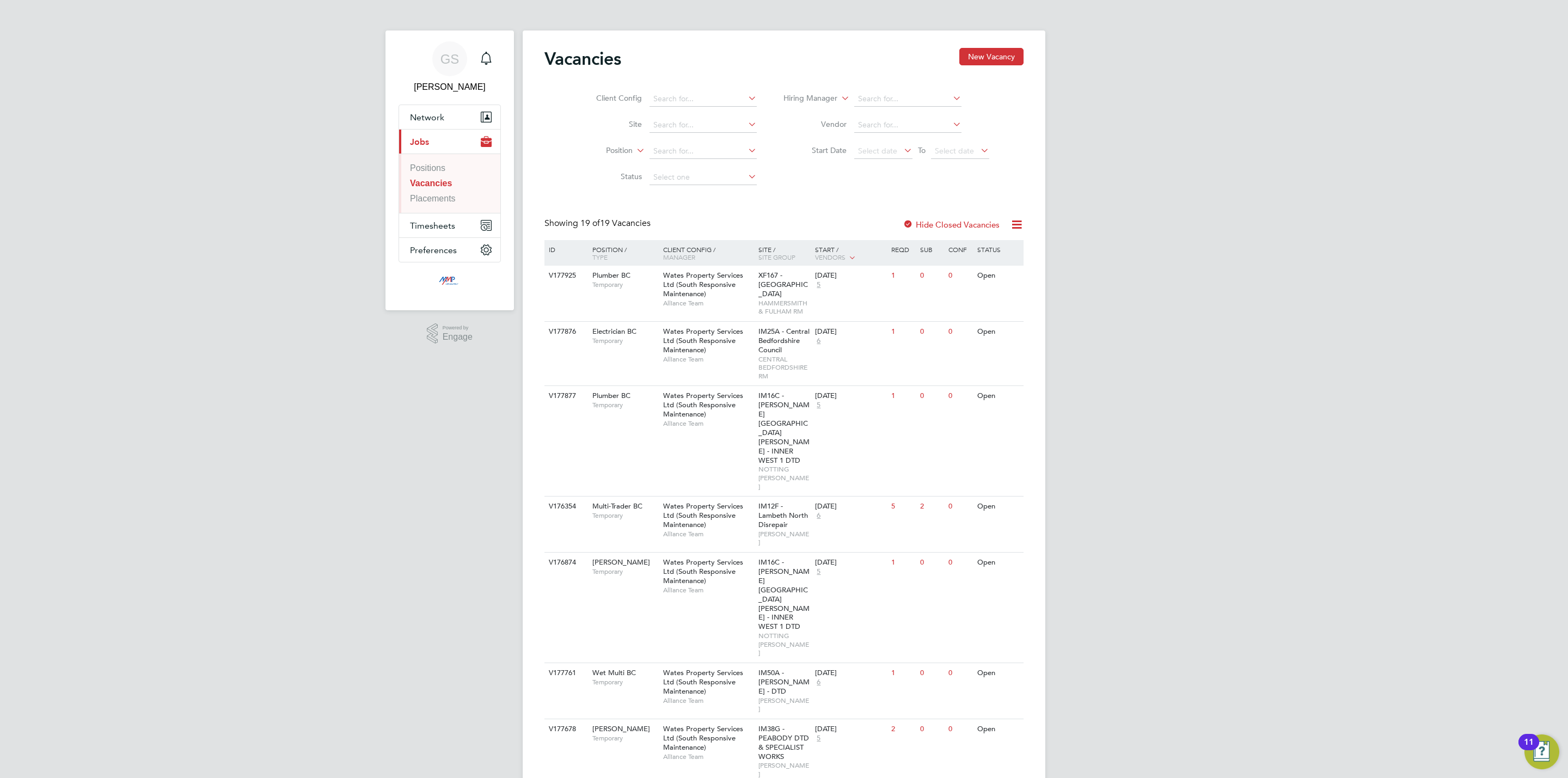
click at [440, 187] on link "Vacancies" at bounding box center [431, 183] width 42 height 9
click at [438, 172] on link "Positions" at bounding box center [427, 168] width 35 height 9
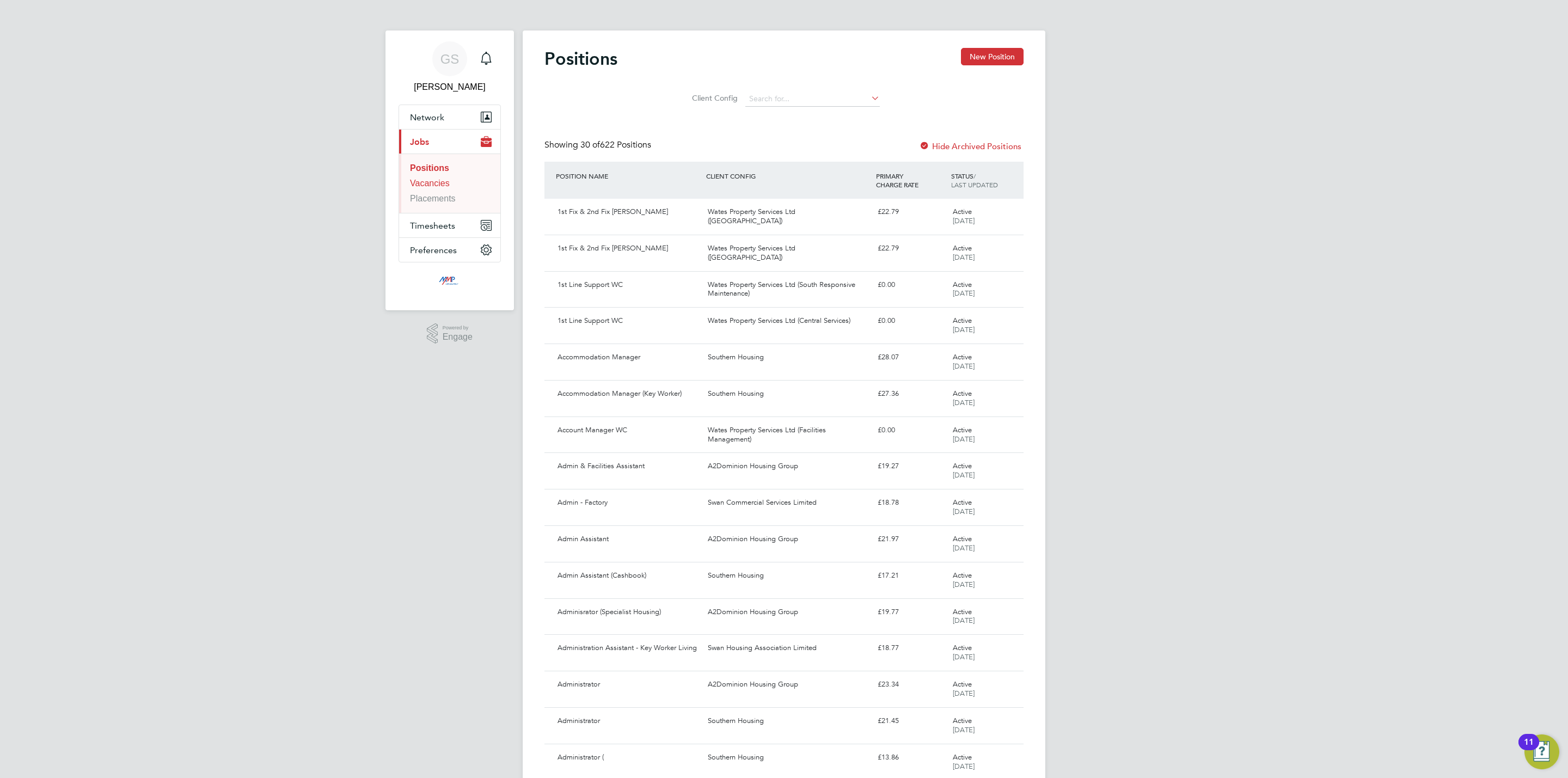
click at [441, 182] on link "Vacancies" at bounding box center [429, 183] width 40 height 9
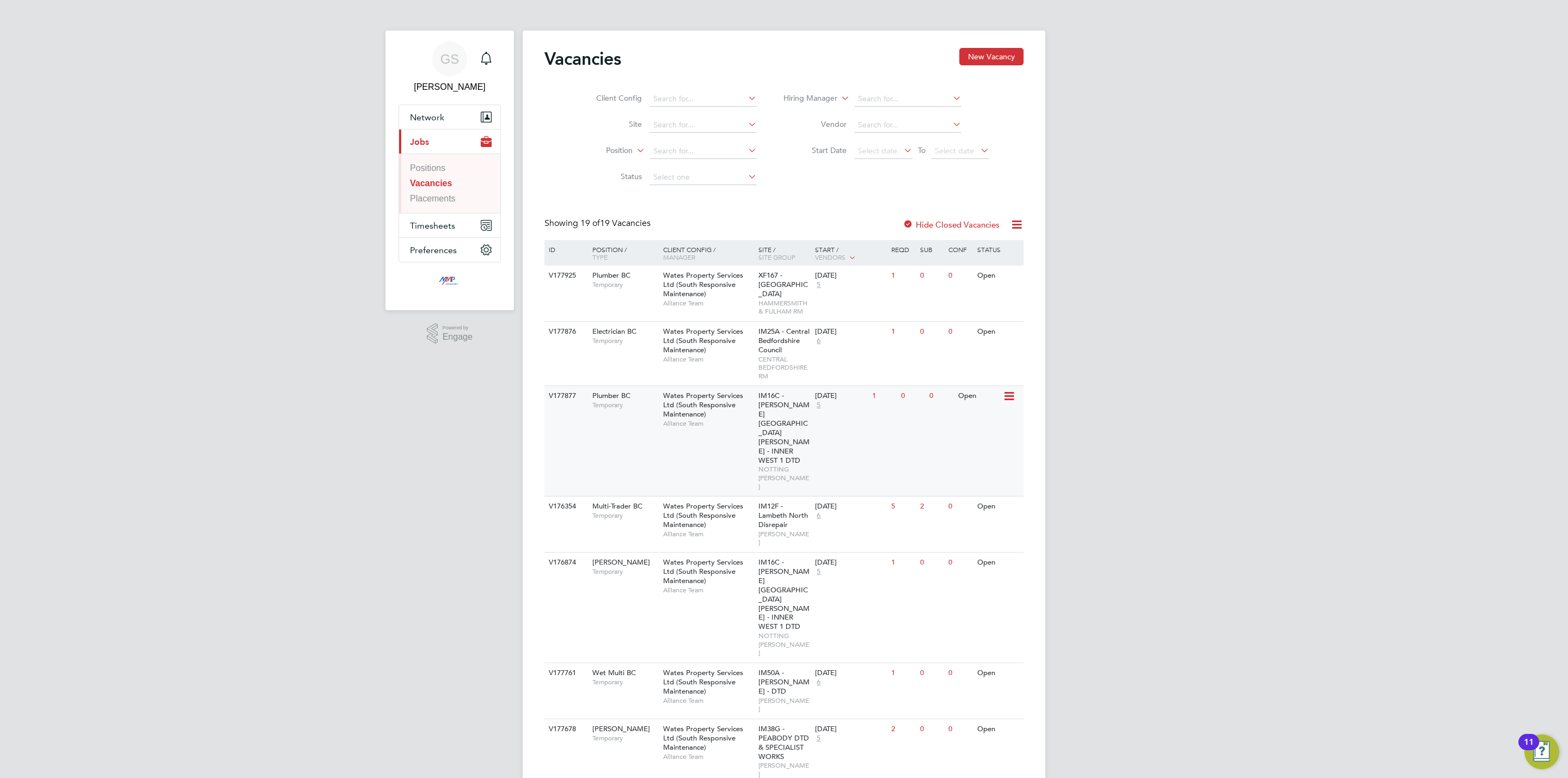
click at [728, 418] on div "Wates Property Services Ltd (South Responsive Maintenance) Alliance Team" at bounding box center [708, 409] width 95 height 47
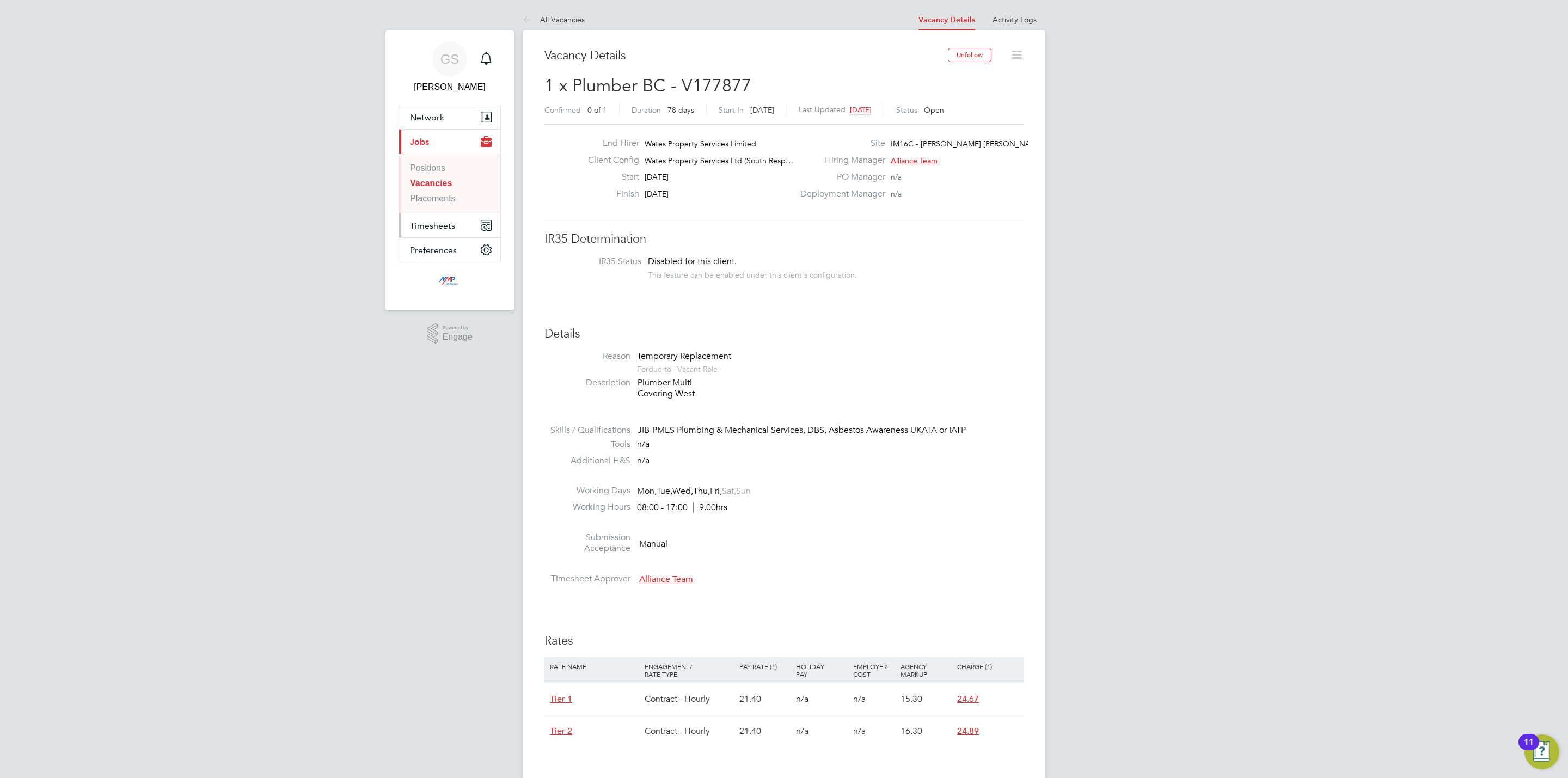
click at [438, 226] on span "Timesheets" at bounding box center [432, 226] width 45 height 10
click at [440, 191] on link "Timesheets" at bounding box center [432, 192] width 45 height 9
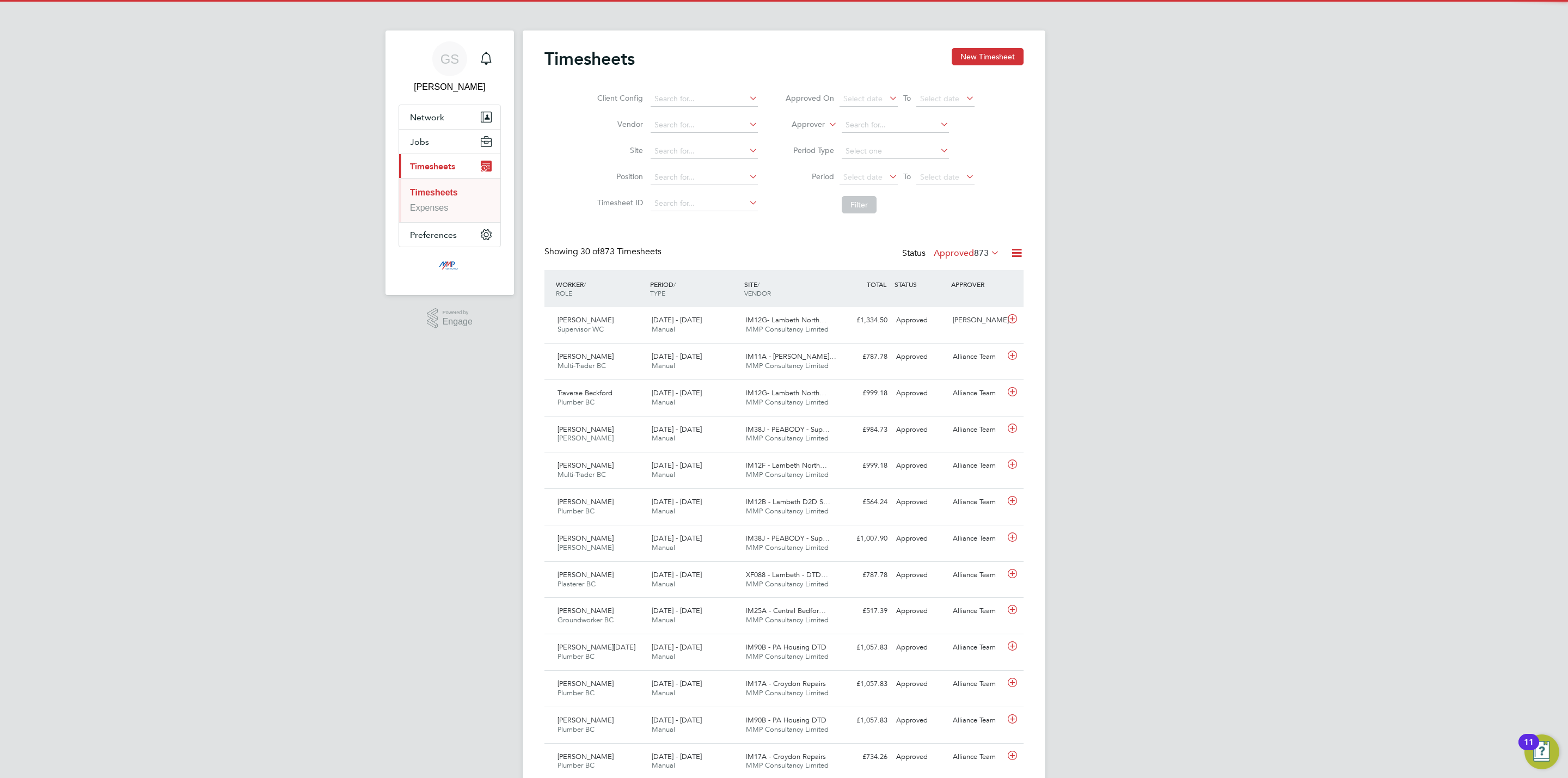
scroll to position [28, 95]
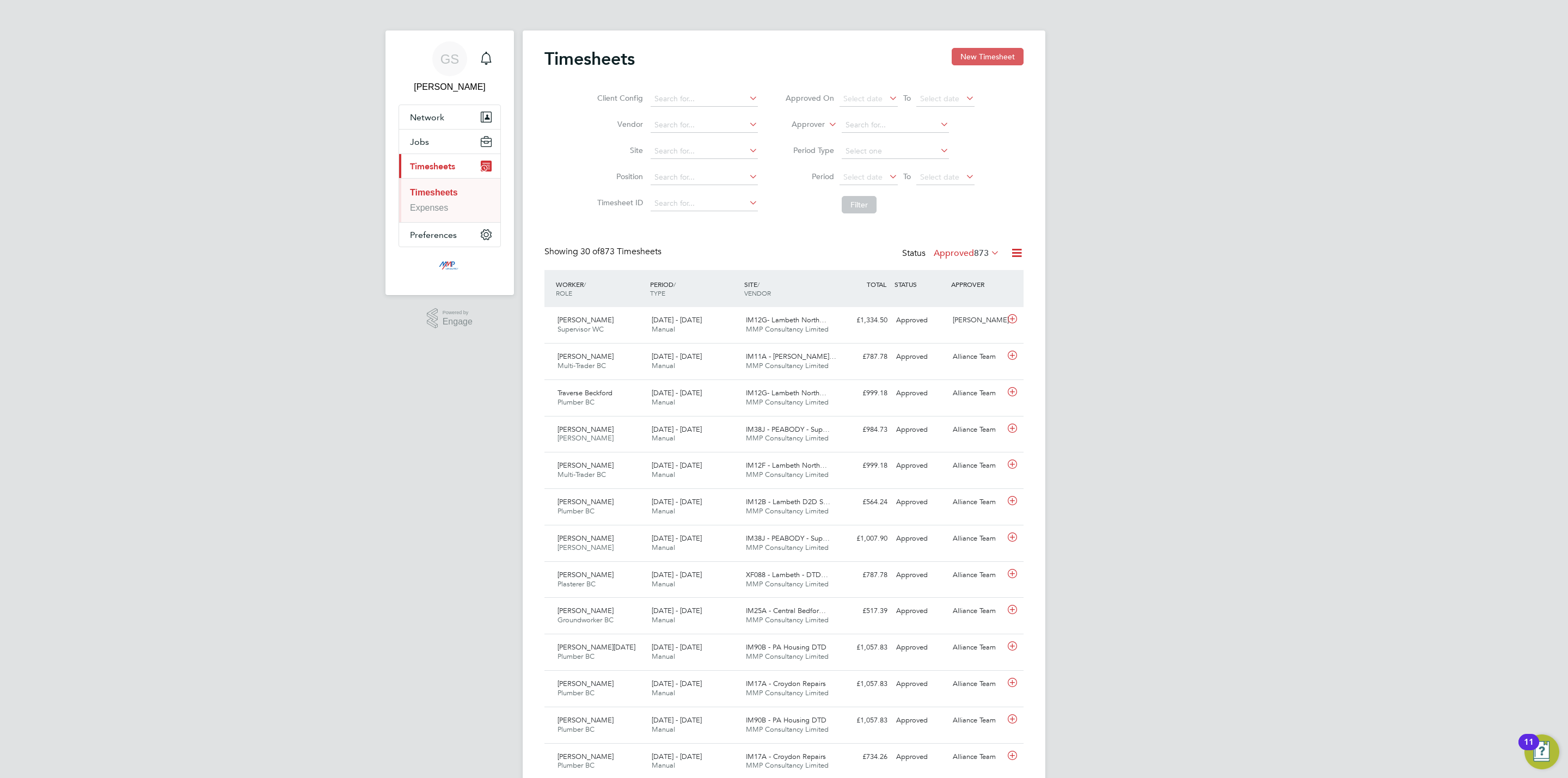
click at [981, 61] on button "New Timesheet" at bounding box center [988, 56] width 72 height 17
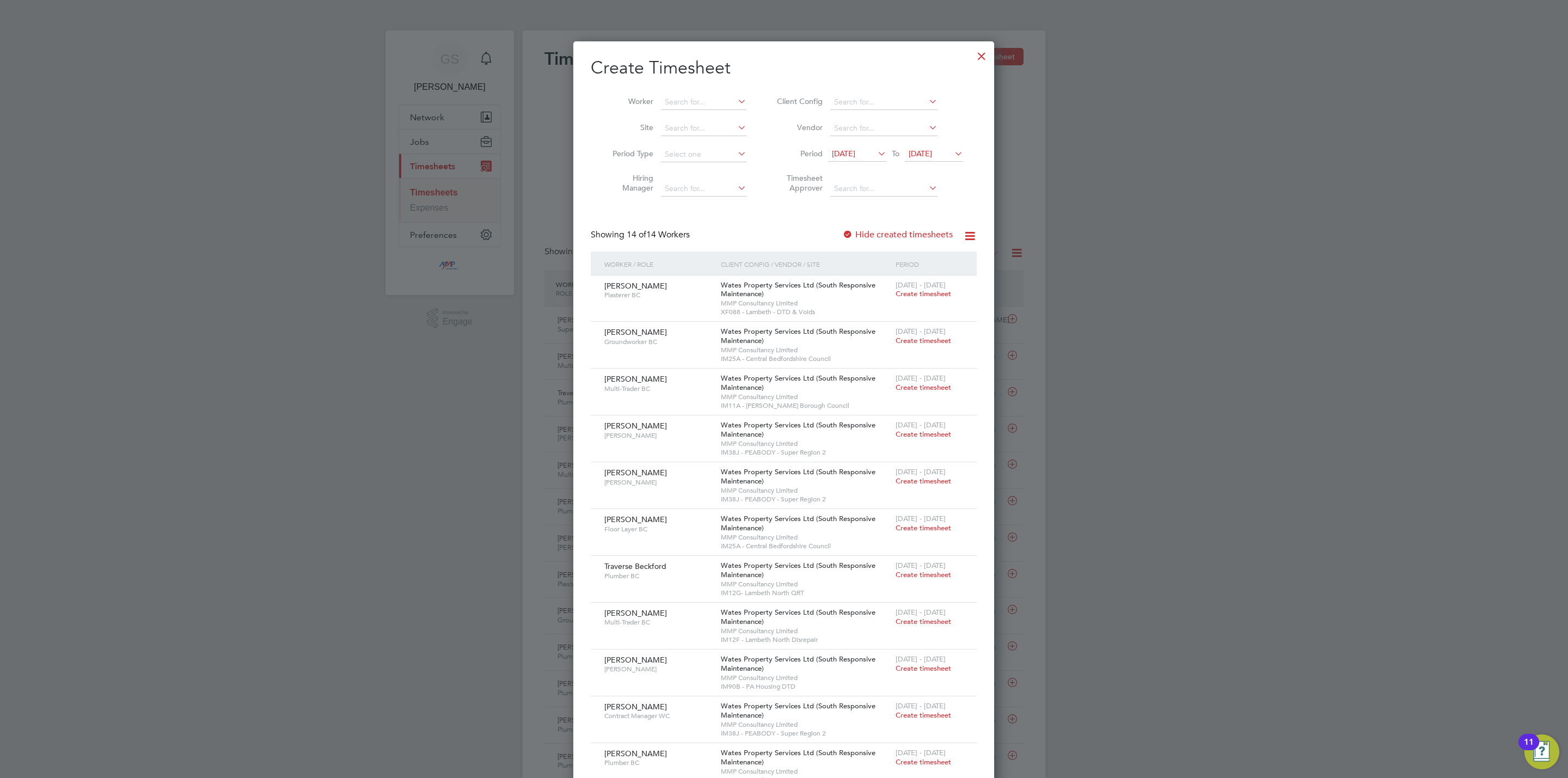
click at [979, 56] on div at bounding box center [982, 53] width 20 height 20
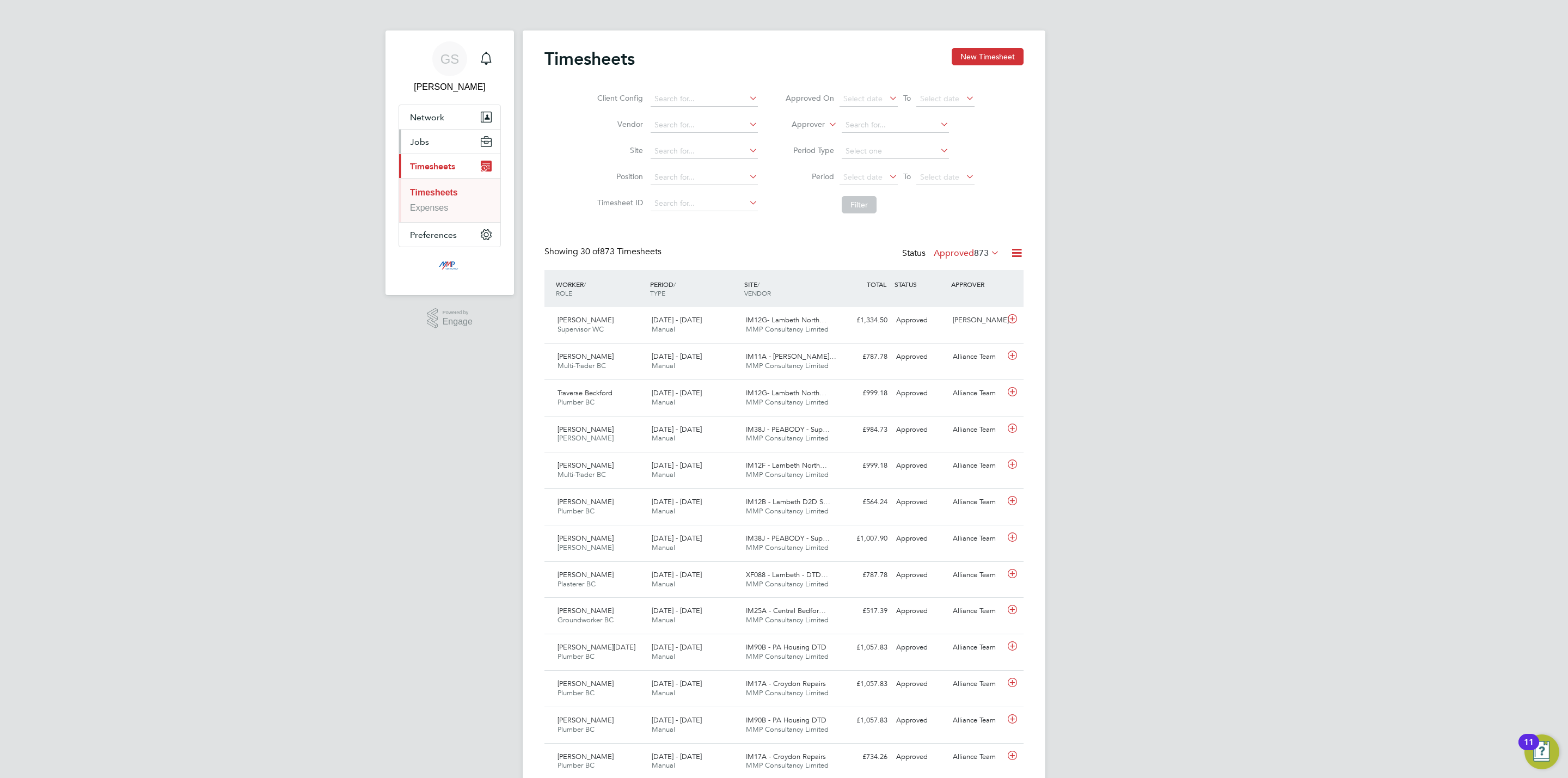
click at [421, 138] on span "Jobs" at bounding box center [419, 141] width 19 height 10
click at [430, 187] on link "Vacancies" at bounding box center [429, 183] width 40 height 9
